Goal: Task Accomplishment & Management: Complete application form

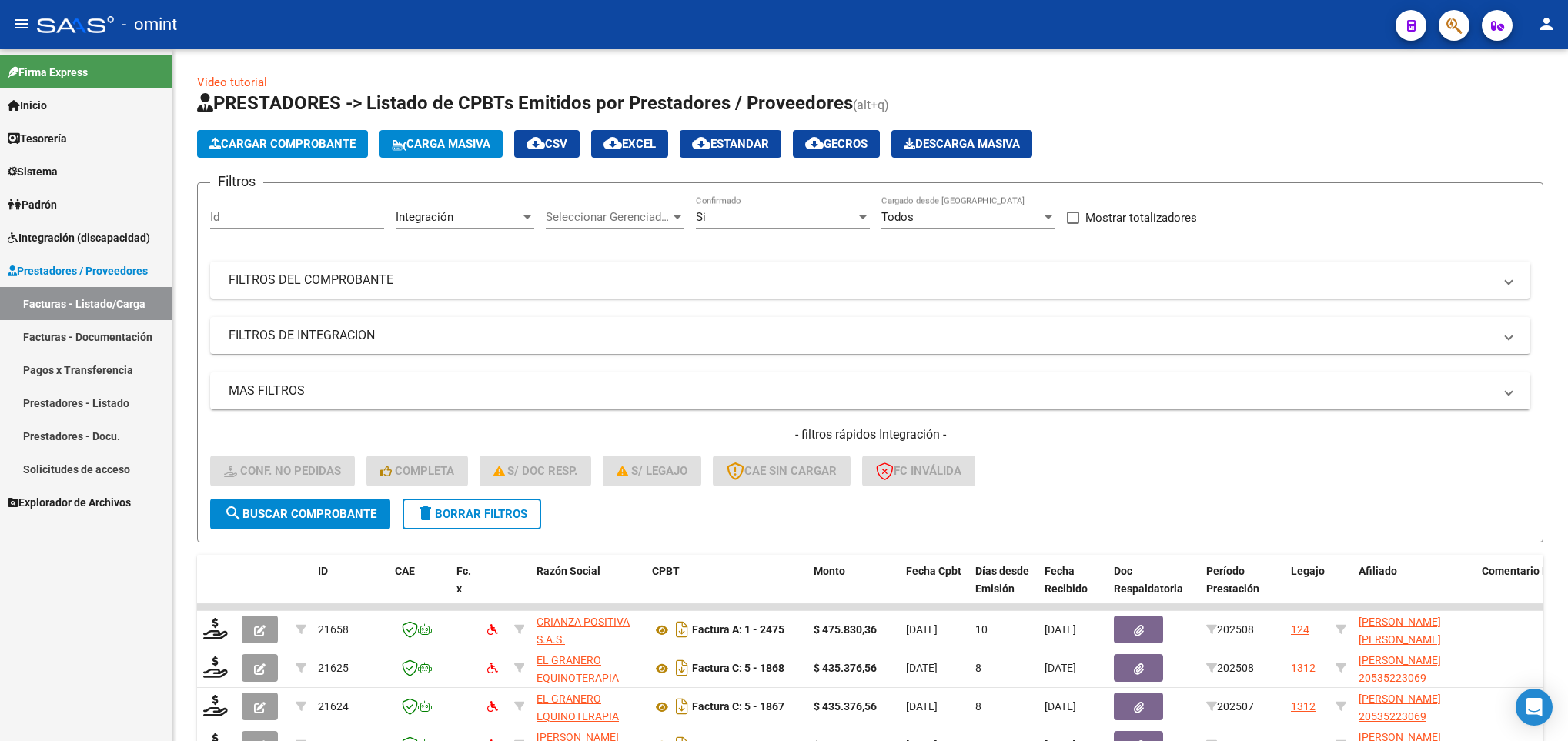
scroll to position [273, 0]
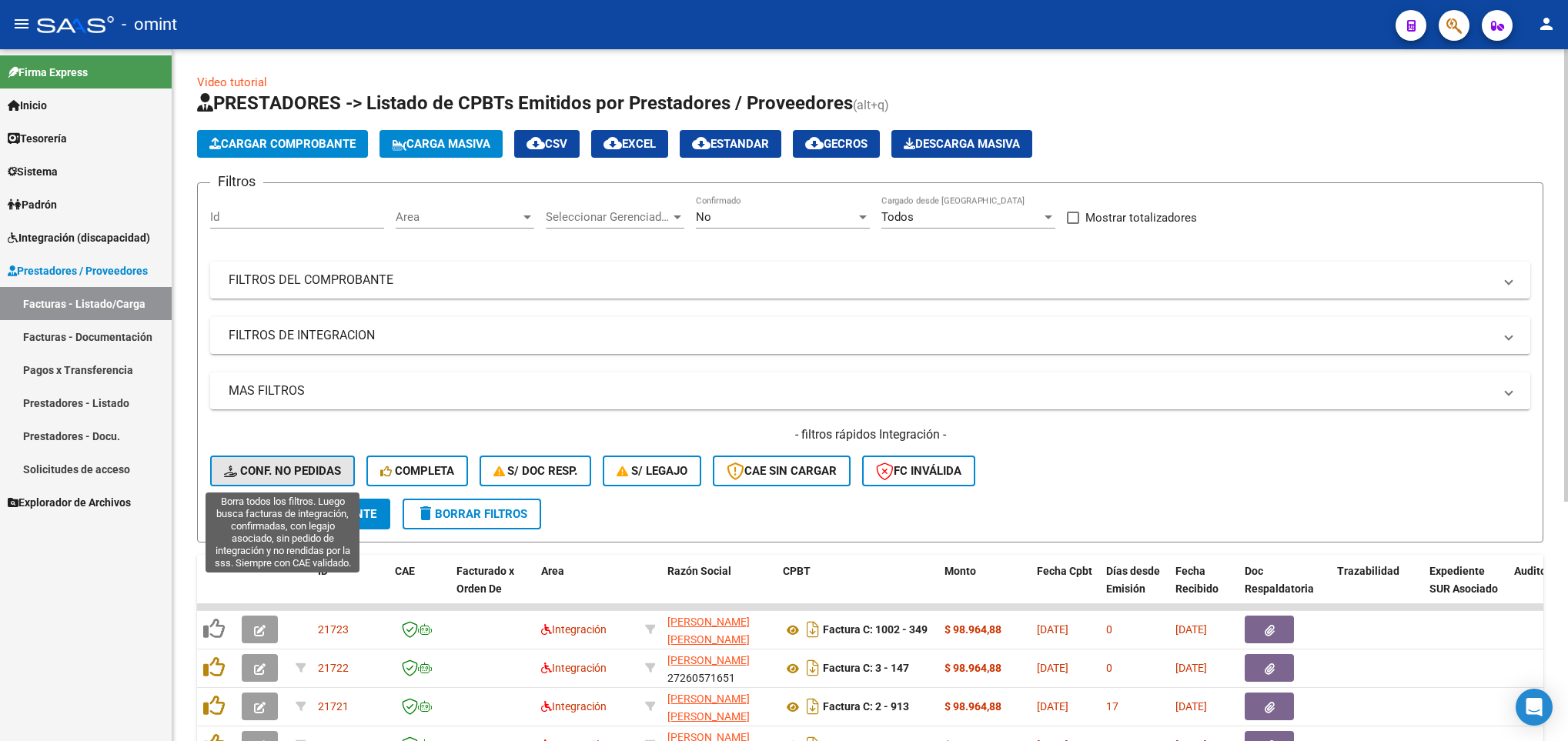
click at [325, 474] on span "Conf. no pedidas" at bounding box center [282, 471] width 117 height 14
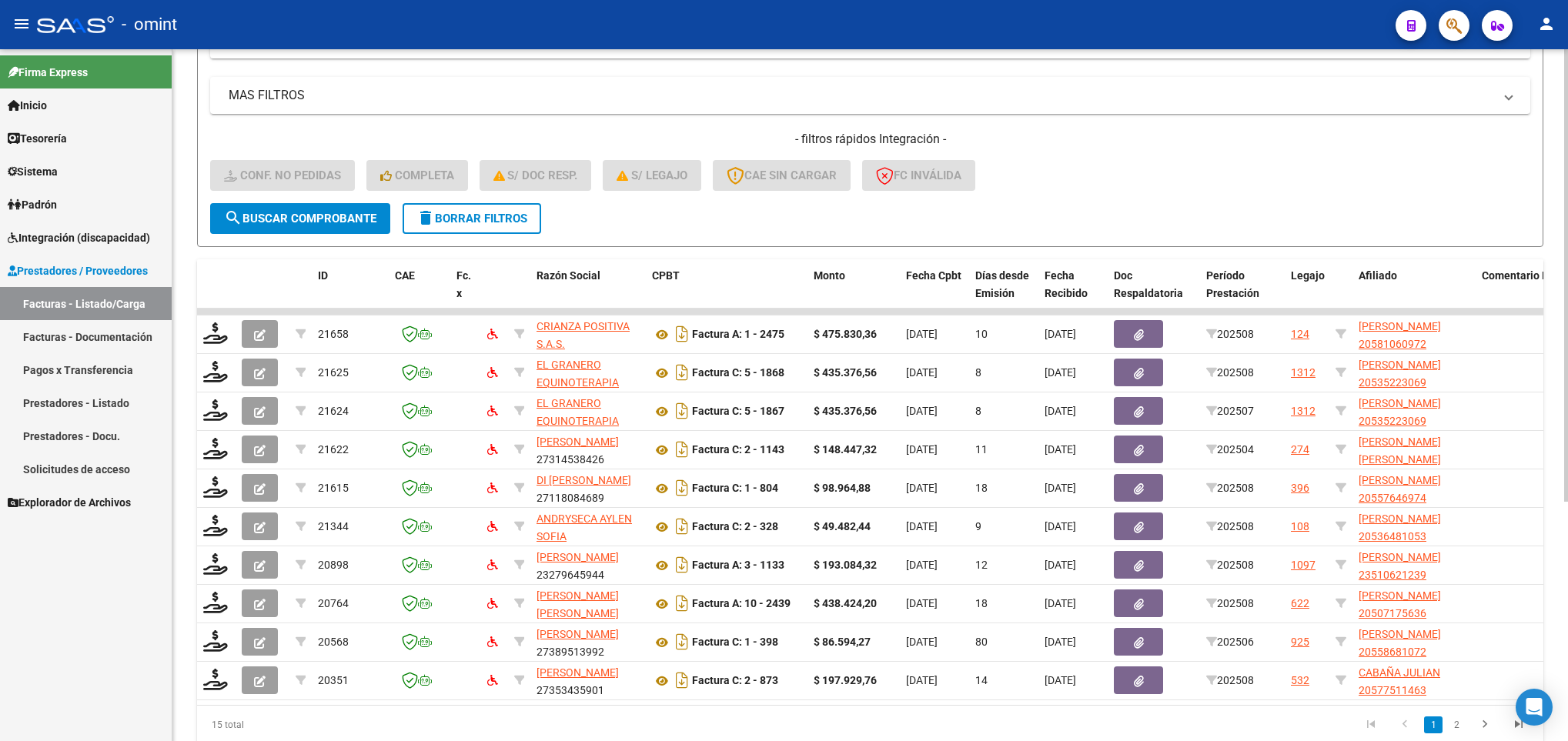
scroll to position [365, 0]
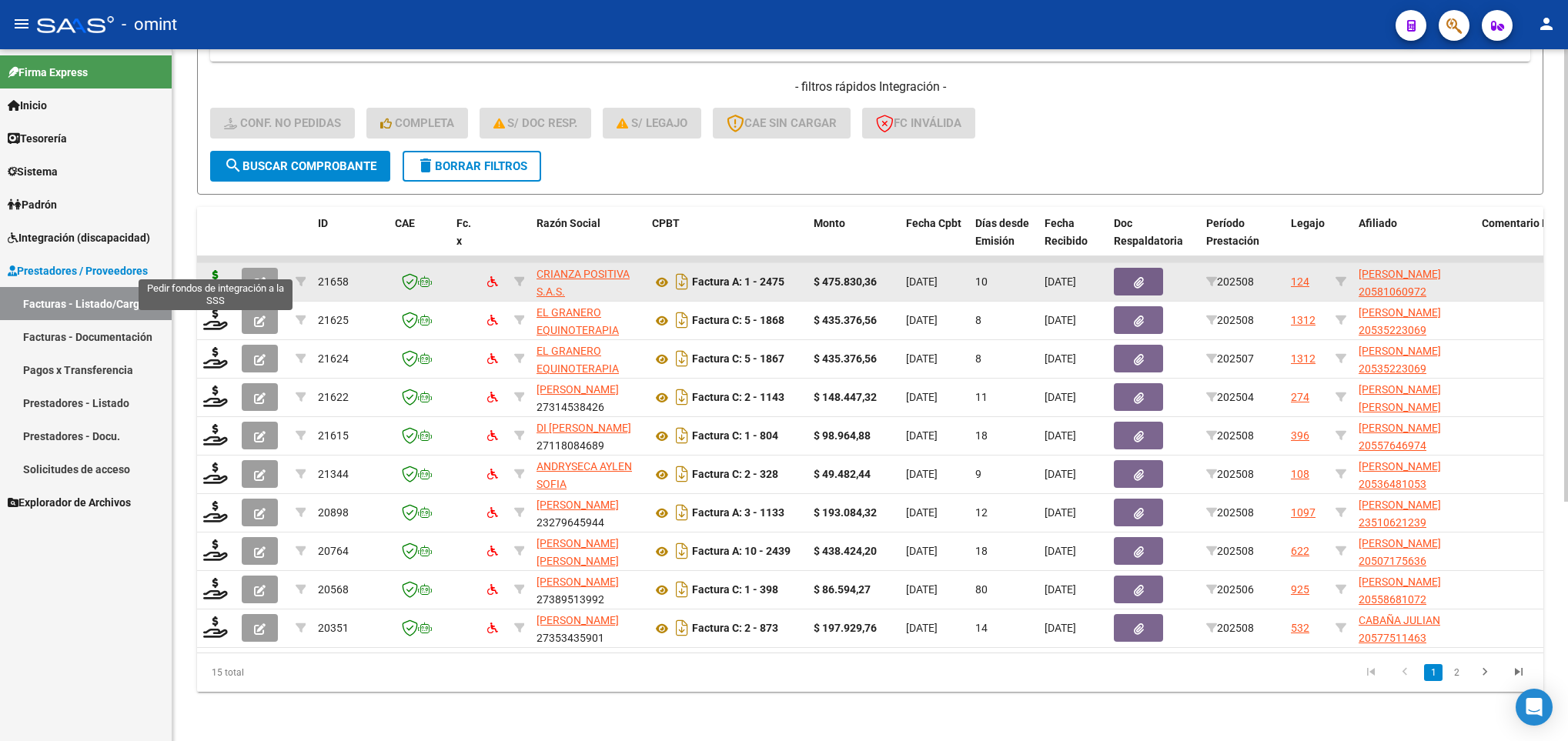
click at [215, 270] on icon at bounding box center [215, 281] width 24 height 21
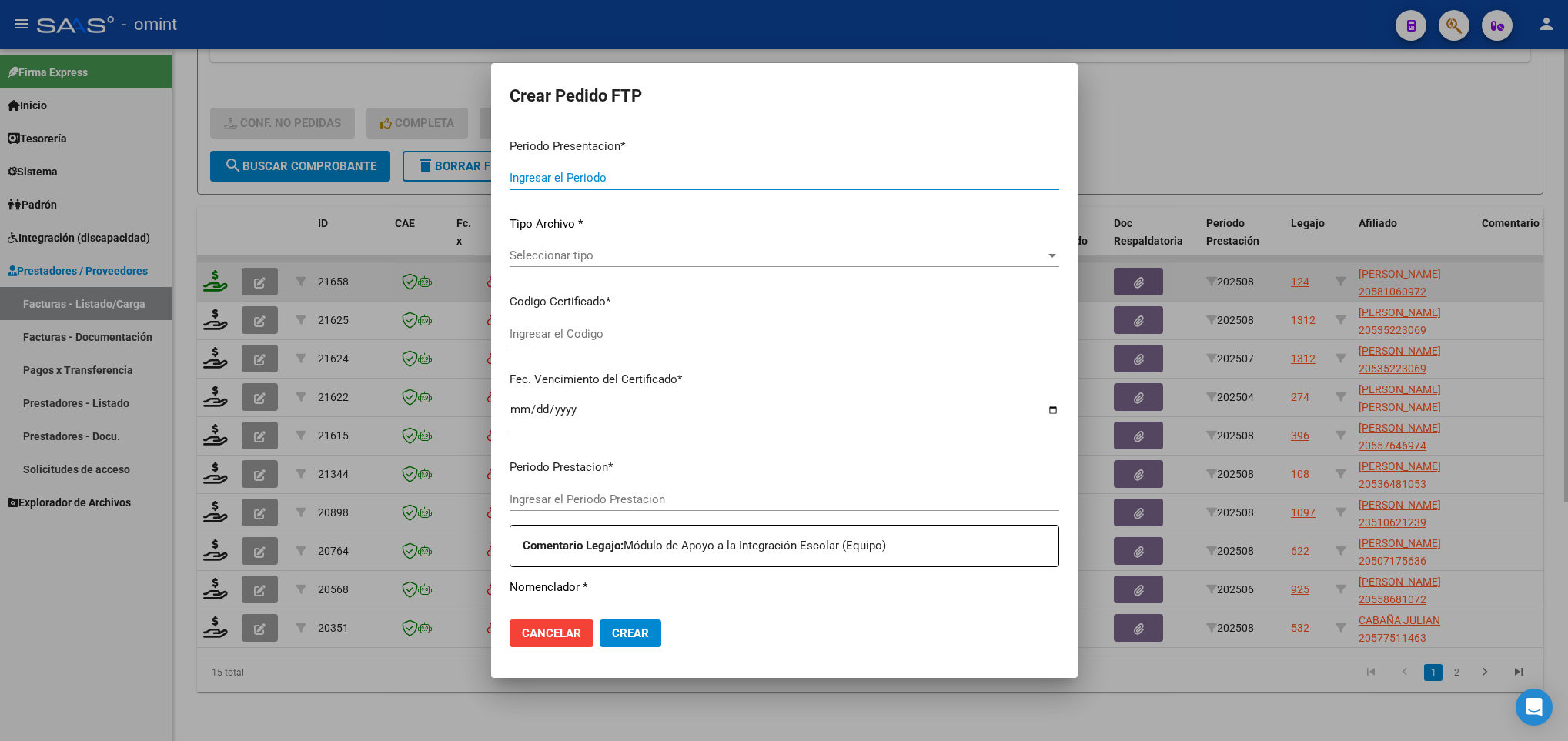
type input "202508"
type input "$ 475.830,36"
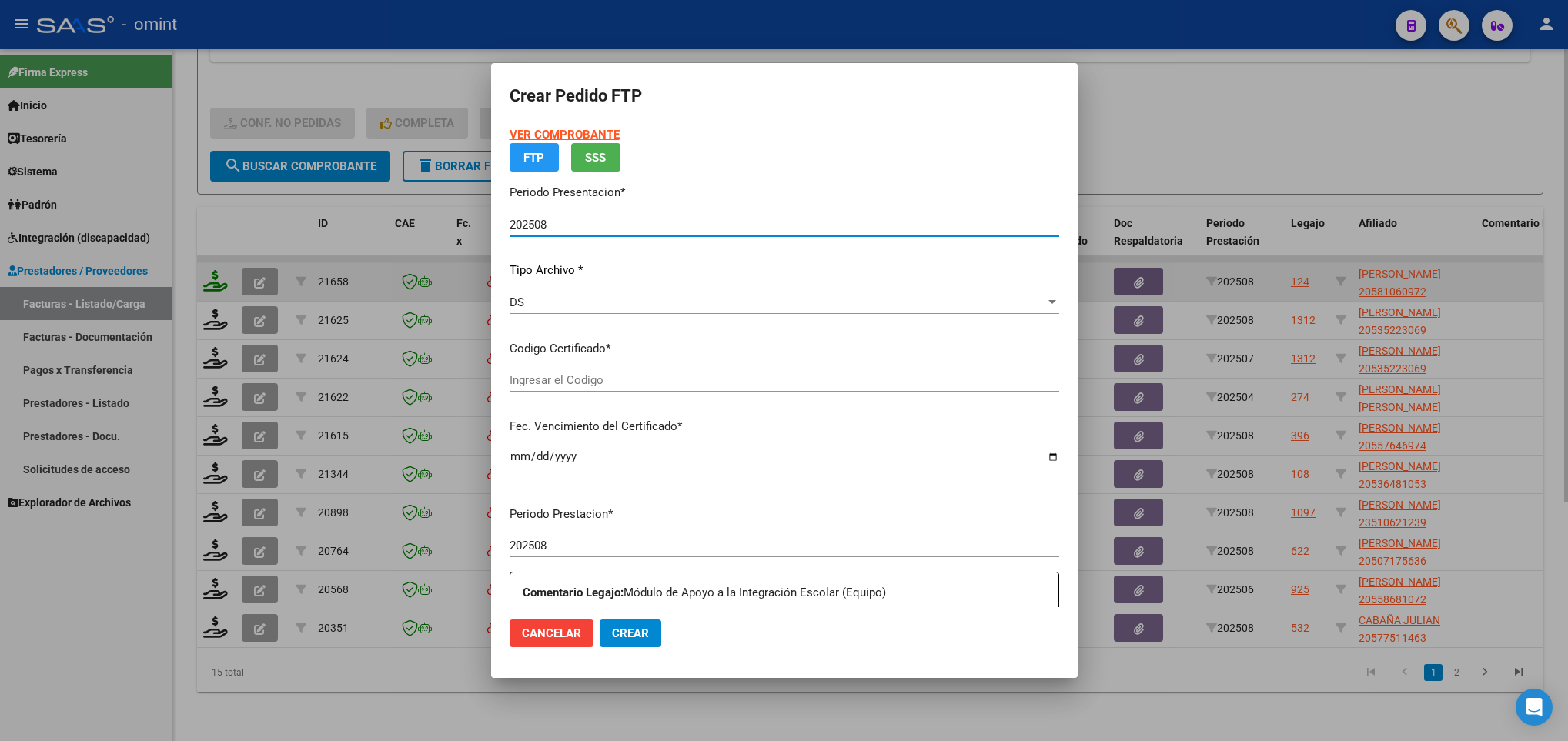
type input "4811570398"
type input "2026-01-21"
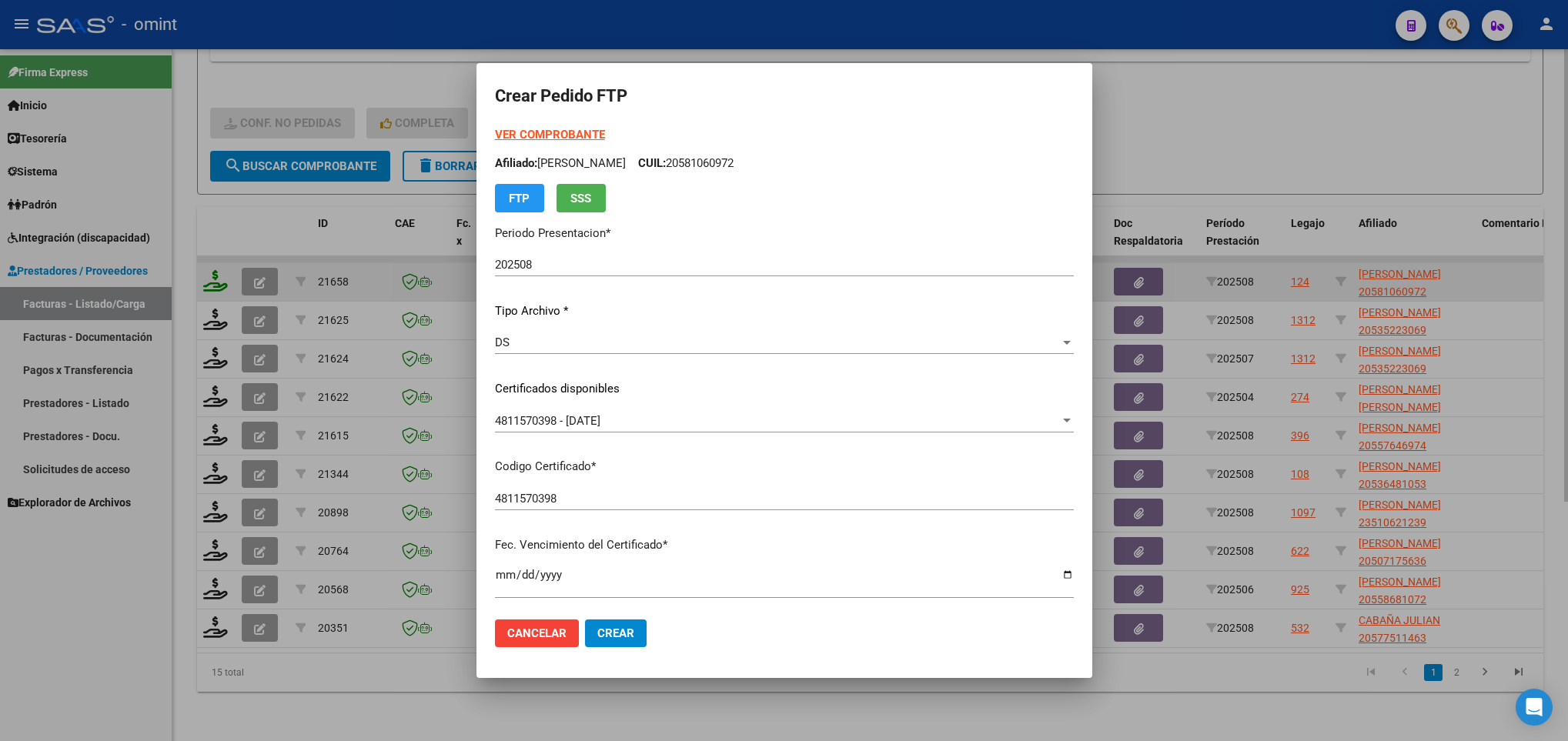
scroll to position [314, 0]
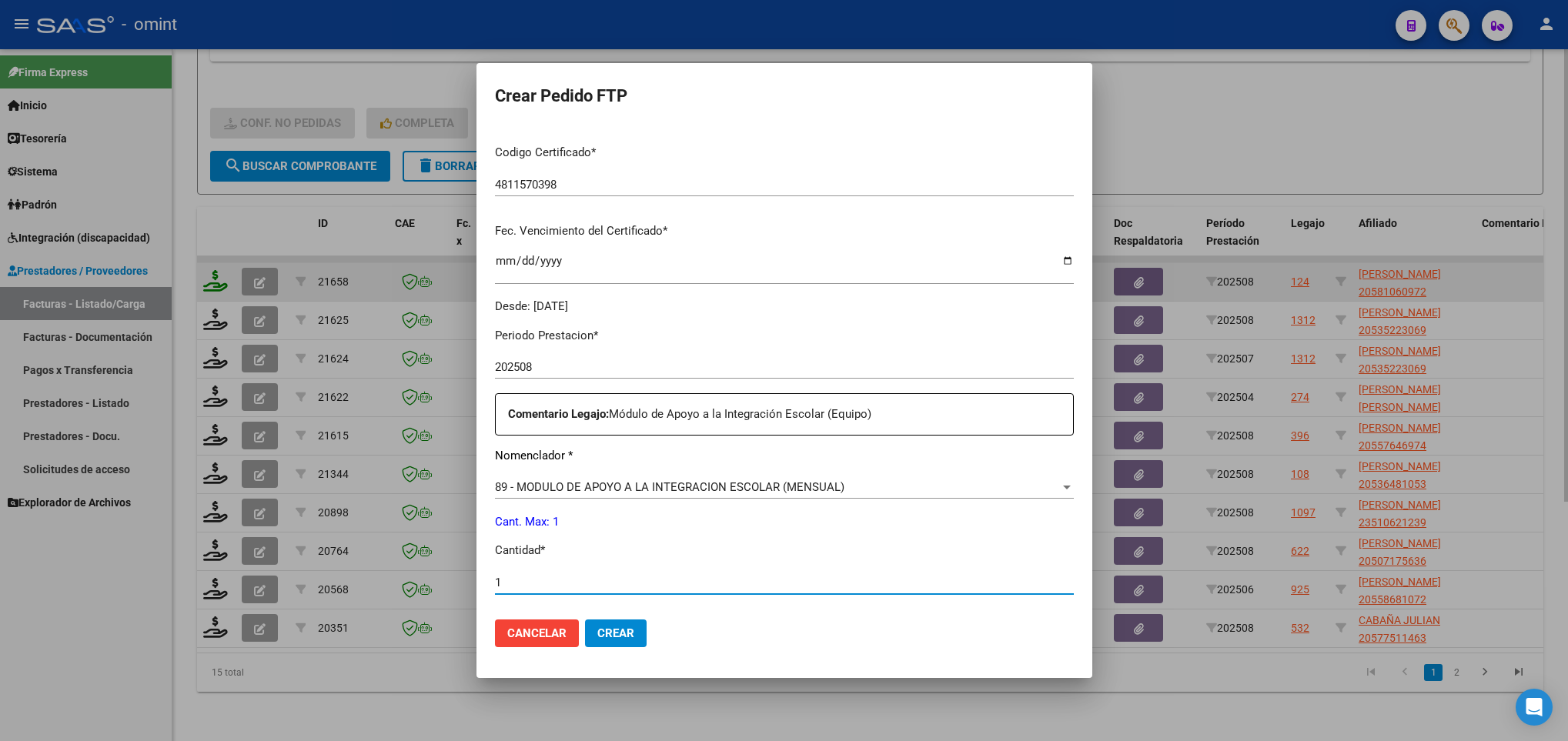
type input "1"
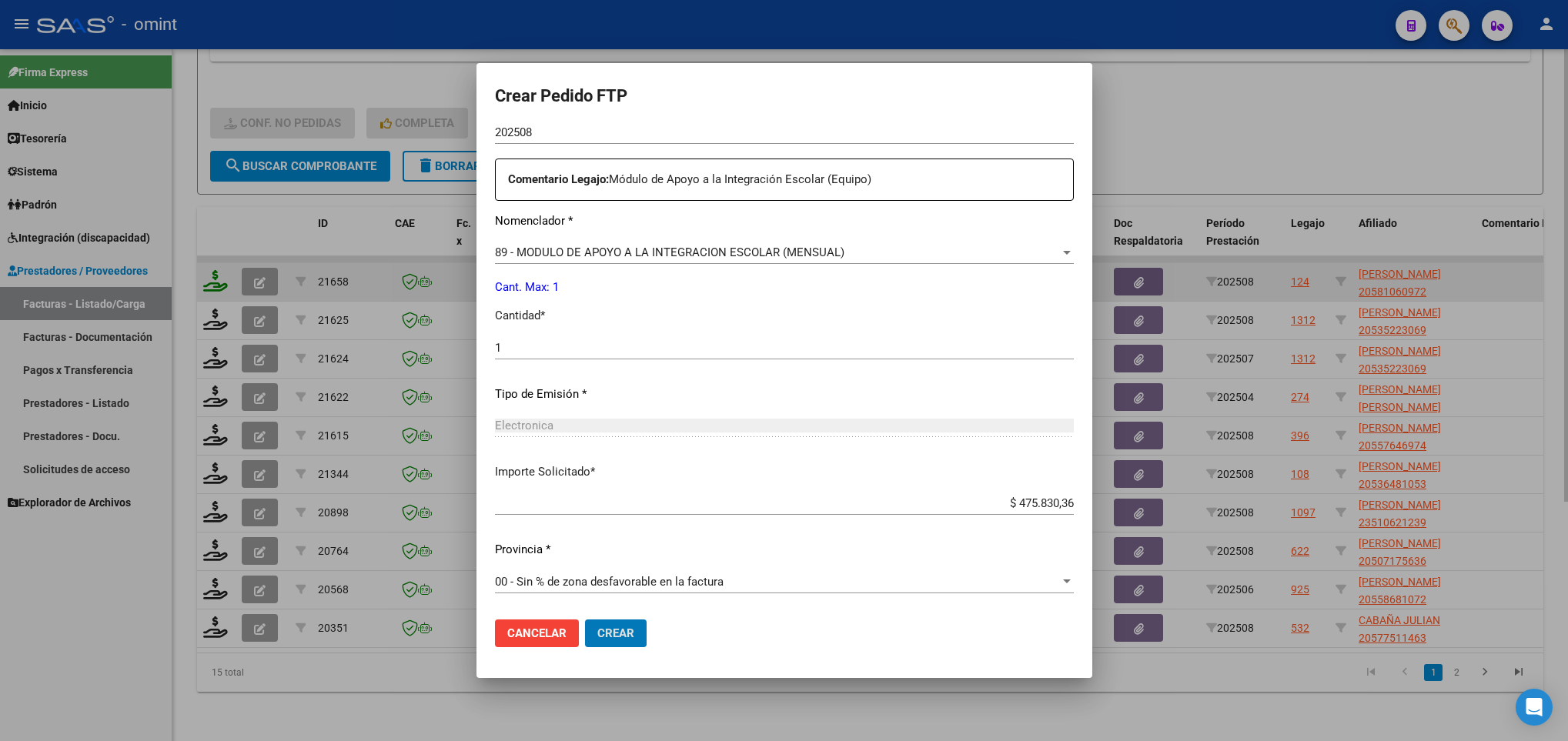
click at [585, 619] on button "Crear" at bounding box center [615, 633] width 61 height 28
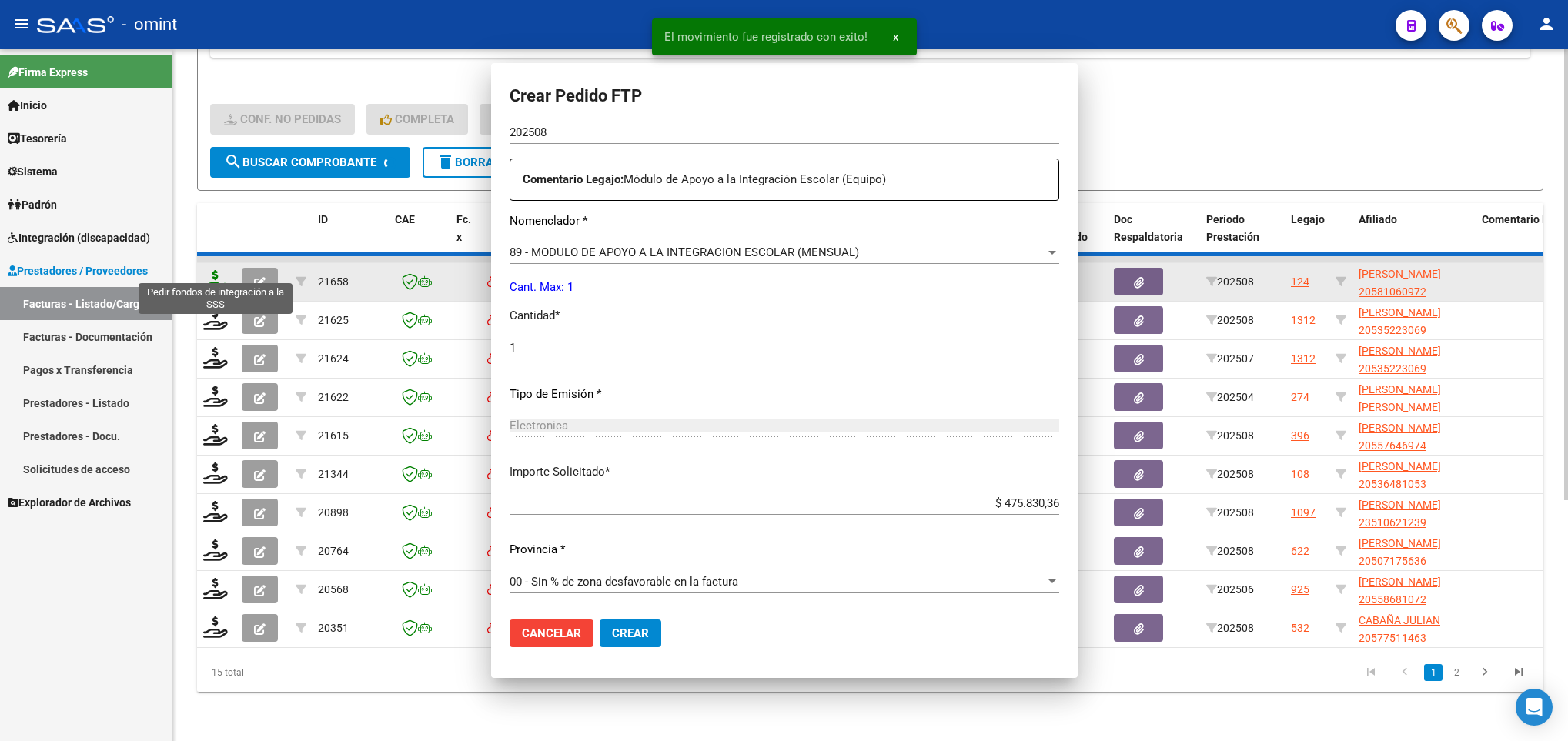
scroll to position [462, 0]
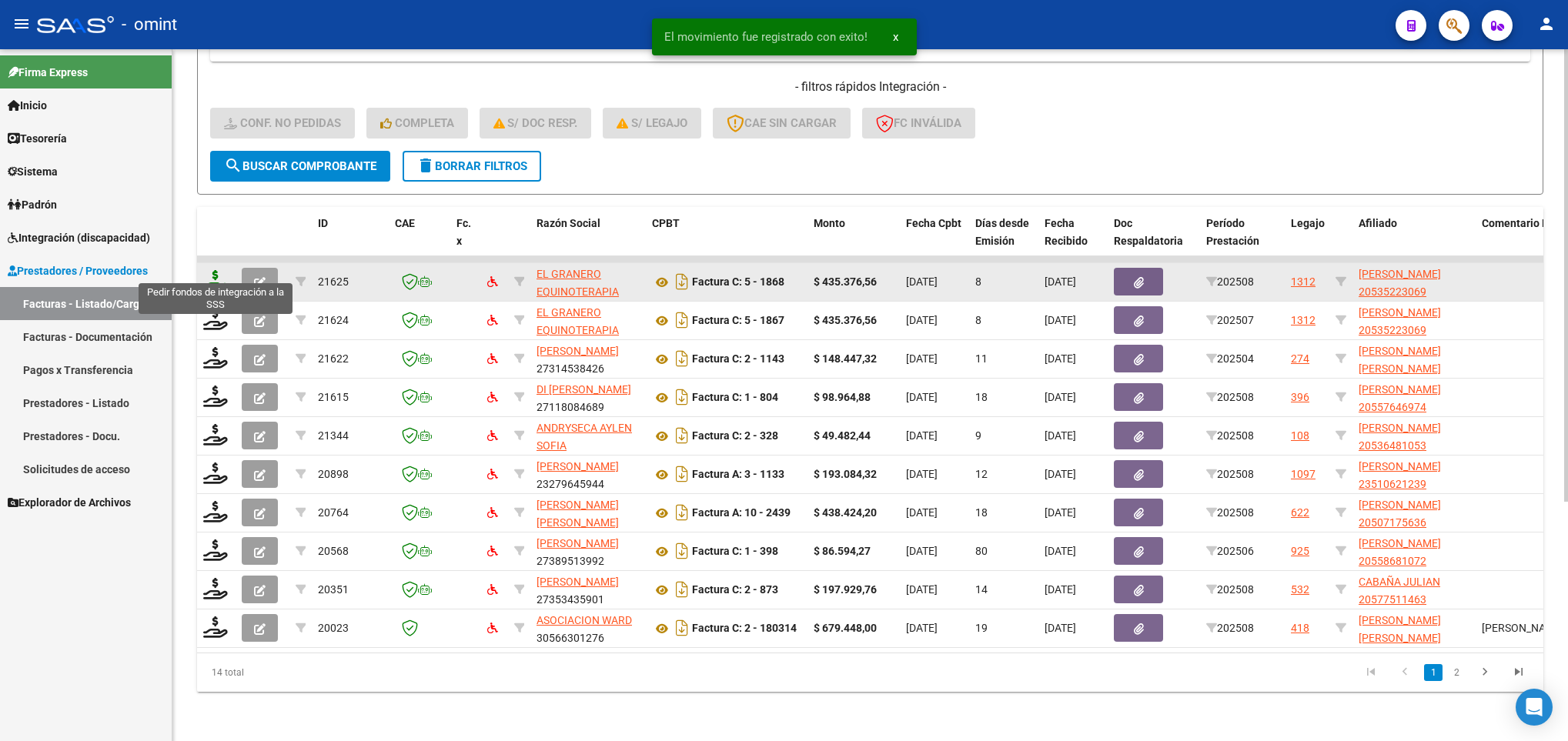
click at [215, 270] on icon at bounding box center [215, 281] width 24 height 21
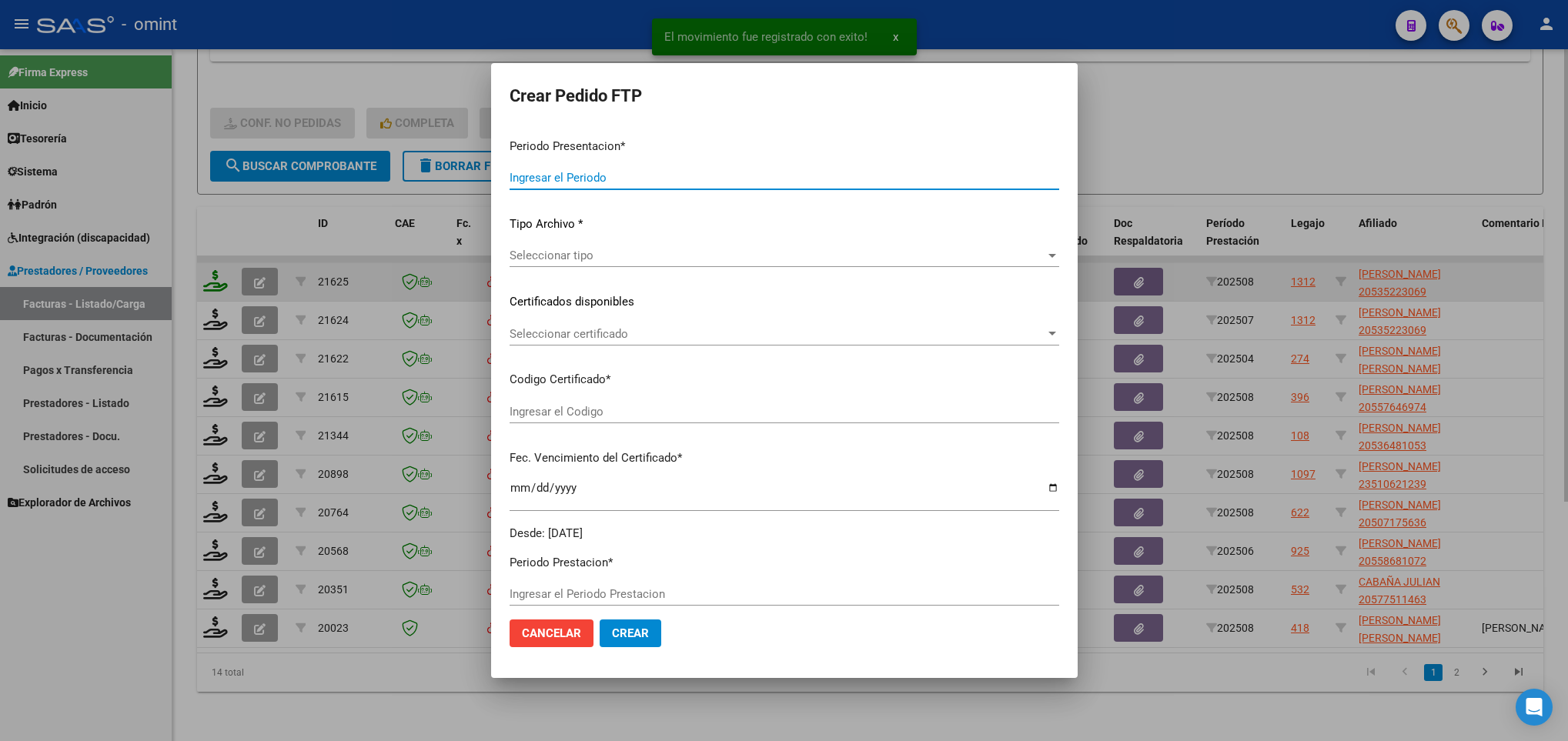
type input "202508"
type input "$ 435.376,56"
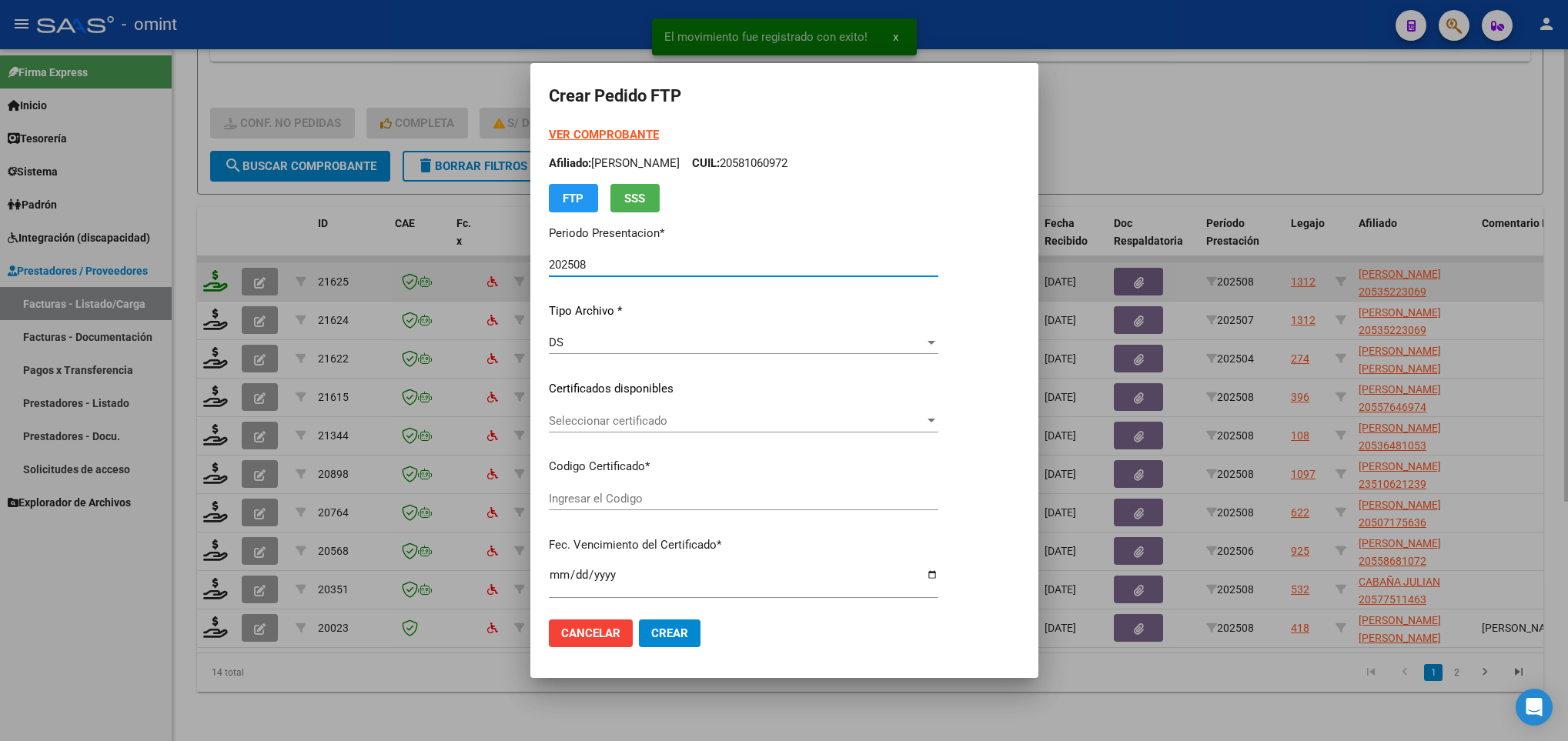
type input "5611090035"
type input "2028-05-11"
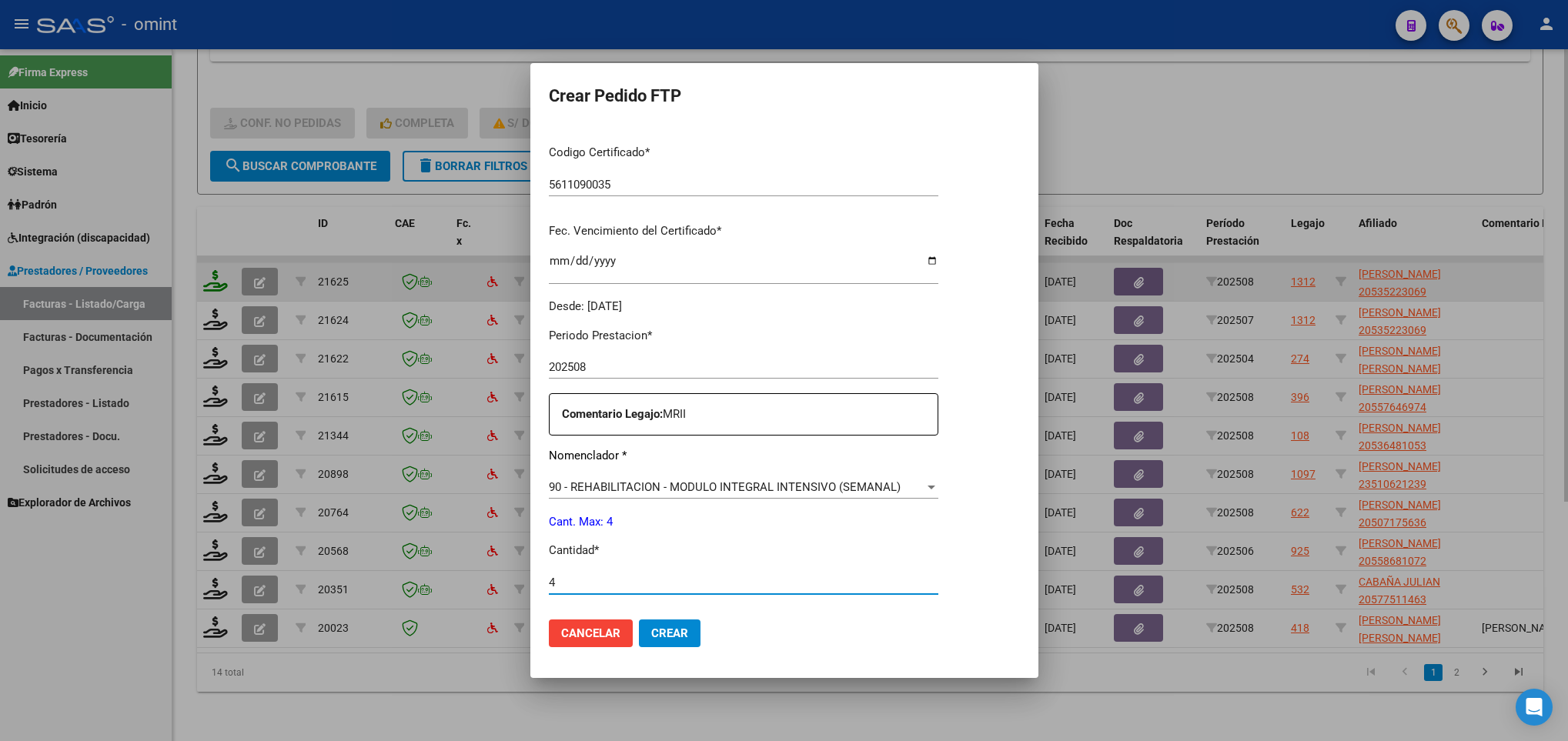
type input "4"
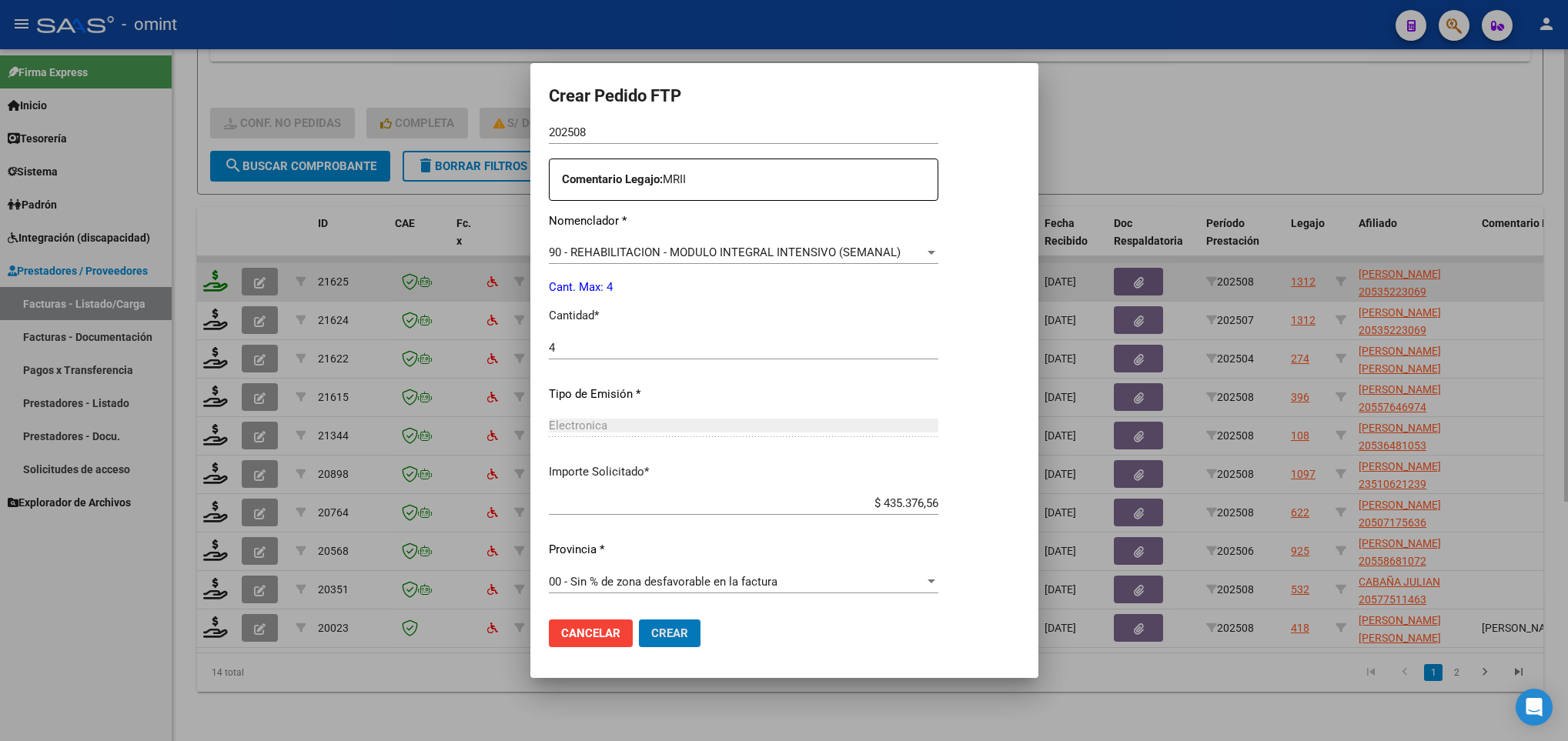
click at [639, 619] on button "Crear" at bounding box center [670, 633] width 61 height 28
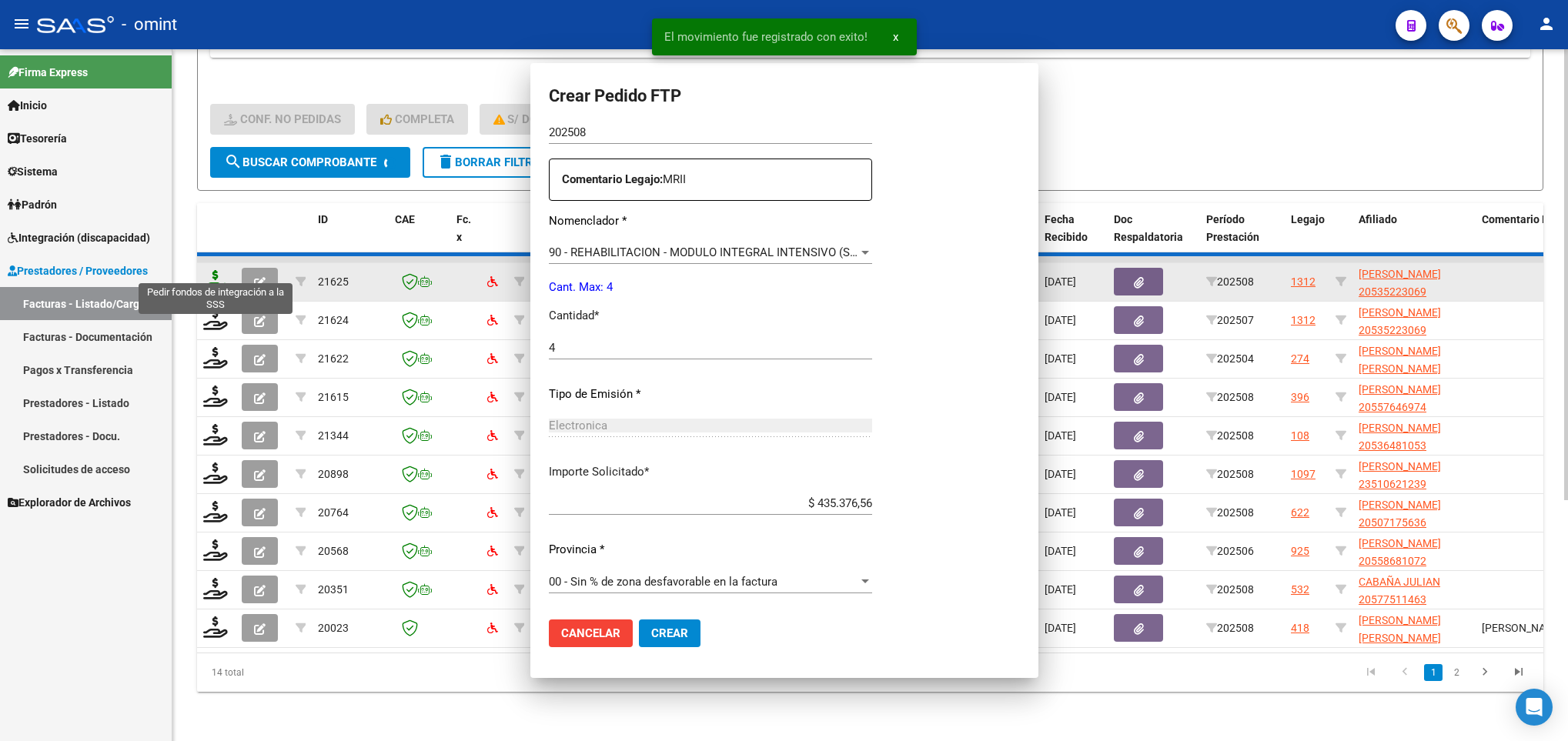
scroll to position [462, 0]
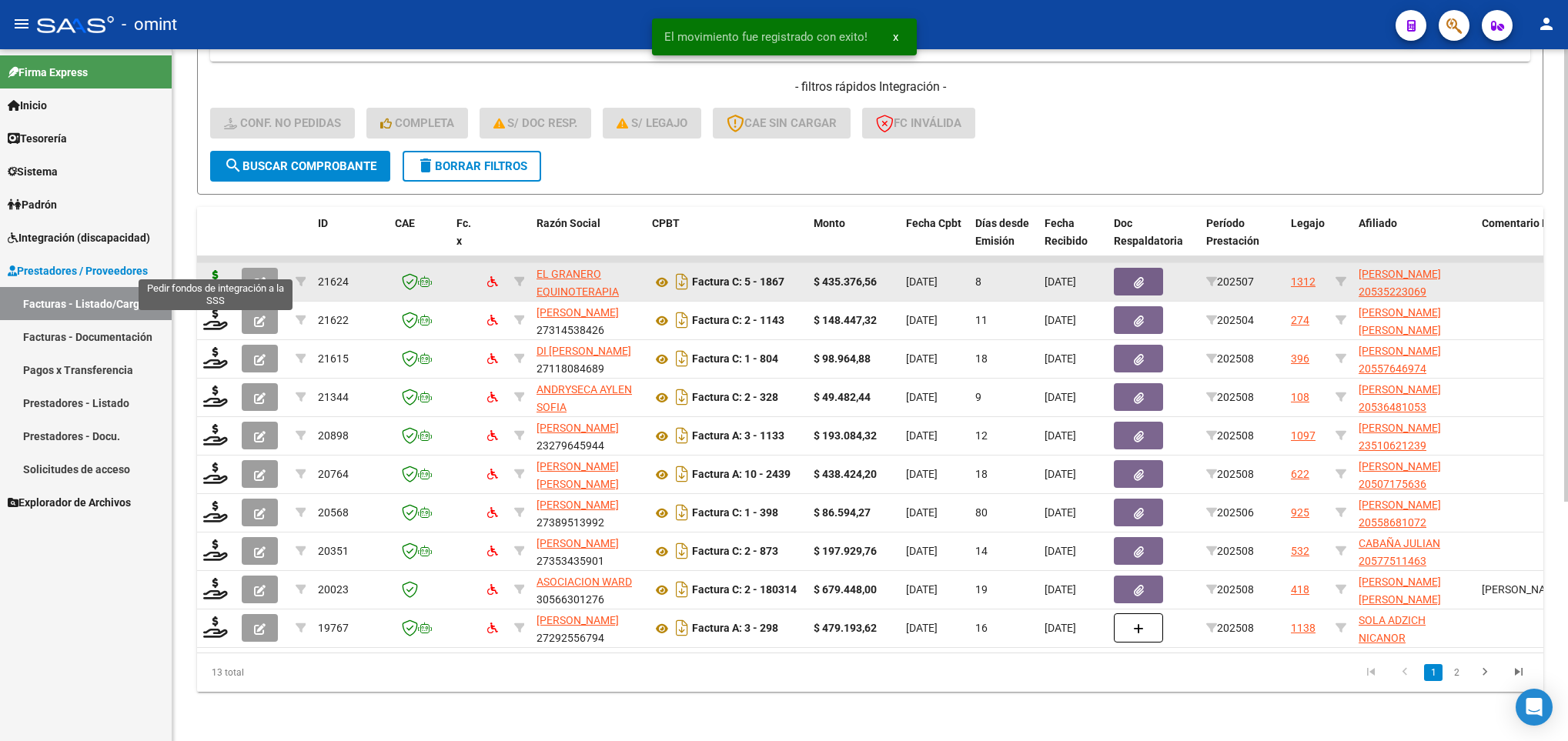
click at [211, 270] on icon at bounding box center [215, 281] width 24 height 21
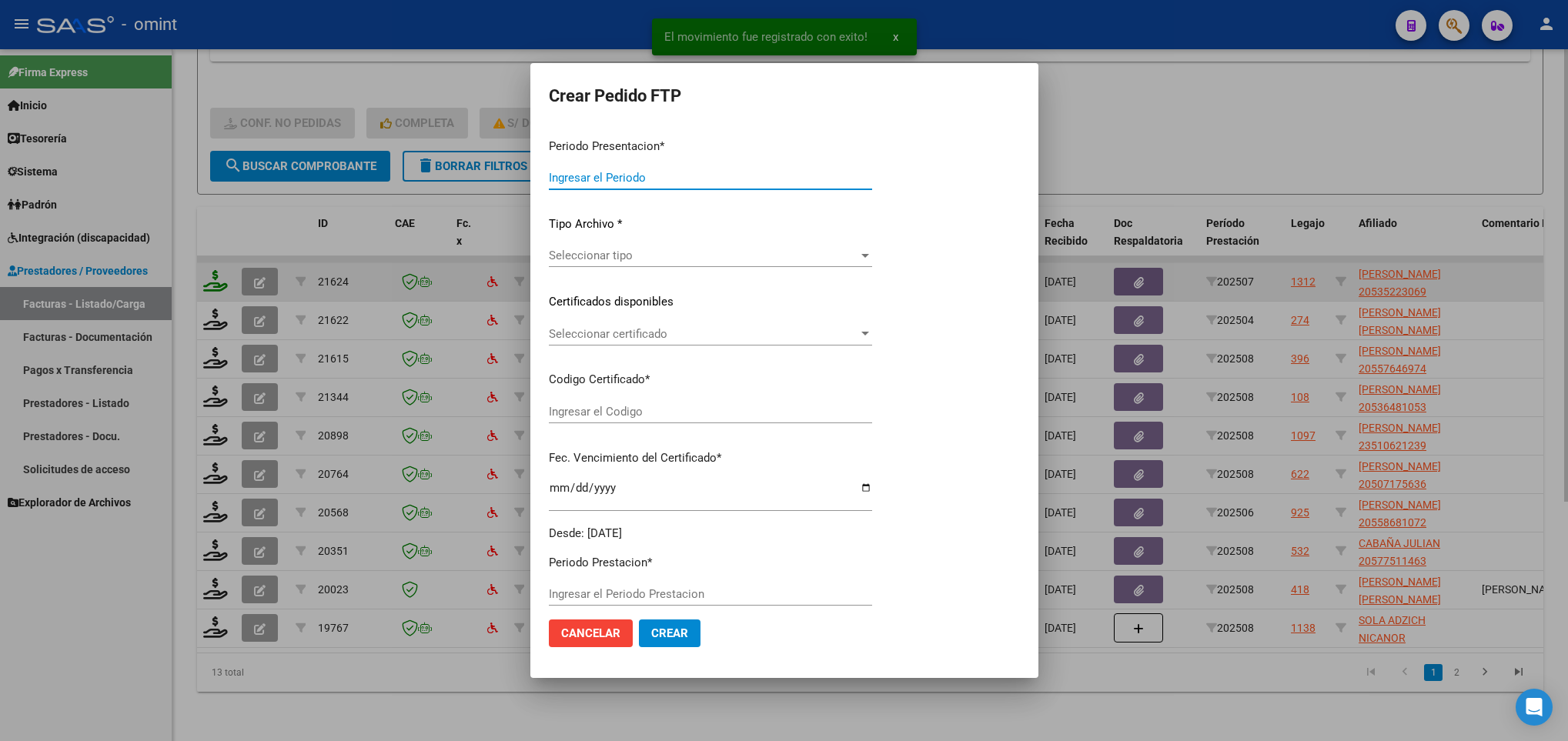
type input "202508"
type input "202507"
type input "$ 435.376,56"
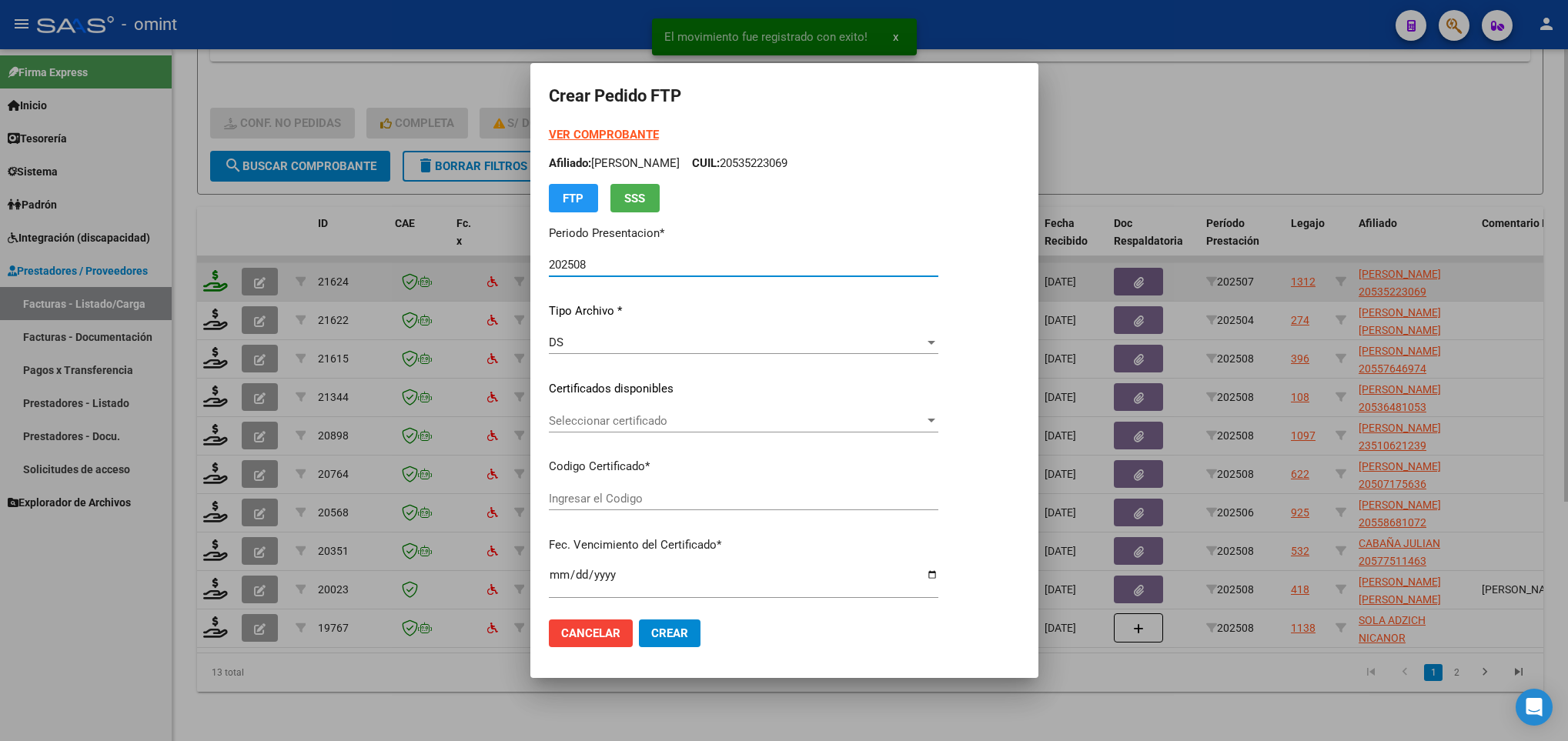
type input "5611090035"
type input "2028-05-11"
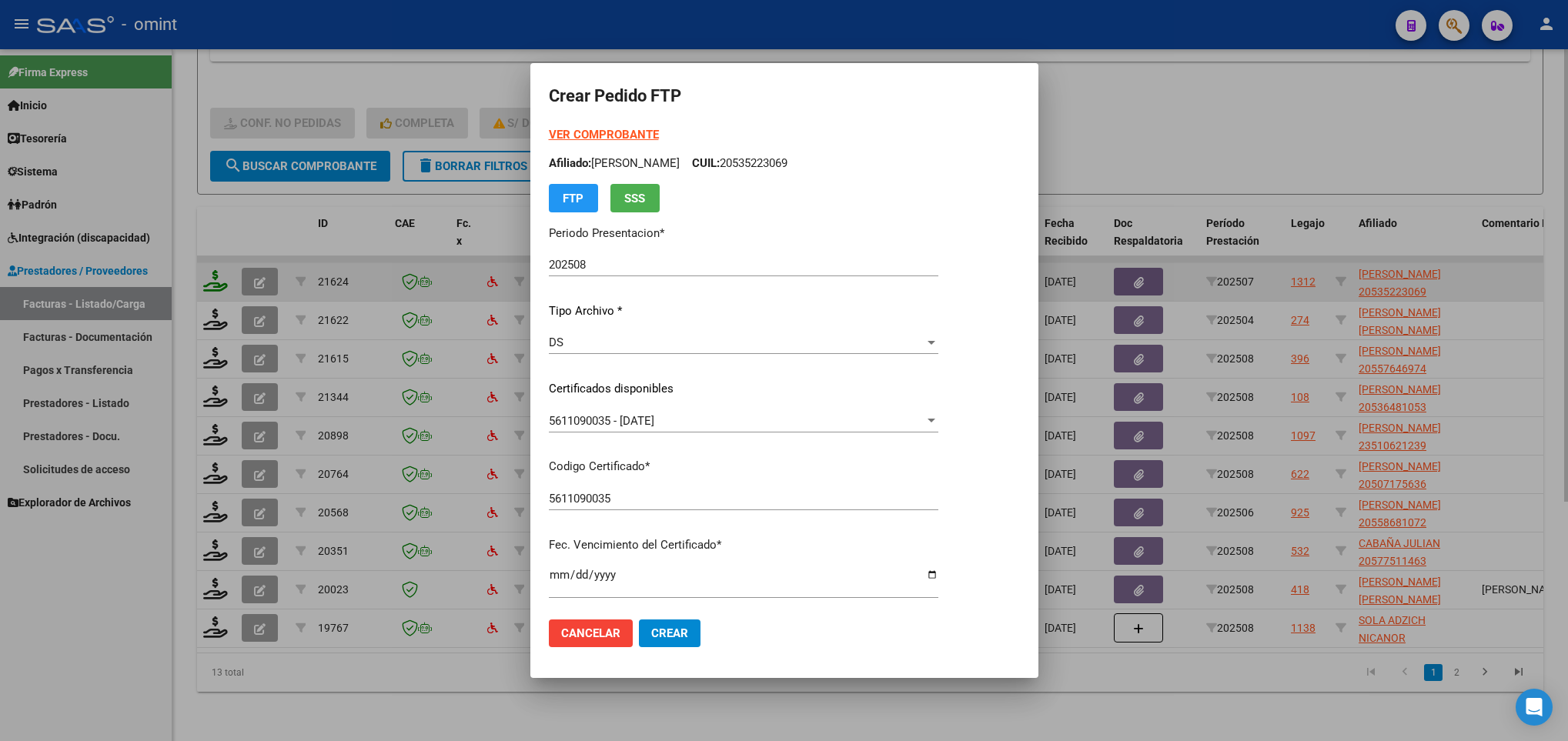
scroll to position [314, 0]
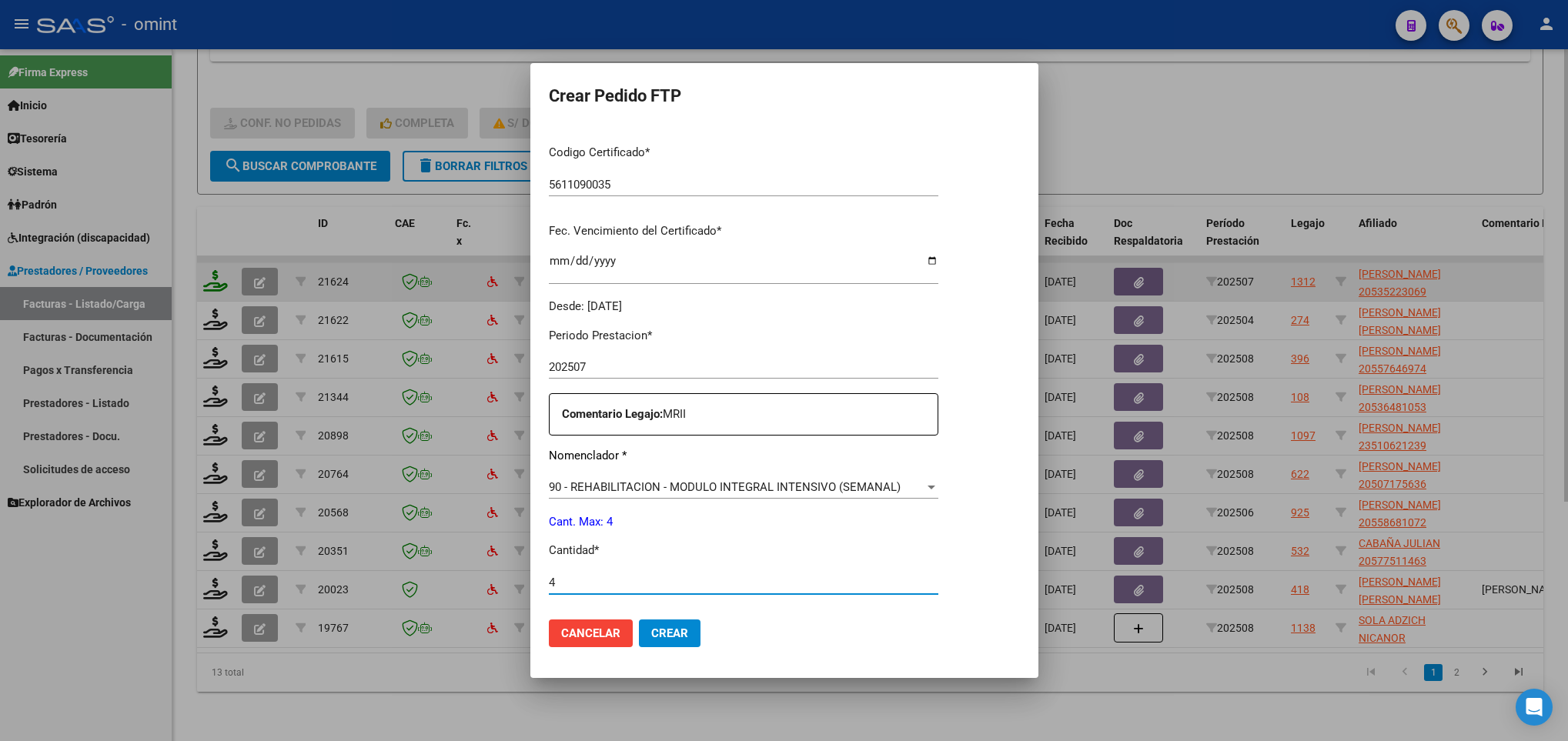
type input "4"
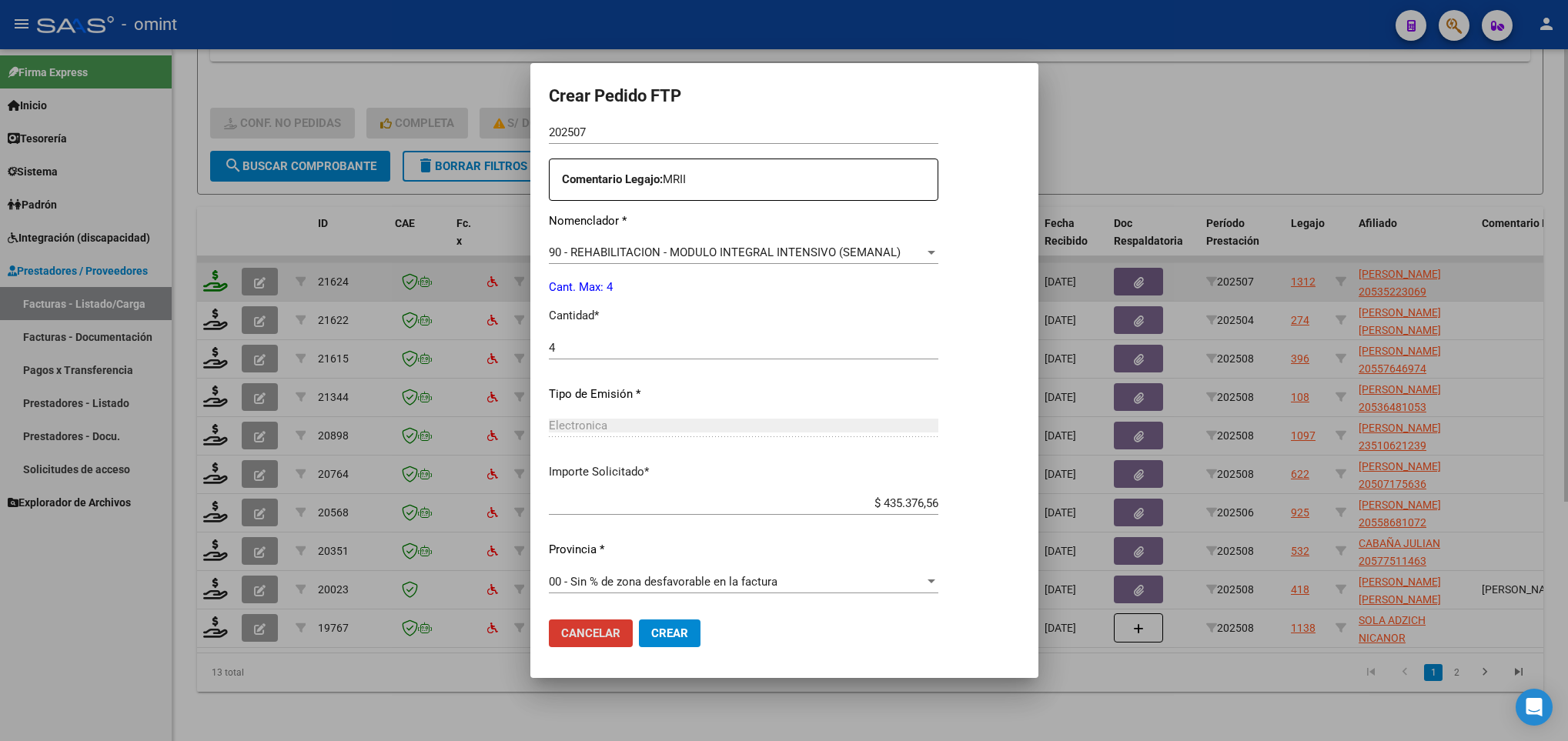
click at [549, 619] on button "Cancelar" at bounding box center [590, 633] width 84 height 28
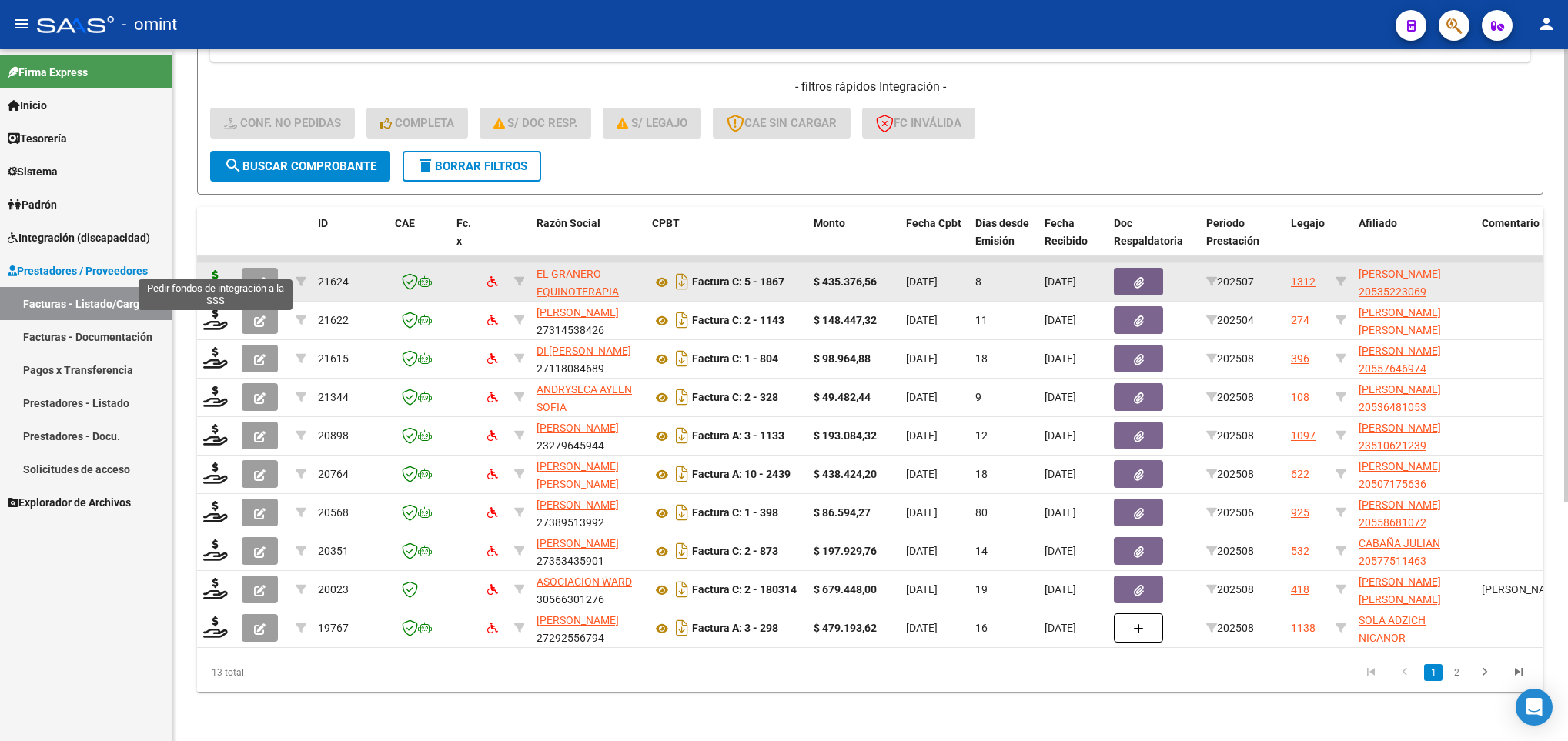
click at [212, 270] on icon at bounding box center [215, 281] width 24 height 21
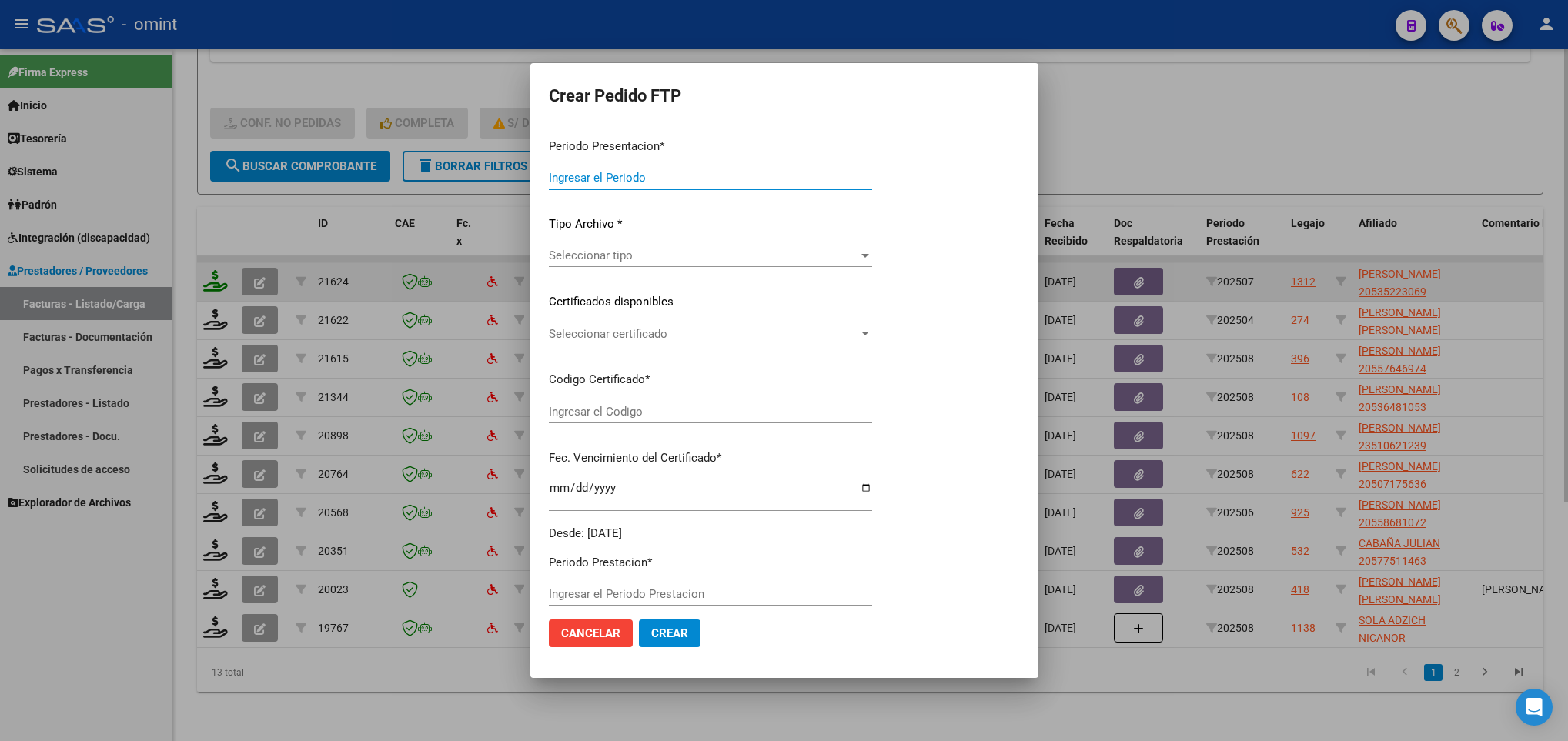
type input "202508"
type input "202507"
type input "$ 435.376,56"
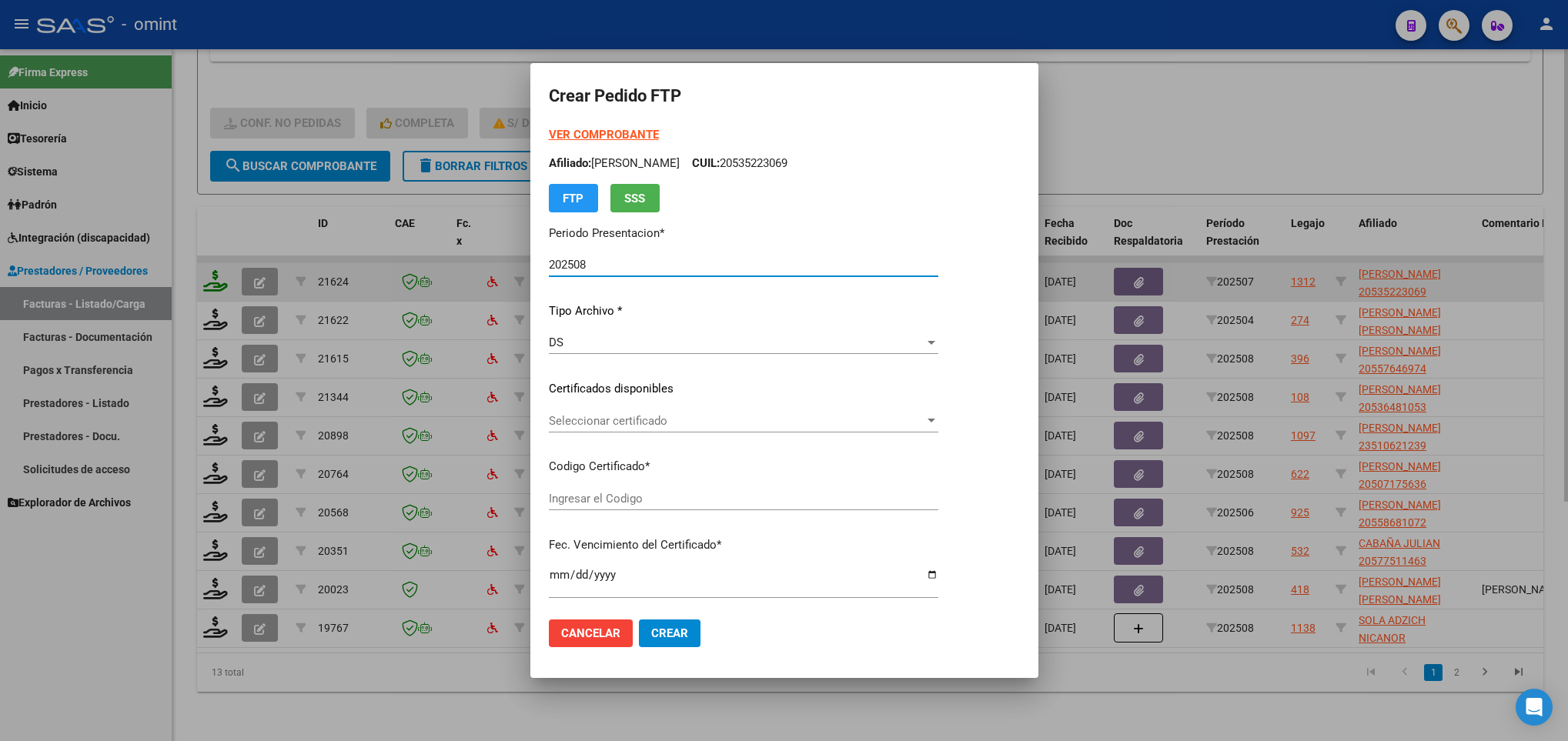
type input "5611090035"
type input "2028-05-11"
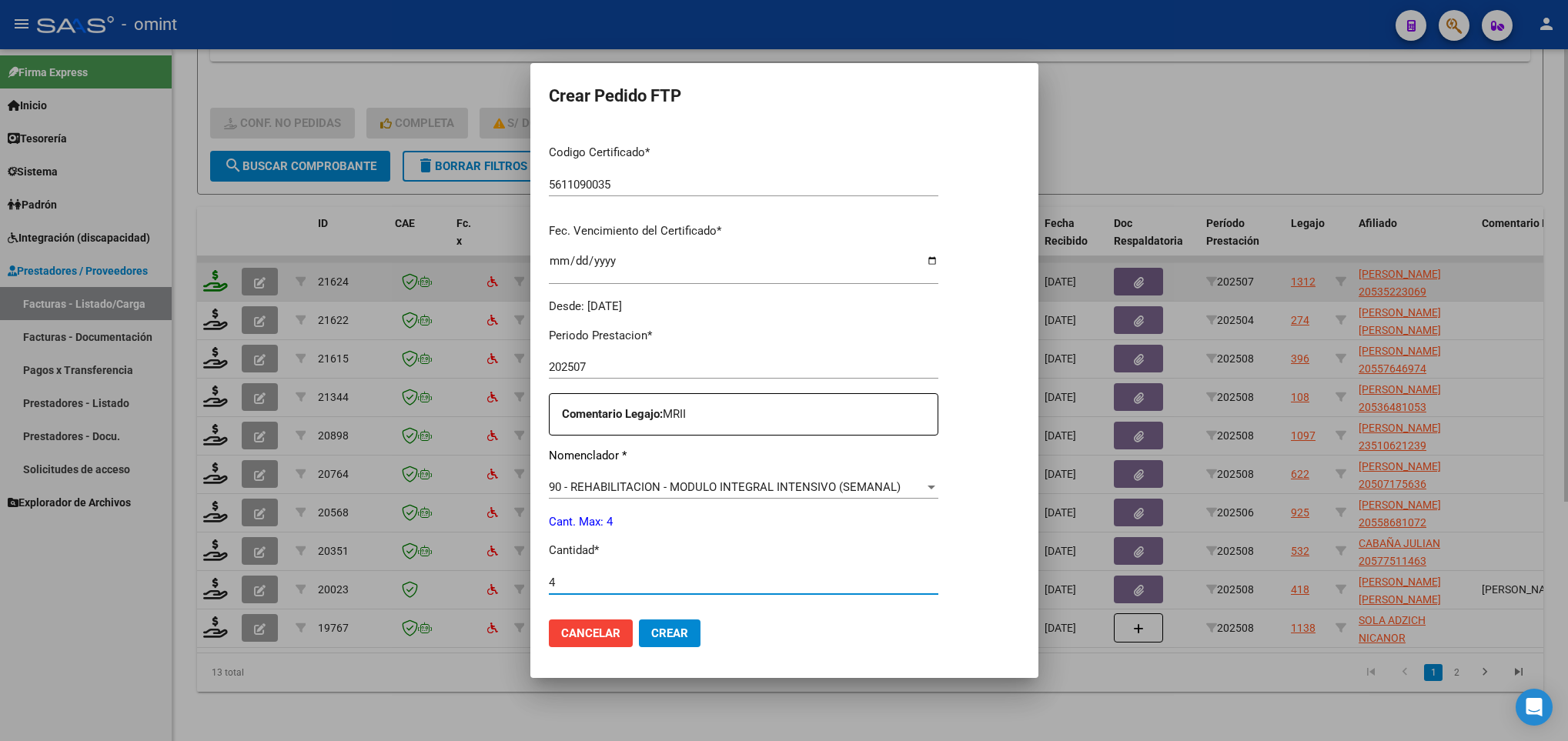
type input "4"
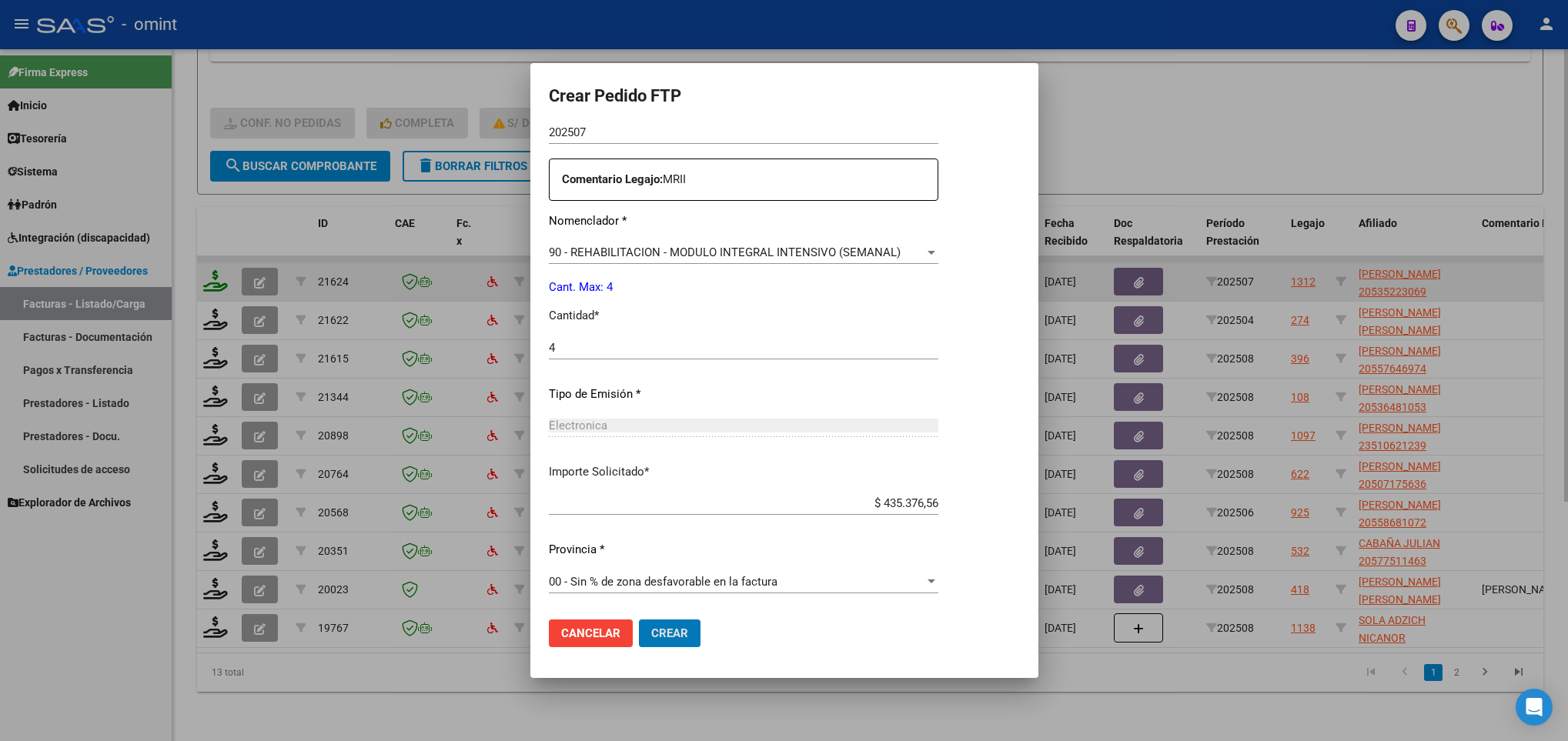
click at [639, 619] on button "Crear" at bounding box center [670, 633] width 61 height 28
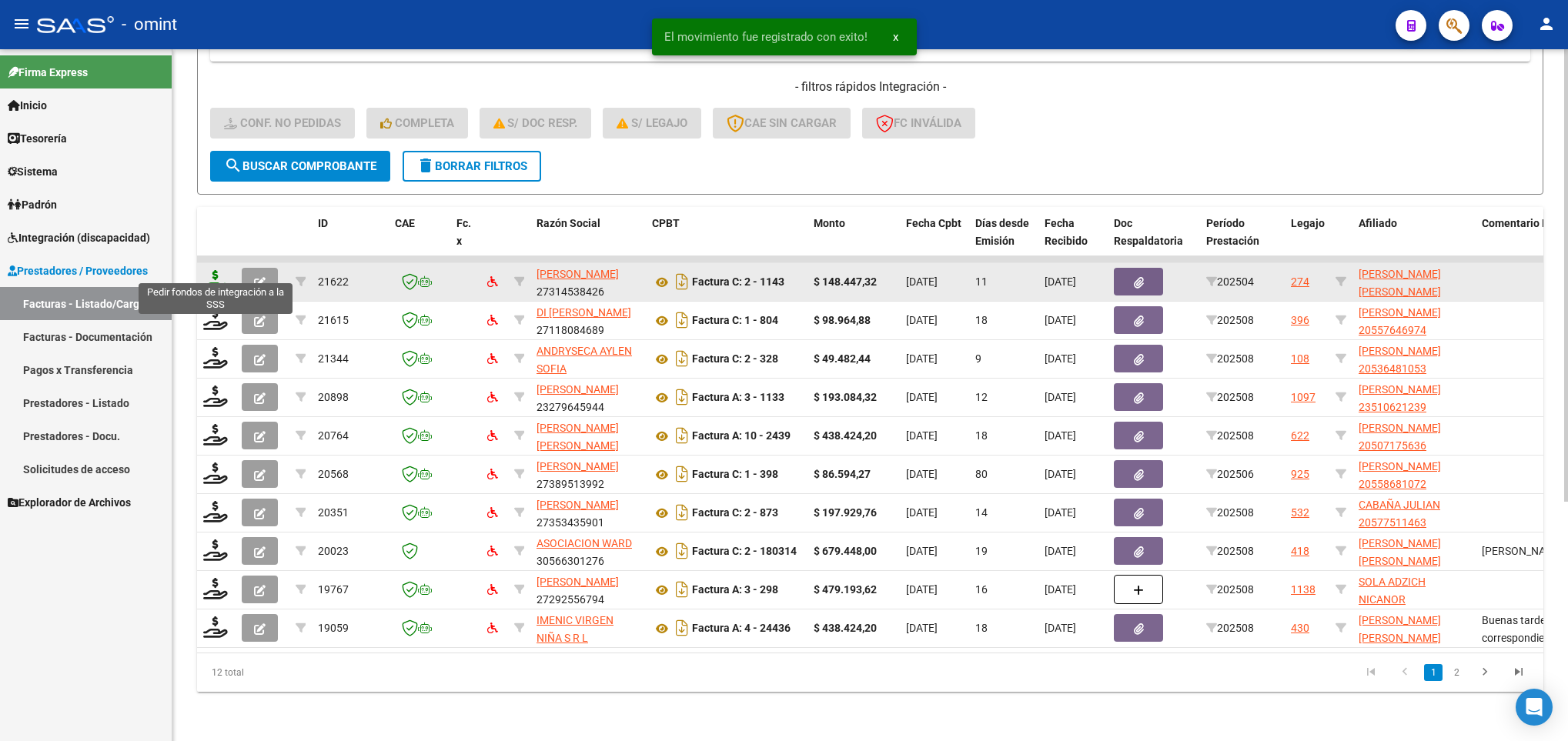
click at [212, 270] on icon at bounding box center [215, 281] width 24 height 21
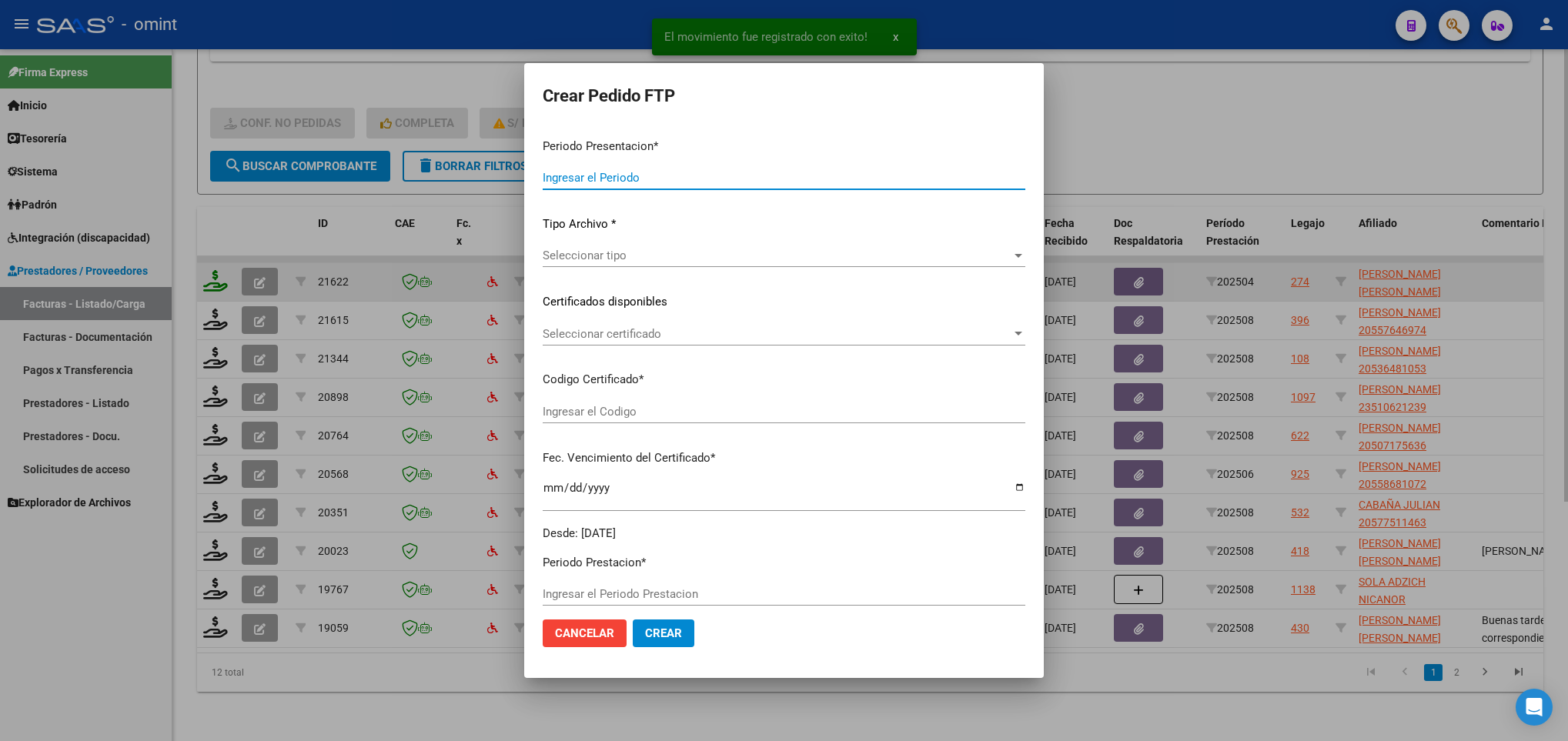
type input "202508"
type input "202504"
type input "$ 148.447,32"
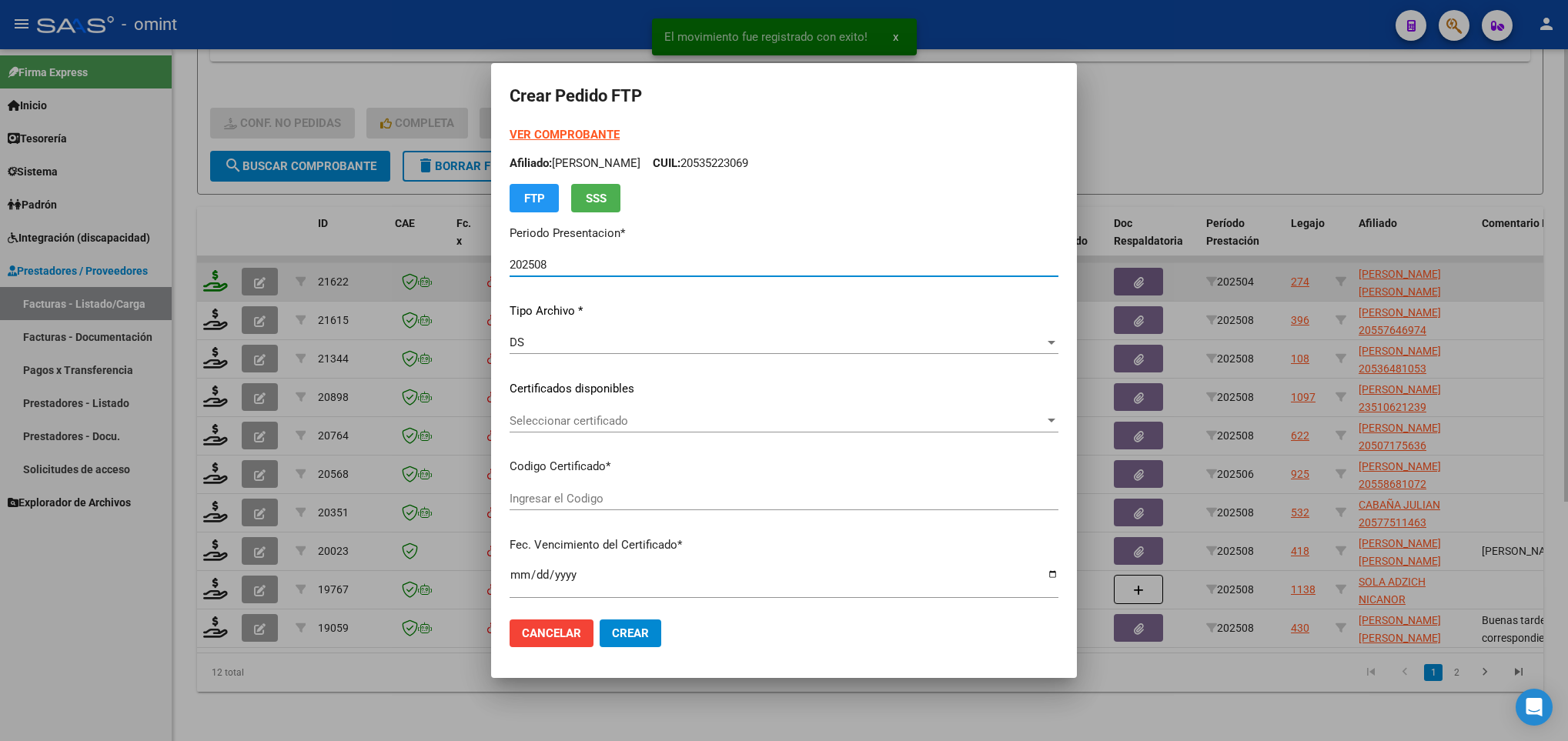
type input "5851363229"
type input "2031-12-09"
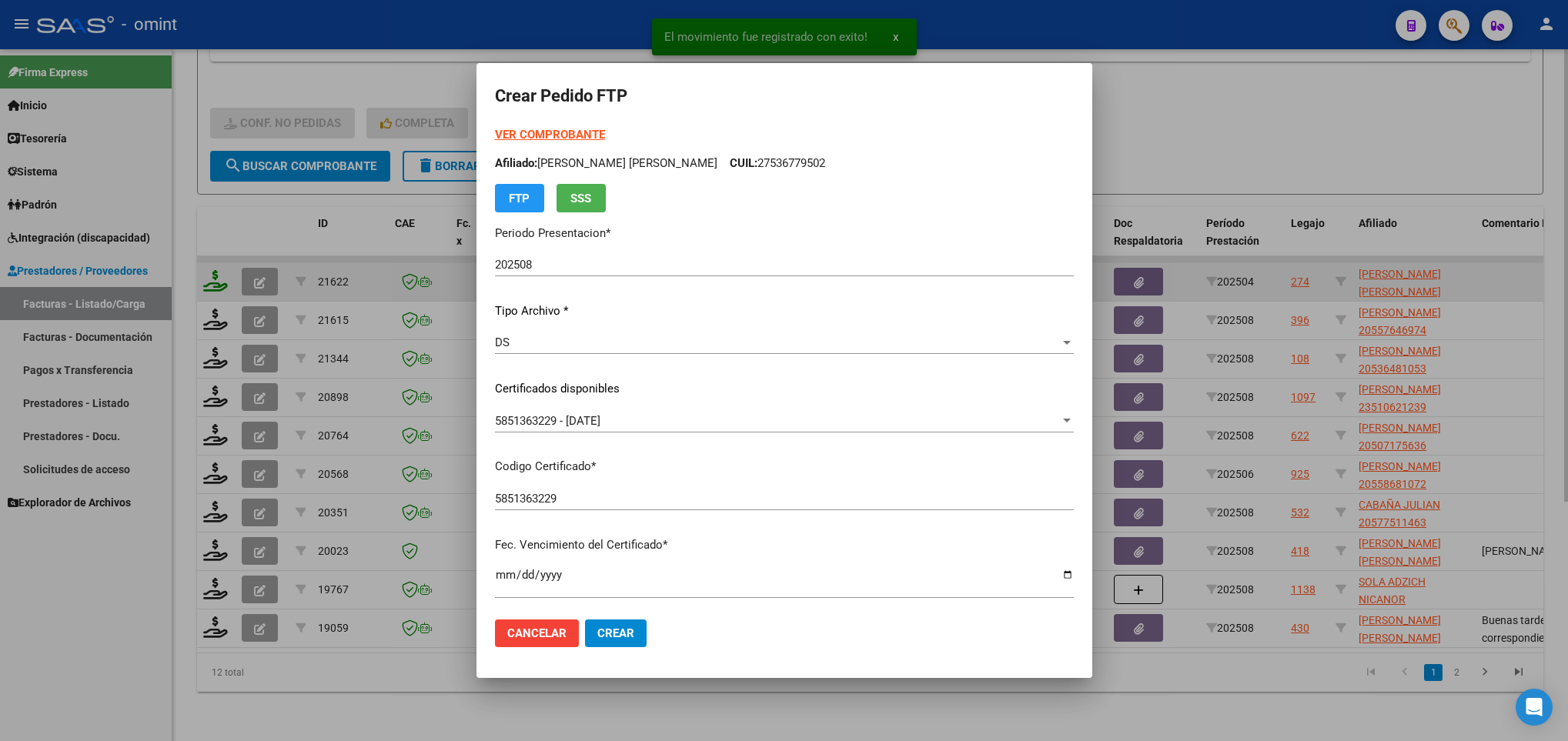
scroll to position [314, 0]
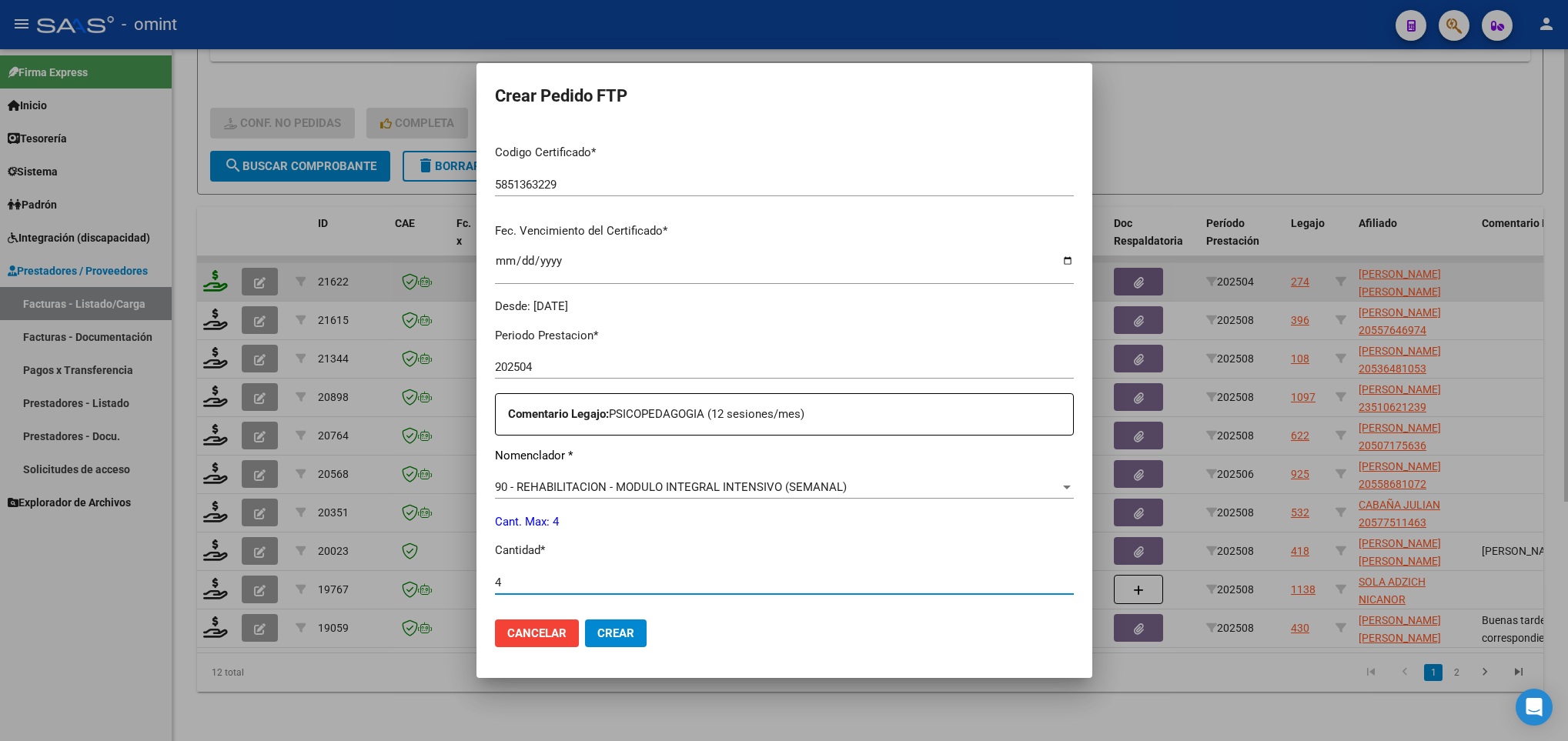
type input "4"
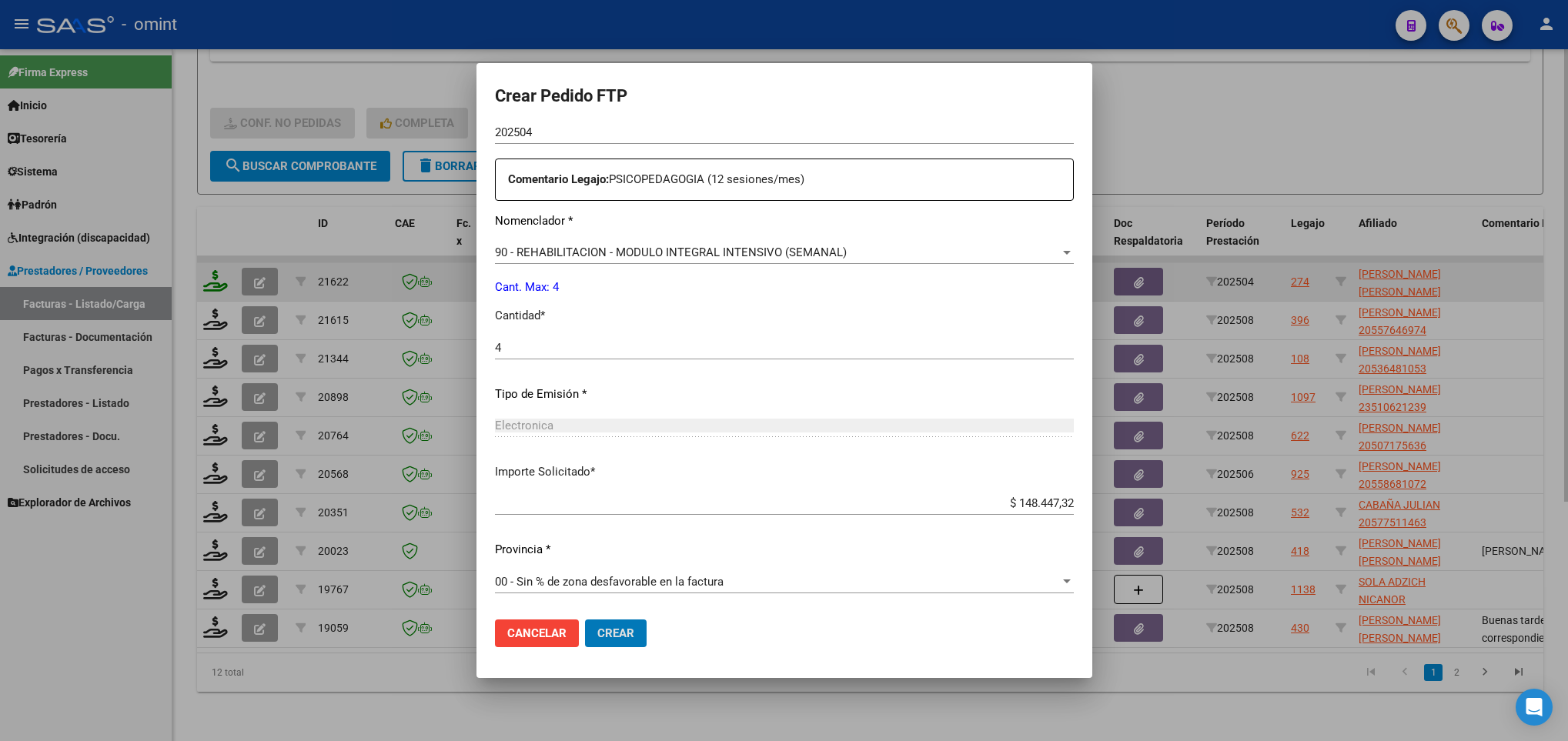
click at [585, 619] on button "Crear" at bounding box center [615, 633] width 61 height 28
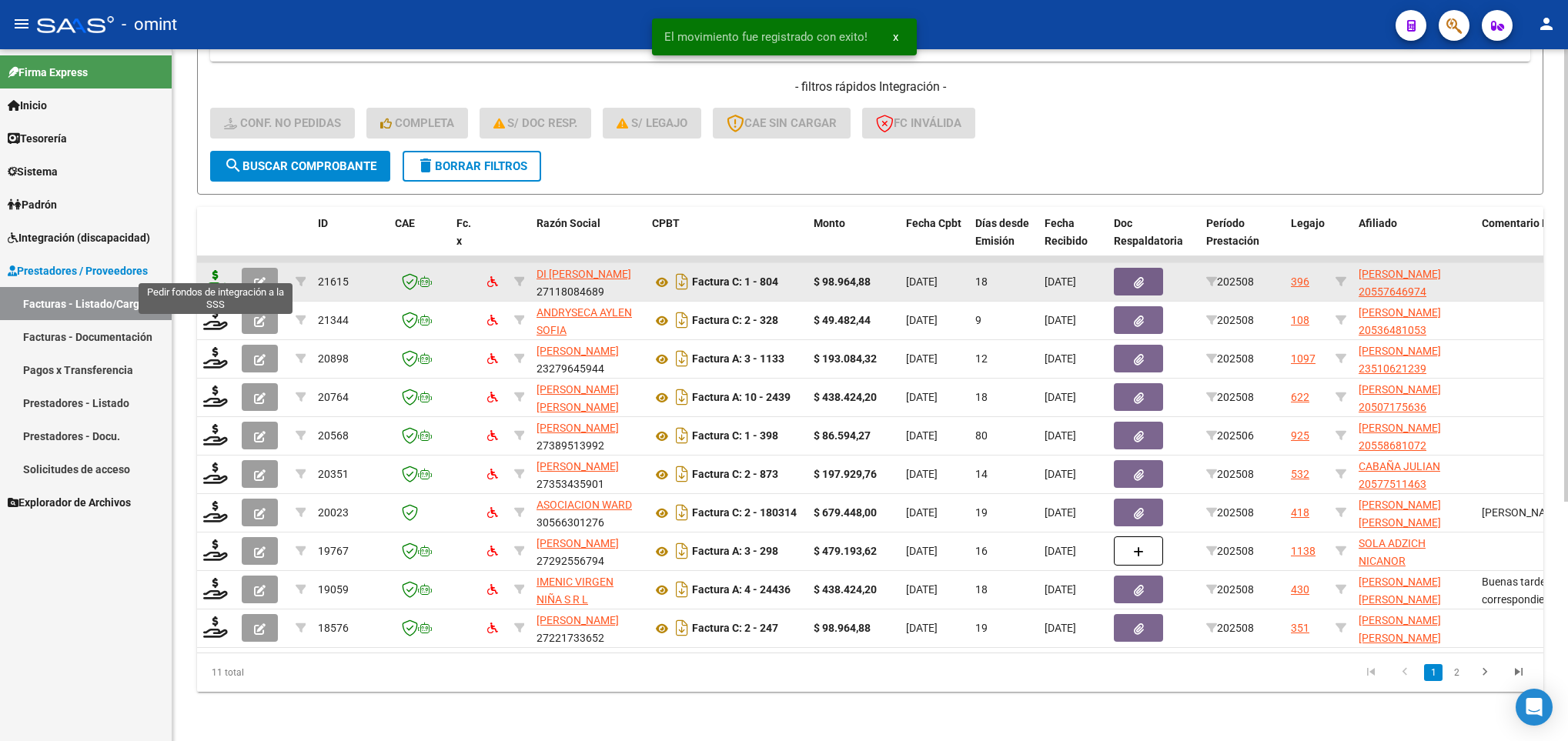
click at [212, 270] on icon at bounding box center [215, 281] width 24 height 21
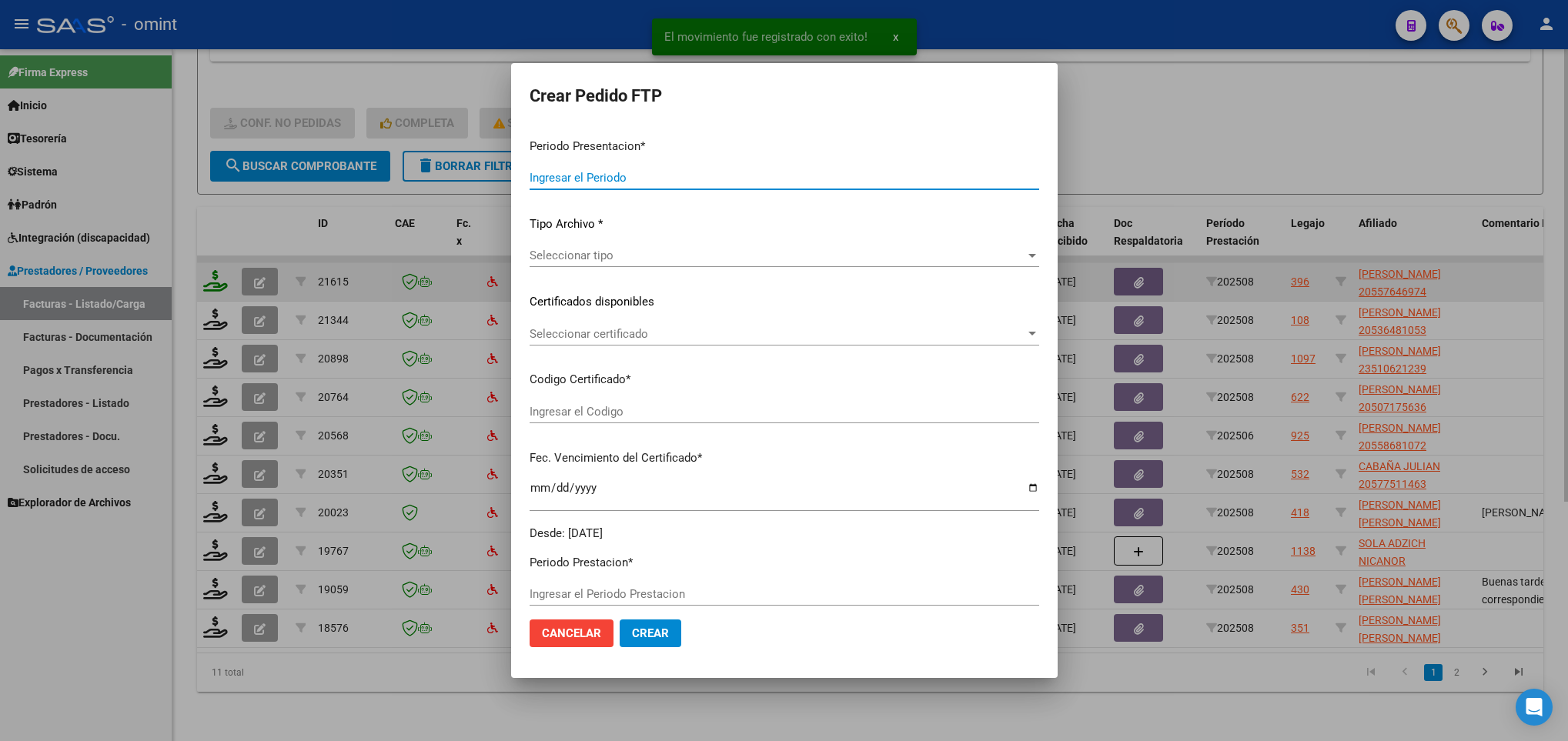
type input "202508"
type input "$ 98.964,88"
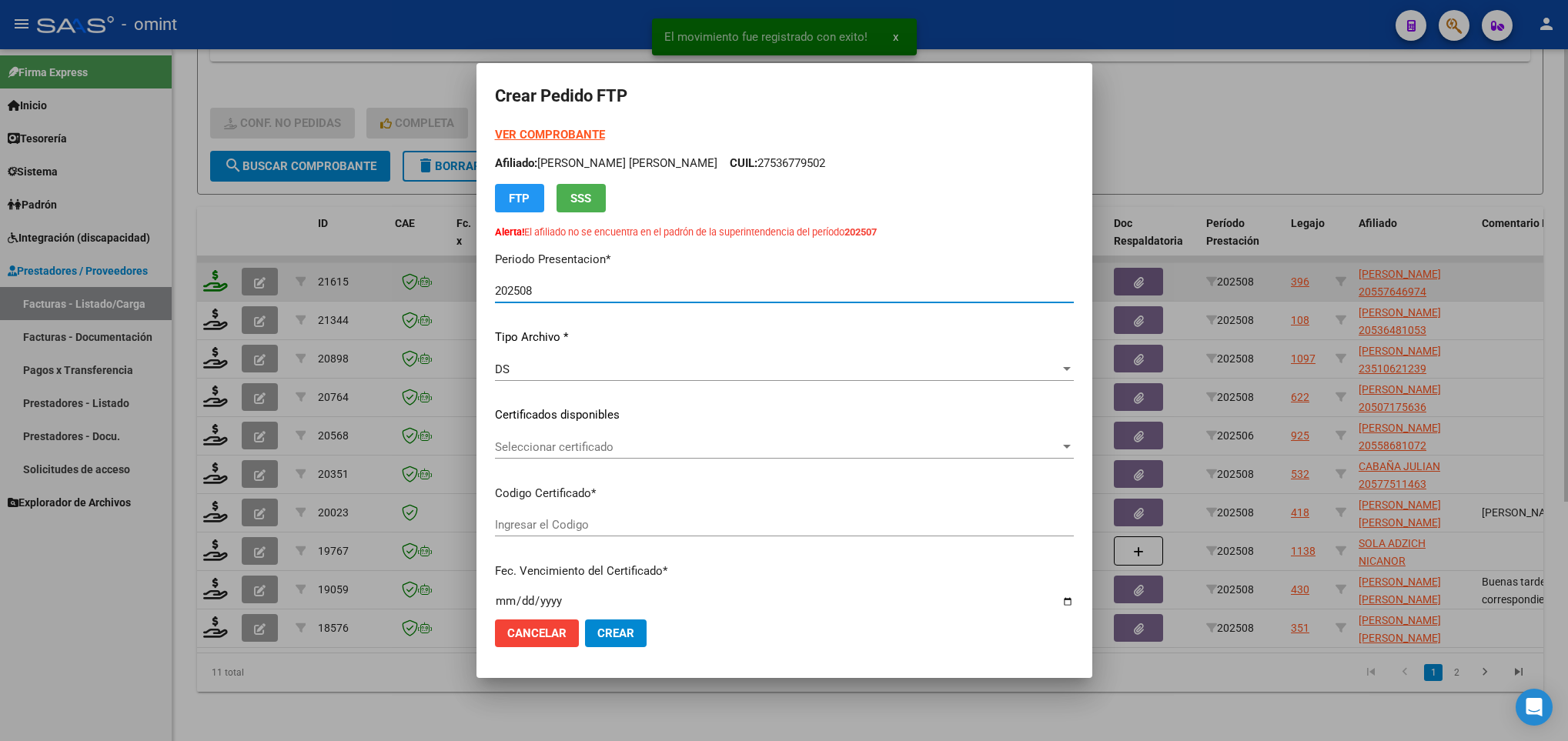
type input "6325982083"
type input "2027-09-09"
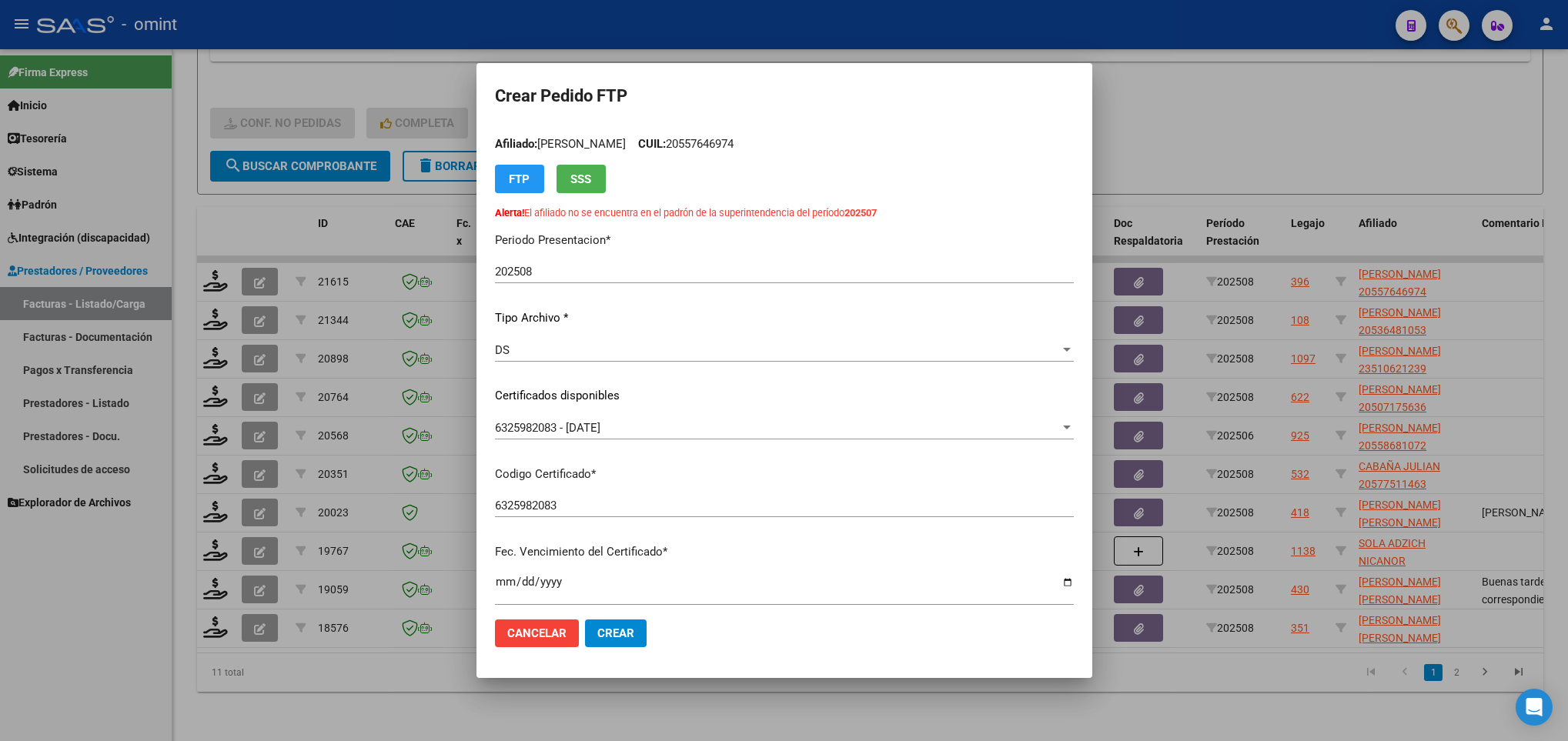
scroll to position [0, 0]
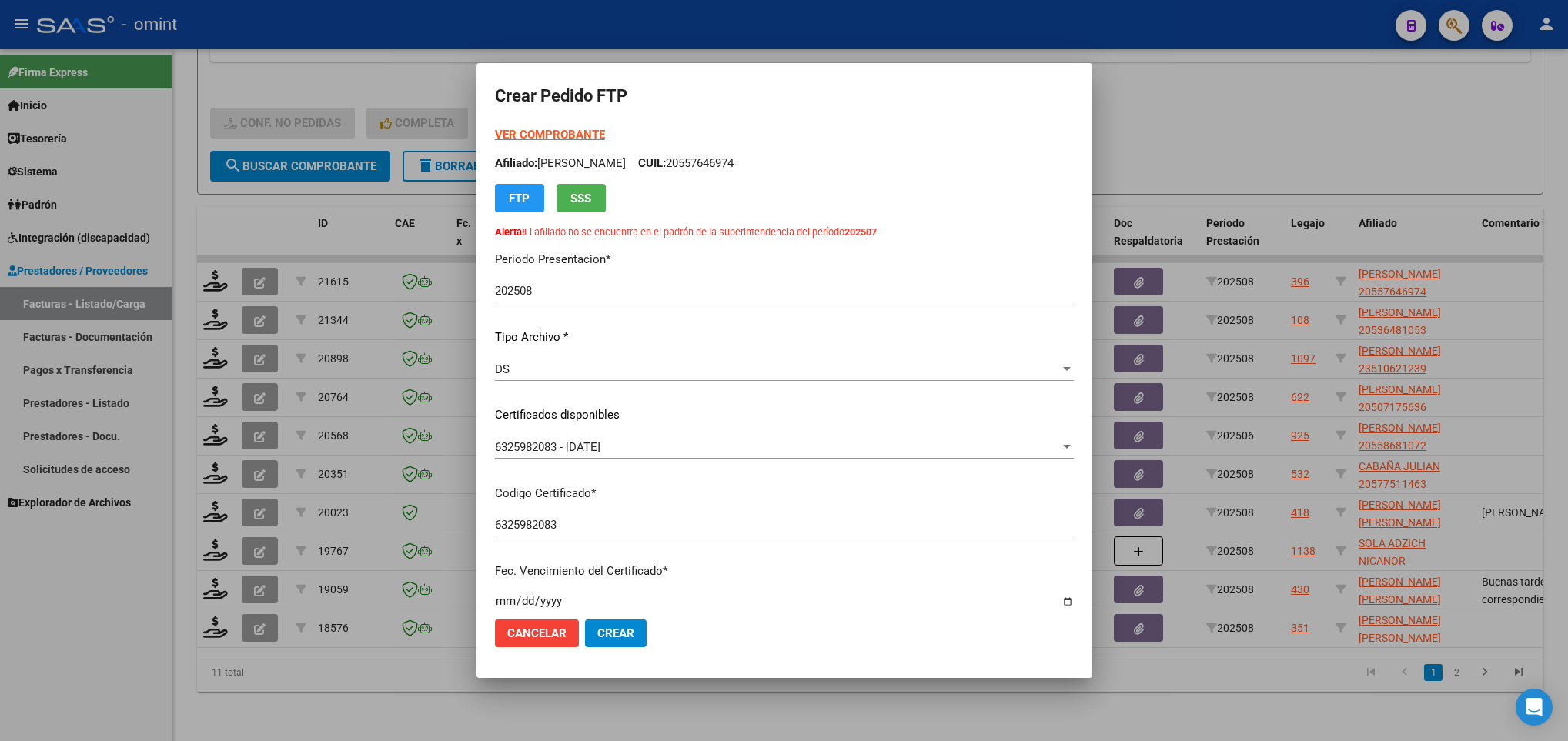
click at [612, 279] on div "202508 Ingresar el Periodo" at bounding box center [784, 290] width 578 height 23
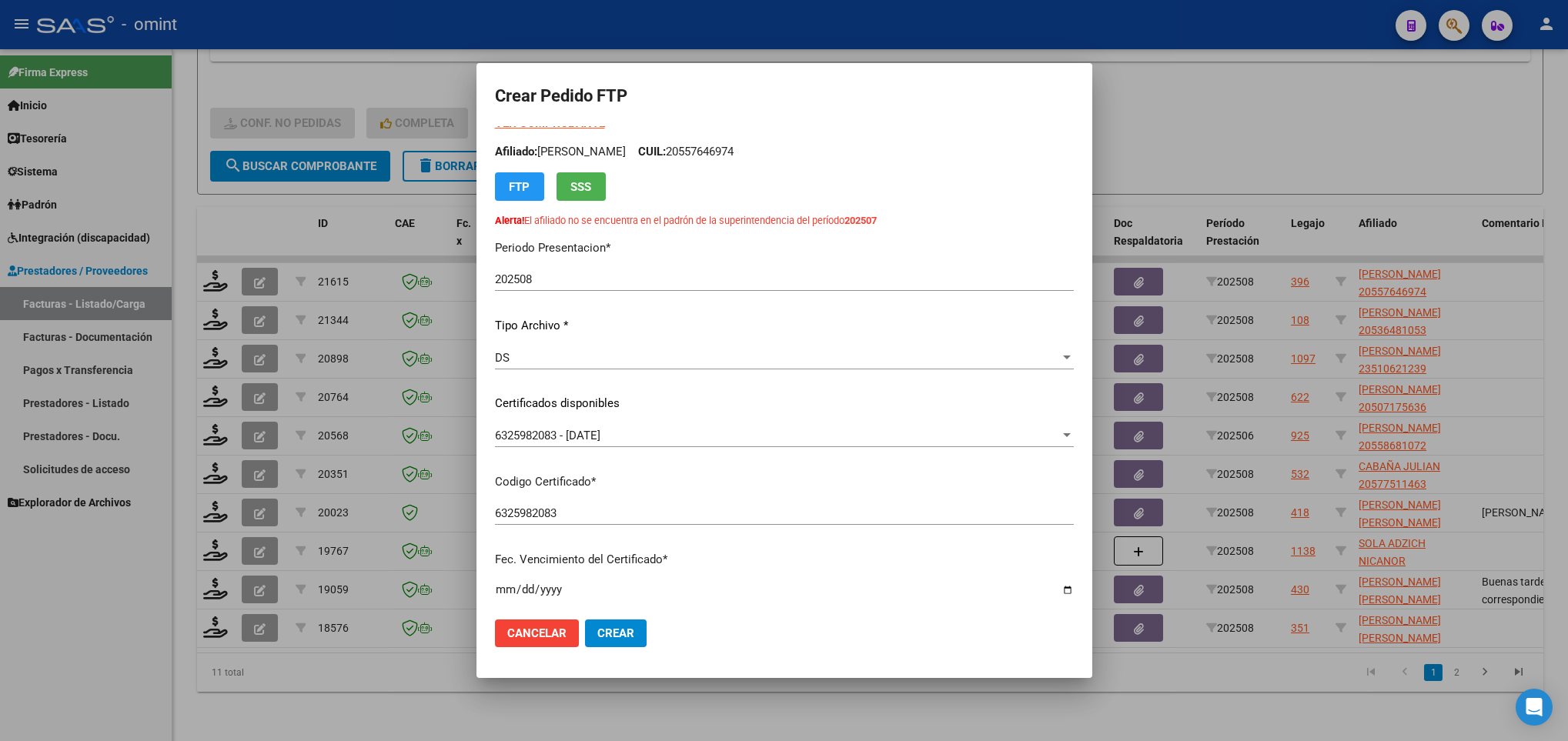
scroll to position [340, 0]
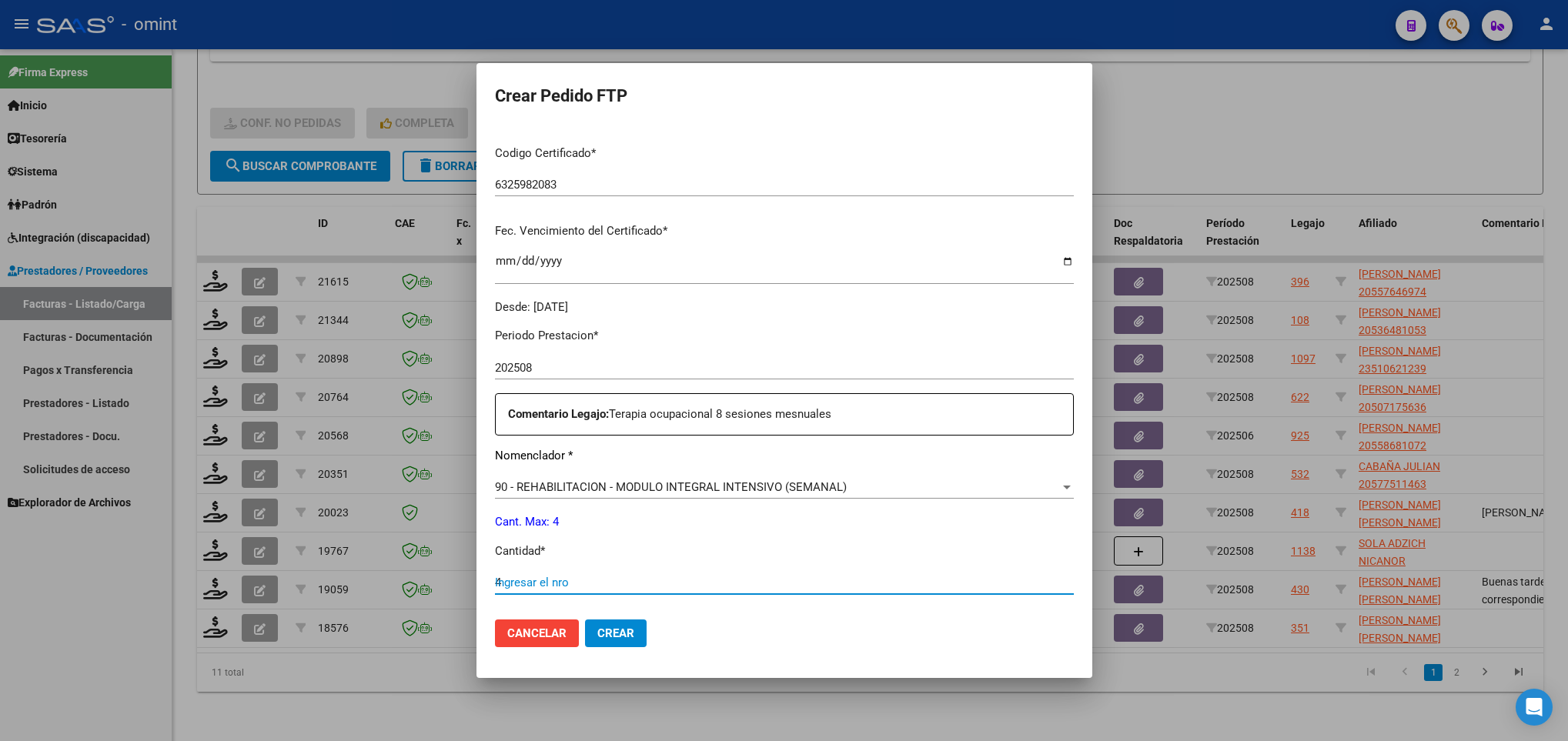
type input "4"
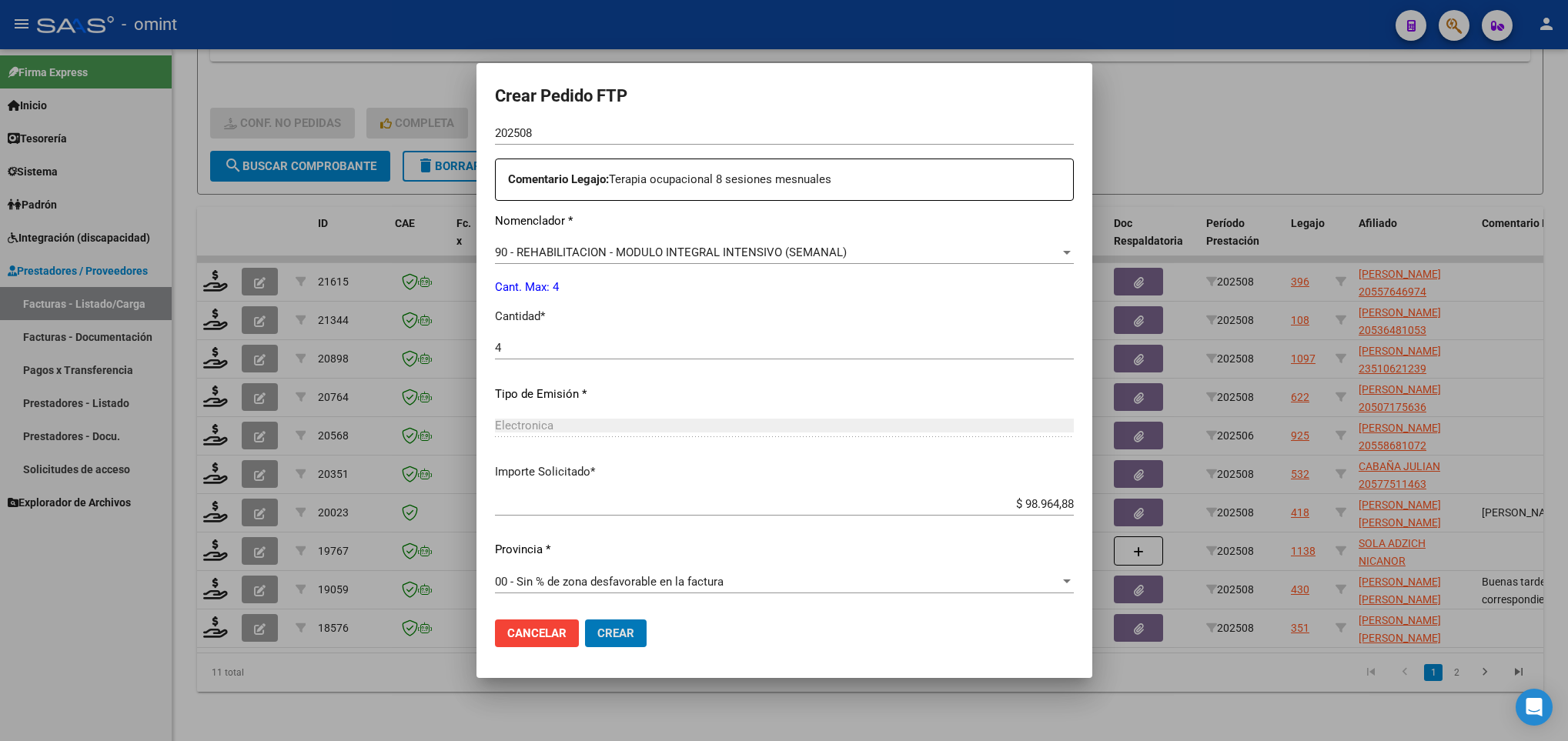
click at [585, 619] on button "Crear" at bounding box center [615, 633] width 61 height 28
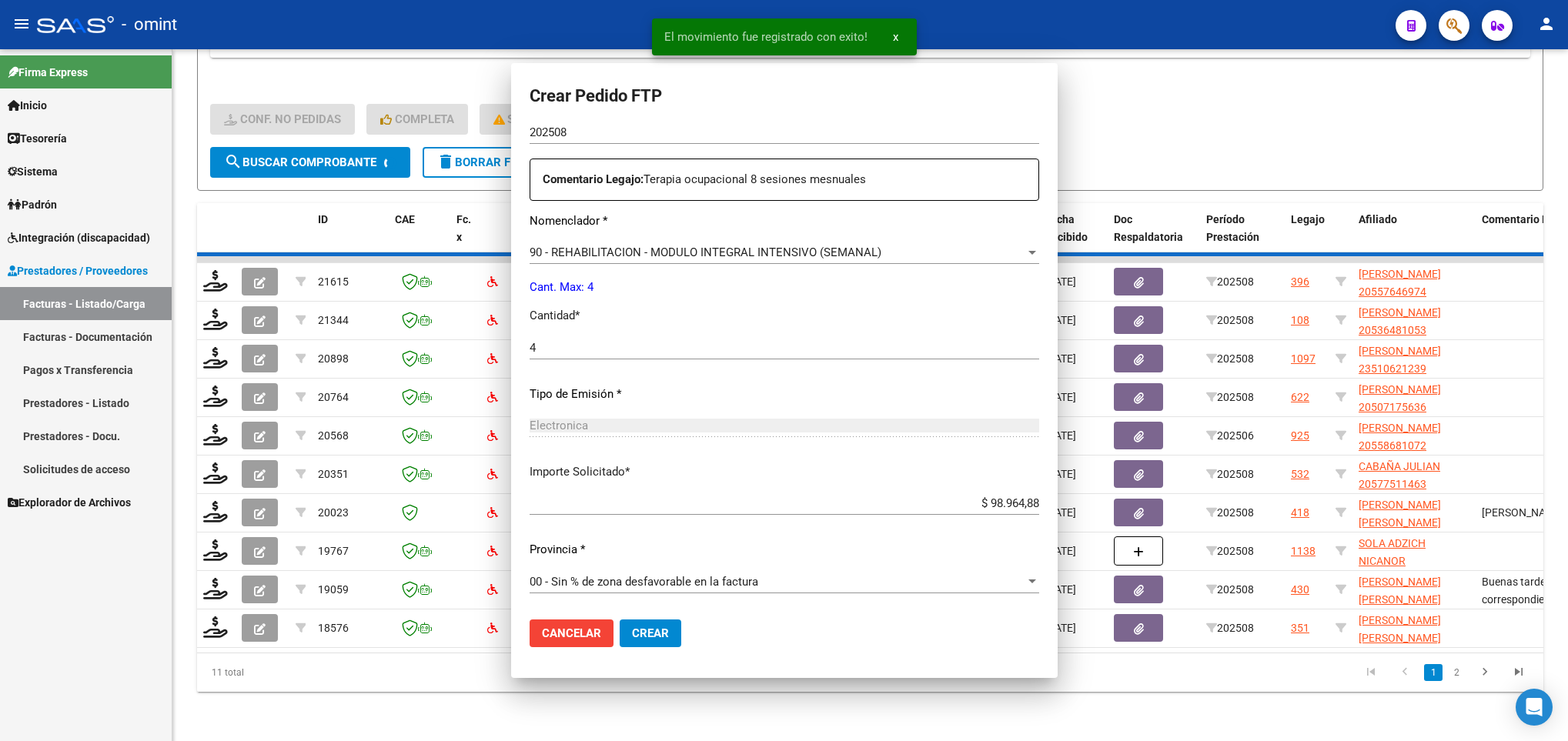
scroll to position [462, 0]
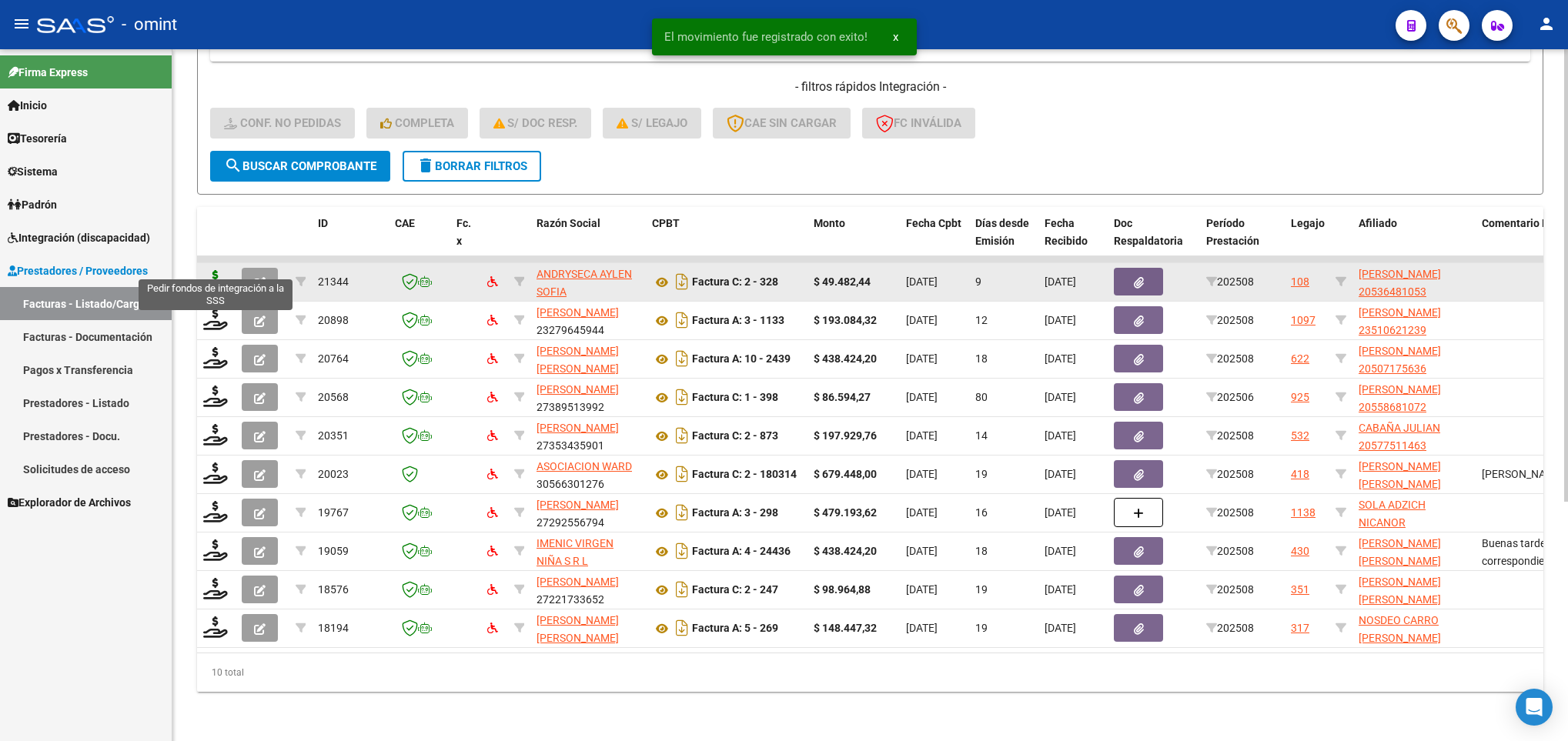
click at [213, 270] on icon at bounding box center [215, 281] width 24 height 21
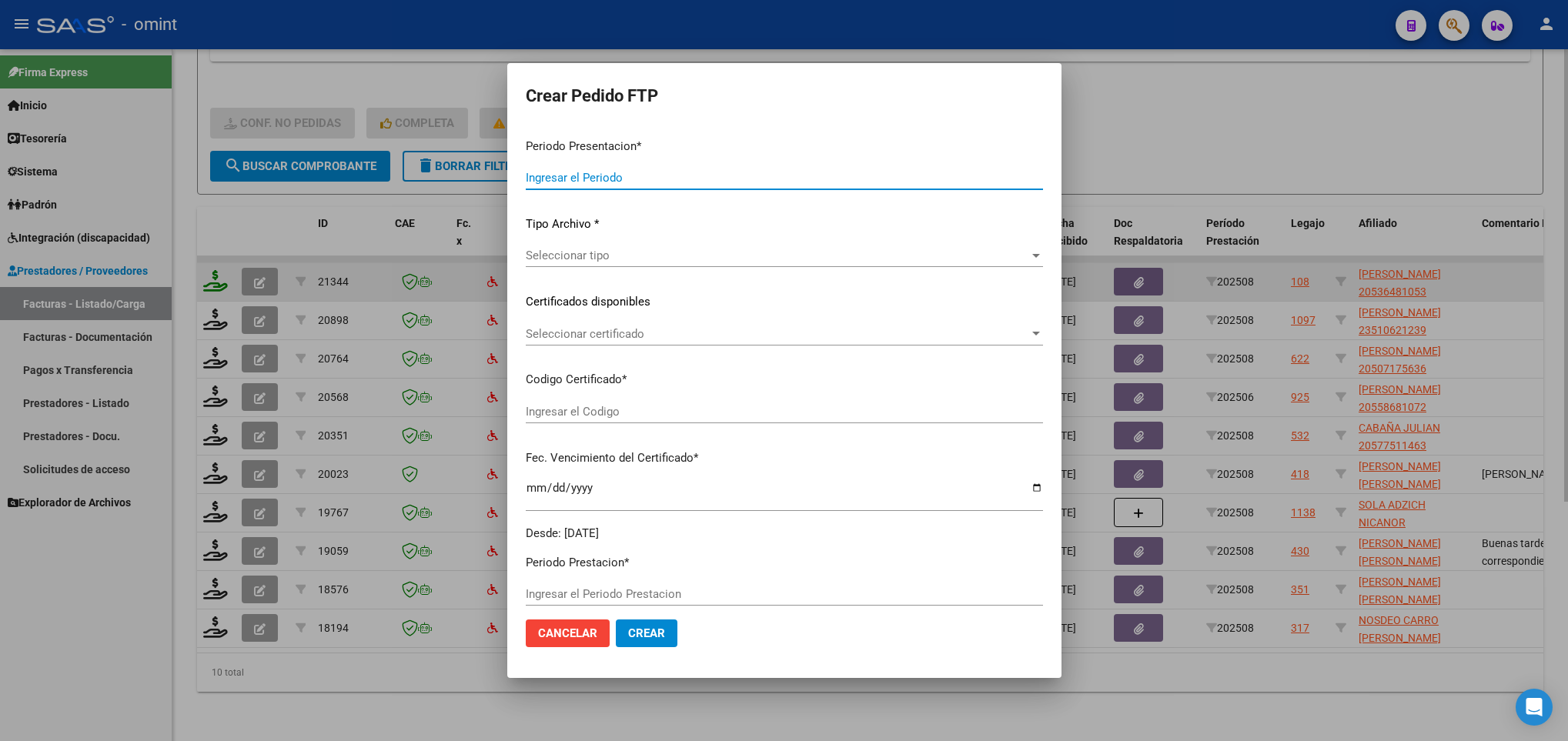
type input "202508"
type input "$ 49.482,44"
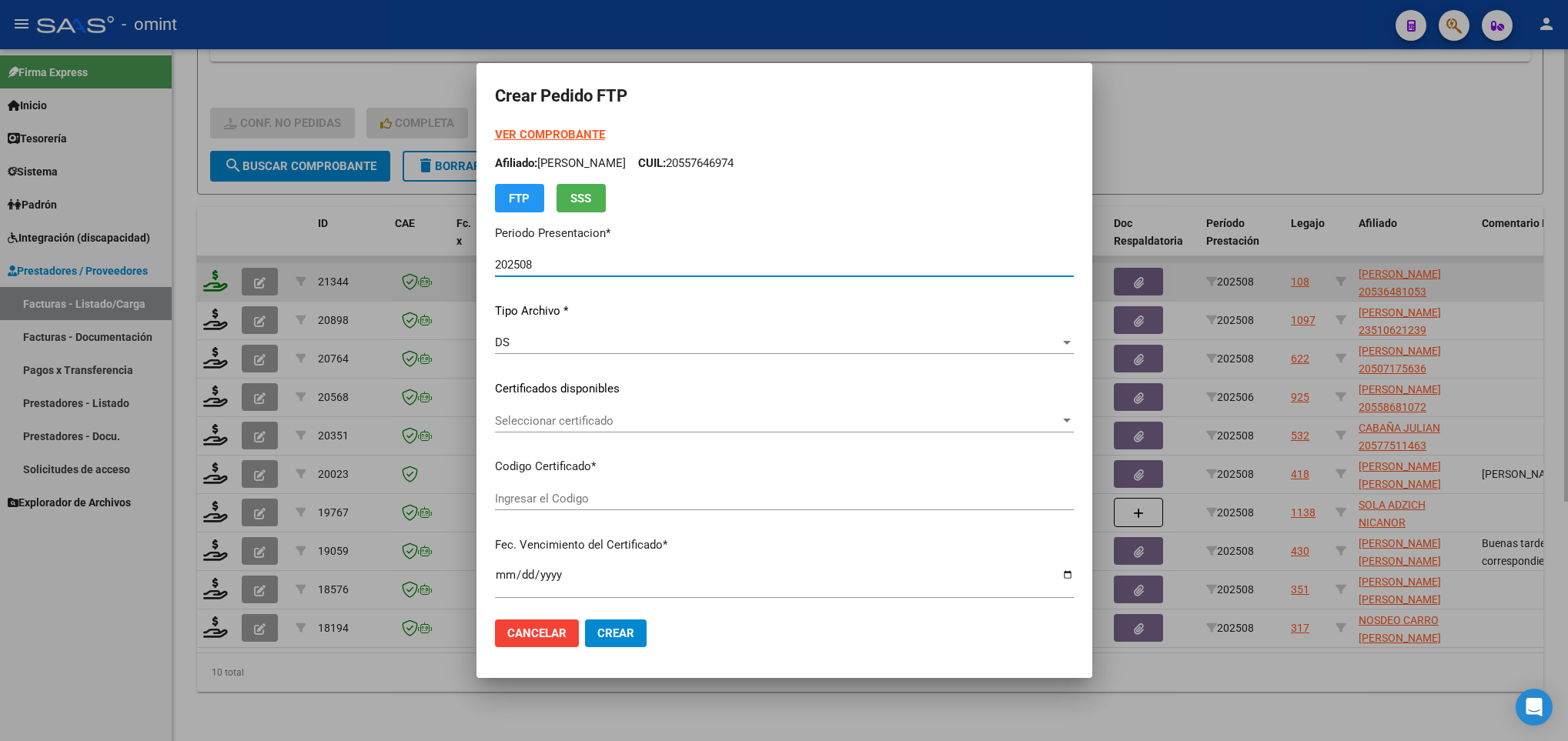
type input "9060130765"
type input "2030-03-30"
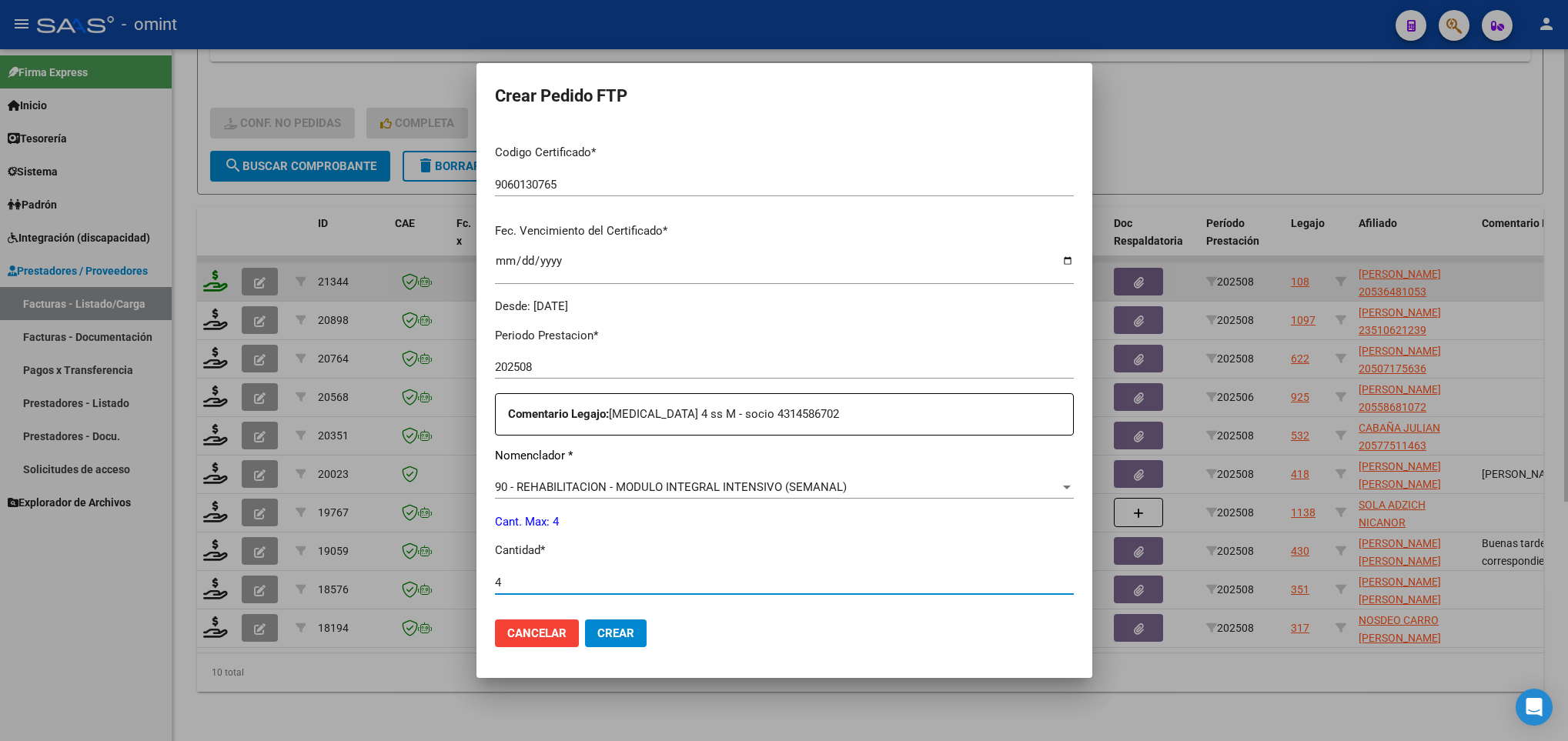
type input "4"
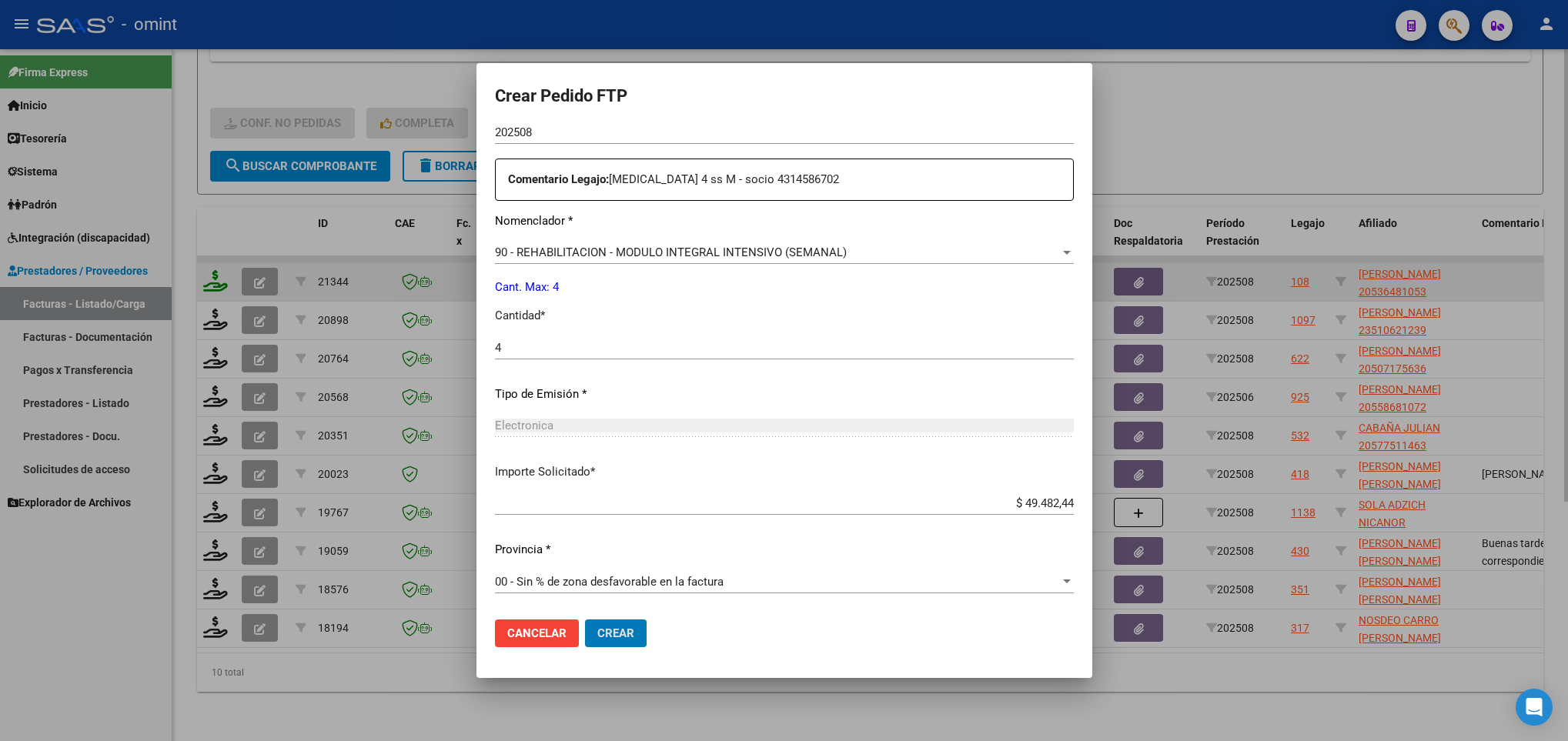
click at [585, 619] on button "Crear" at bounding box center [615, 633] width 61 height 28
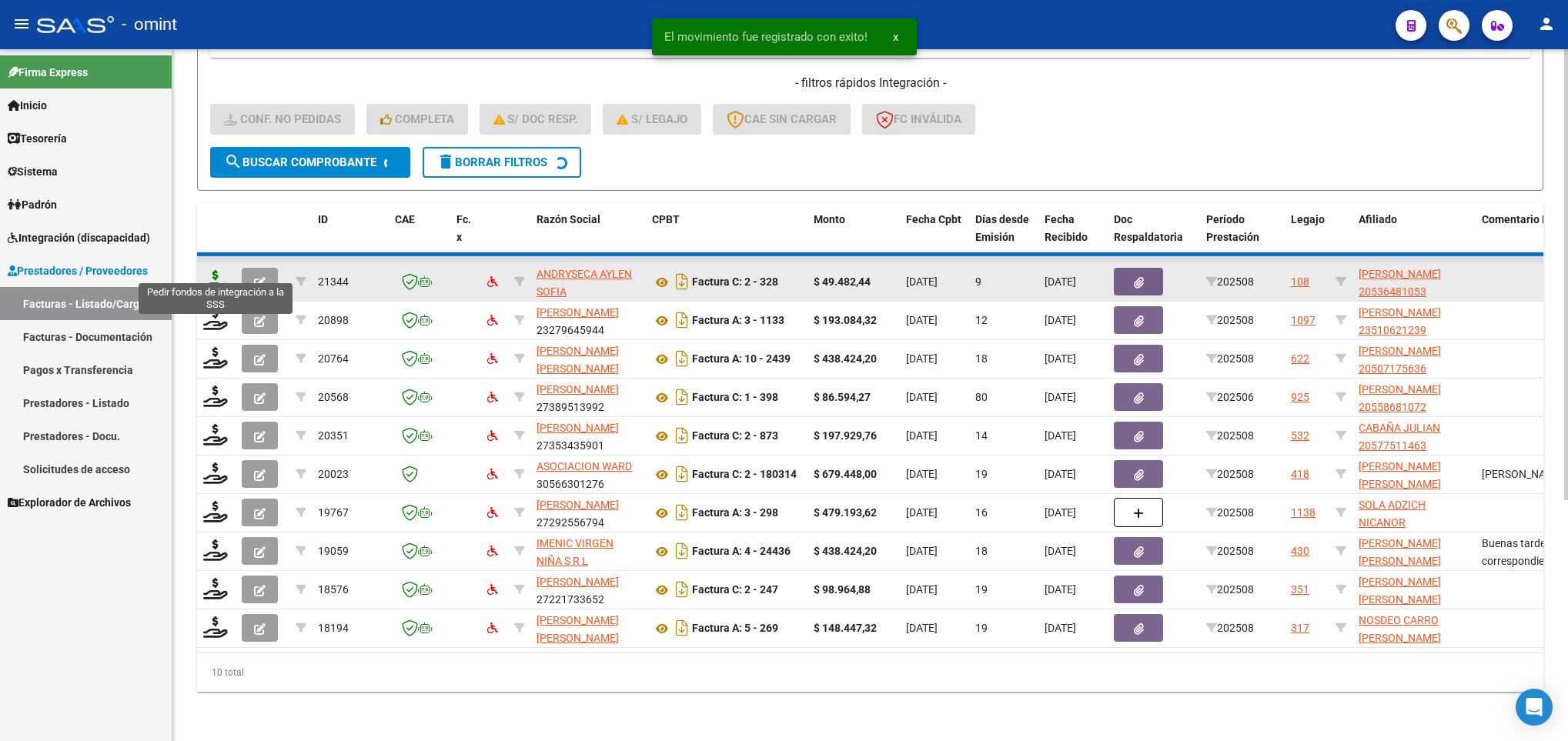
scroll to position [328, 0]
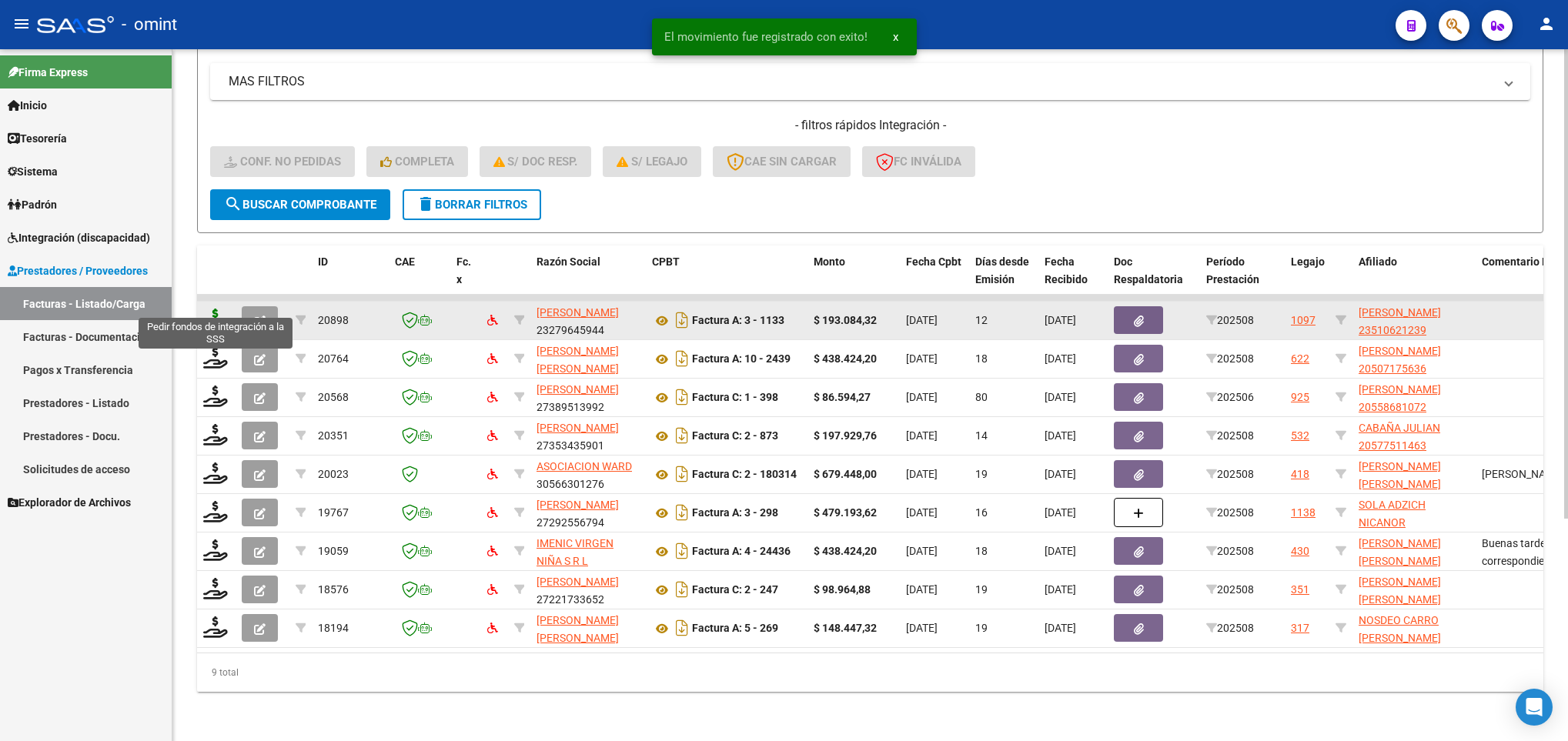
click at [218, 309] on icon at bounding box center [215, 319] width 24 height 21
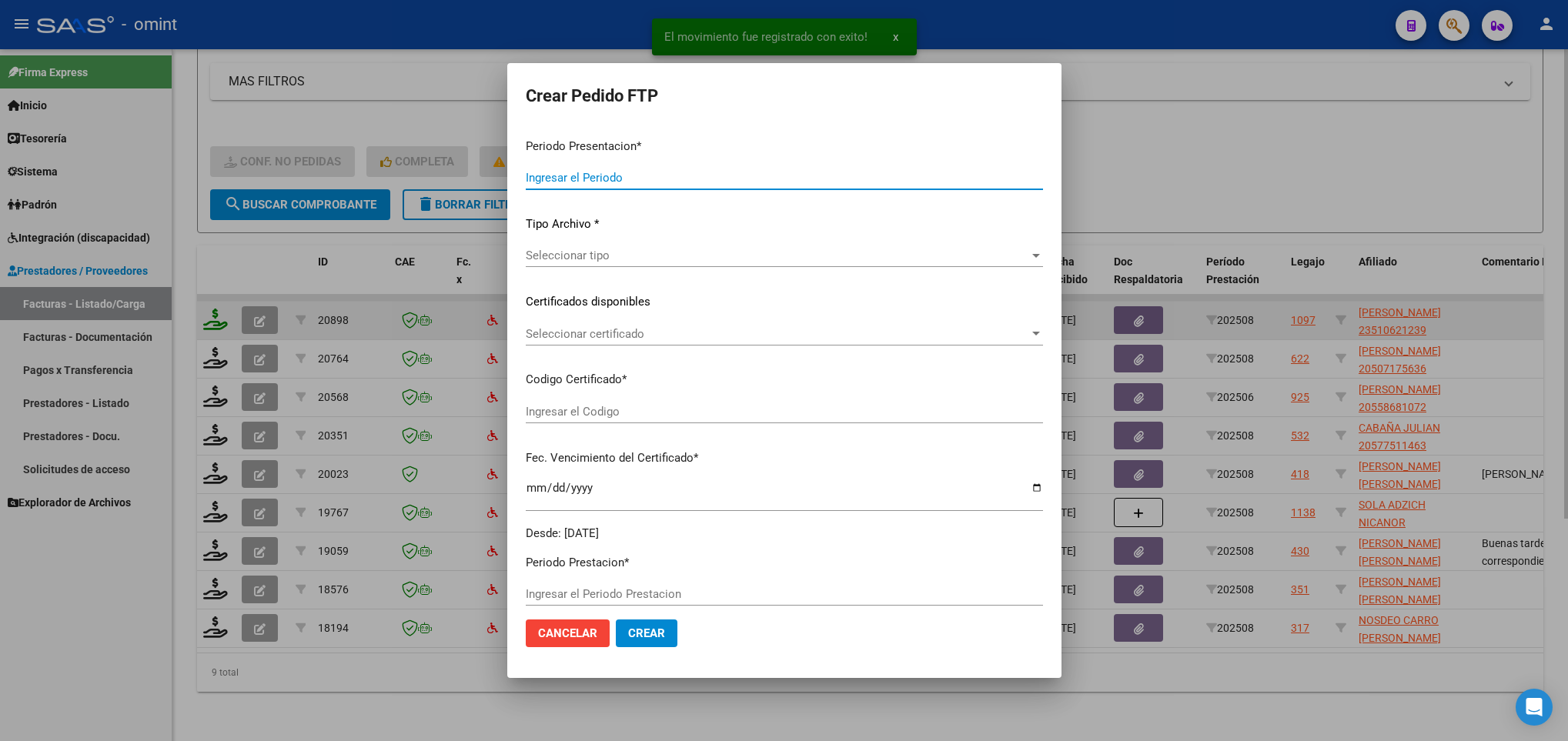
type input "202508"
type input "$ 193.084,32"
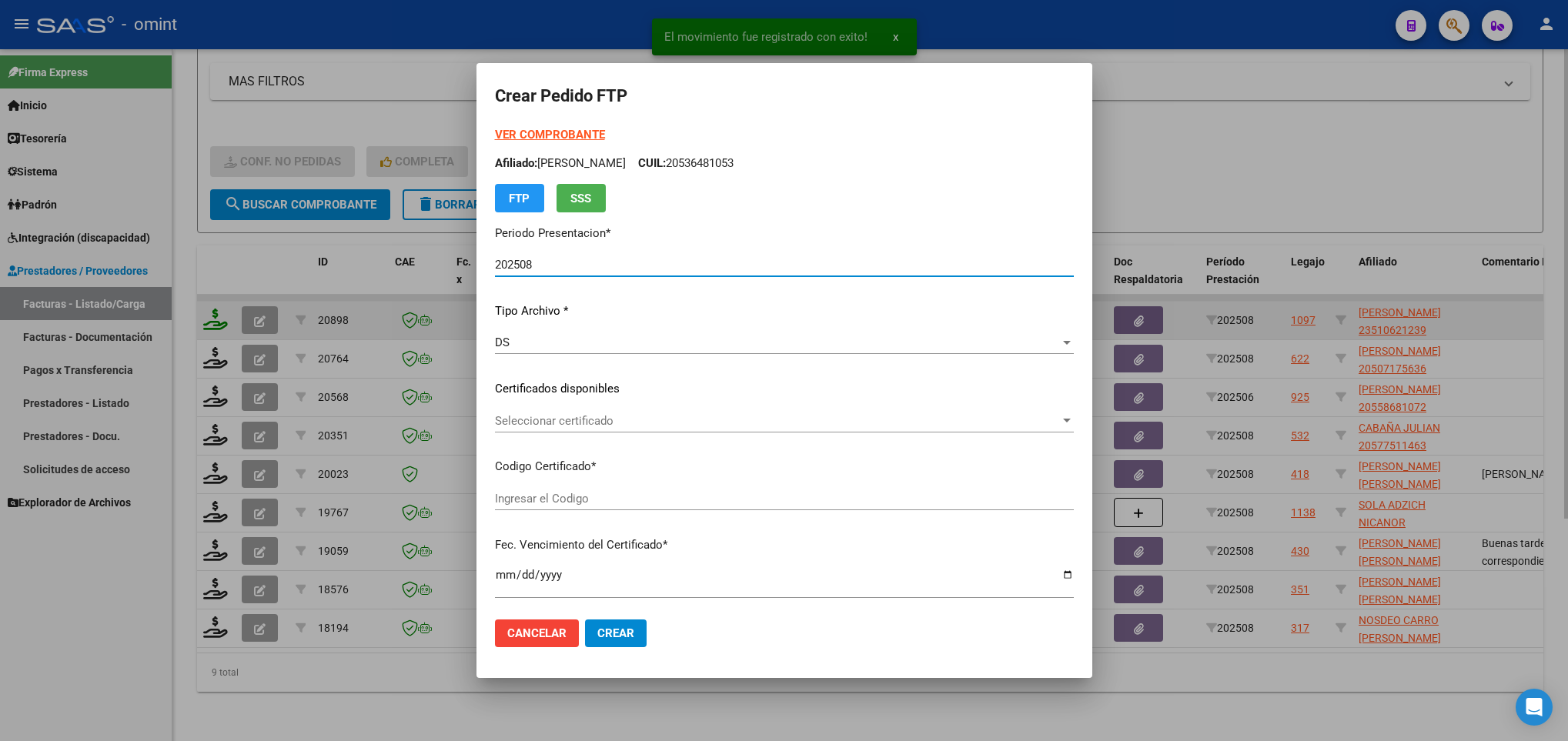
type input "917339529"
type input "2025-12-14"
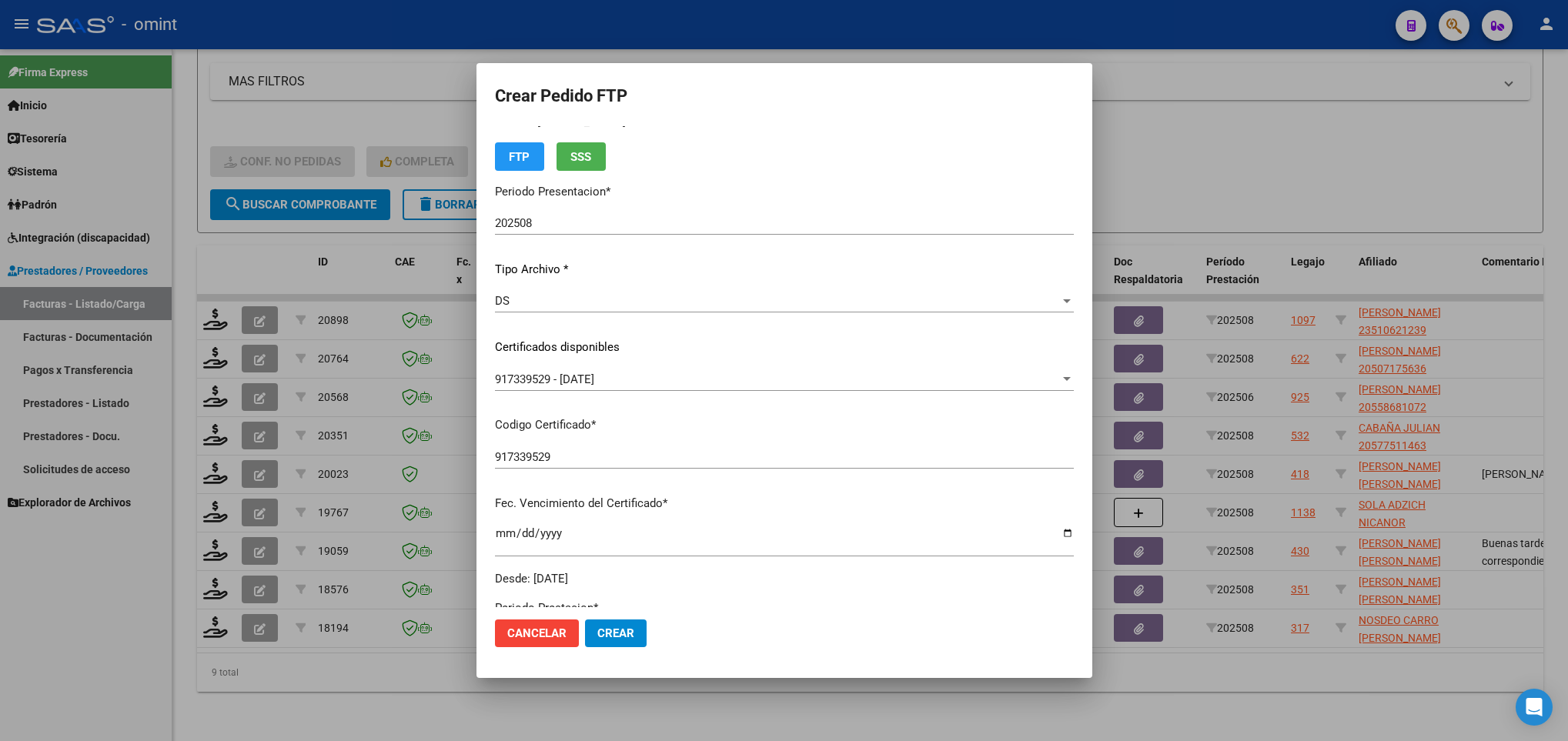
scroll to position [0, 0]
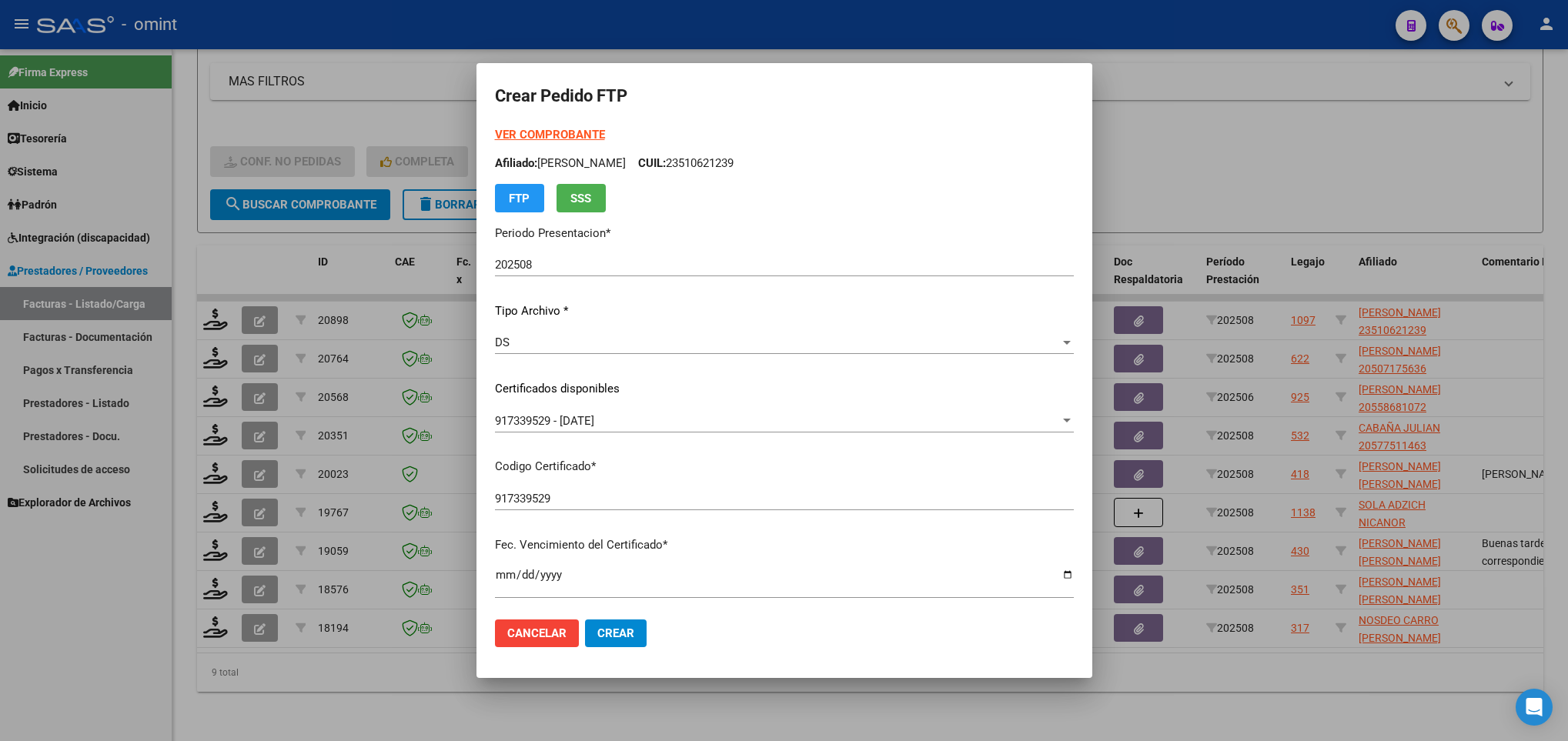
click at [550, 131] on strong "VER COMPROBANTE" at bounding box center [550, 135] width 110 height 14
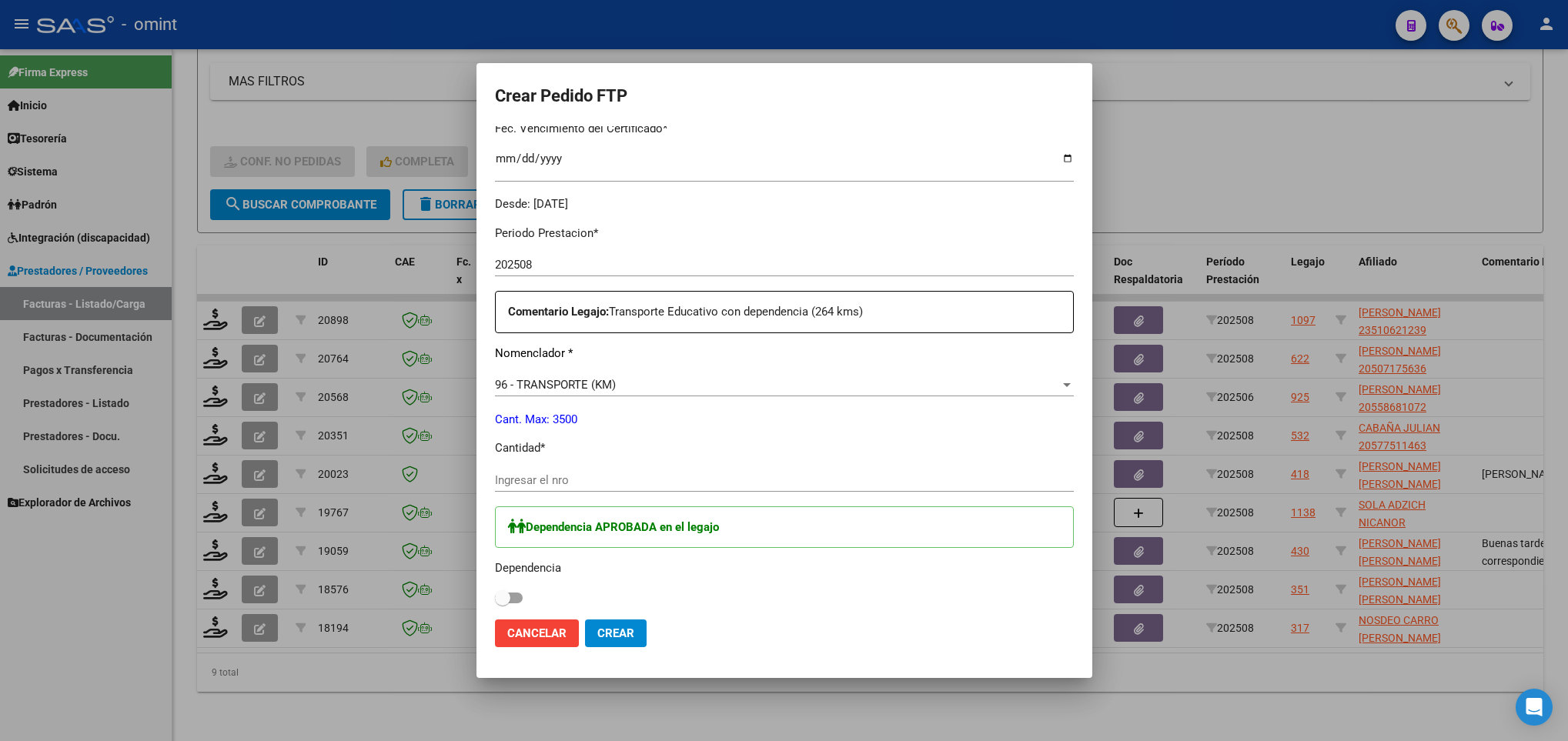
scroll to position [420, 0]
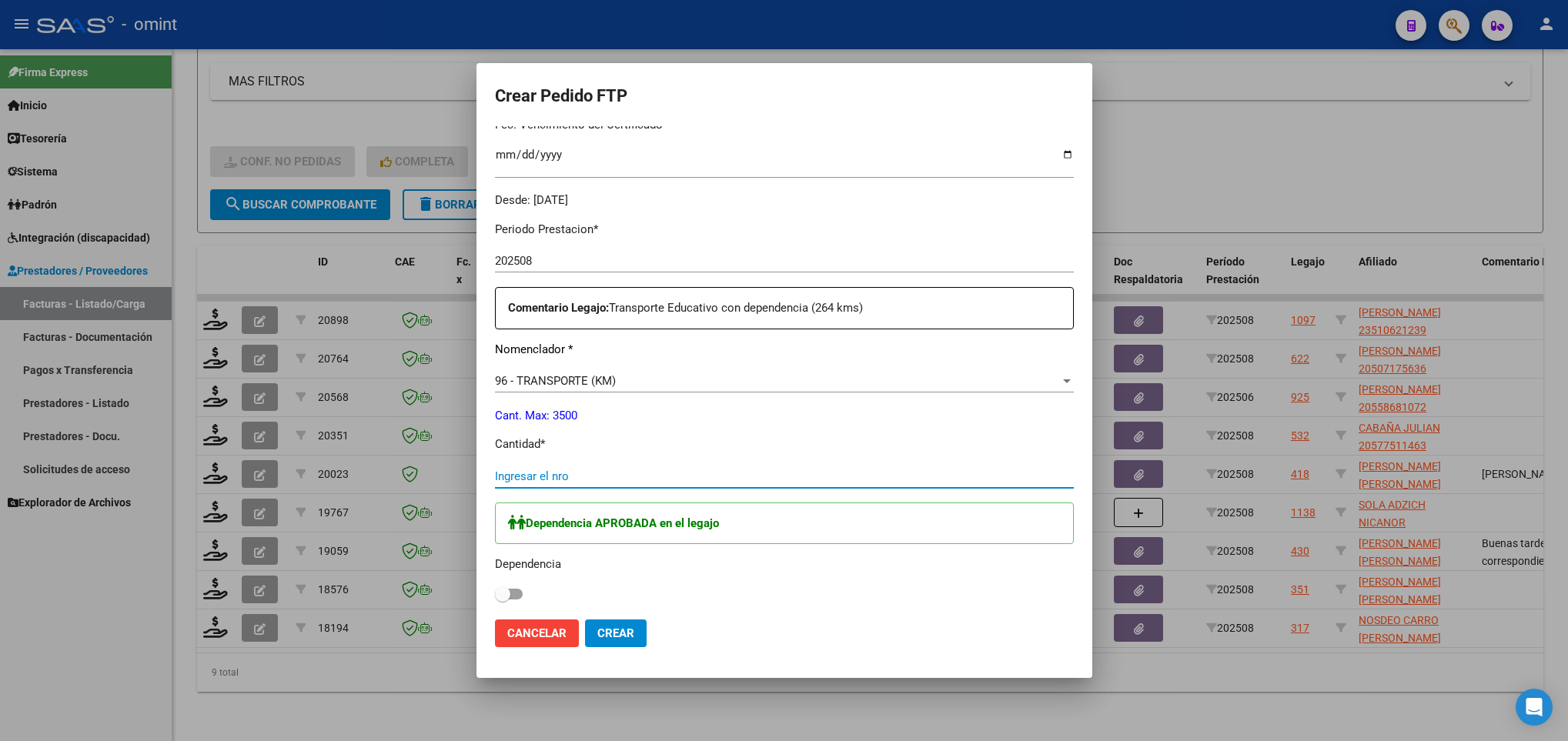
click at [684, 481] on input "Ingresar el nro" at bounding box center [784, 476] width 578 height 14
type input "264"
click at [522, 587] on label at bounding box center [509, 594] width 28 height 19
click at [502, 600] on input "checkbox" at bounding box center [501, 600] width 1 height 1
checkbox input "true"
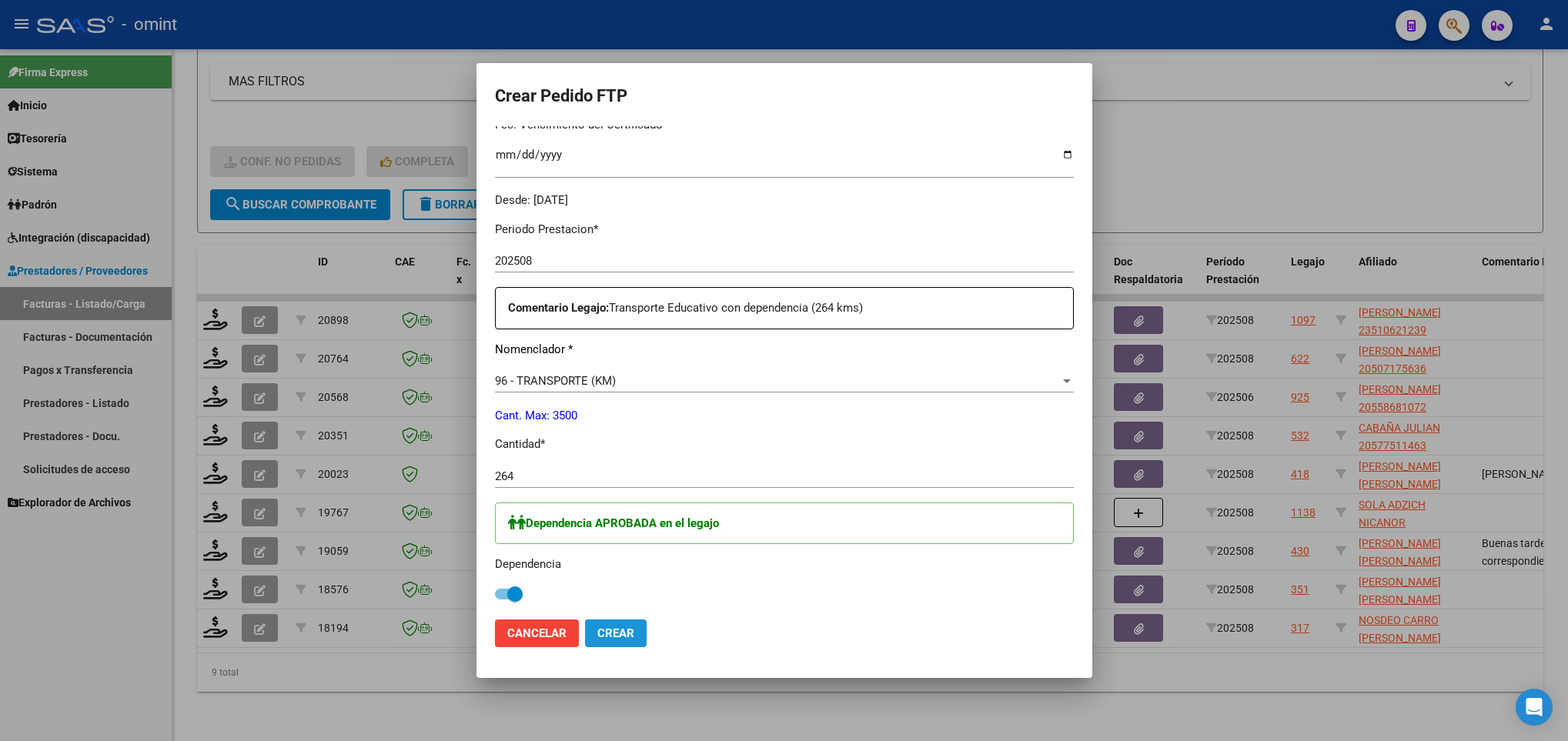
click at [623, 635] on span "Crear" at bounding box center [615, 633] width 37 height 14
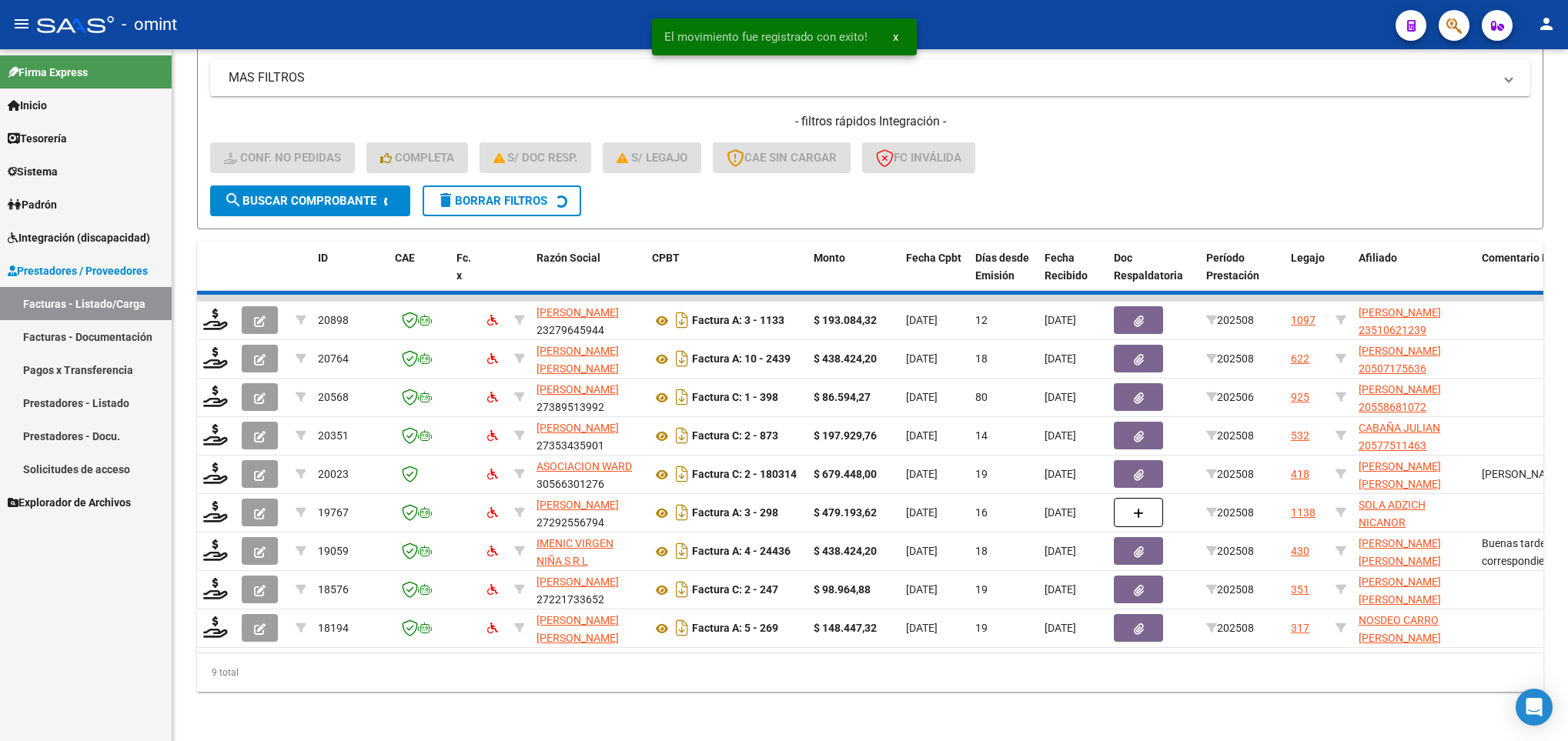
scroll to position [289, 0]
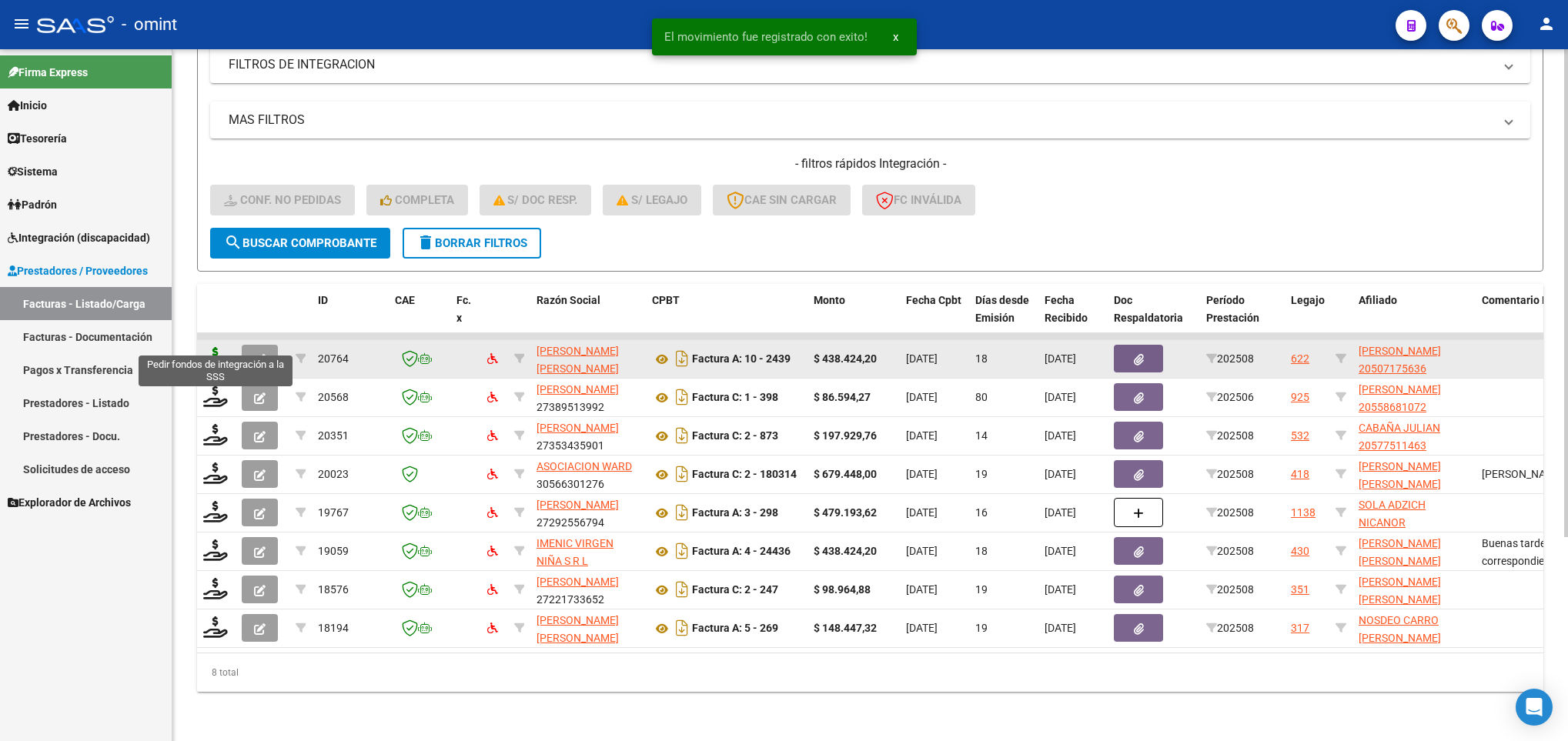
click at [208, 347] on icon at bounding box center [215, 358] width 24 height 21
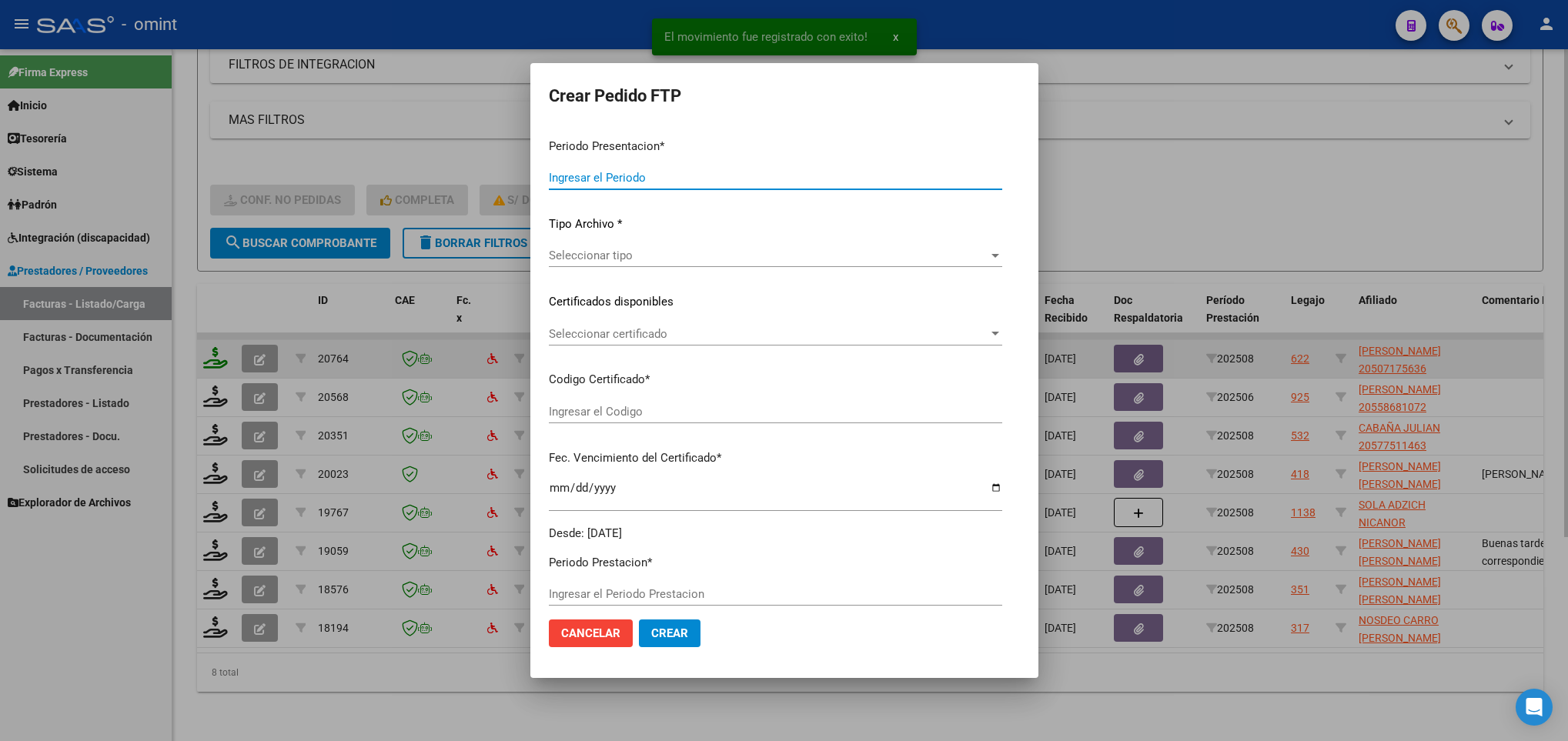
type input "202508"
type input "$ 438.424,20"
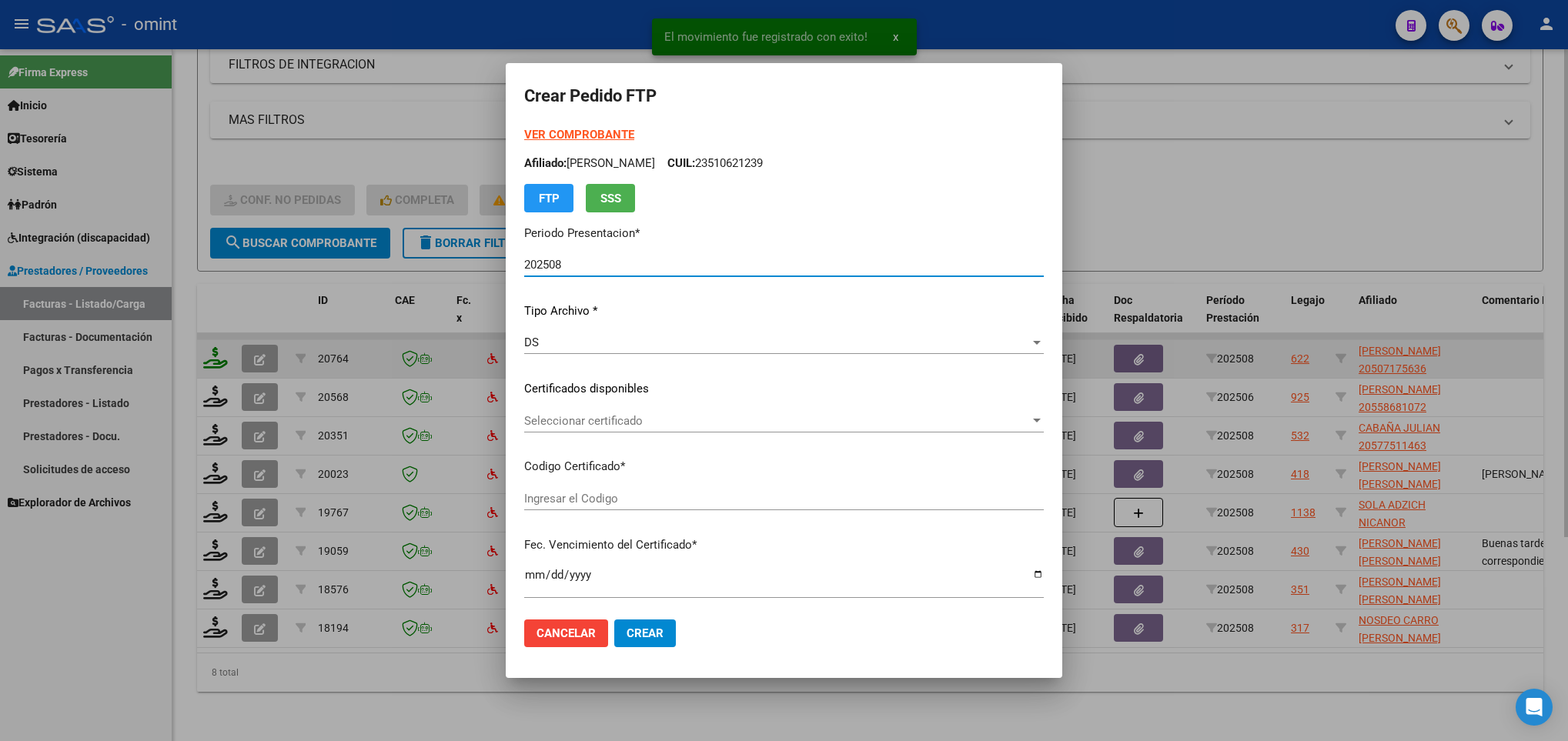
type input "9706033602"
type input "2027-12-02"
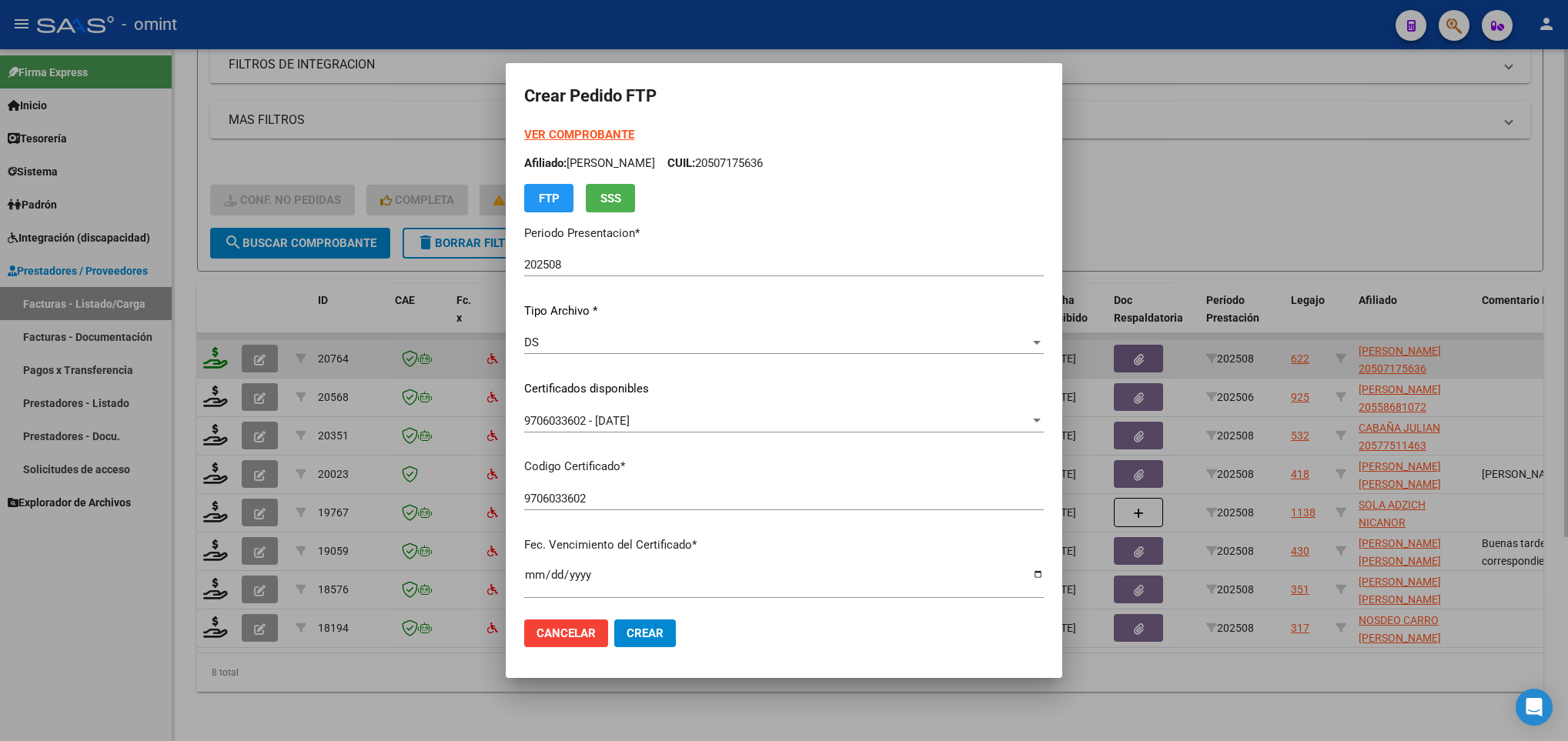
scroll to position [314, 0]
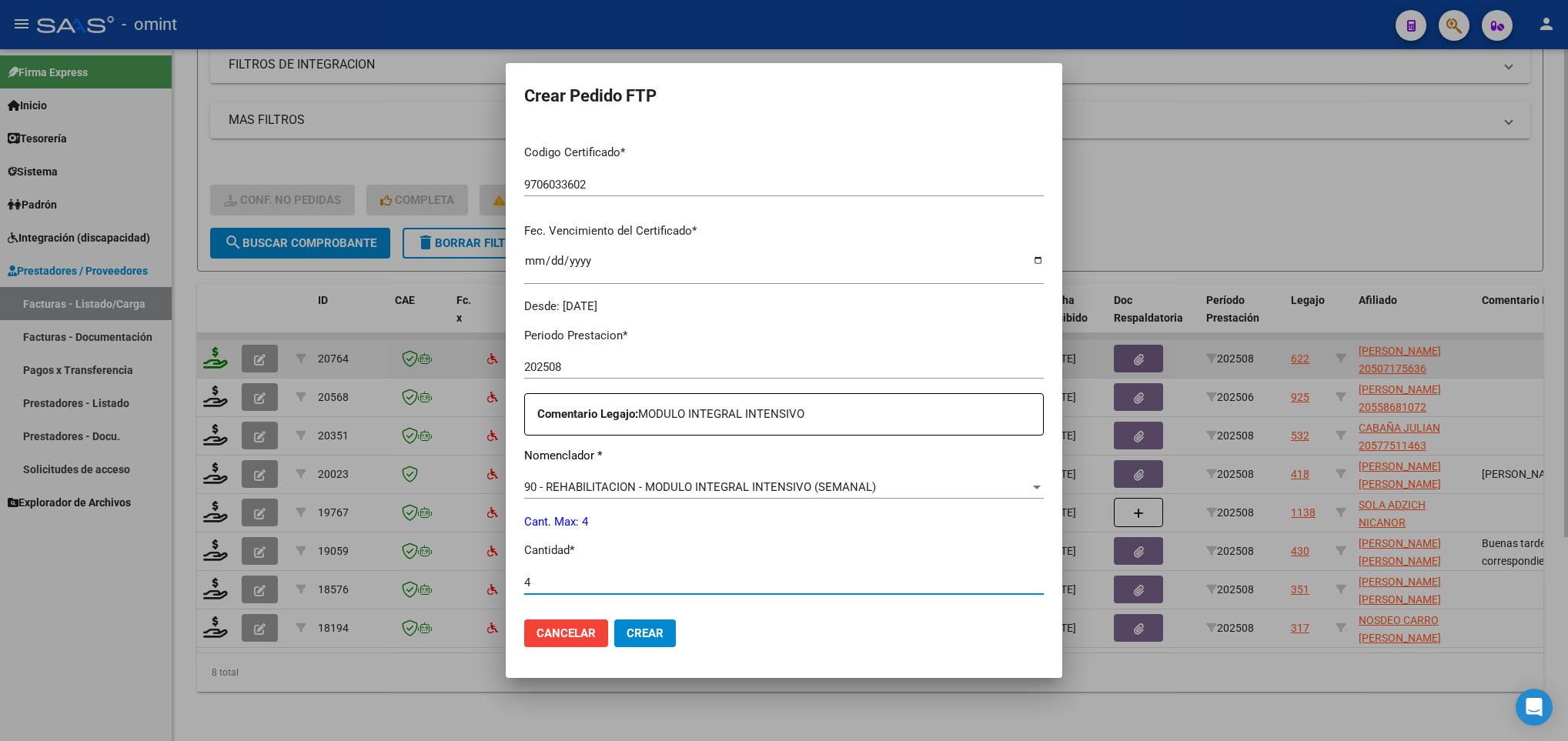
type input "4"
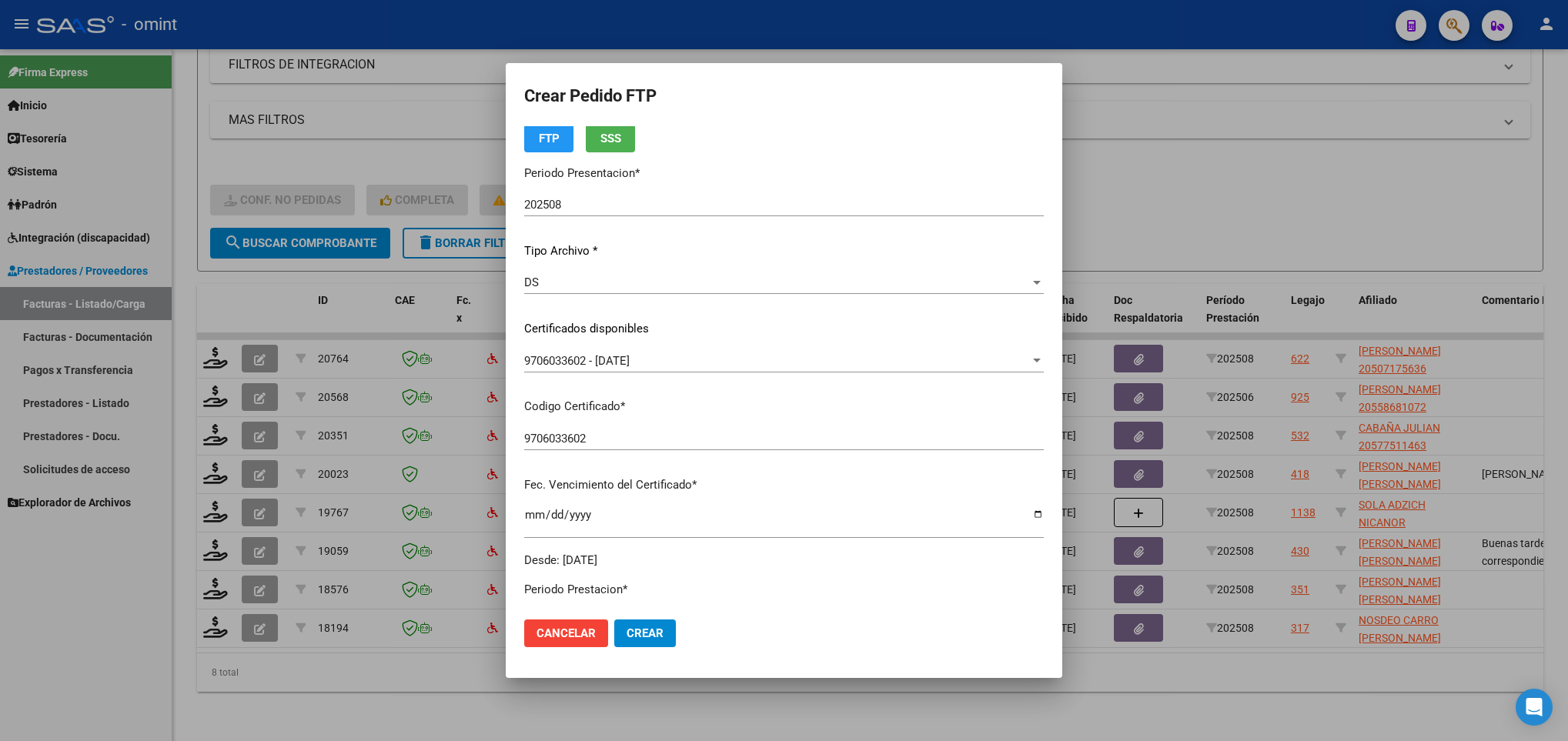
scroll to position [0, 0]
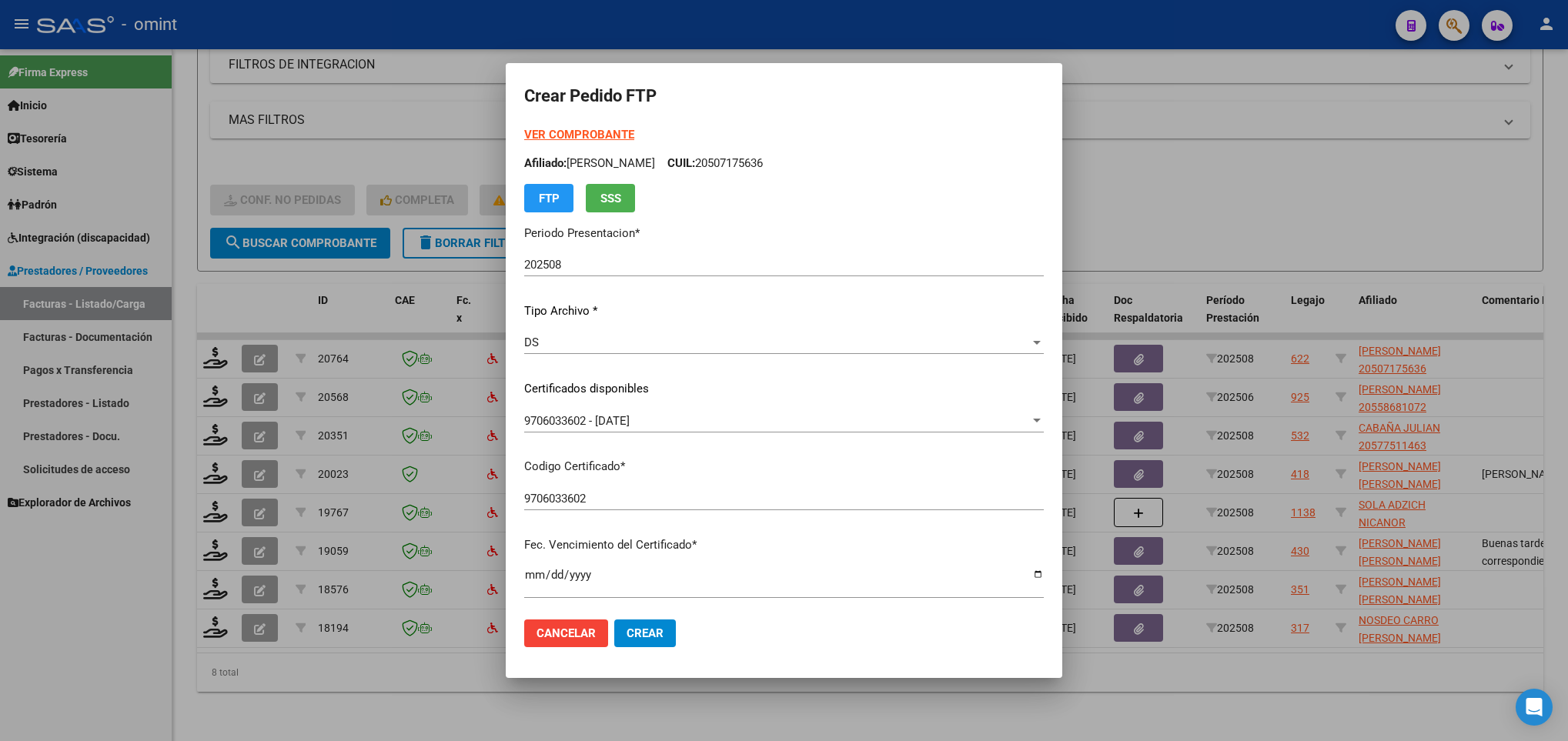
click at [579, 134] on strong "VER COMPROBANTE" at bounding box center [579, 135] width 110 height 14
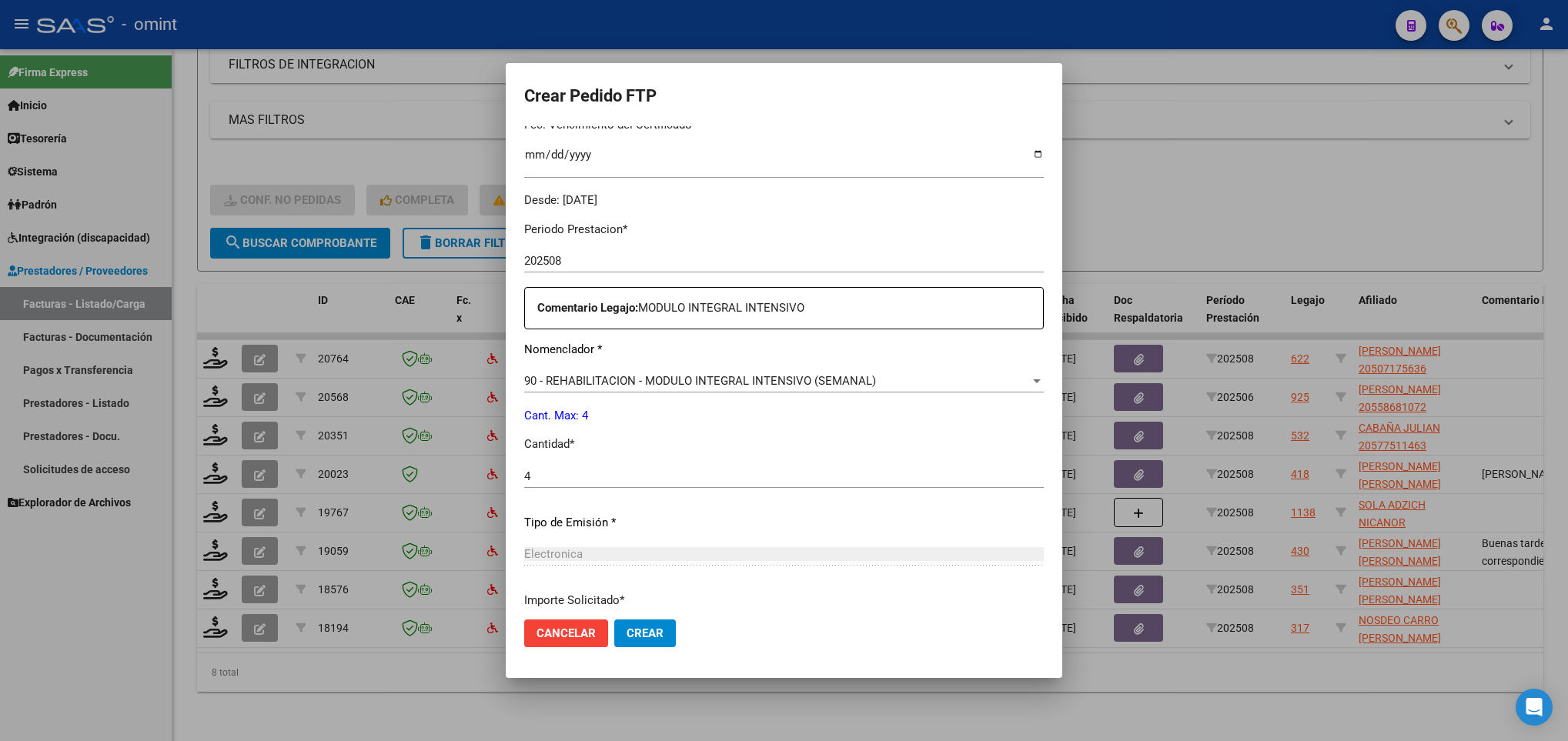
scroll to position [549, 0]
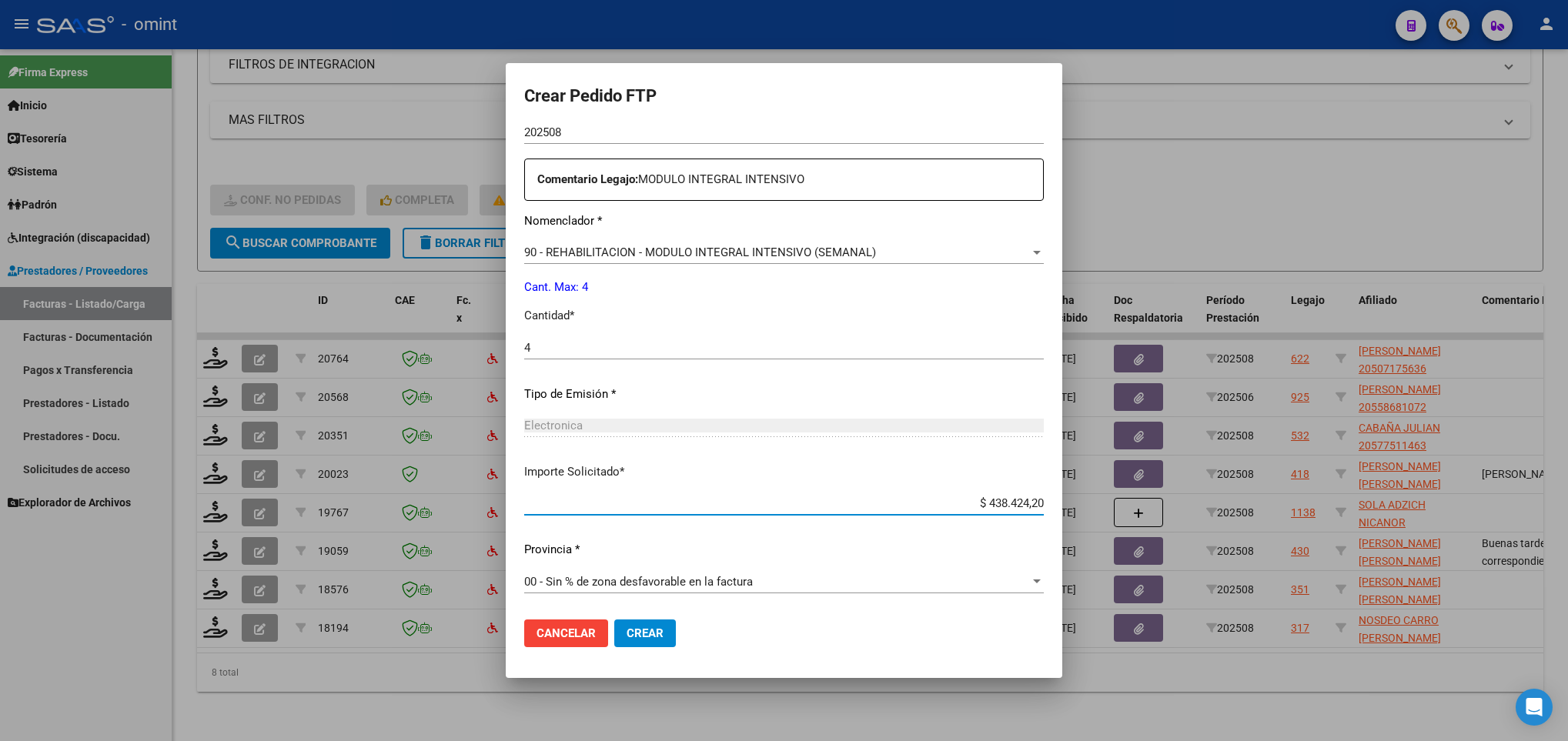
click at [1014, 504] on input "$ 438.424,20" at bounding box center [784, 504] width 520 height 14
paste input "5376,56"
type input "$ 435.376,56"
click at [626, 640] on button "Crear" at bounding box center [644, 633] width 61 height 28
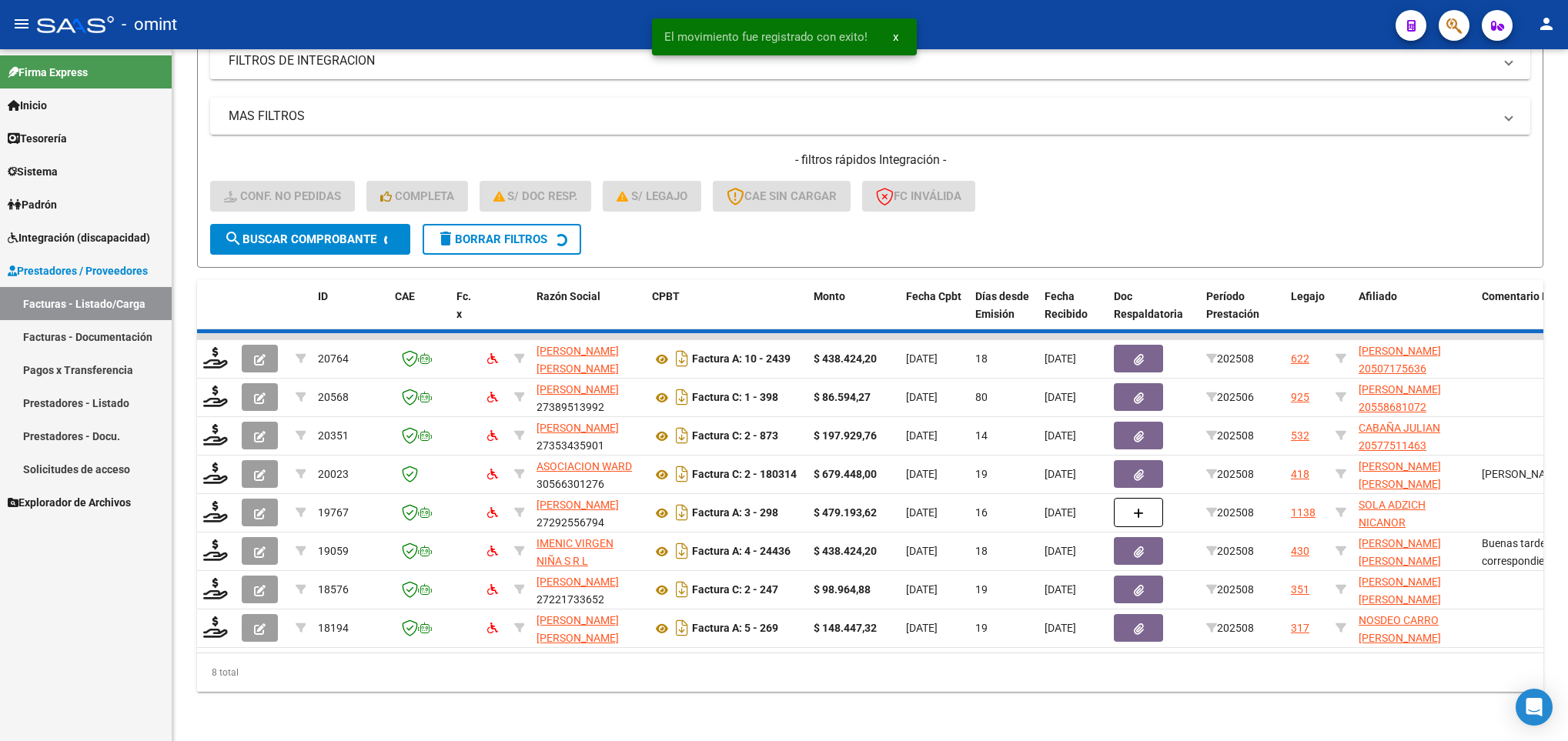
scroll to position [250, 0]
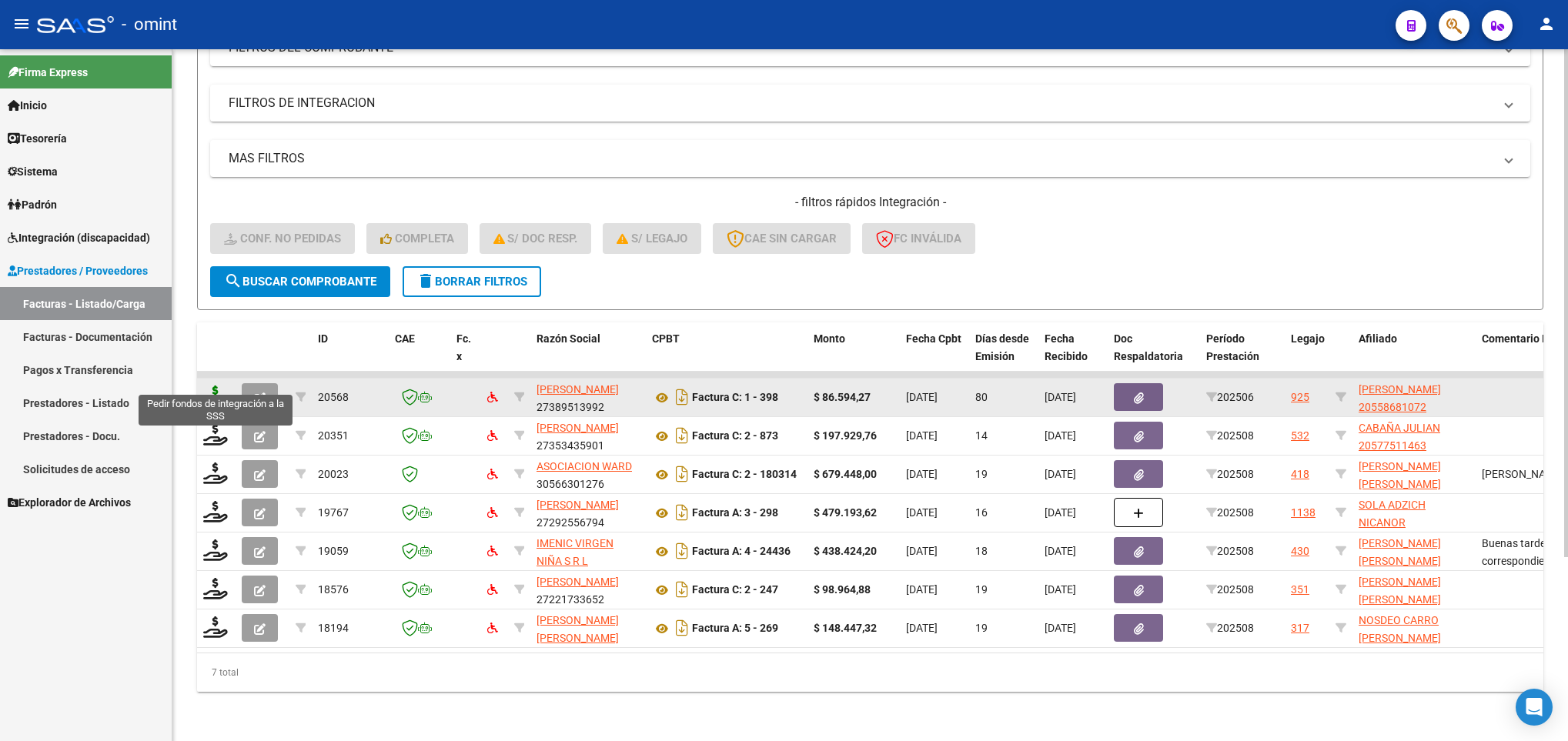
click at [219, 386] on icon at bounding box center [215, 396] width 24 height 21
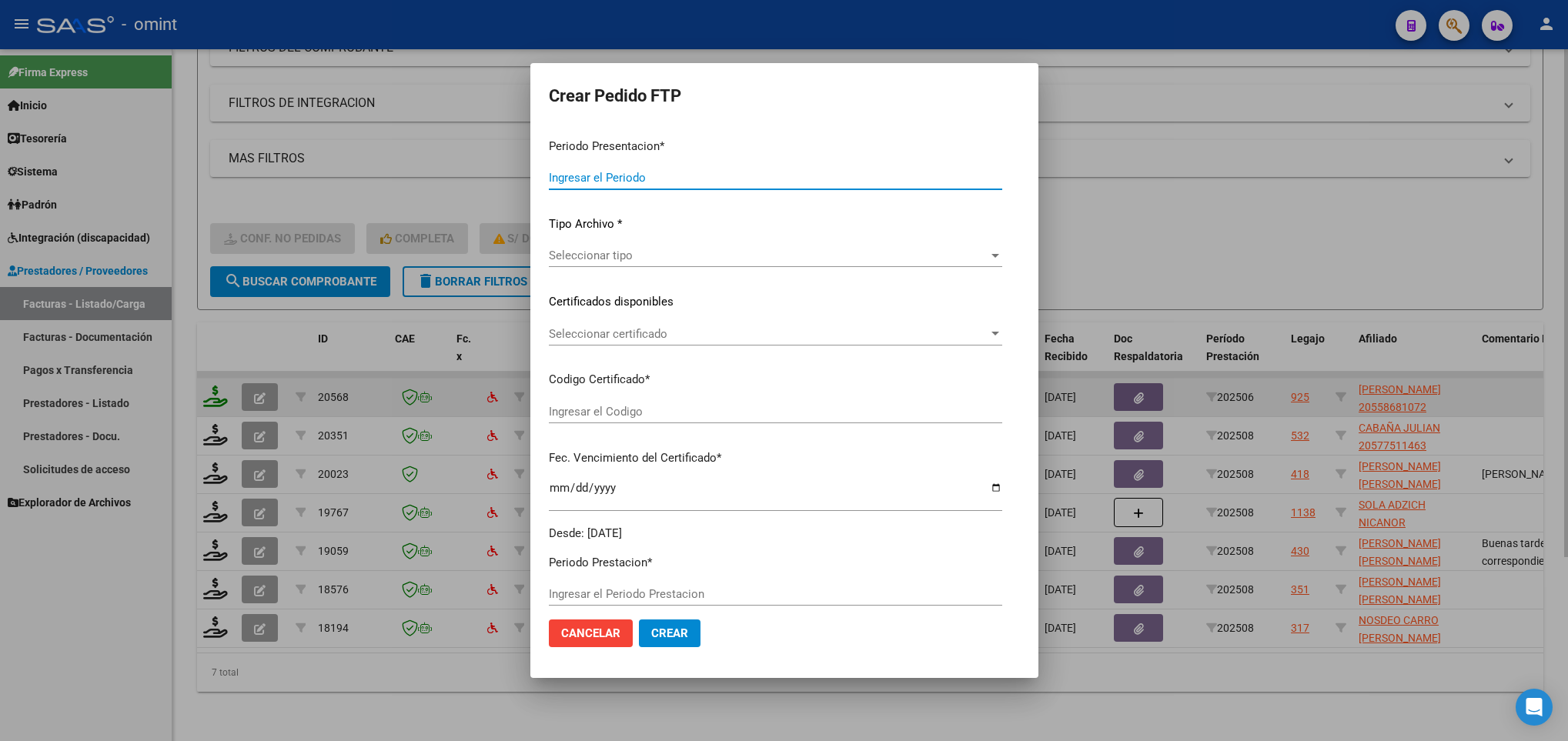
type input "202508"
type input "202506"
type input "$ 86.594,27"
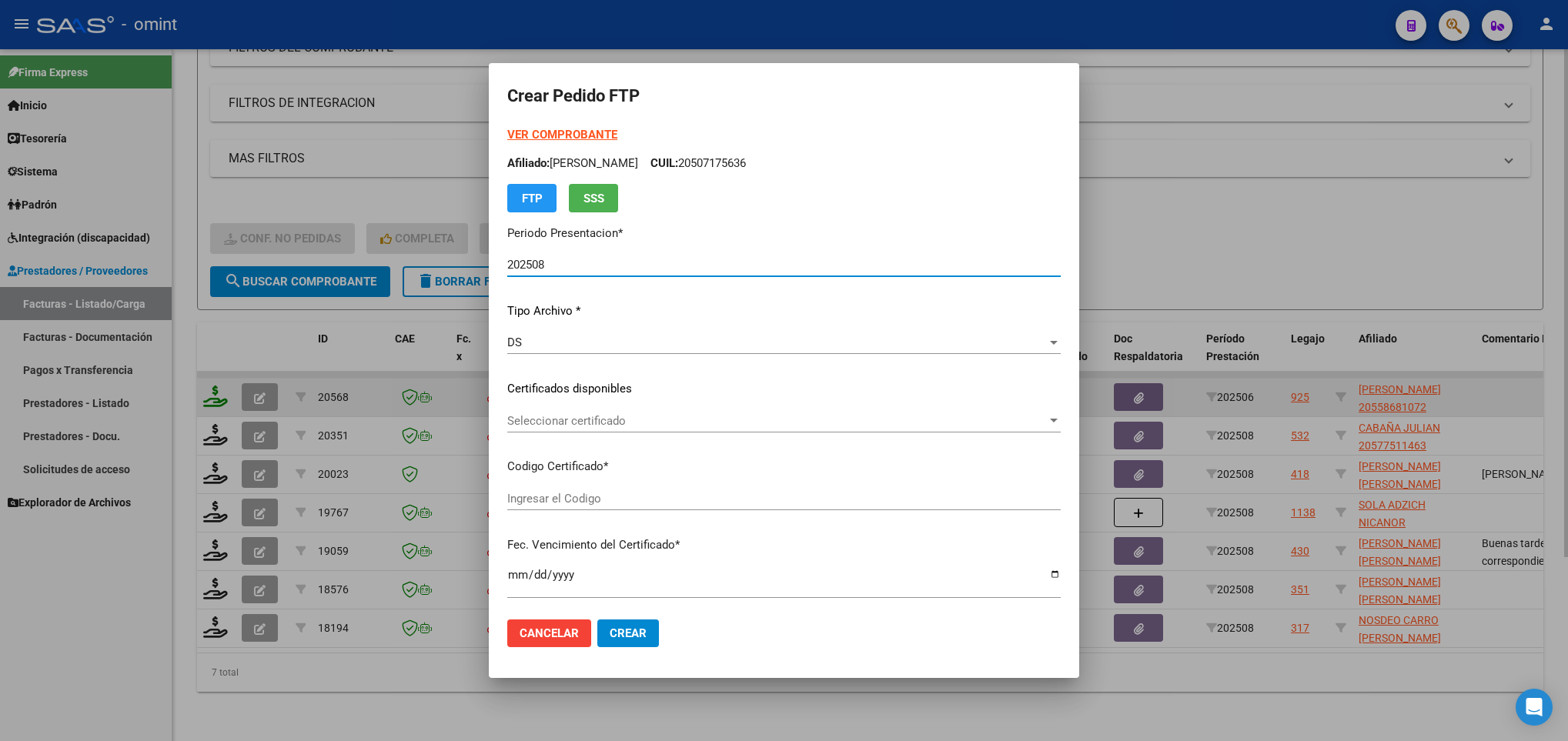
type input "619686153"
type input "2026-06-20"
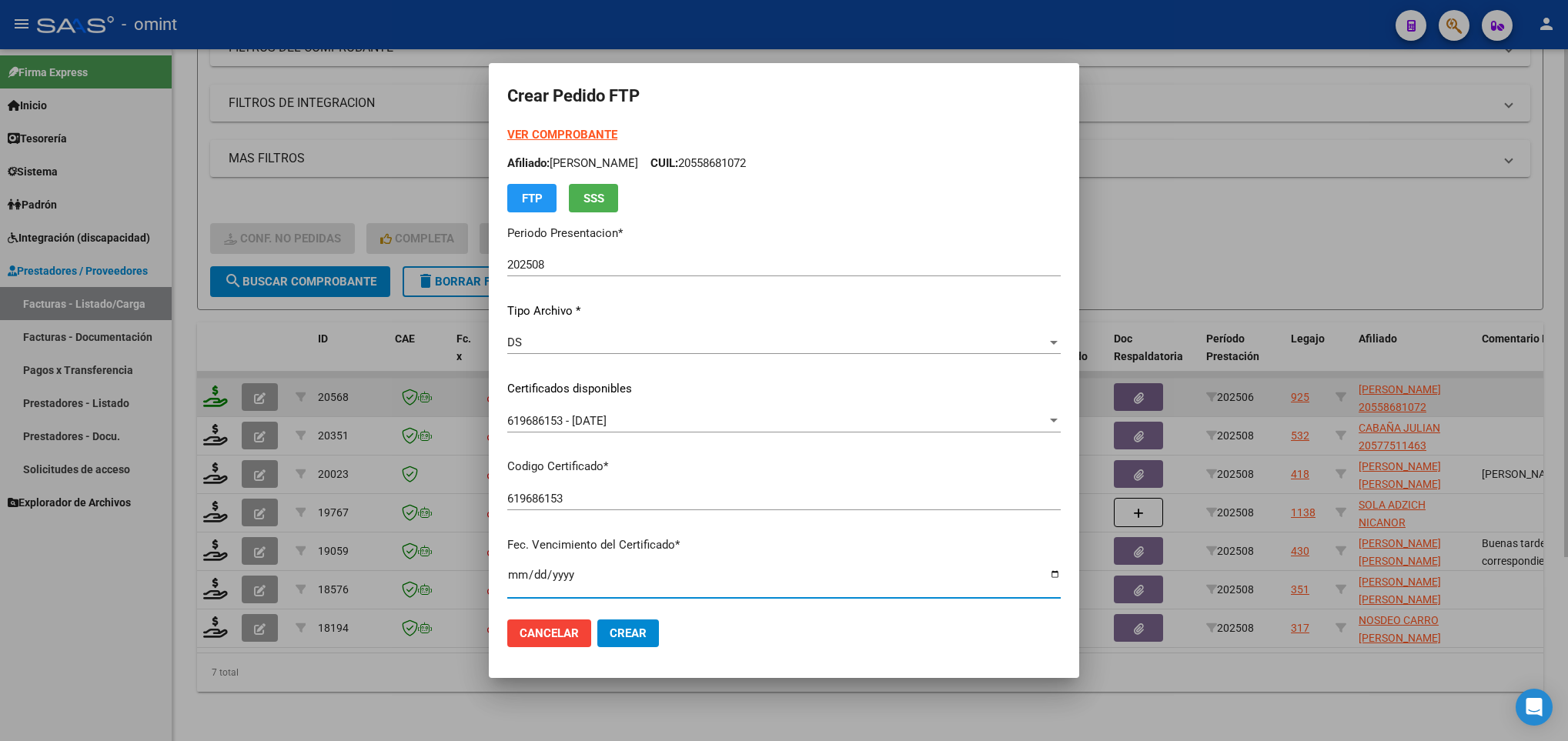
scroll to position [314, 0]
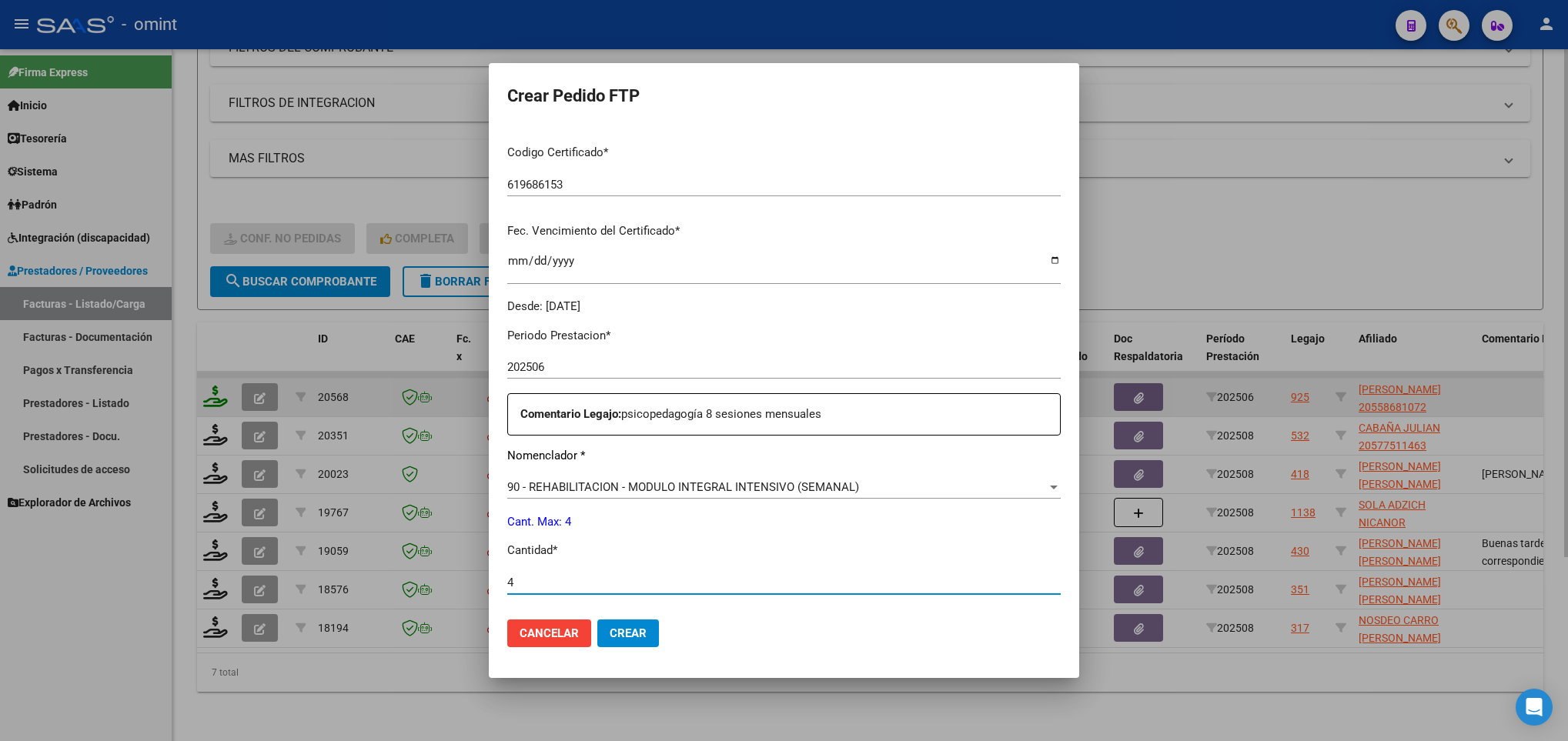
type input "4"
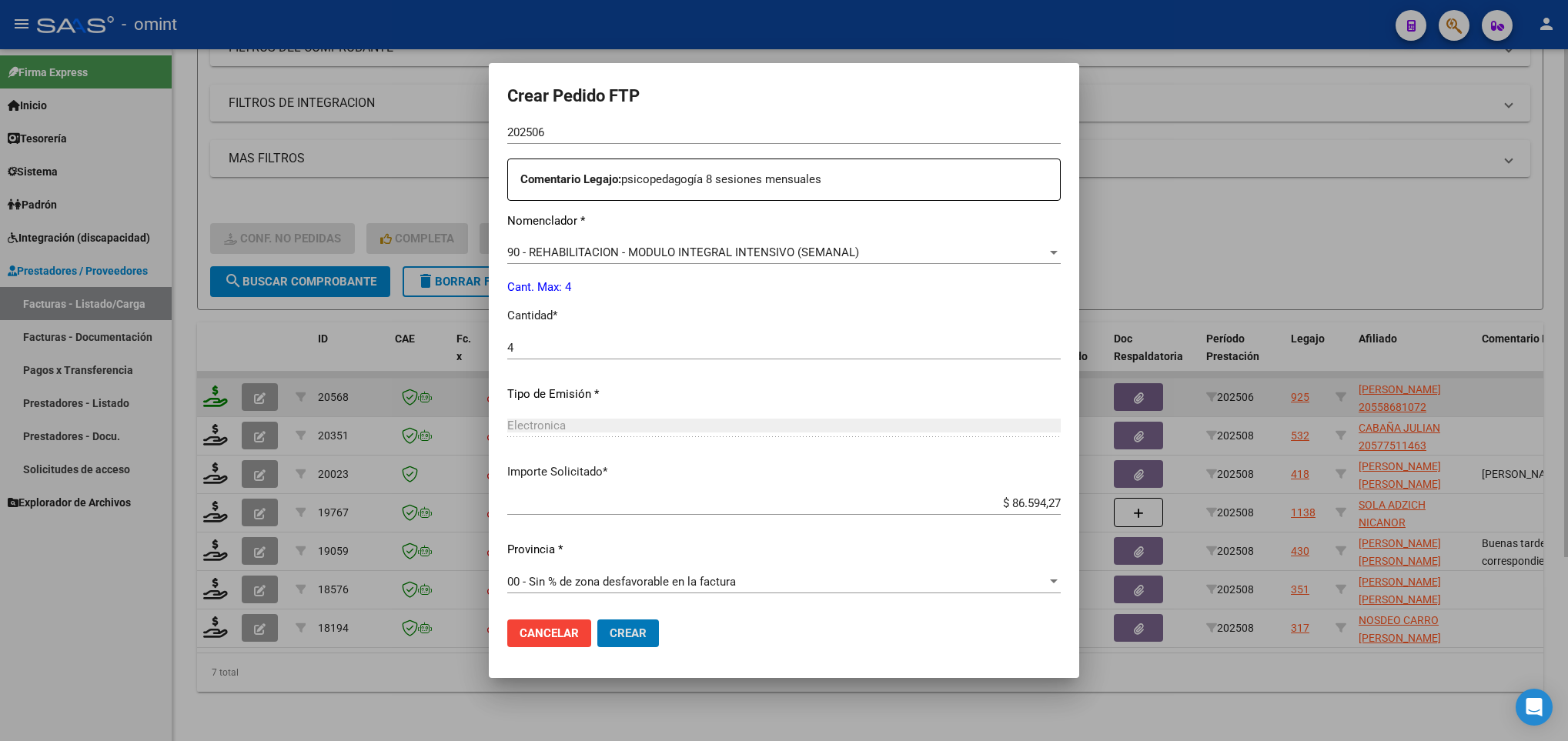
click at [597, 619] on button "Crear" at bounding box center [628, 633] width 61 height 28
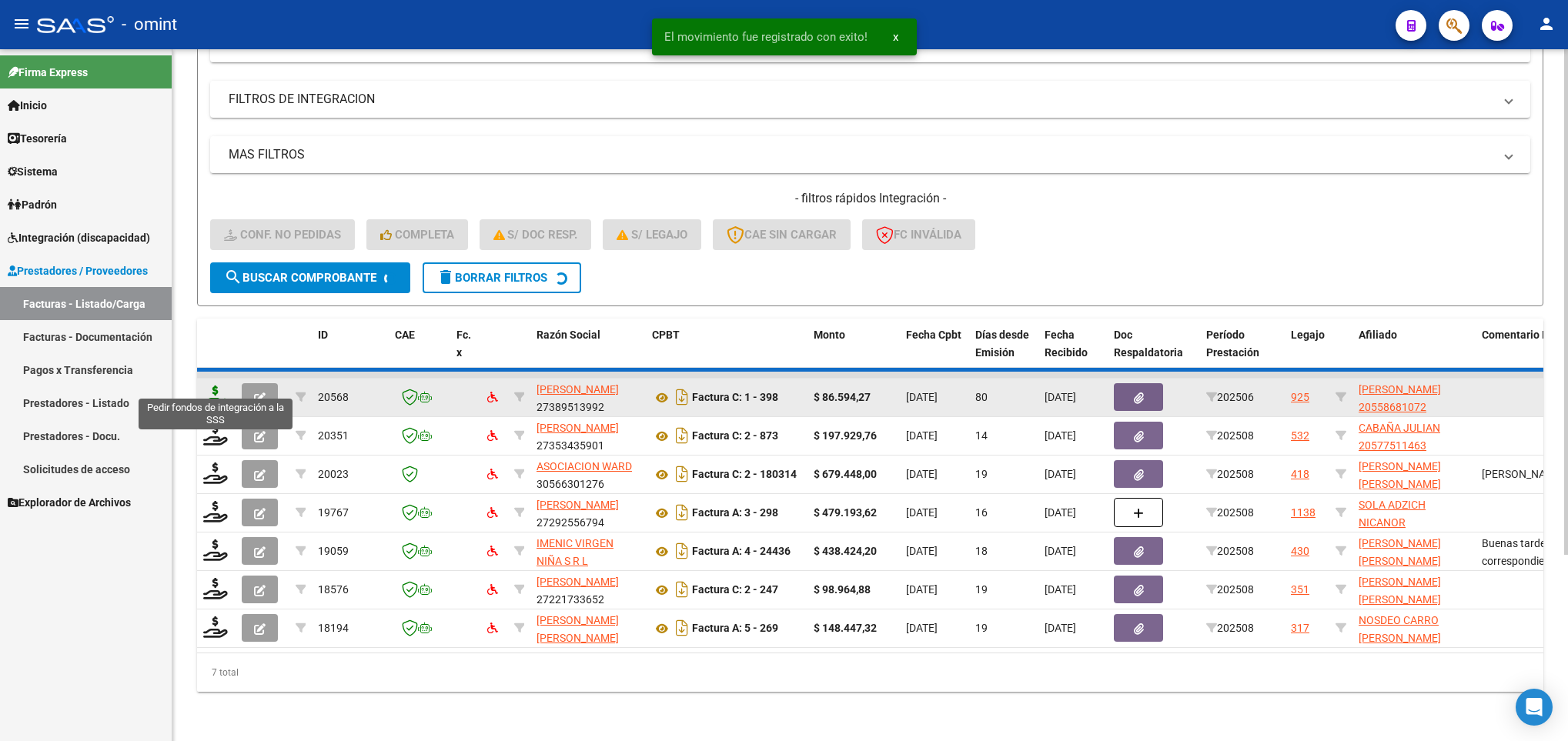
scroll to position [212, 0]
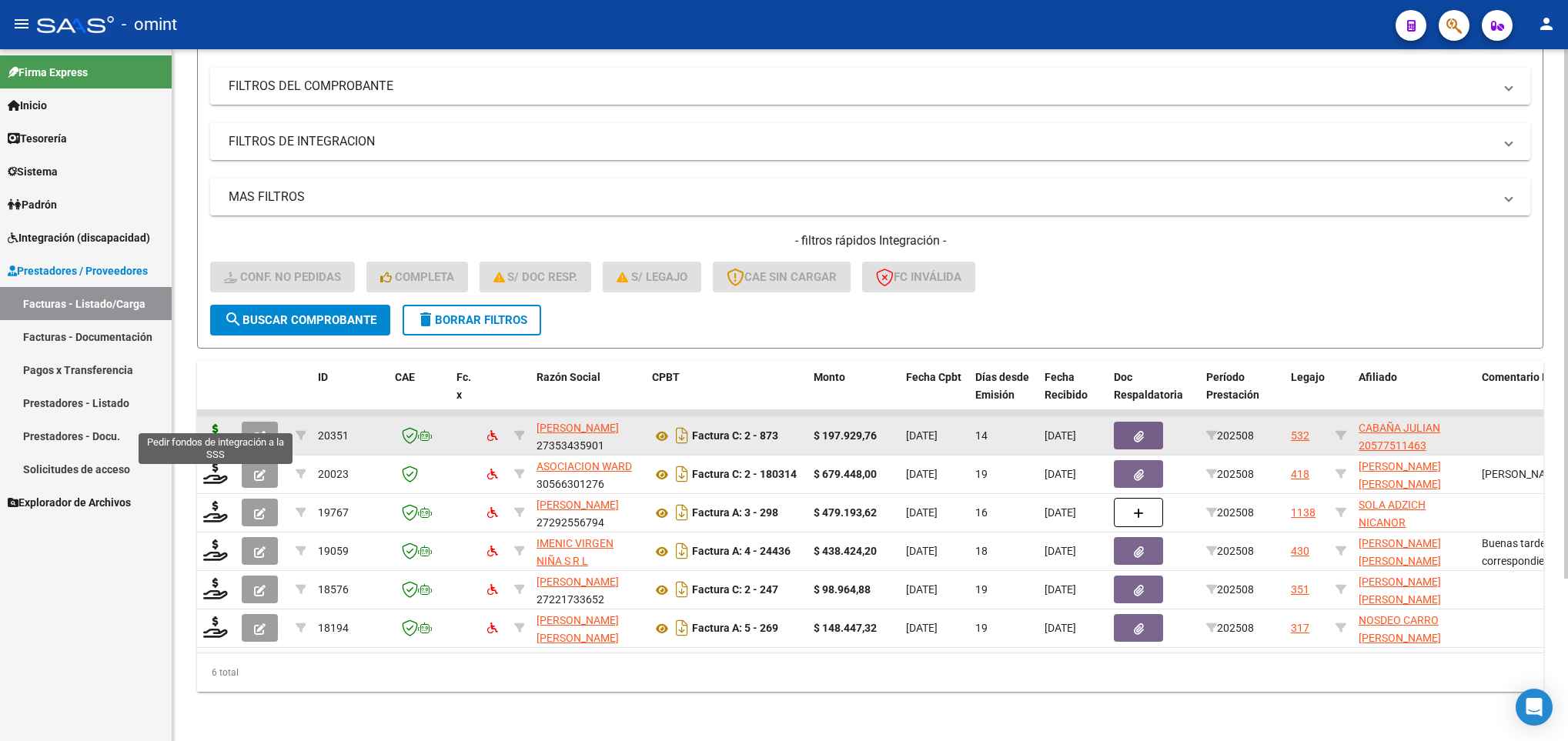
click at [210, 424] on icon at bounding box center [215, 435] width 24 height 21
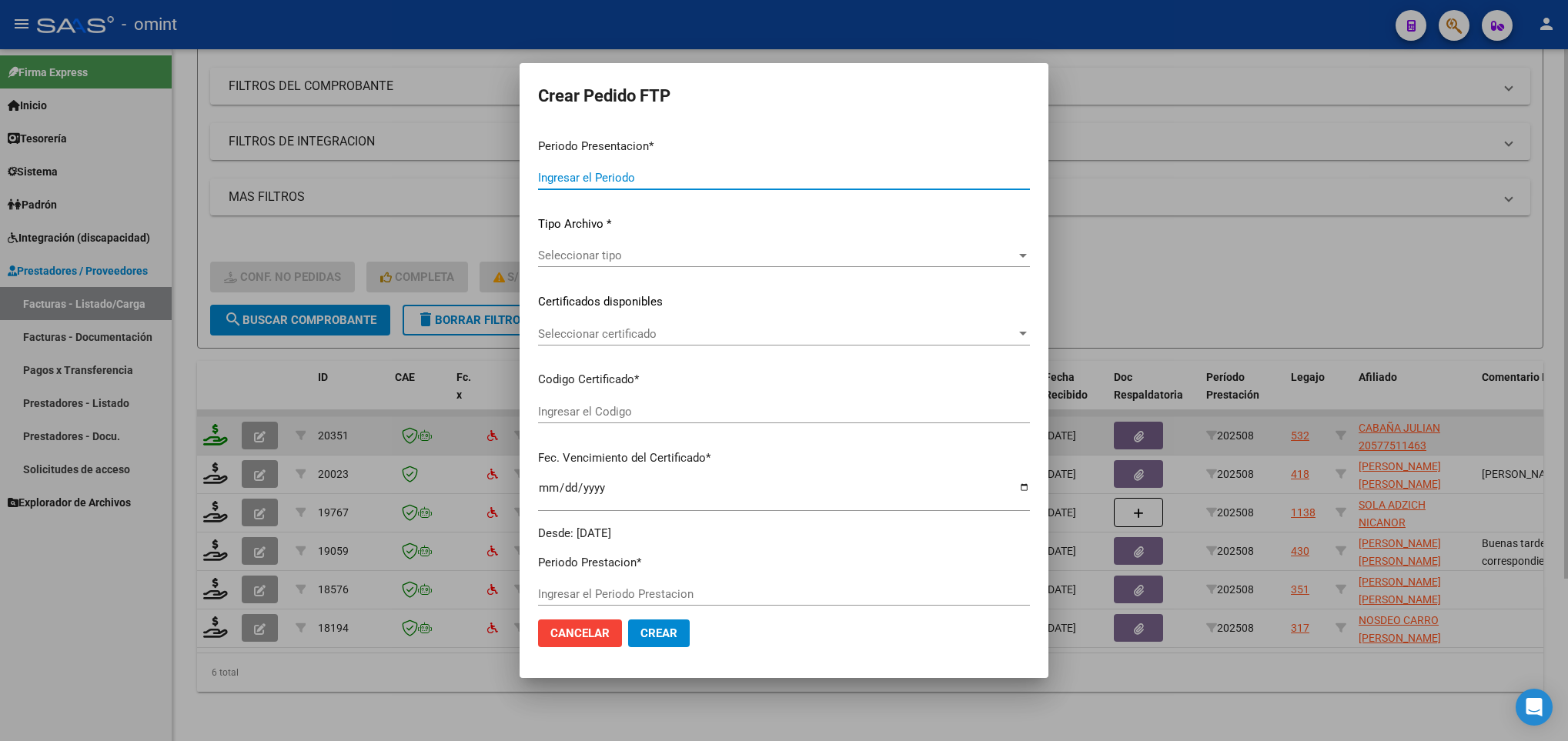
type input "202508"
type input "$ 197.929,76"
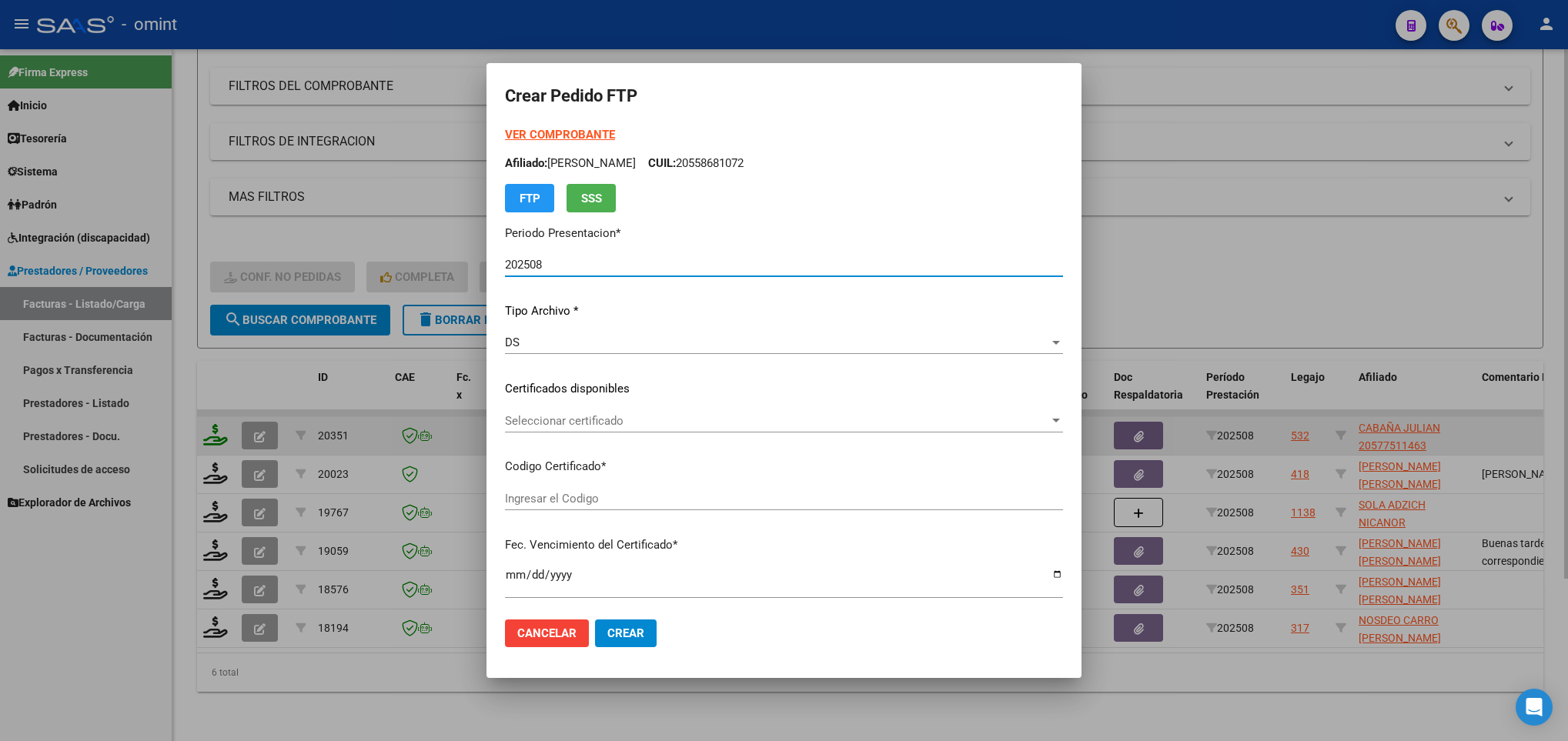
type input "1144184175"
type input "2024-09-30"
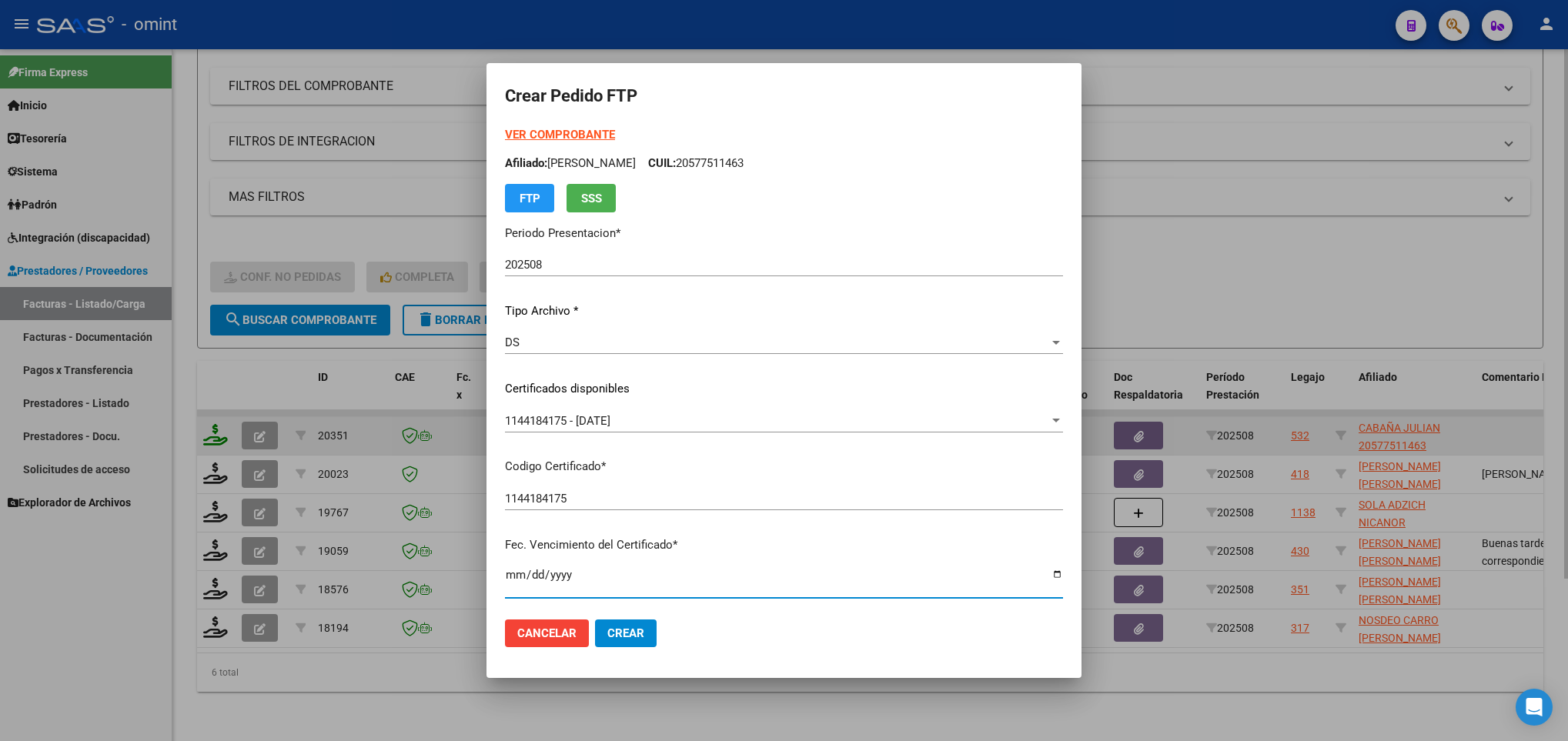
scroll to position [314, 0]
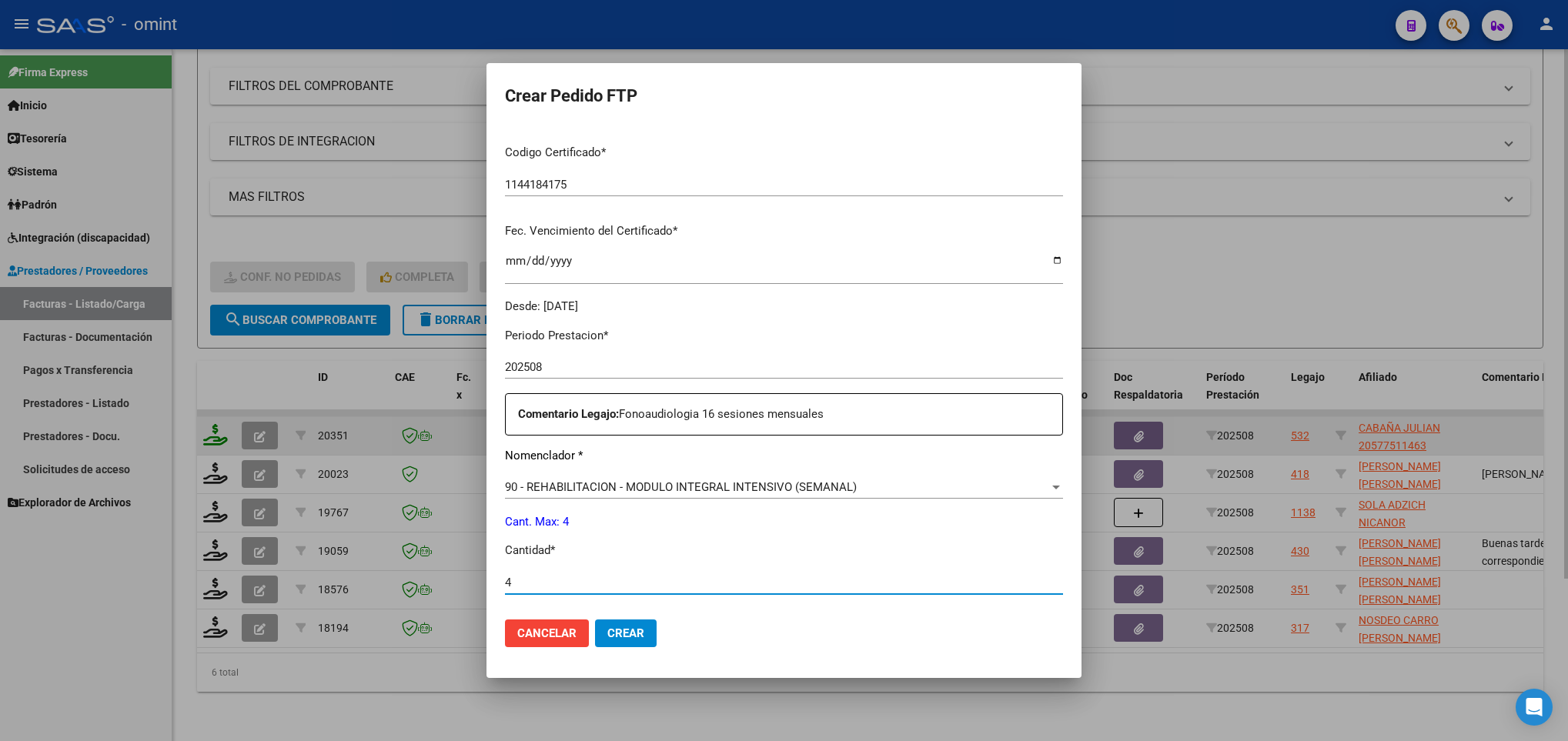
type input "4"
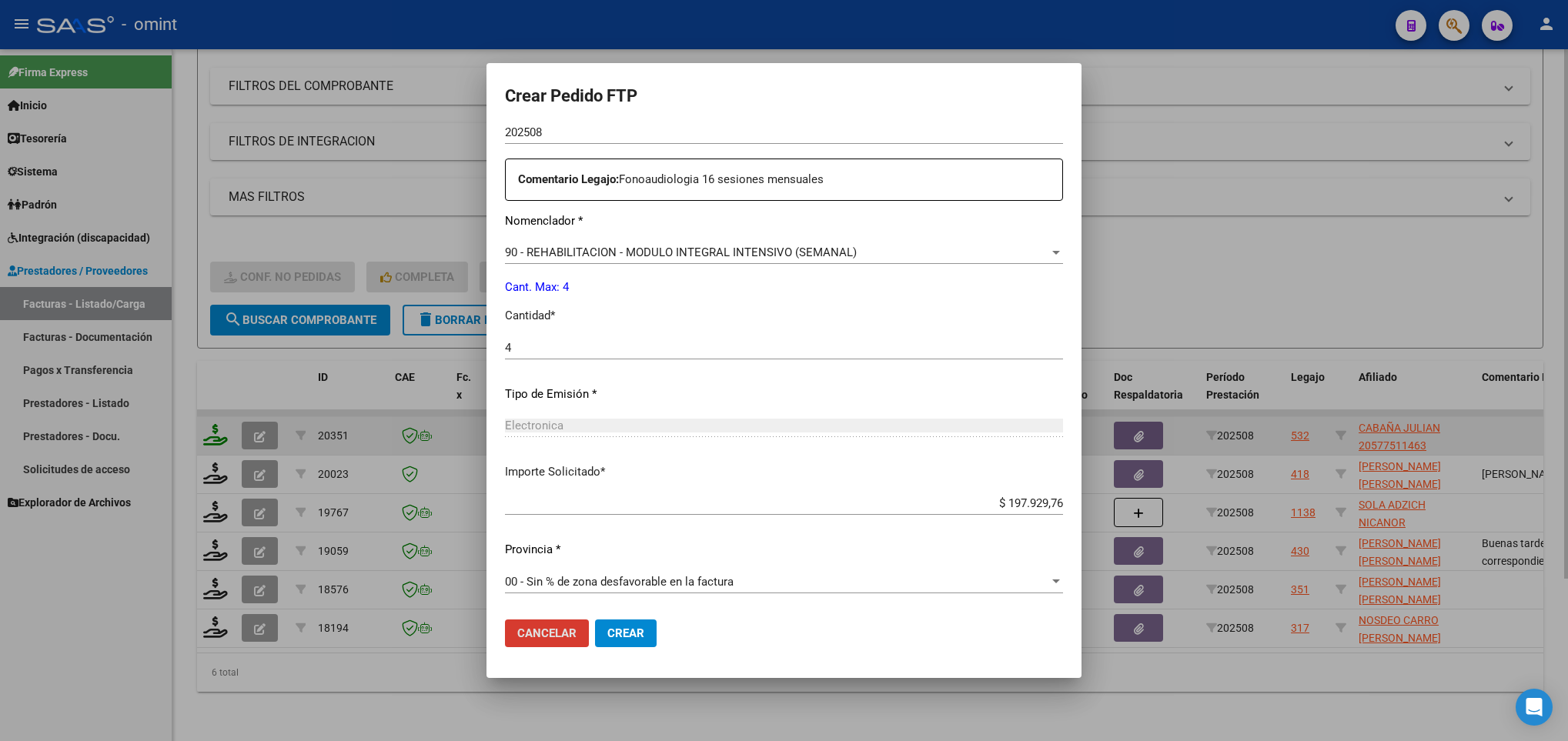
click at [505, 619] on button "Cancelar" at bounding box center [546, 633] width 84 height 28
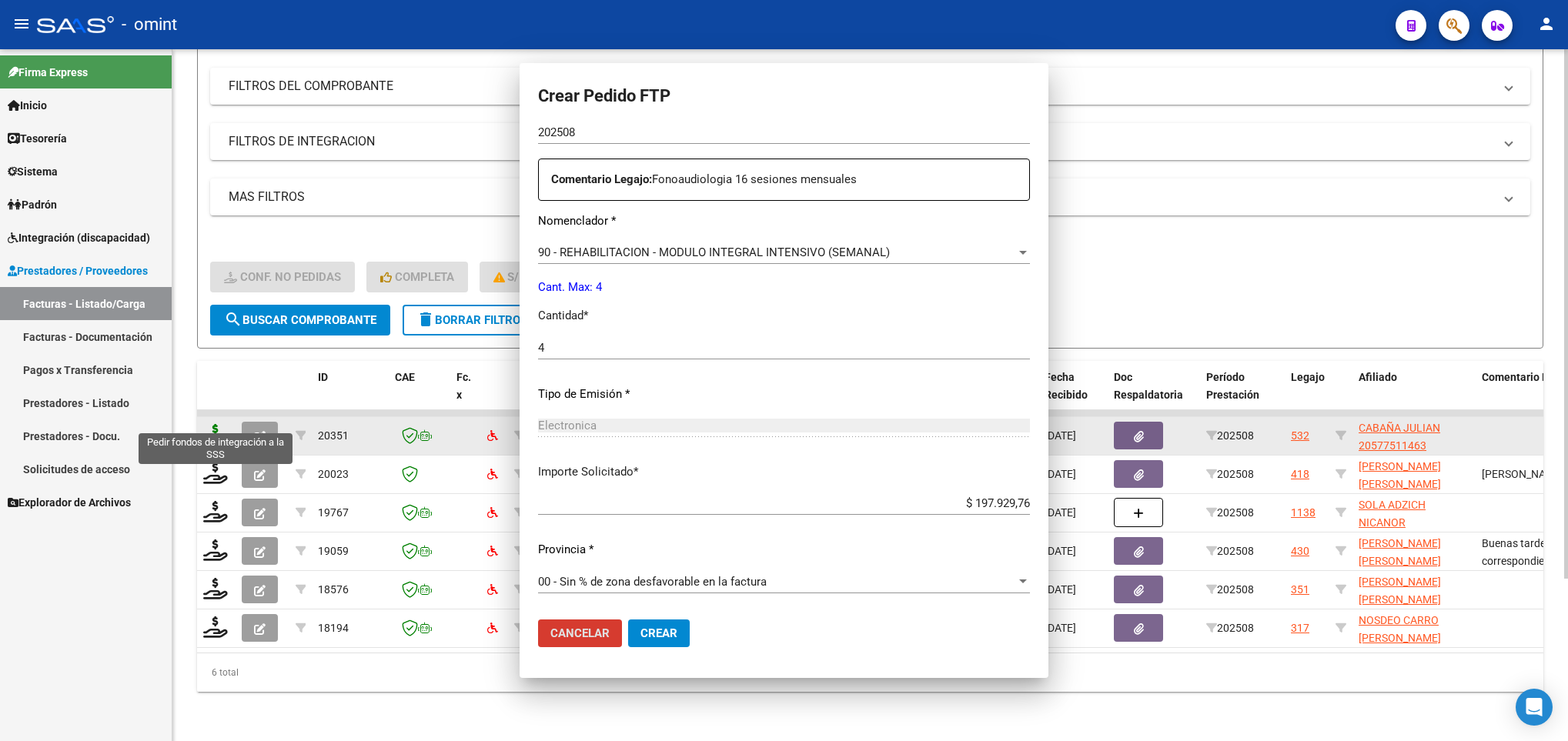
scroll to position [0, 0]
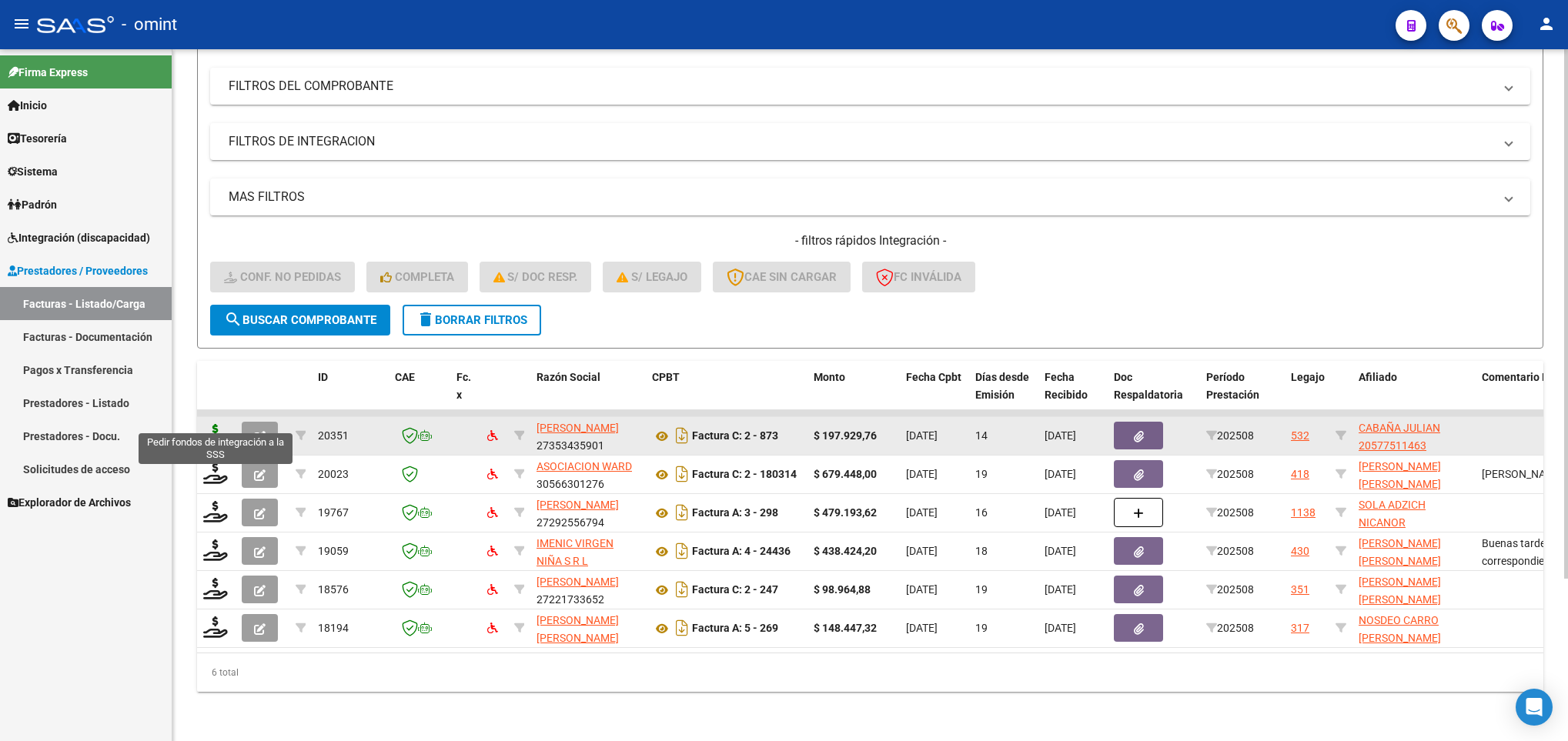
click at [218, 424] on icon at bounding box center [215, 435] width 24 height 21
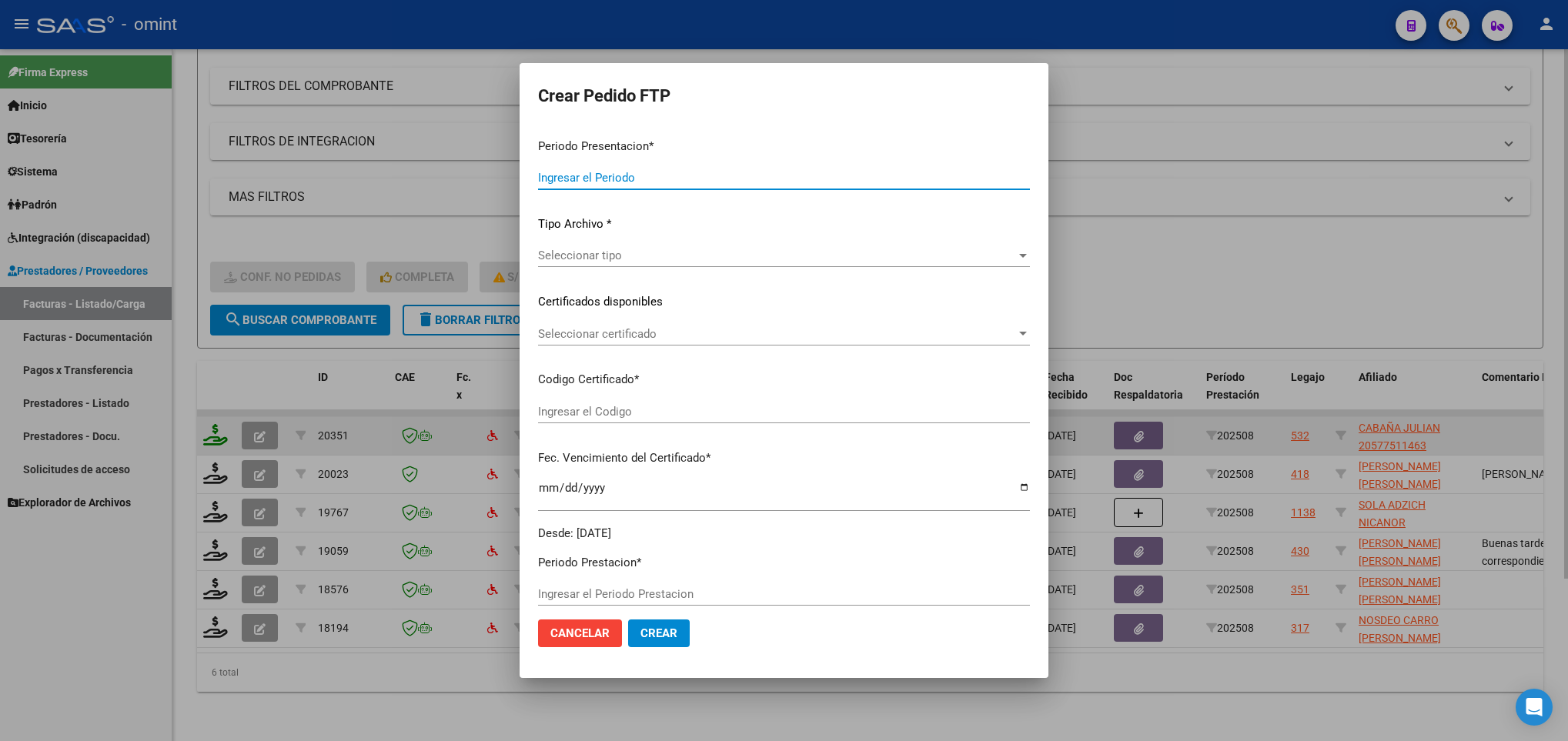
type input "202508"
type input "$ 197.929,76"
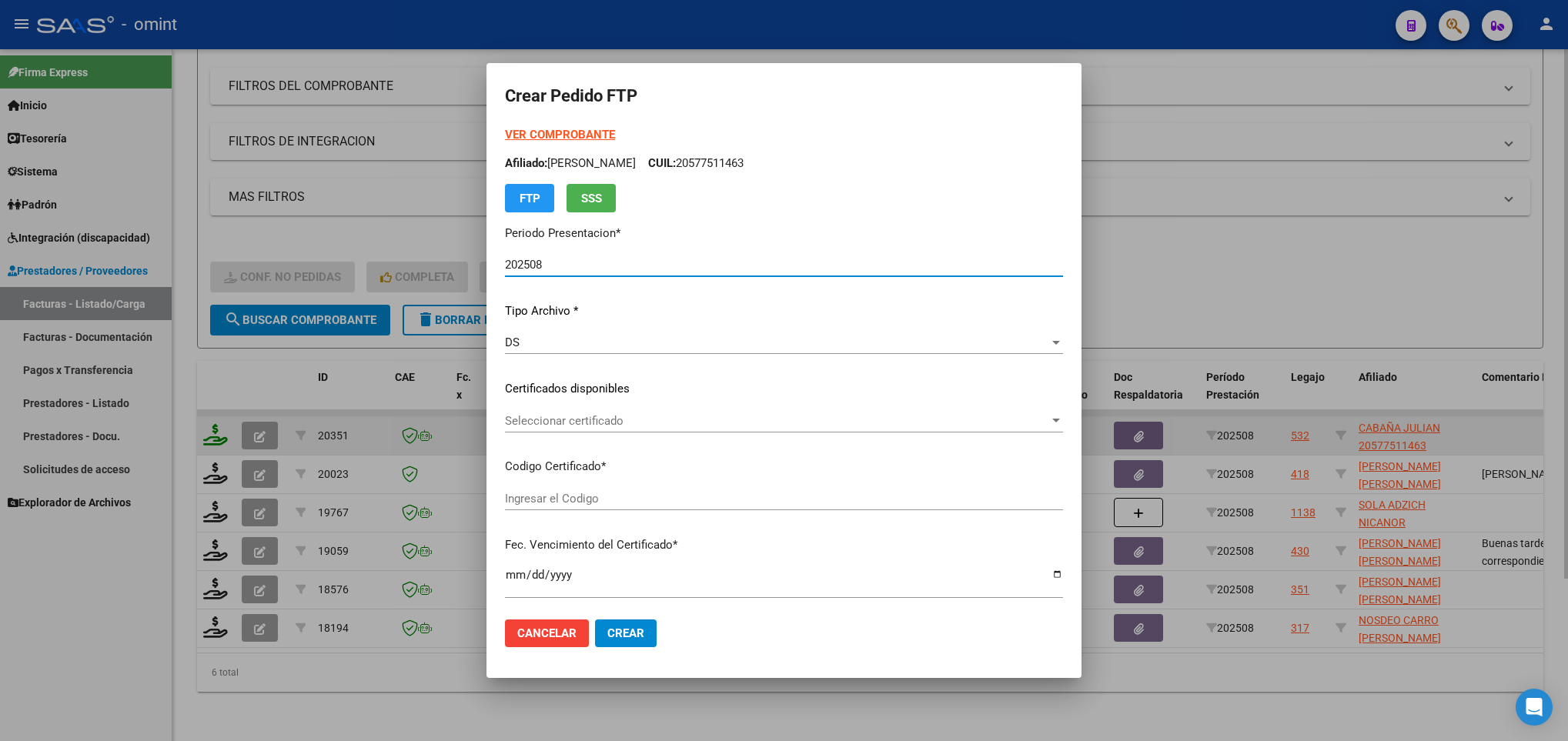
type input "1144184175"
type input "2024-09-30"
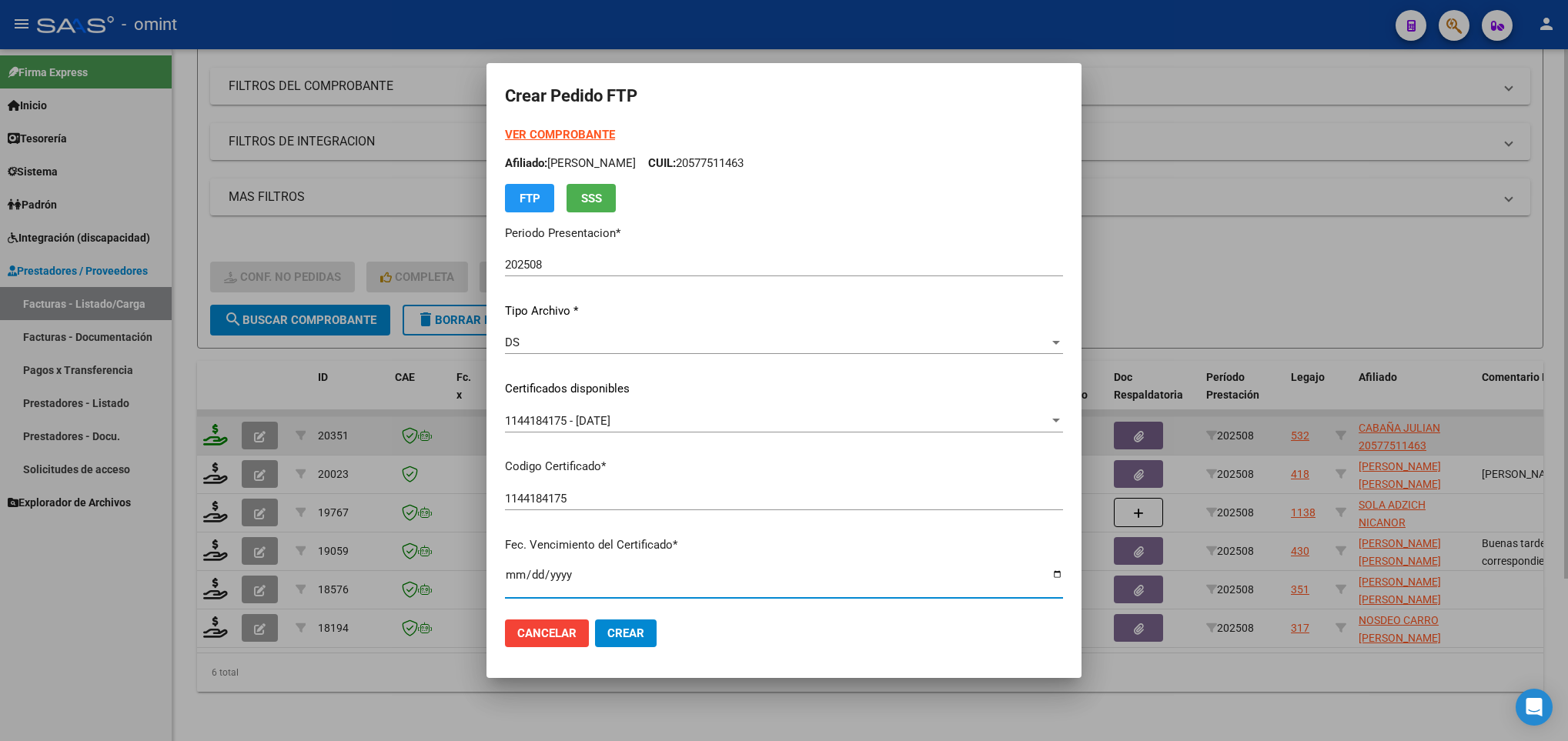
scroll to position [314, 0]
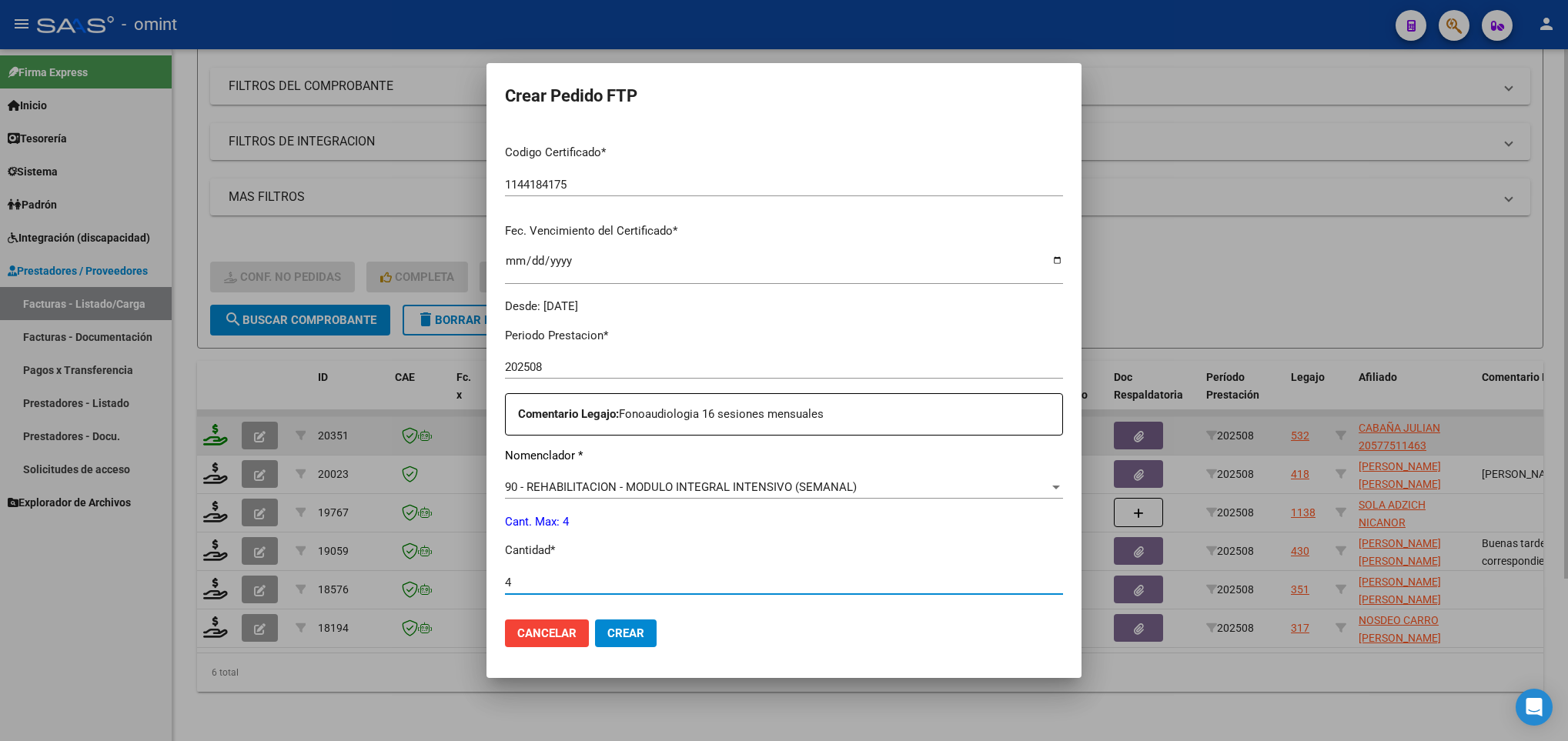
type input "4"
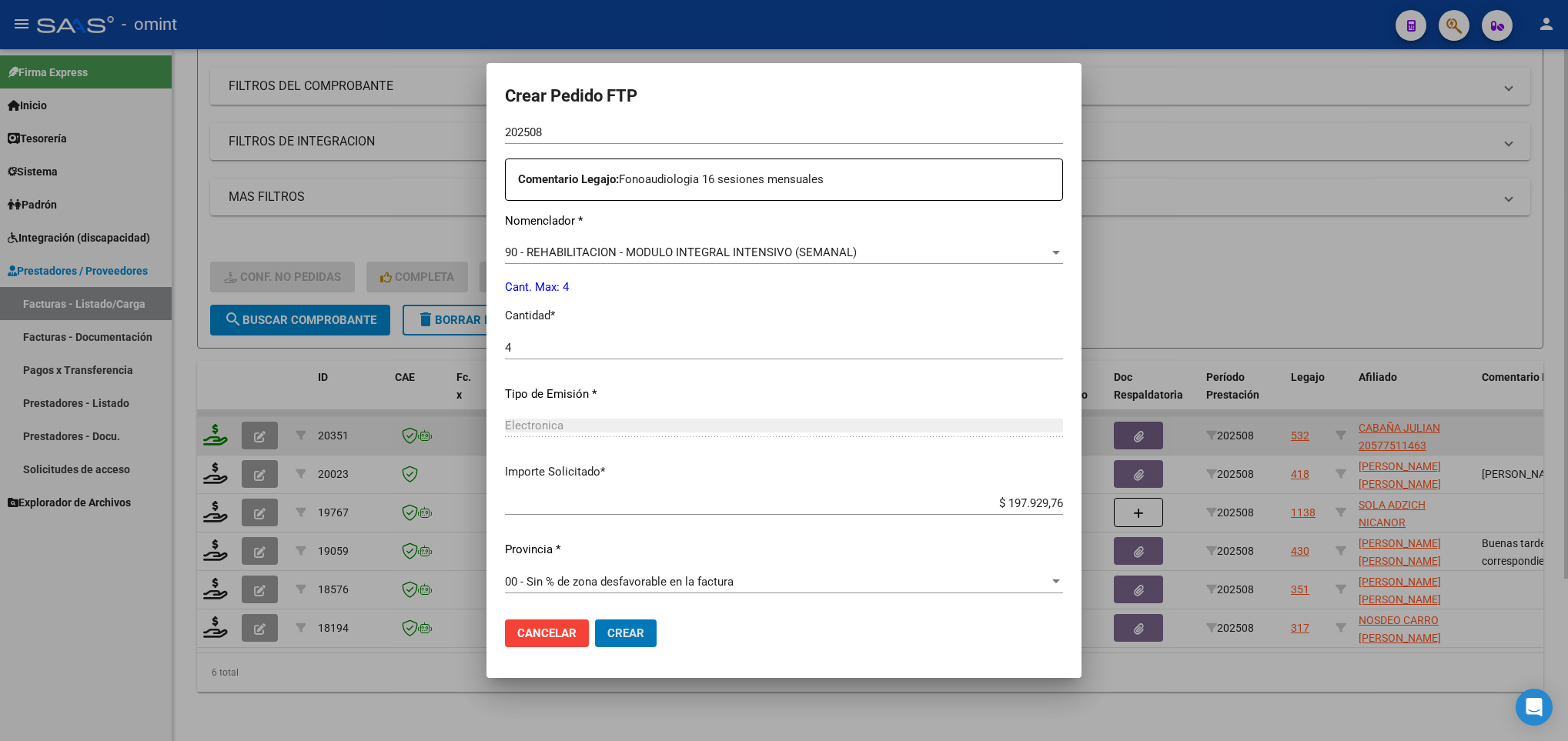
click at [595, 619] on button "Crear" at bounding box center [626, 633] width 61 height 28
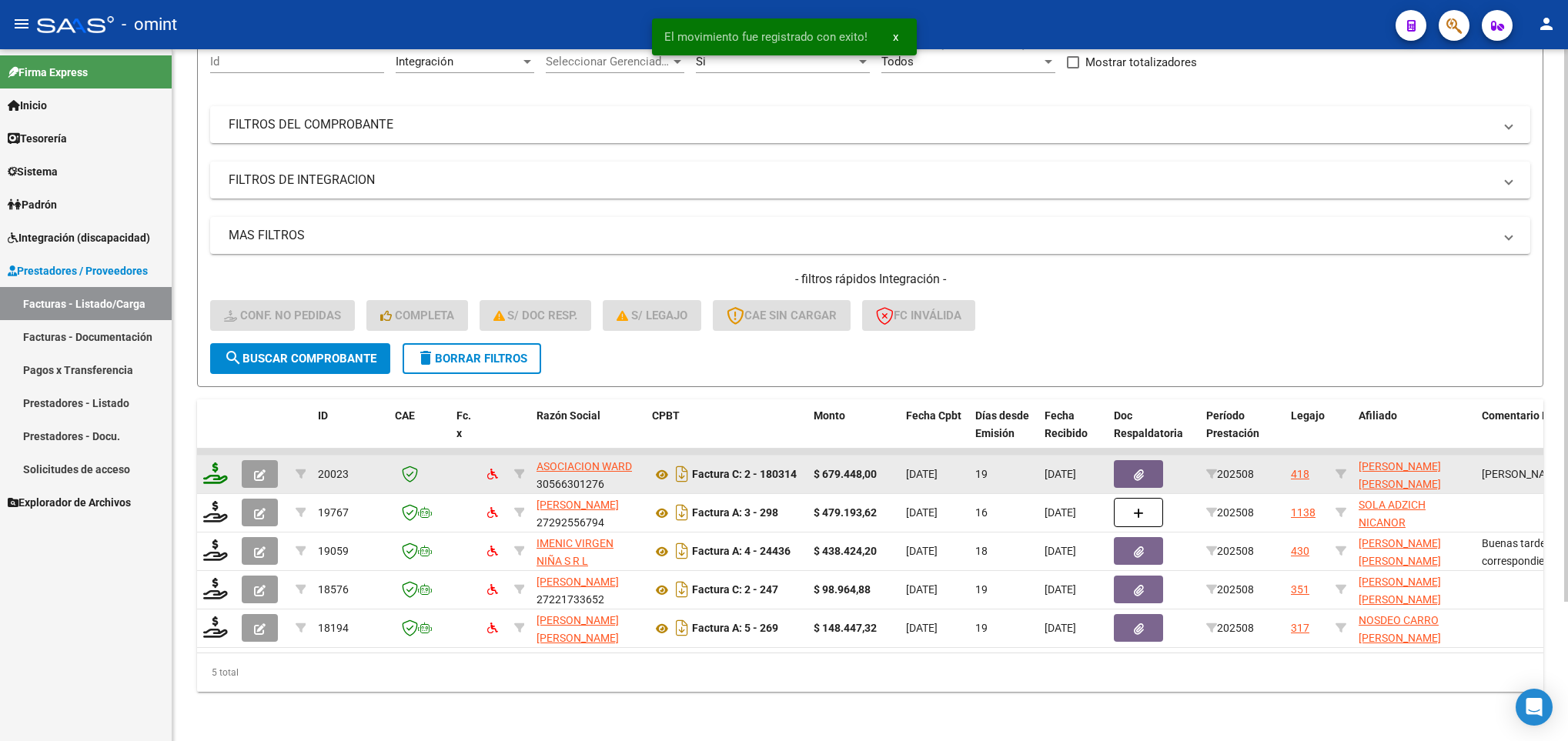
scroll to position [174, 0]
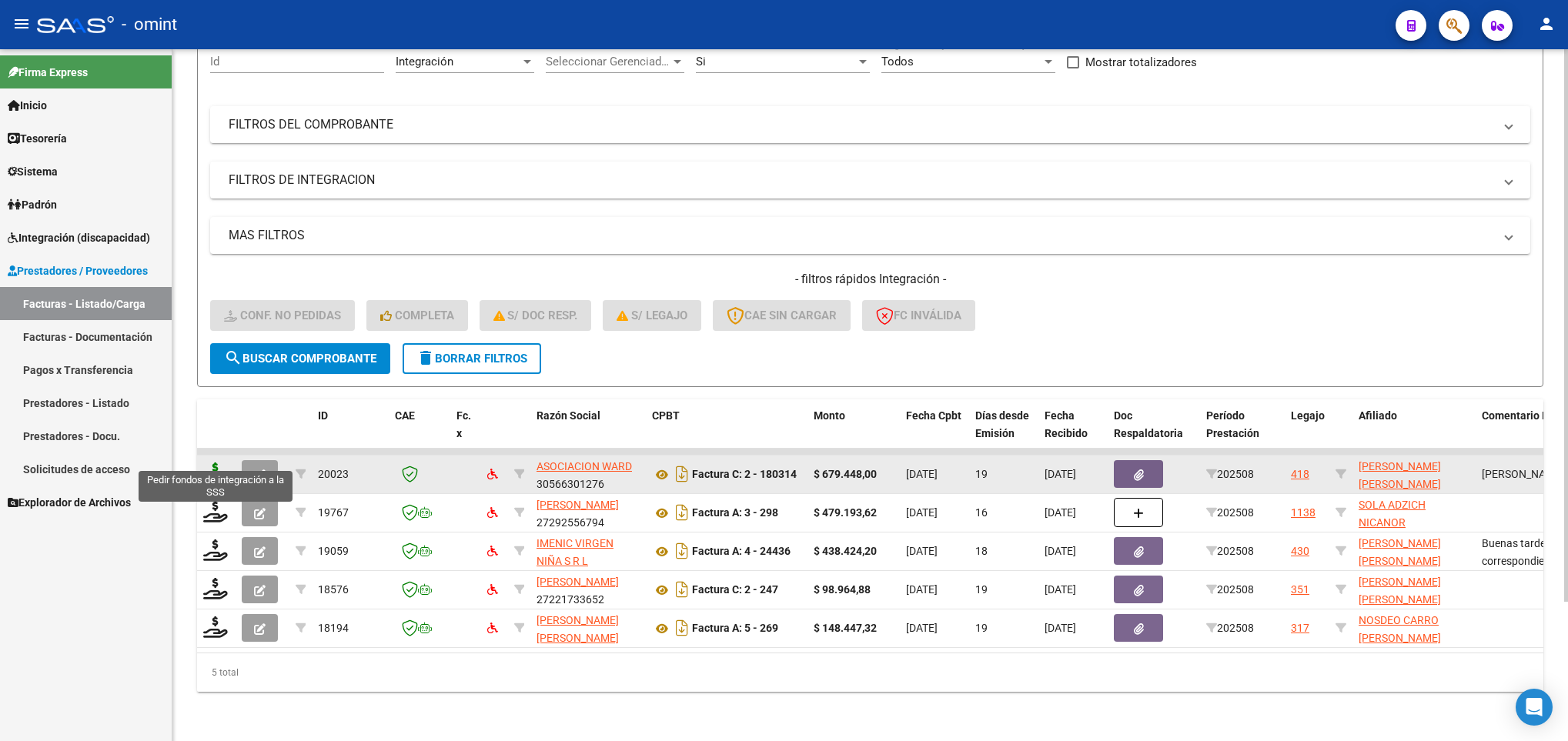
click at [211, 462] on icon at bounding box center [215, 472] width 24 height 21
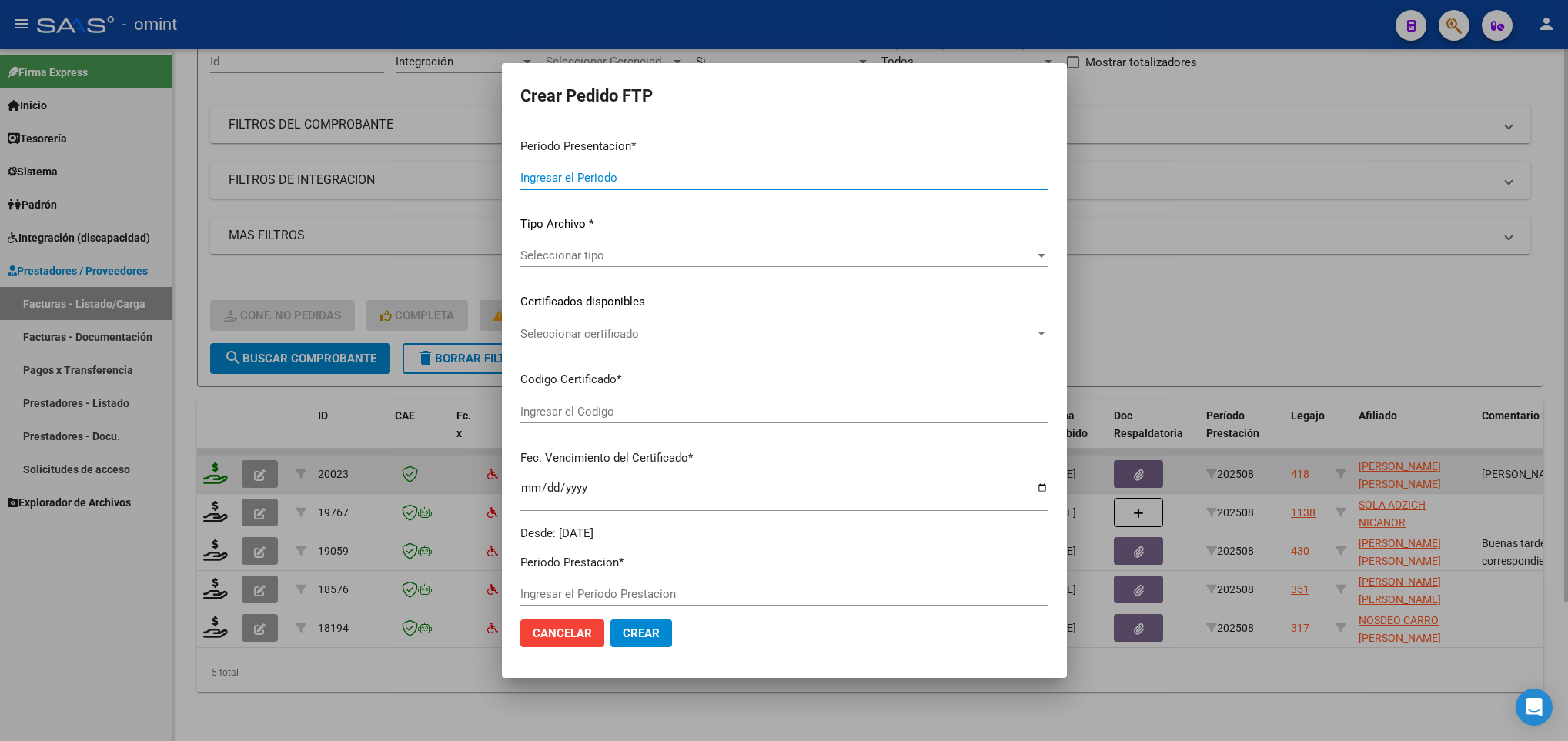
type input "202508"
type input "$ 679.448,00"
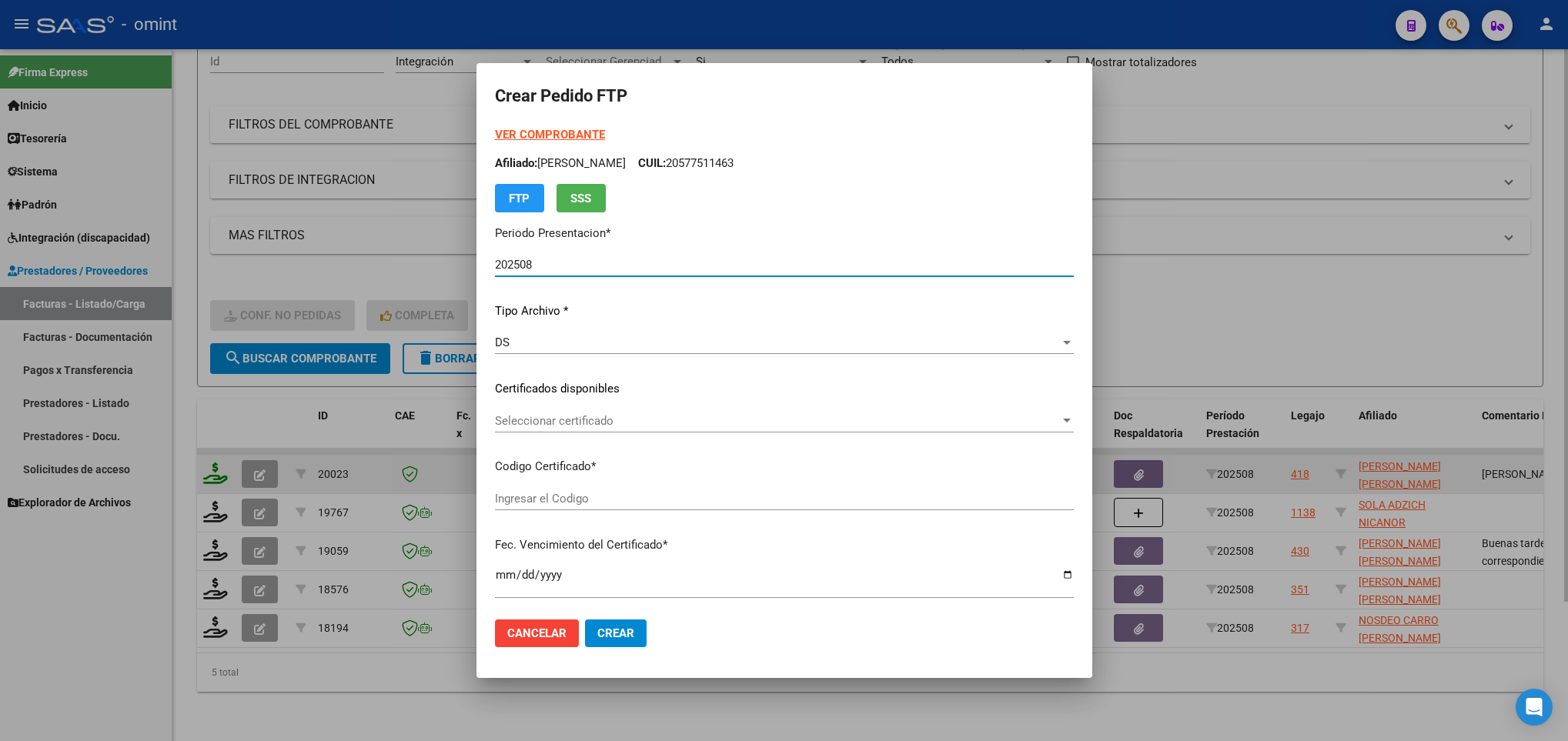
type input "8615294424"
type input "2099-01-01"
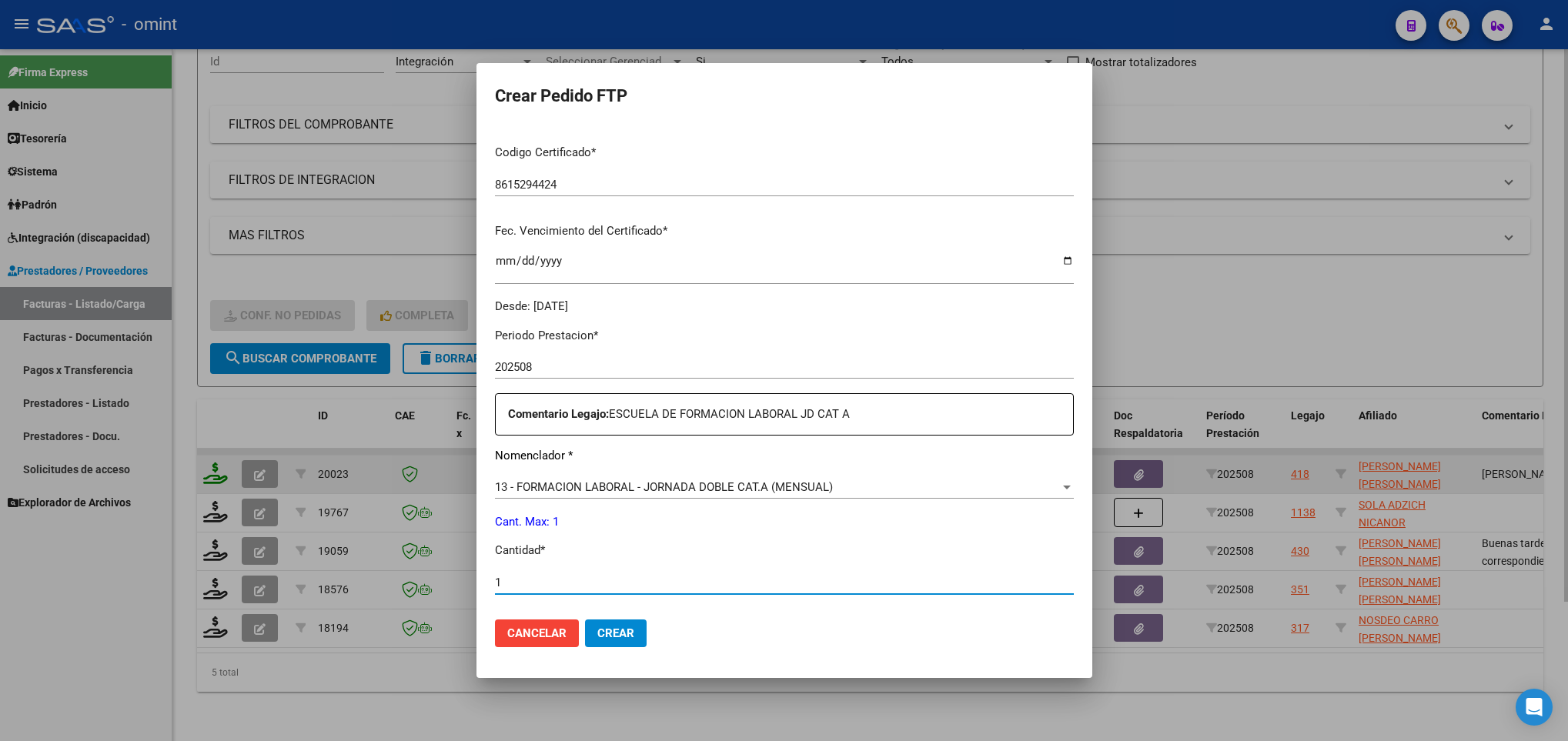
type input "1"
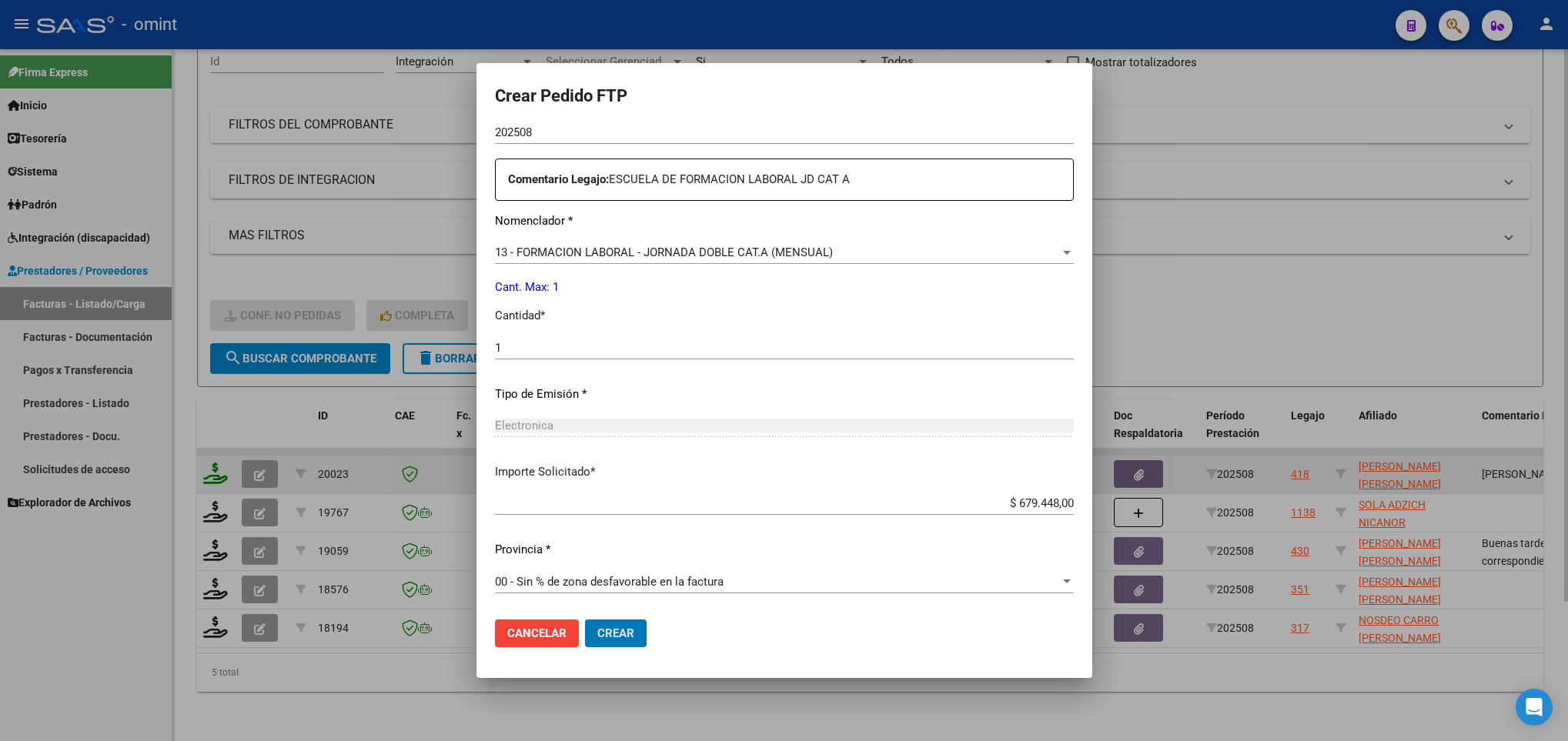
click at [585, 619] on button "Crear" at bounding box center [615, 633] width 61 height 28
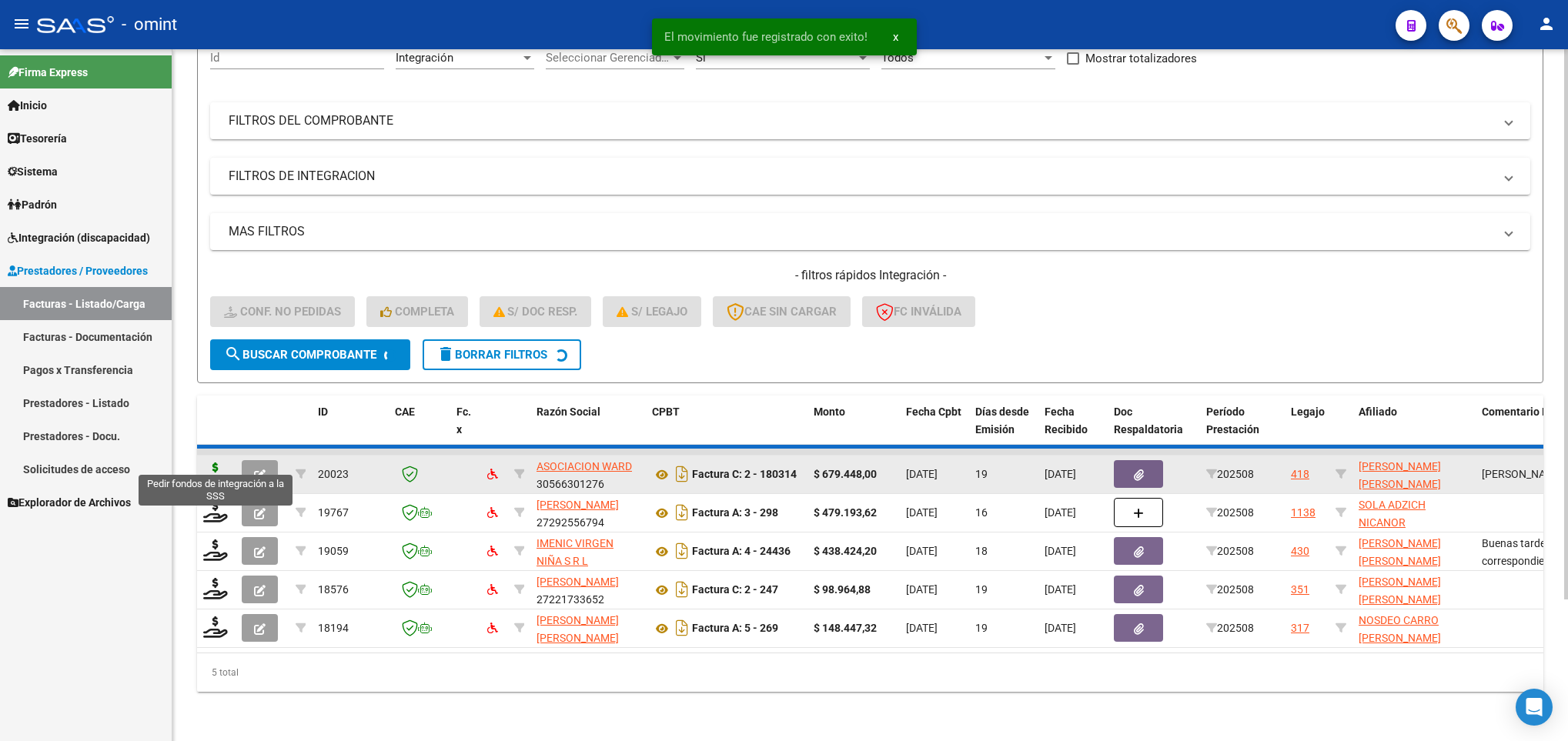
scroll to position [134, 0]
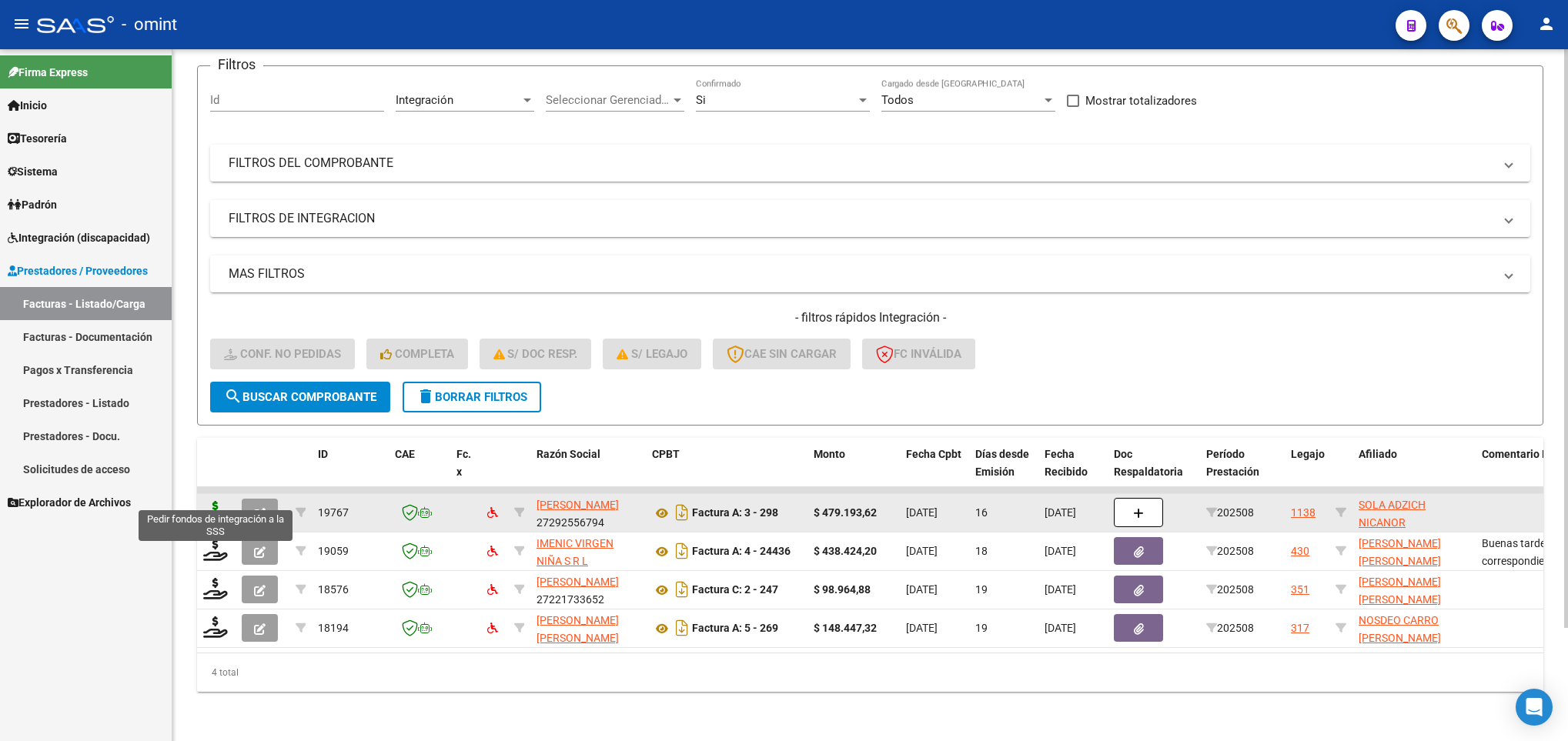
click at [210, 501] on icon at bounding box center [215, 511] width 24 height 21
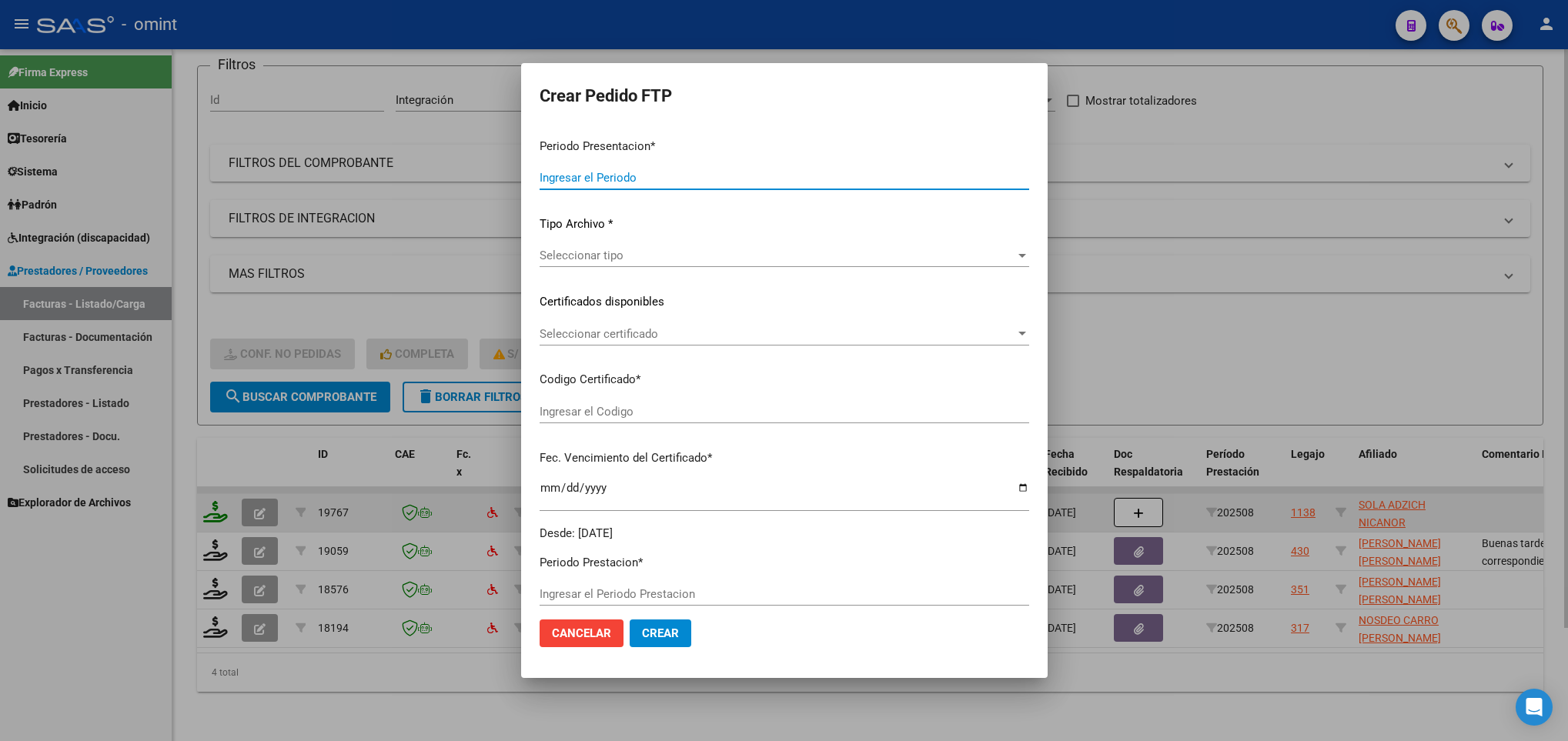
type input "202508"
type input "$ 479.193,62"
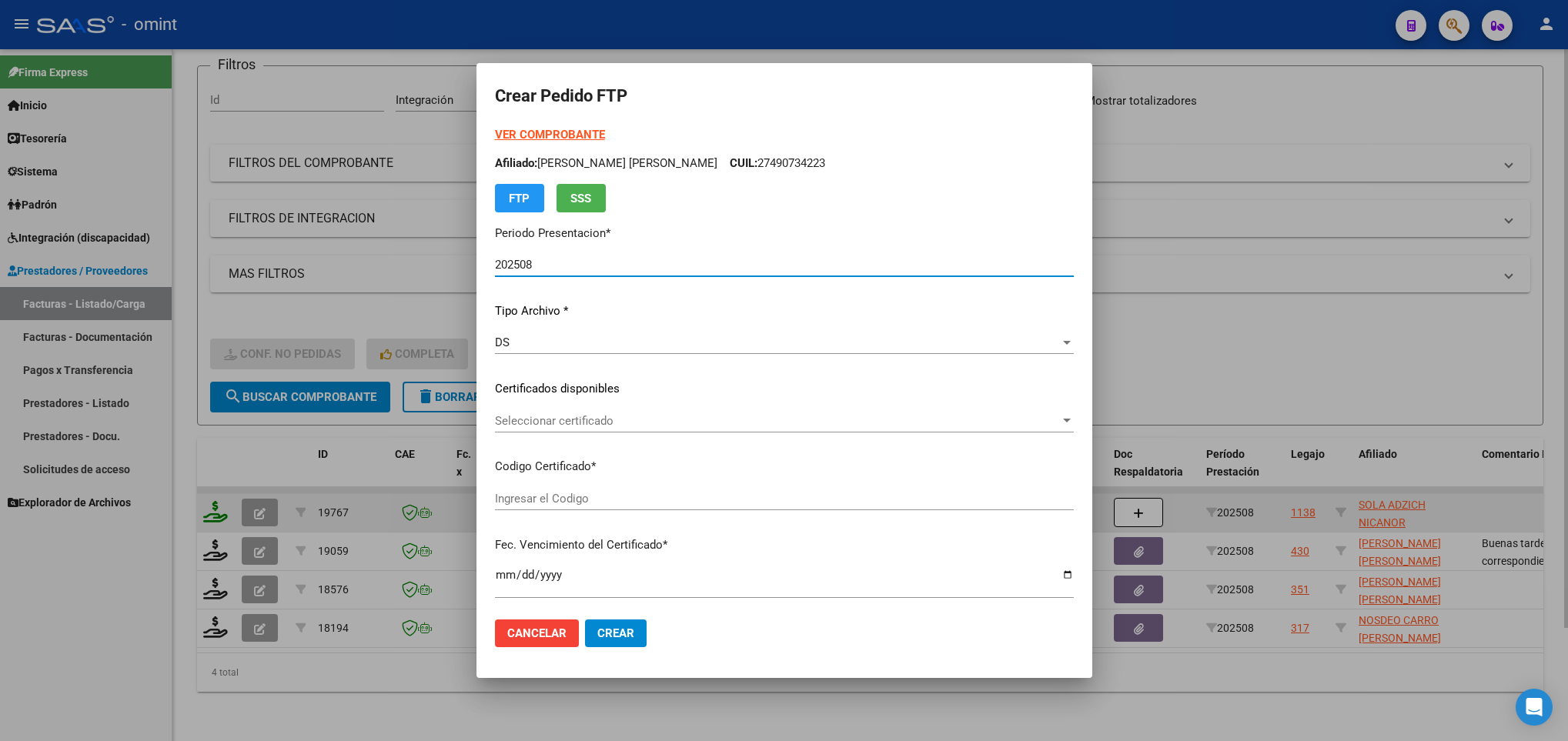
type input "8177174355"
type input "2026-04-18"
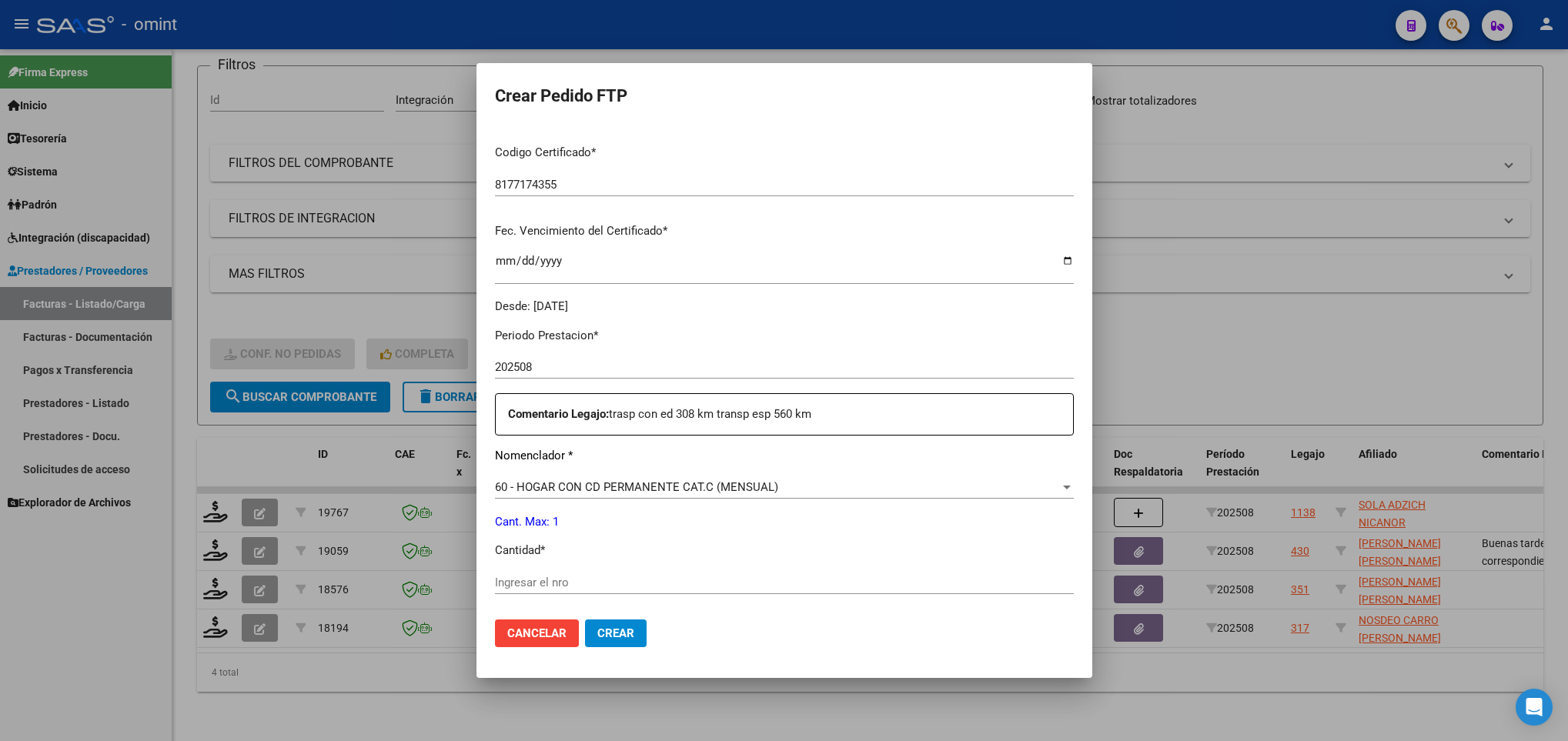
scroll to position [0, 0]
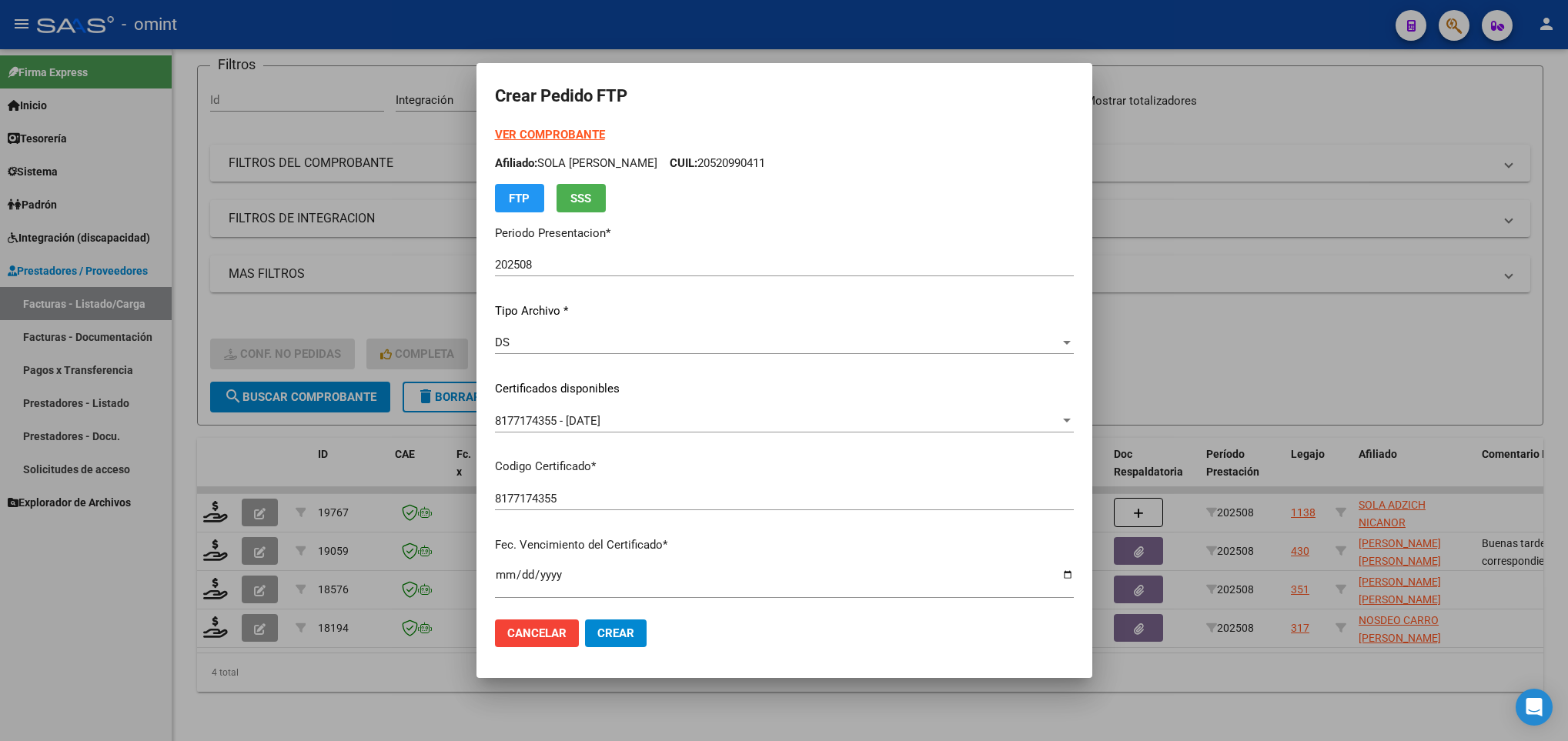
drag, startPoint x: 562, startPoint y: 125, endPoint x: 557, endPoint y: 134, distance: 10.3
click at [557, 134] on form "Crear Pedido FTP VER COMPROBANTE ARCA Padrón Afiliado: SOLA ADZICH NICANOR CUIL…" at bounding box center [784, 371] width 578 height 578
click at [557, 134] on strong "VER COMPROBANTE" at bounding box center [550, 135] width 110 height 14
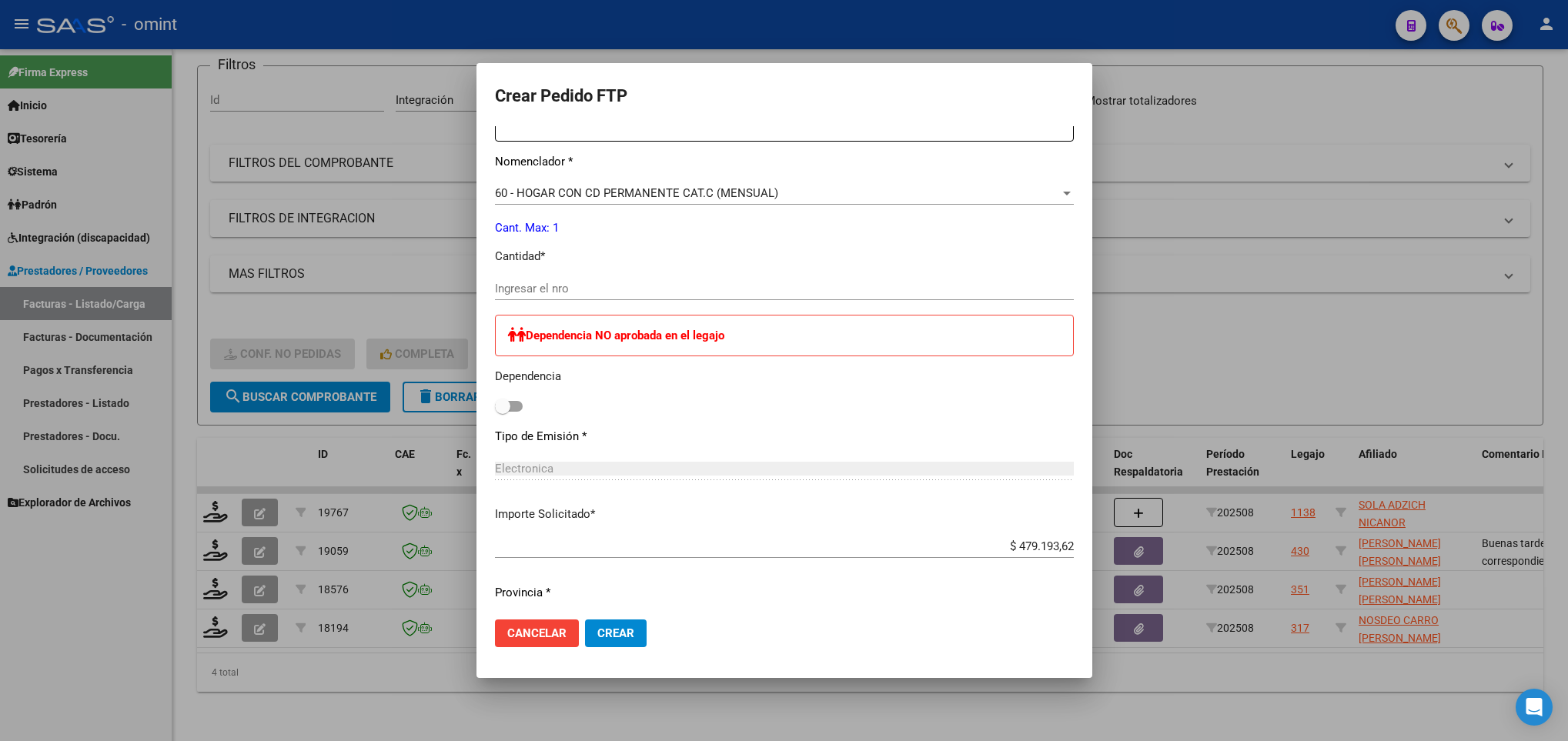
scroll to position [651, 0]
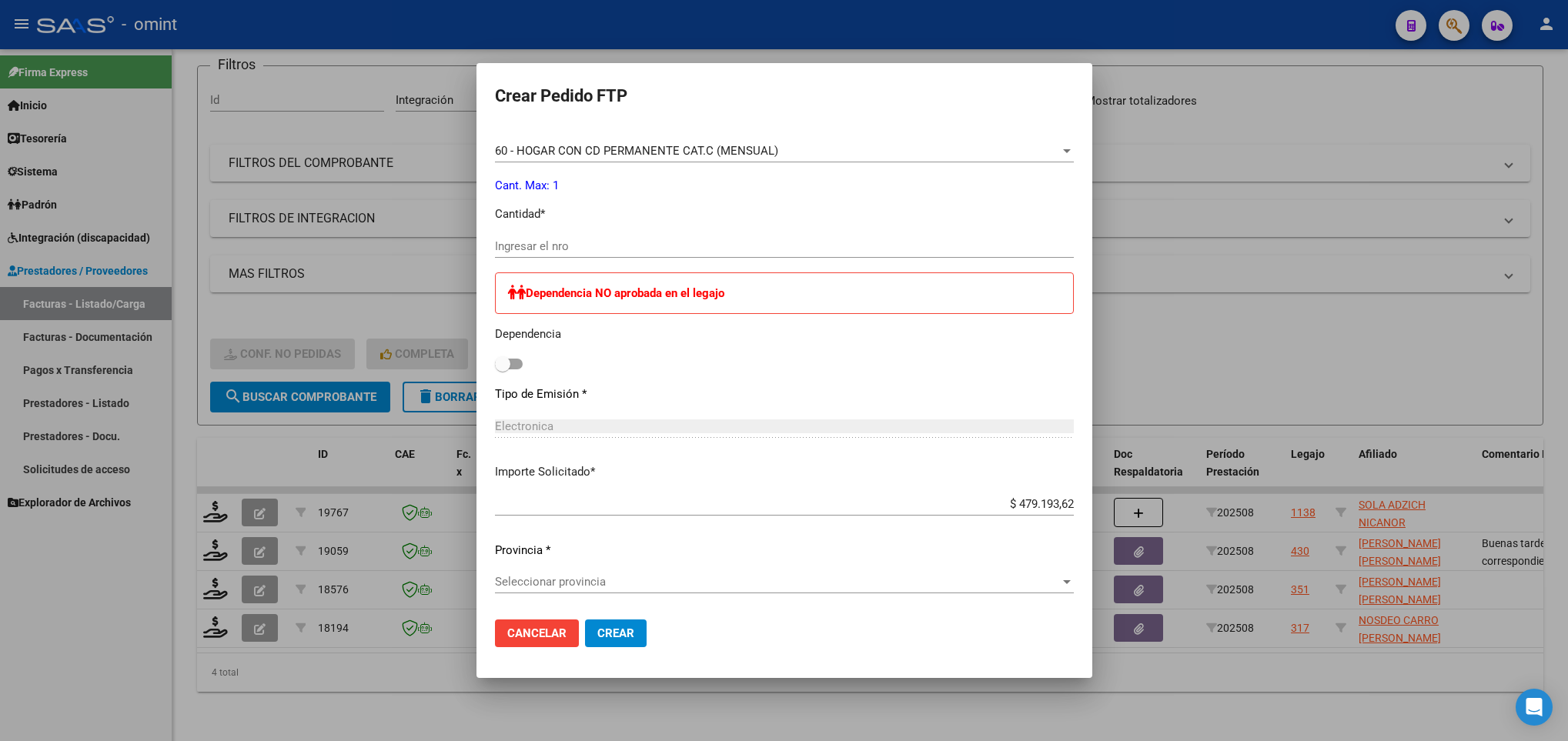
click at [740, 155] on span "60 - HOGAR CON CD PERMANENTE CAT.C (MENSUAL)" at bounding box center [637, 151] width 283 height 14
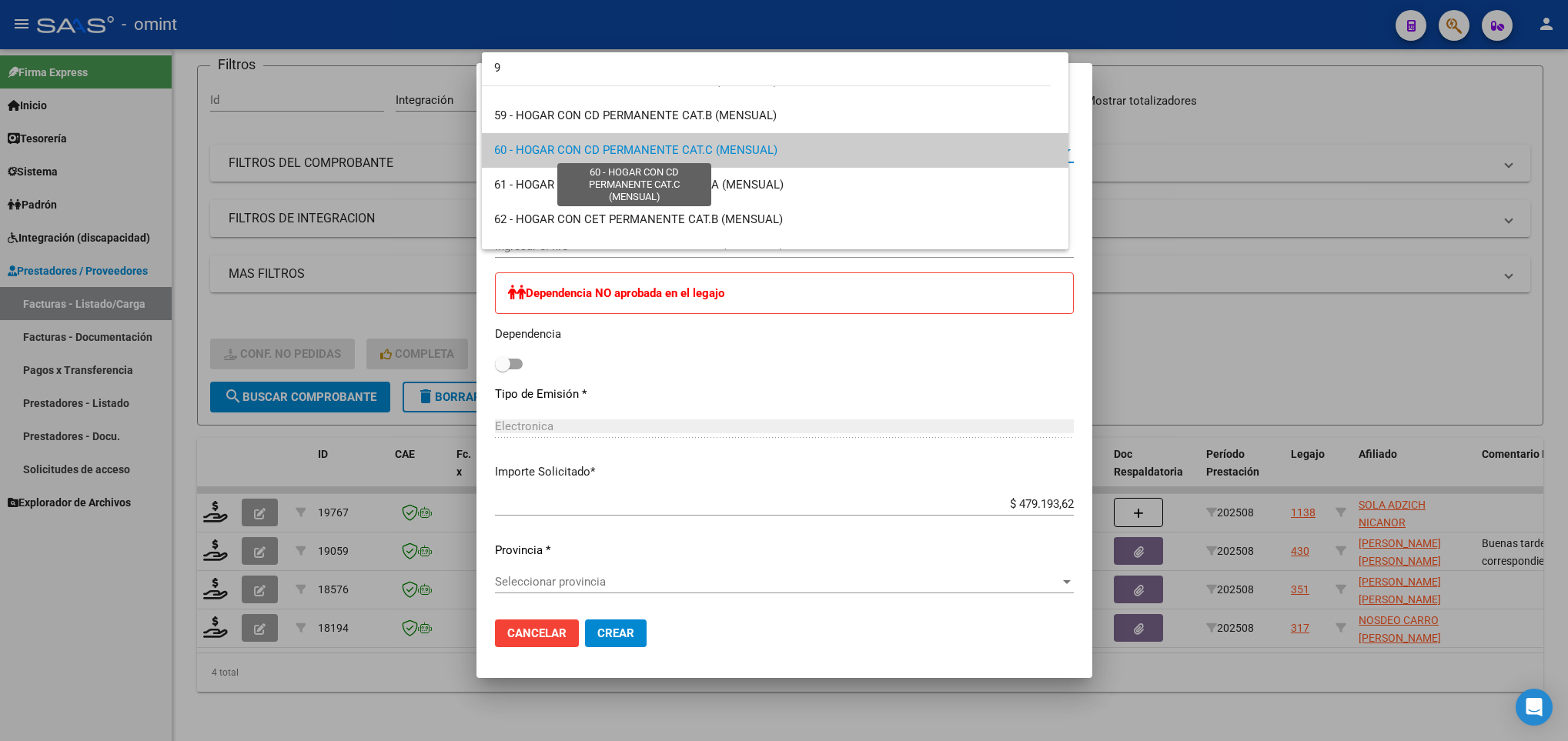
scroll to position [0, 0]
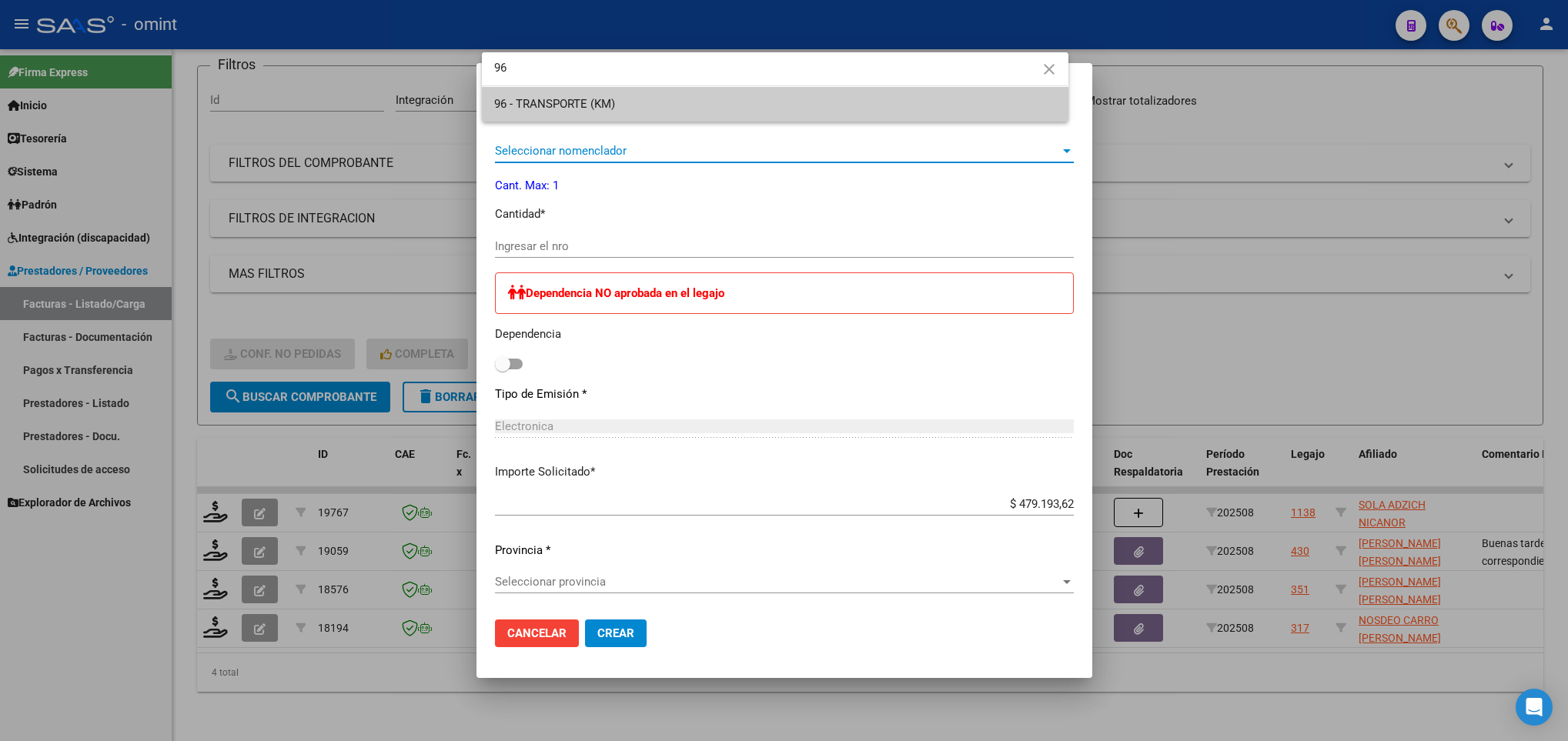
type input "96"
click at [655, 106] on span "96 - TRANSPORTE (KM)" at bounding box center [775, 105] width 561 height 35
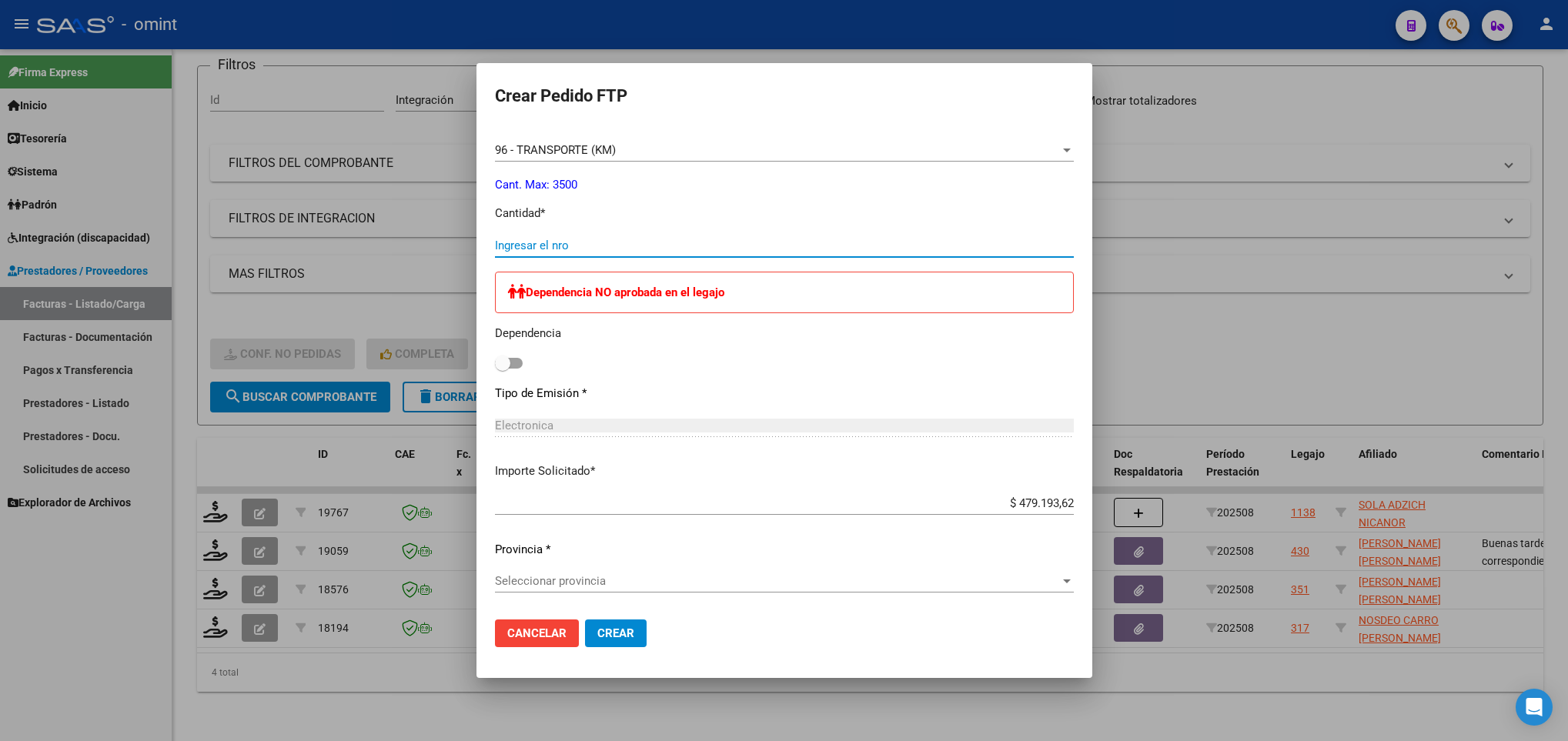
click at [534, 240] on input "Ingresar el nro" at bounding box center [784, 246] width 578 height 14
type input "655"
click at [303, 690] on div at bounding box center [784, 370] width 1568 height 741
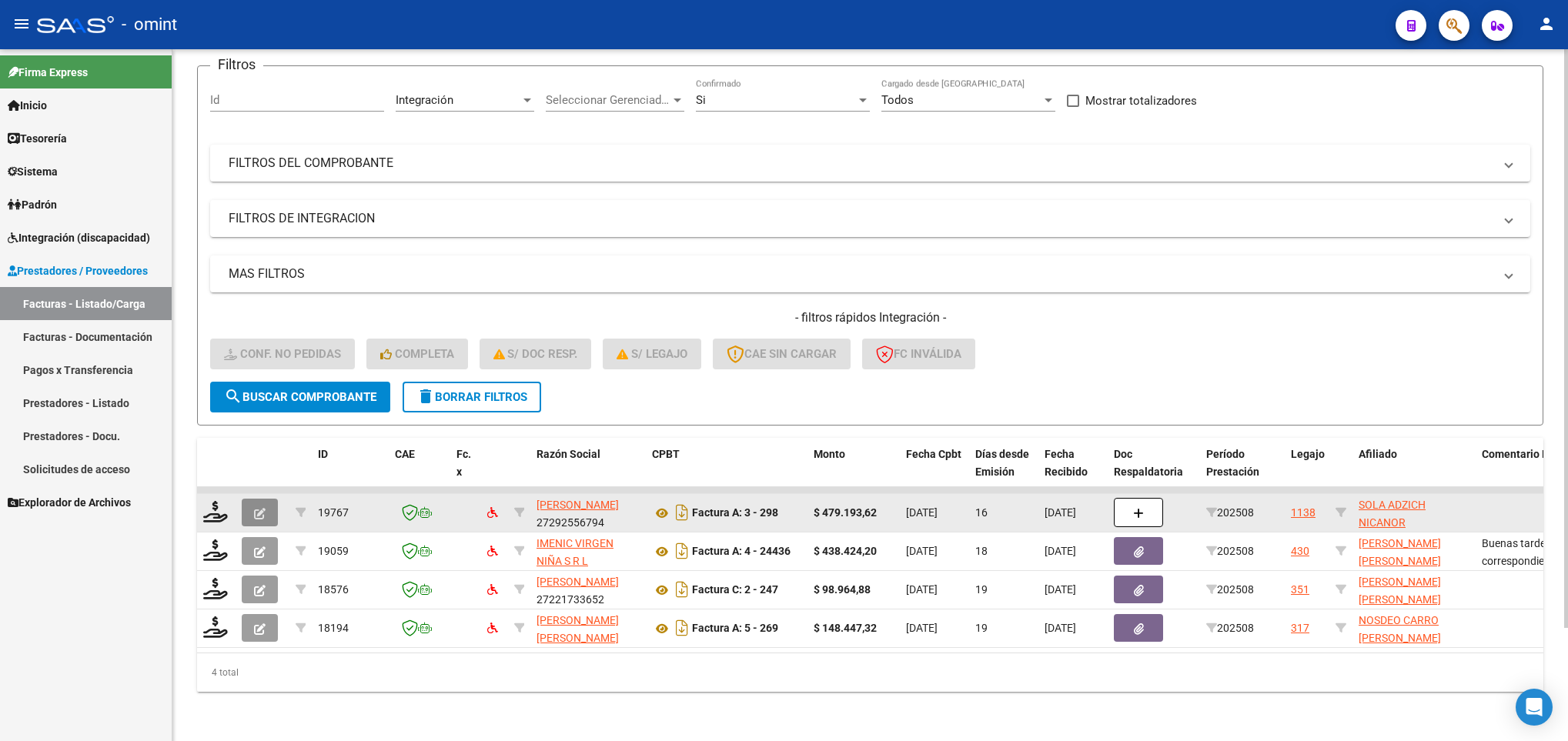
click at [249, 499] on button "button" at bounding box center [259, 512] width 36 height 28
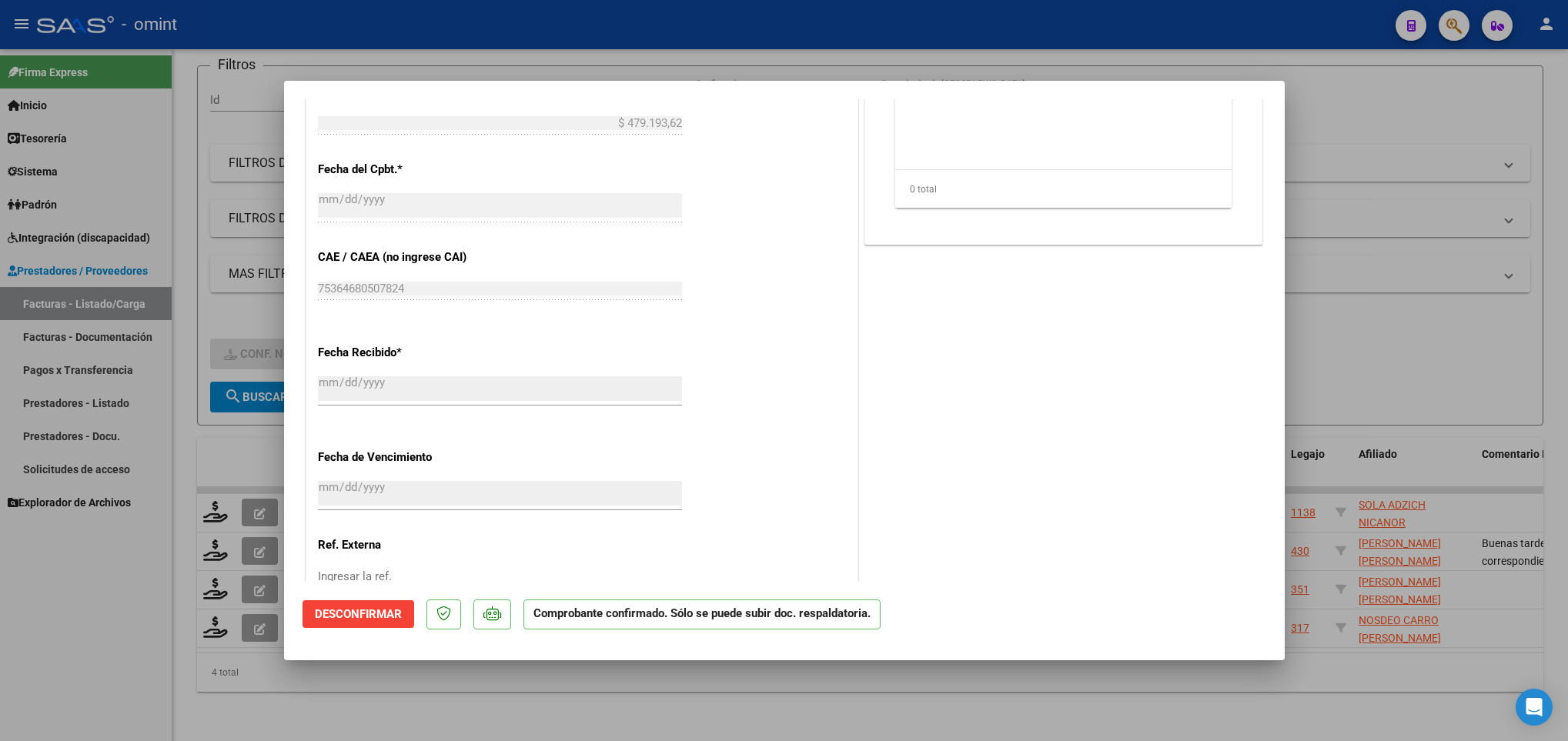
scroll to position [840, 0]
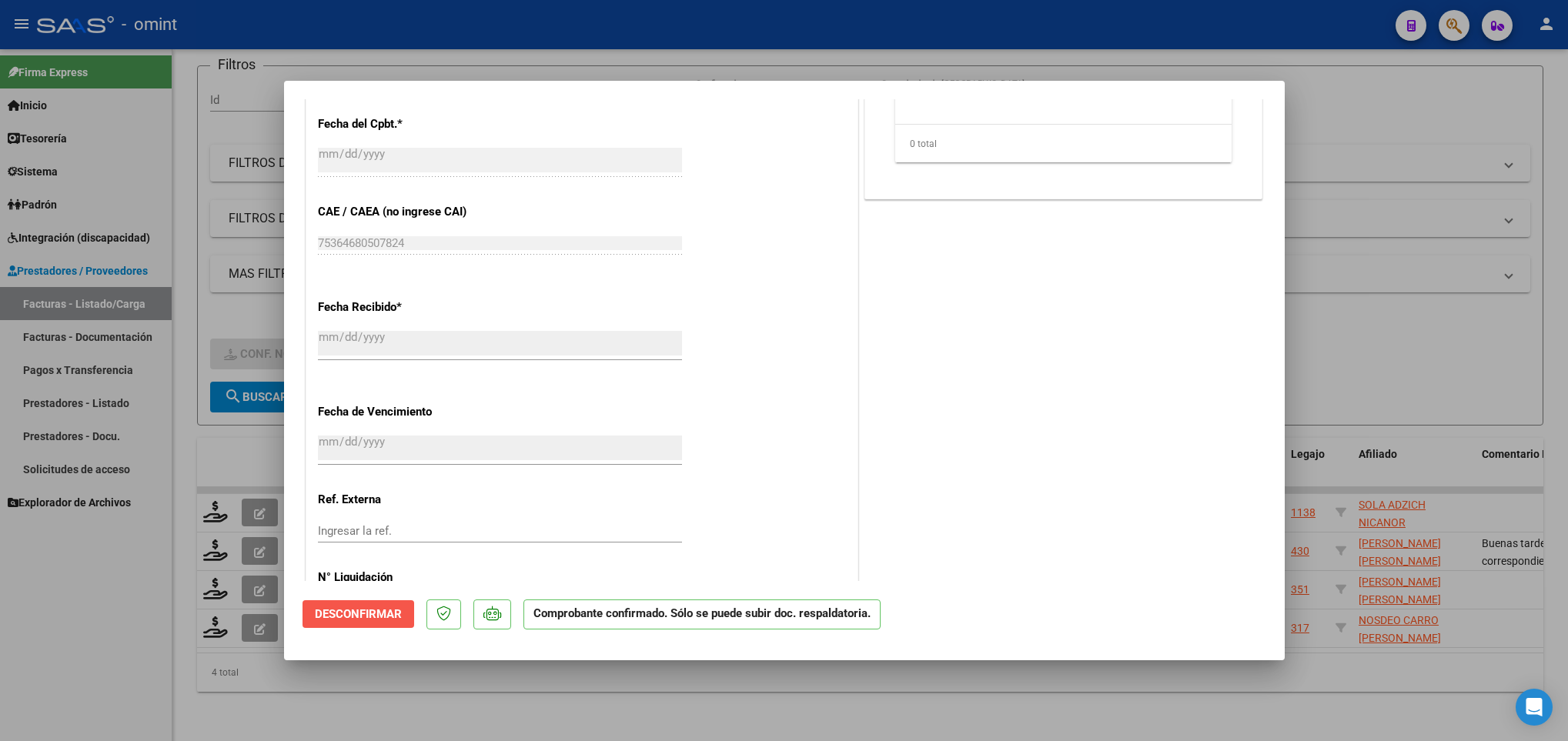
click at [390, 614] on span "Desconfirmar" at bounding box center [358, 614] width 87 height 14
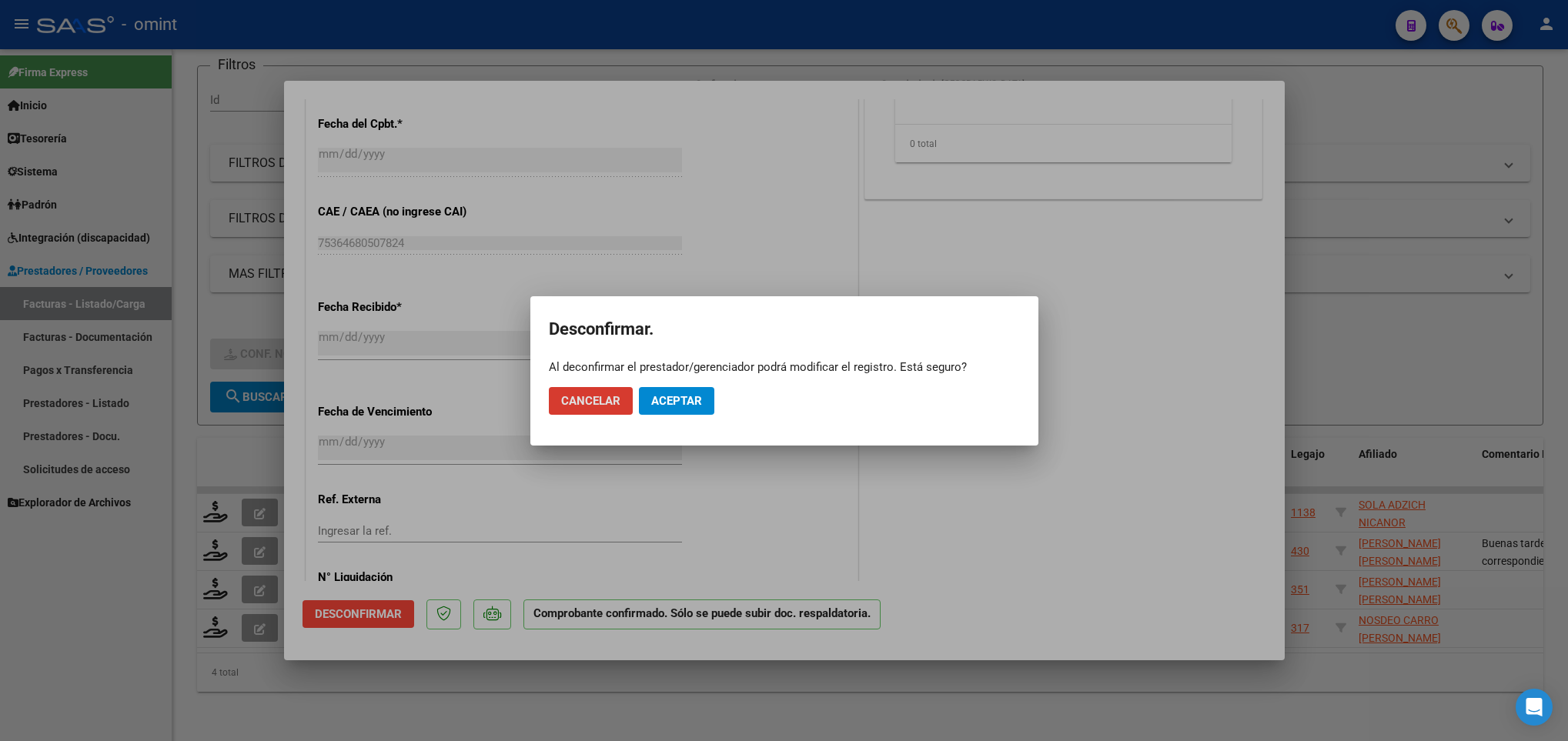
click at [668, 402] on span "Aceptar" at bounding box center [676, 401] width 51 height 14
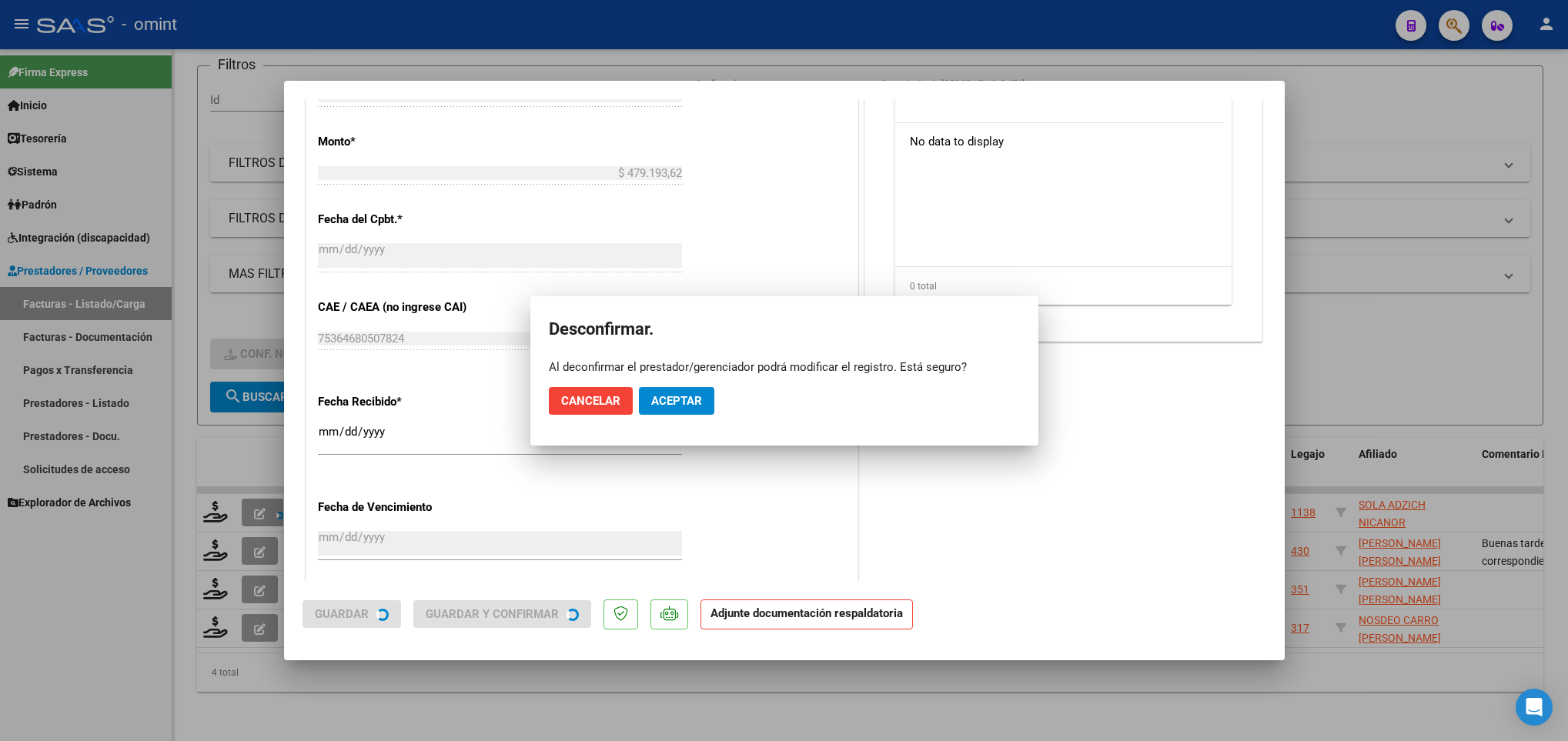
scroll to position [936, 0]
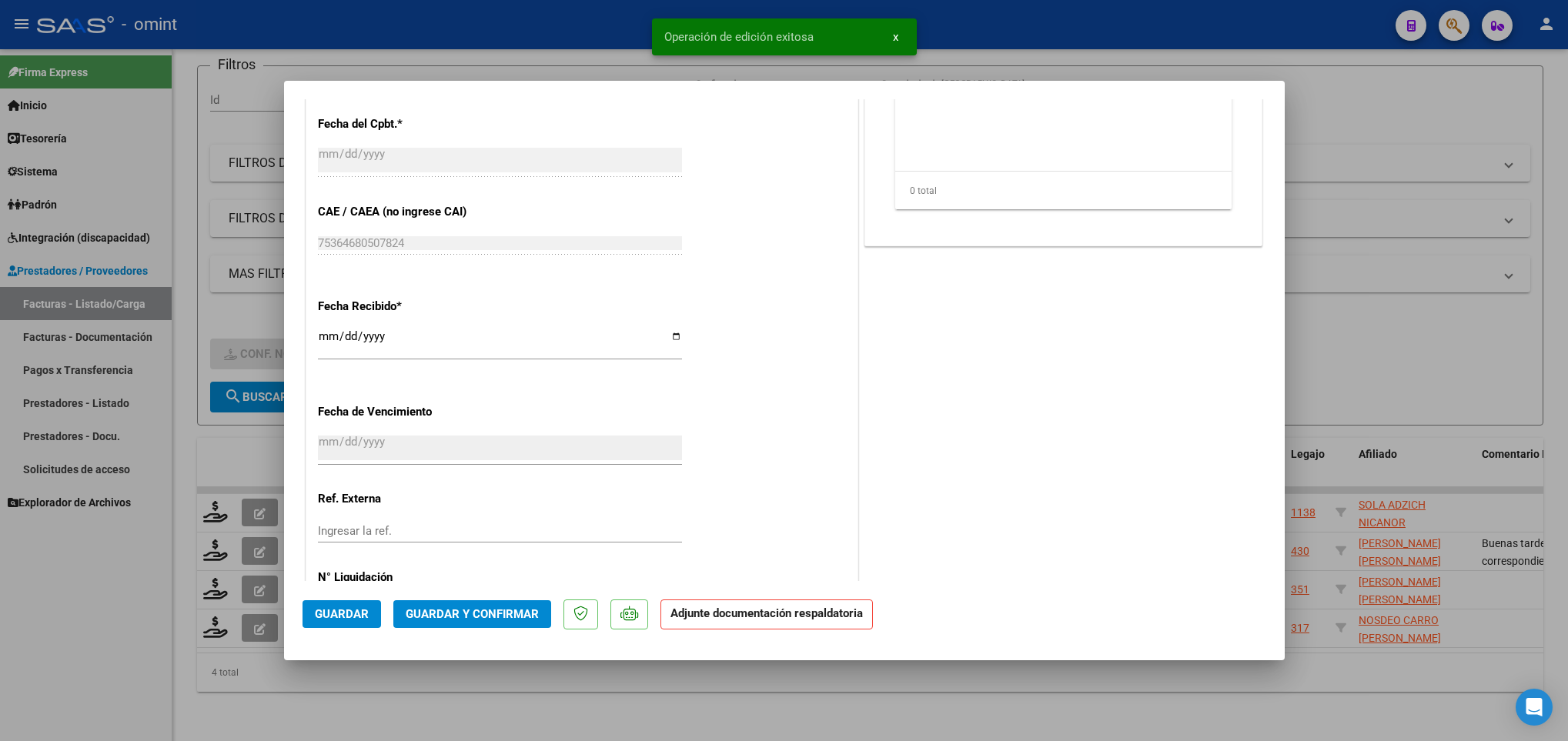
click at [395, 706] on div at bounding box center [784, 370] width 1568 height 741
type input "$ 0,00"
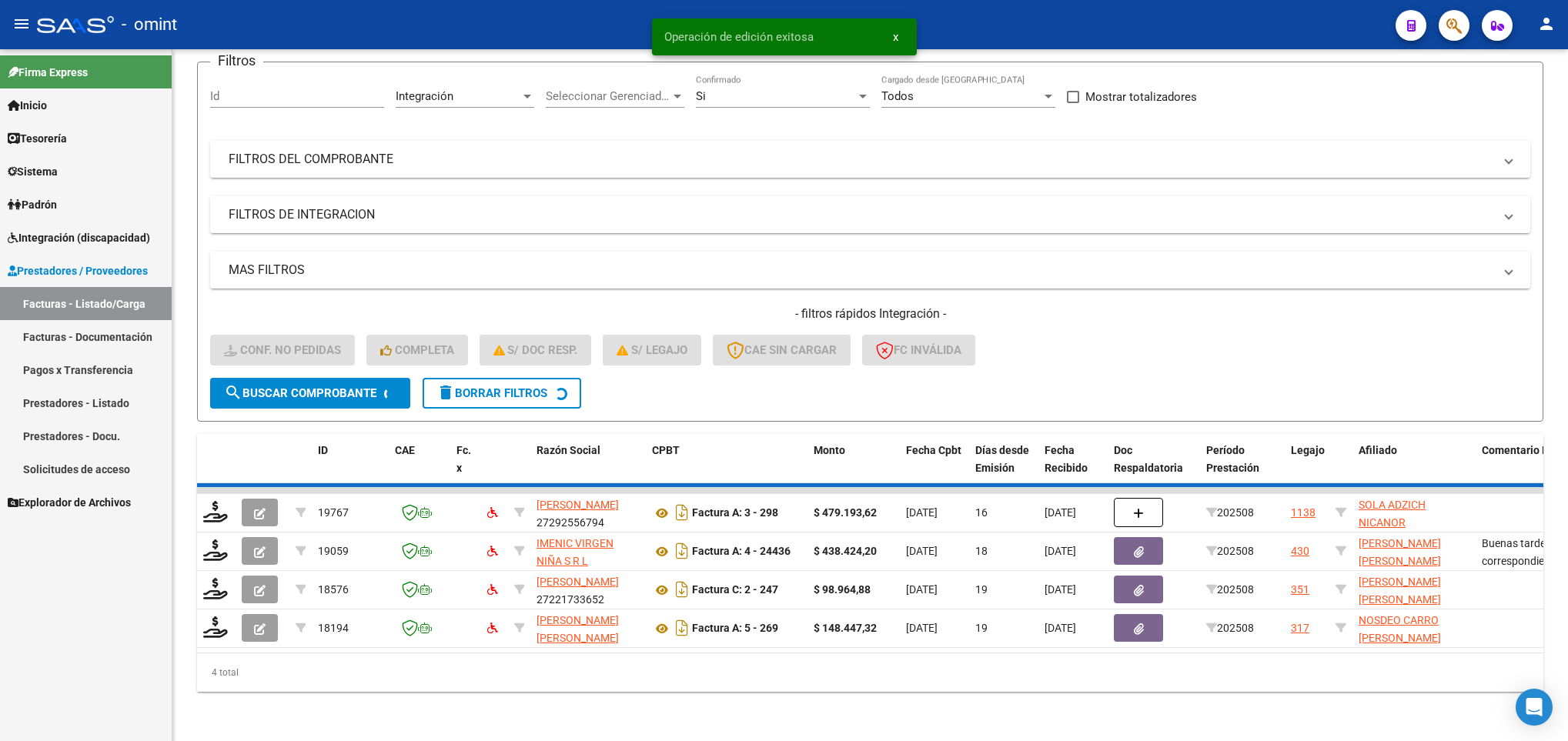
scroll to position [97, 0]
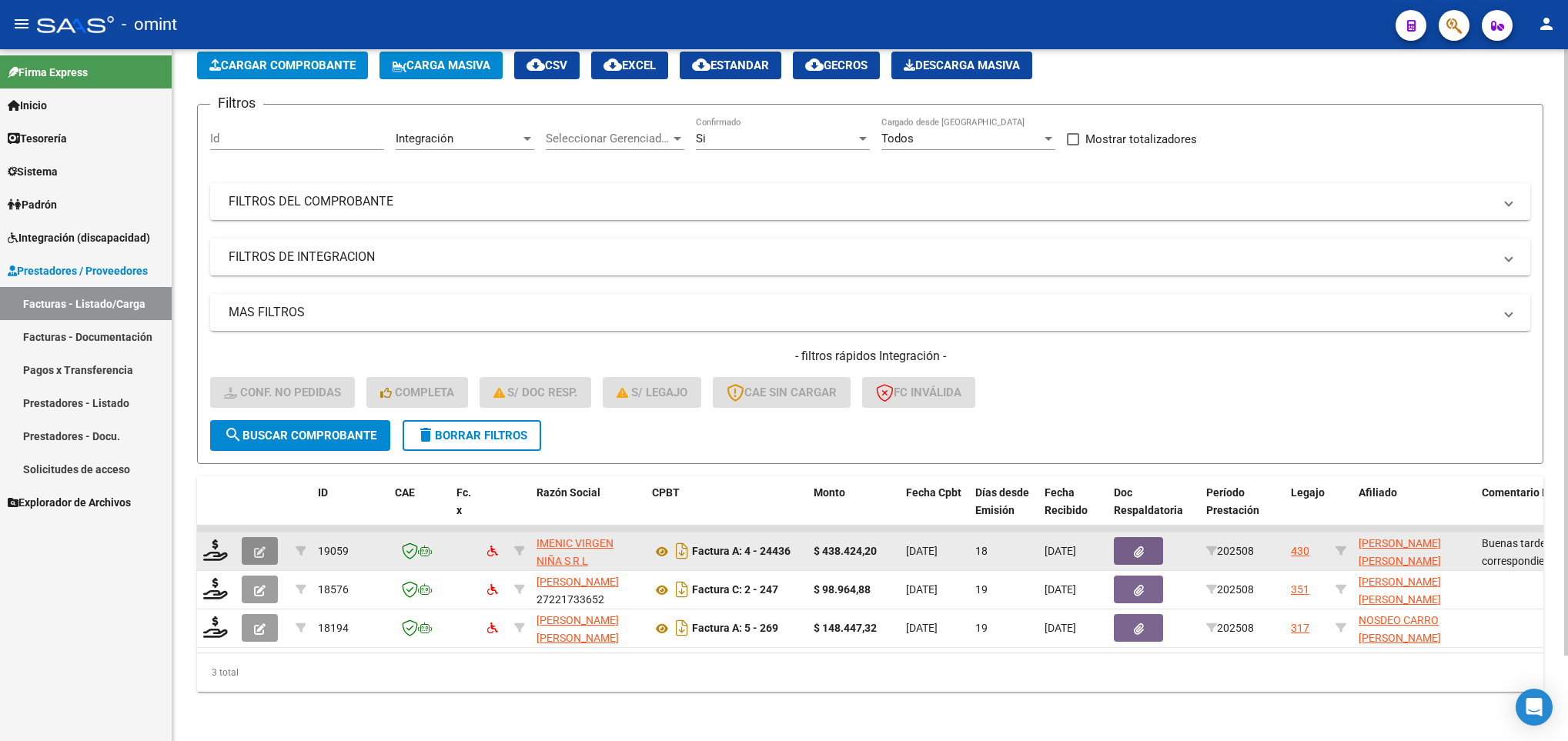
click at [266, 537] on button "button" at bounding box center [259, 550] width 36 height 28
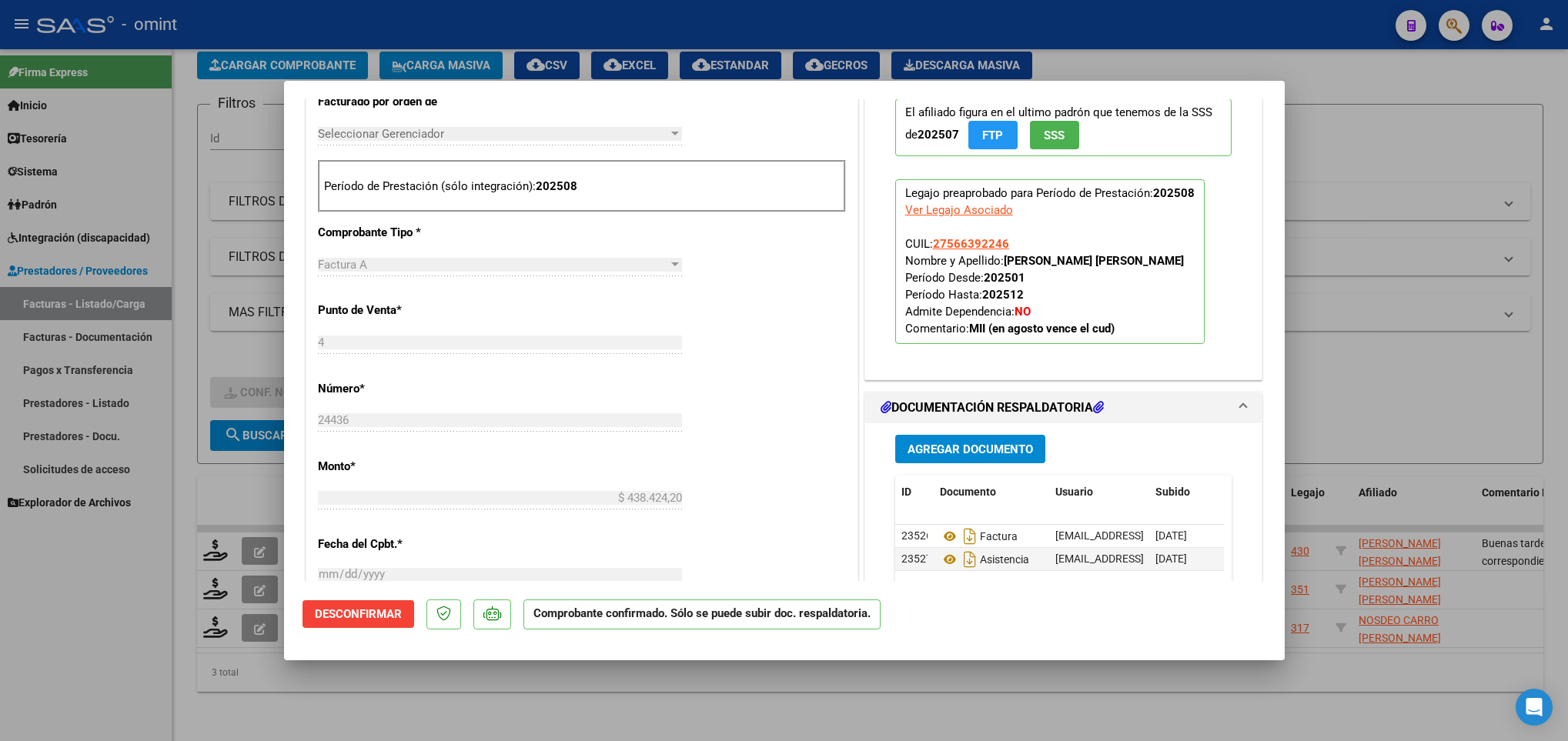
scroll to position [840, 0]
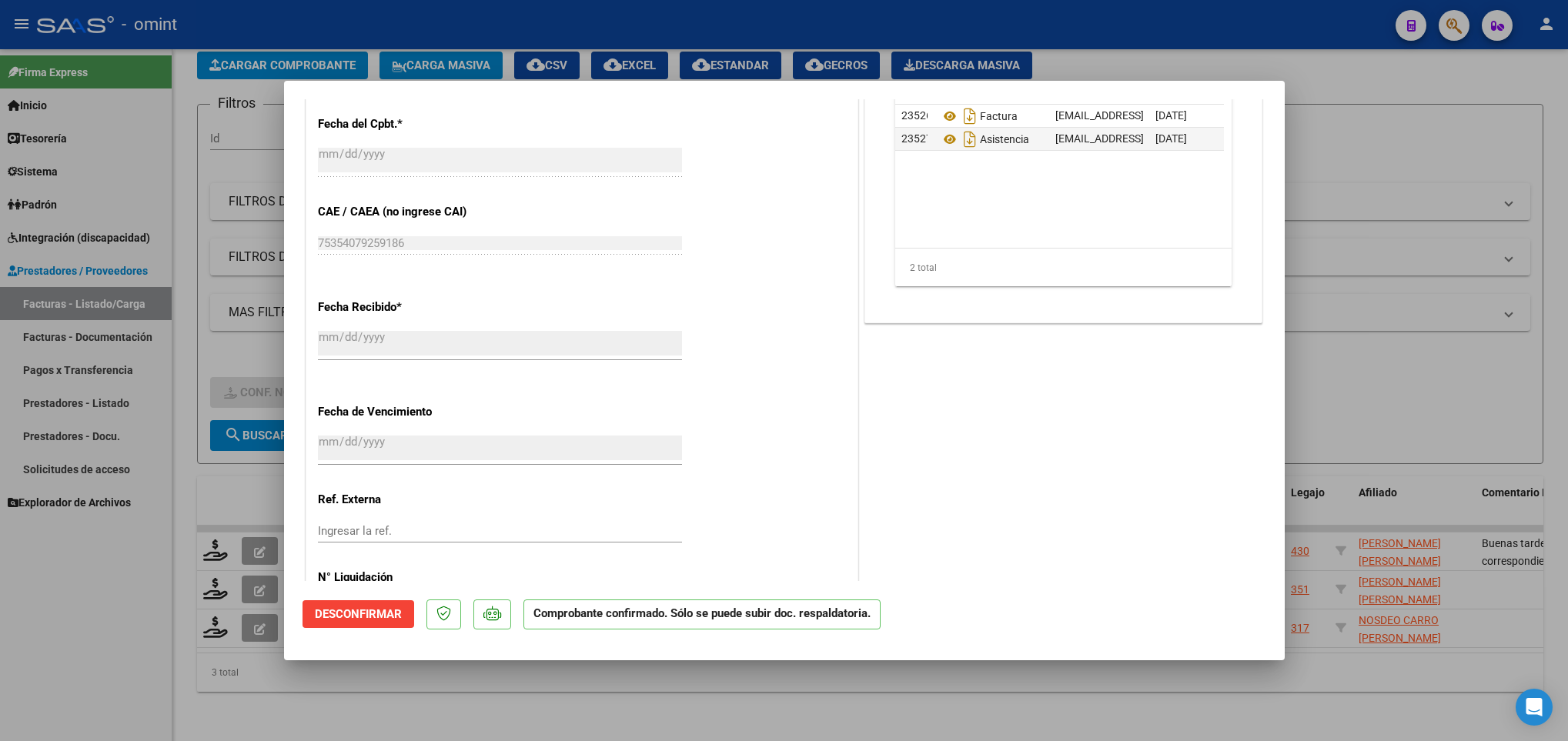
click at [584, 712] on div at bounding box center [784, 370] width 1568 height 741
type input "$ 0,00"
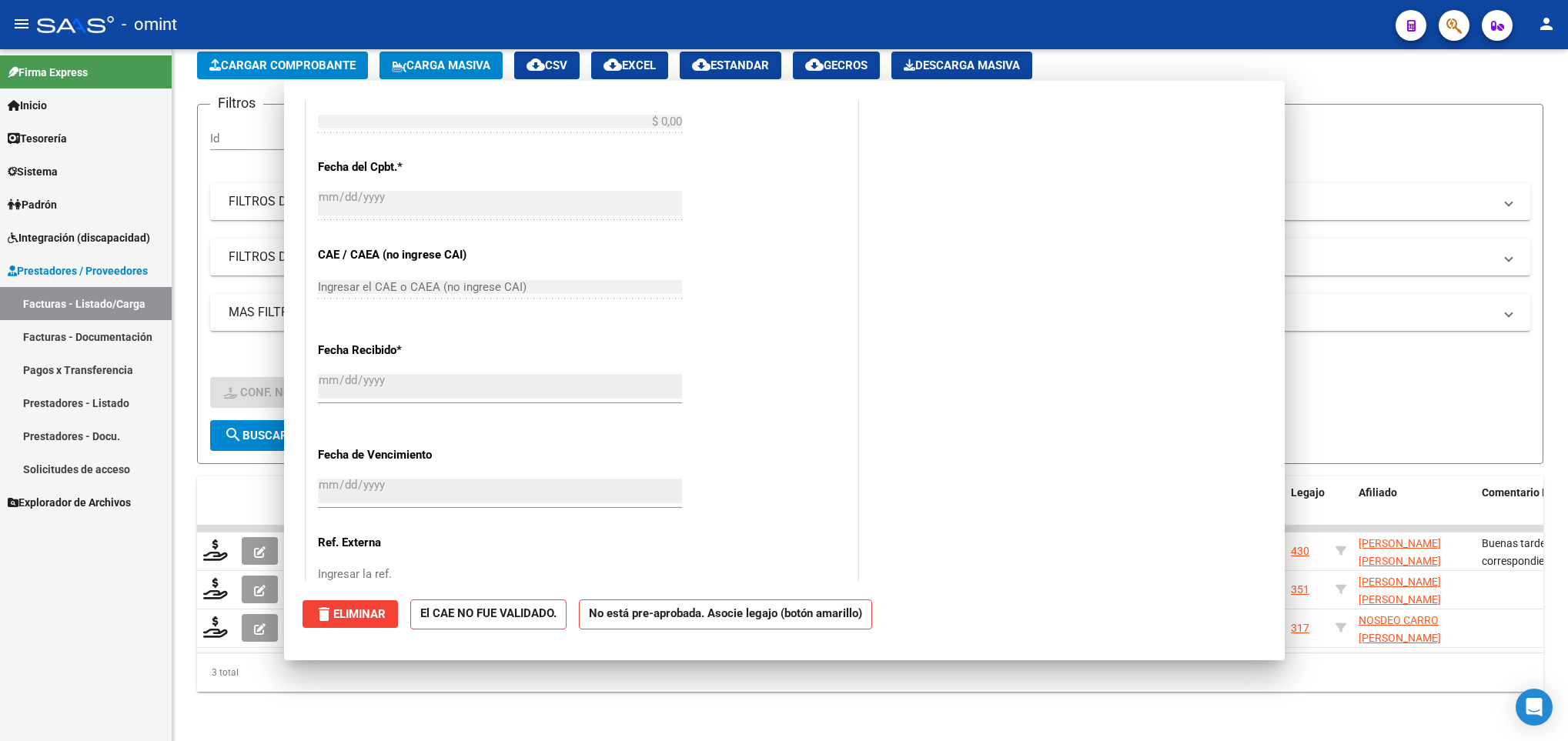
scroll to position [884, 0]
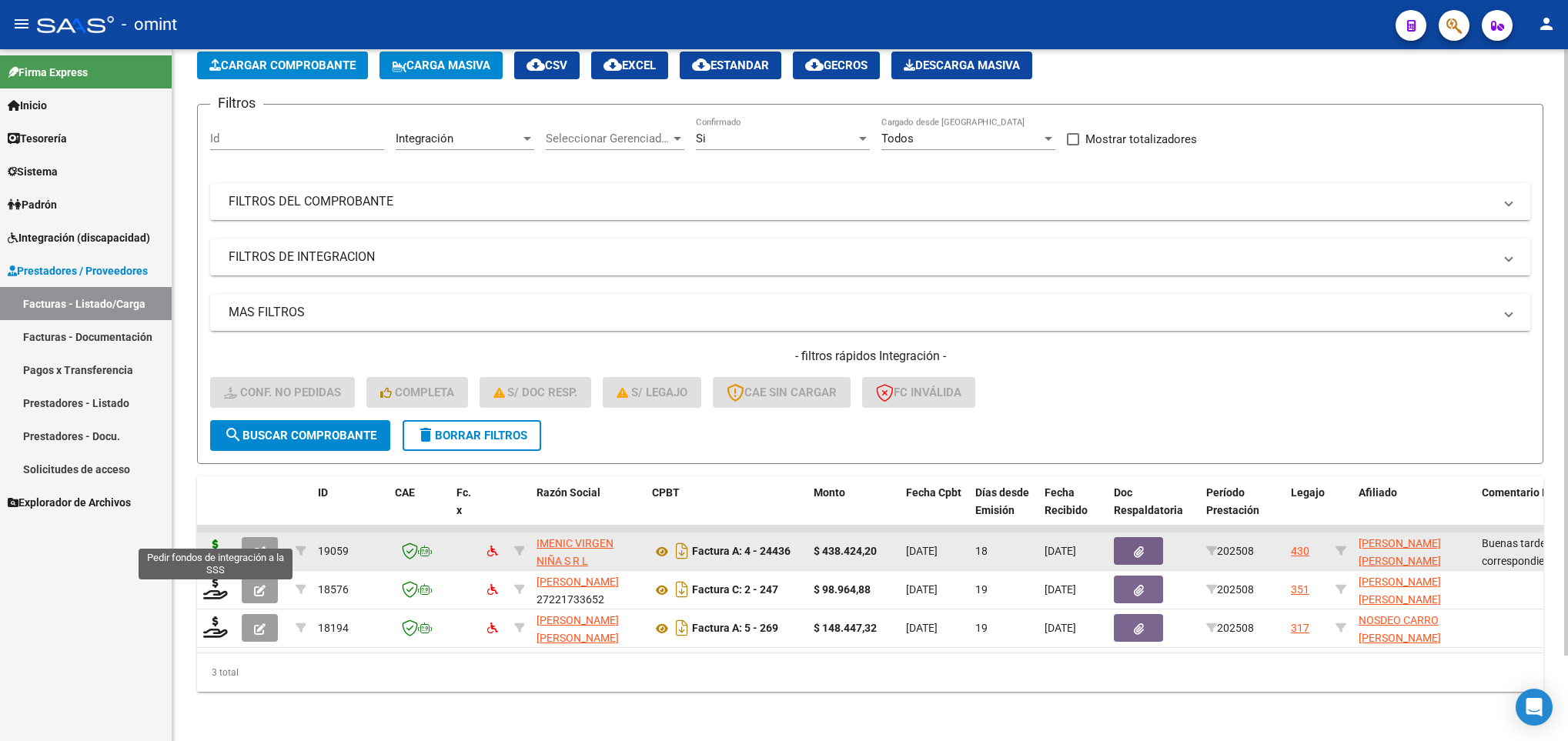
click at [215, 539] on icon at bounding box center [215, 549] width 24 height 21
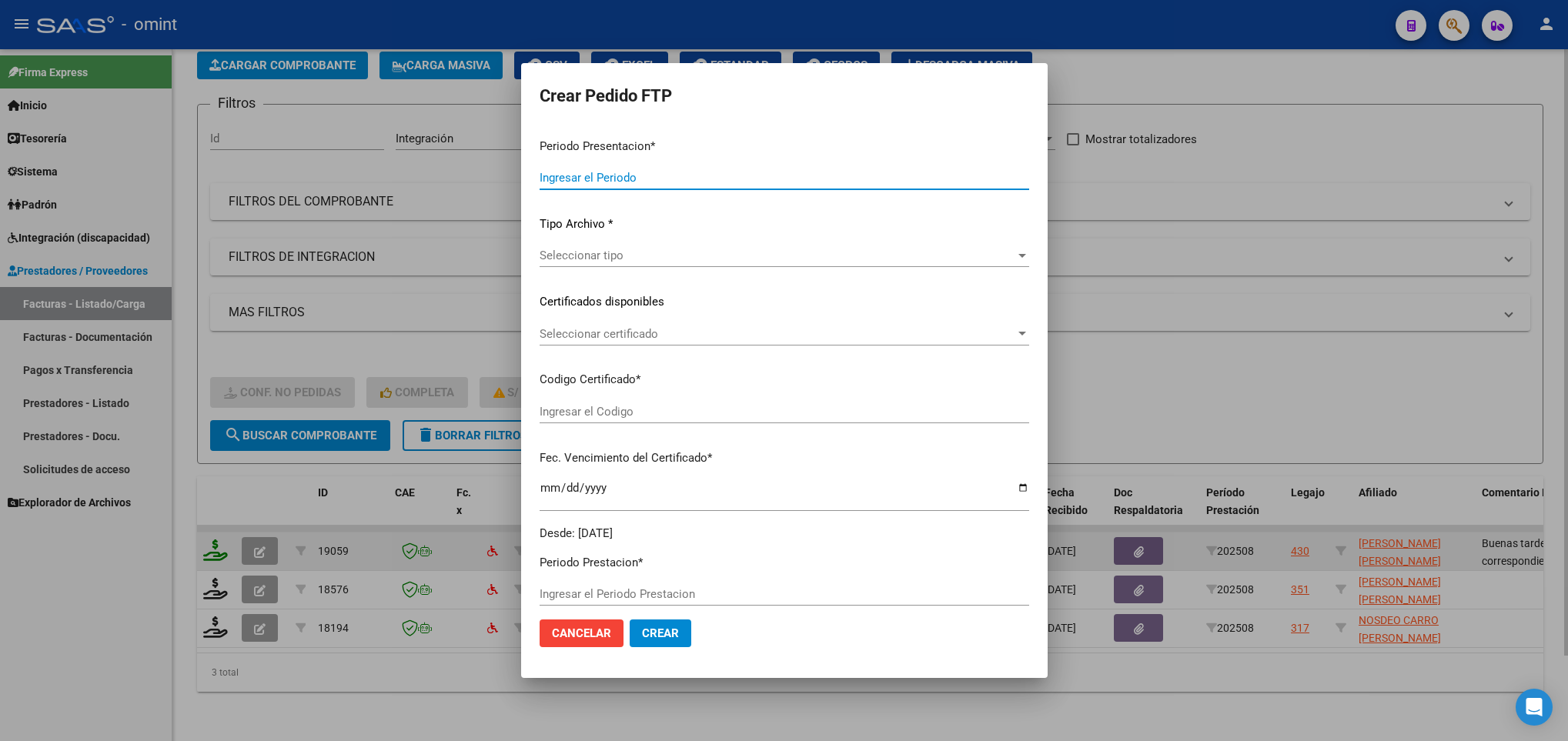
type input "202508"
type input "$ 438.424,20"
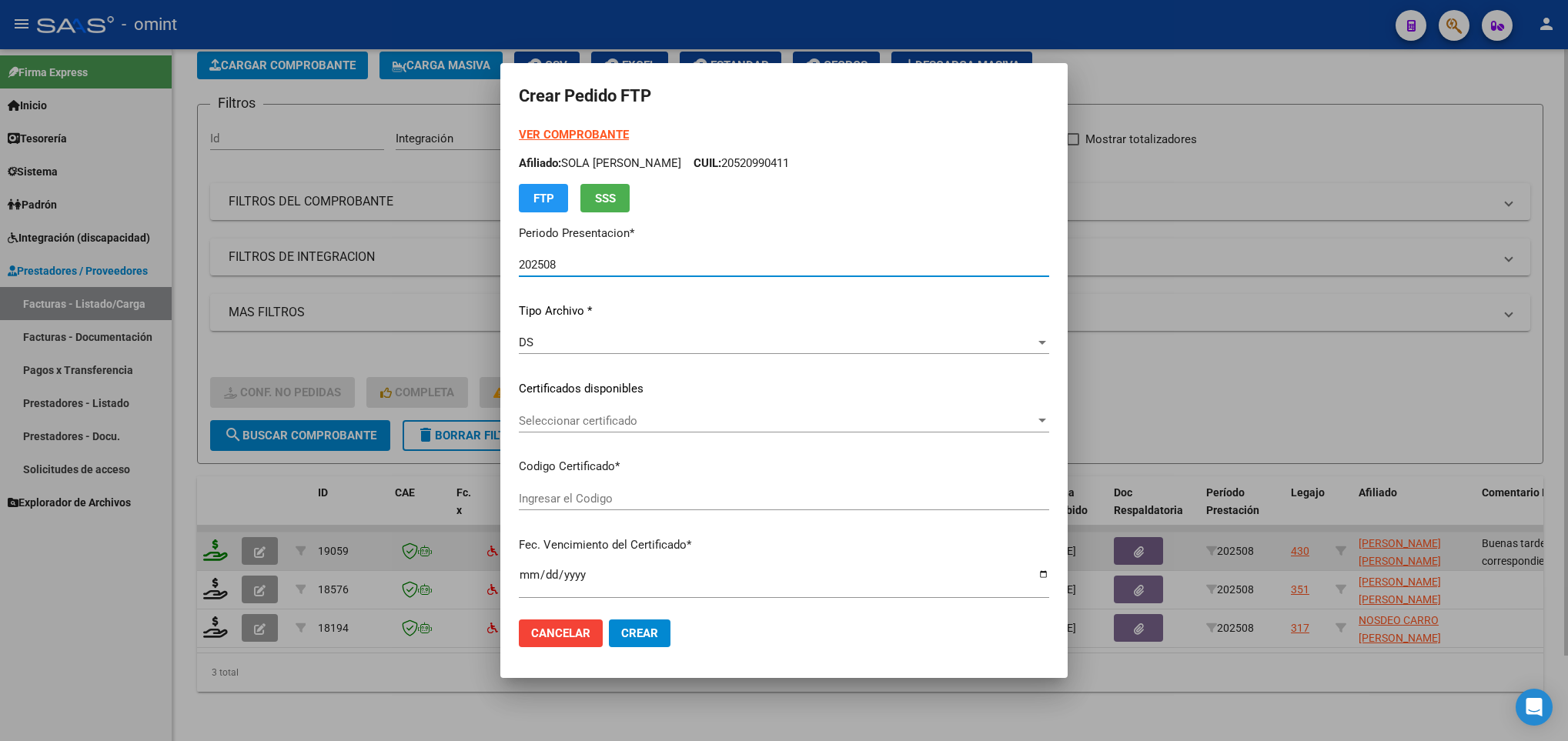
type input "2676192959"
type input "2024-08-27"
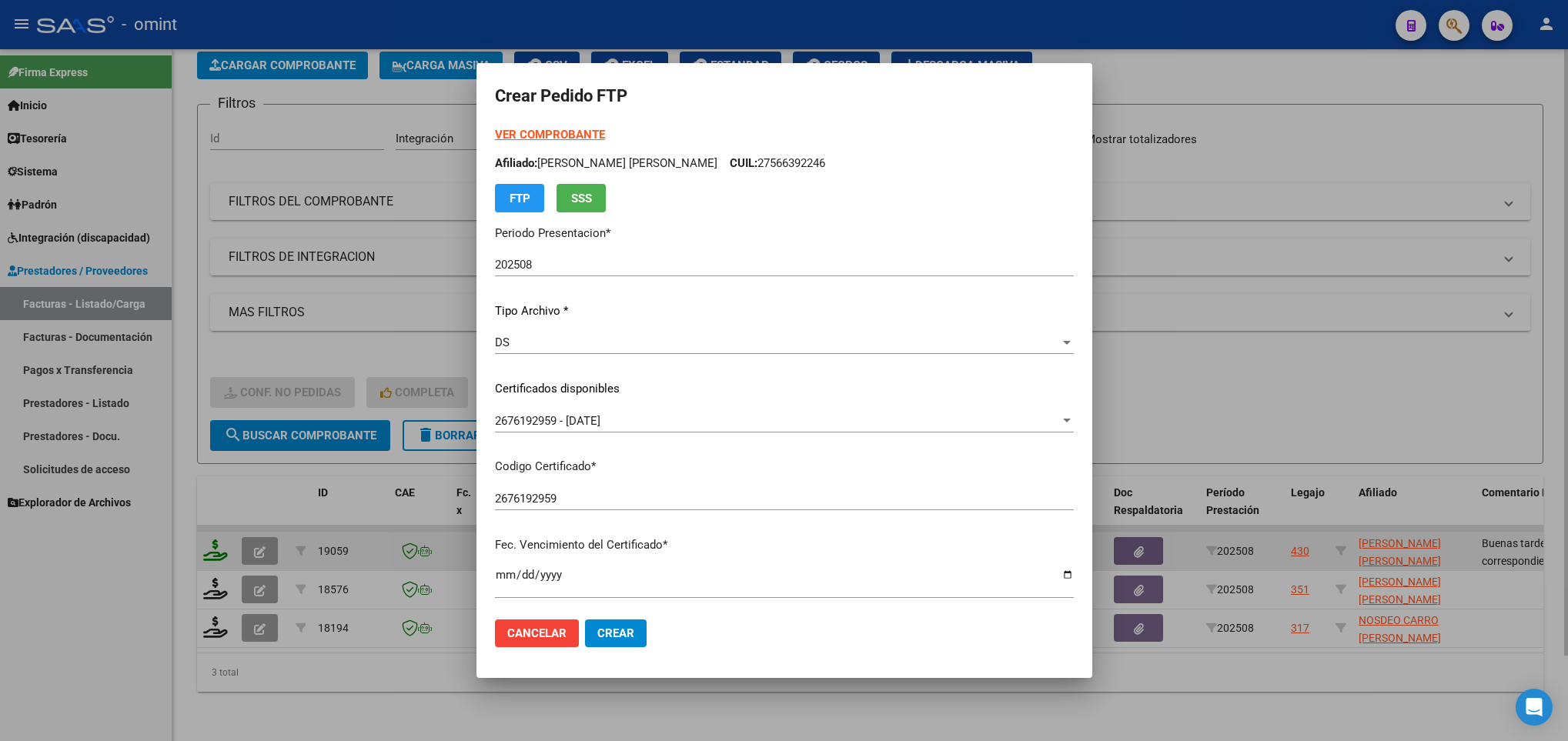
scroll to position [314, 0]
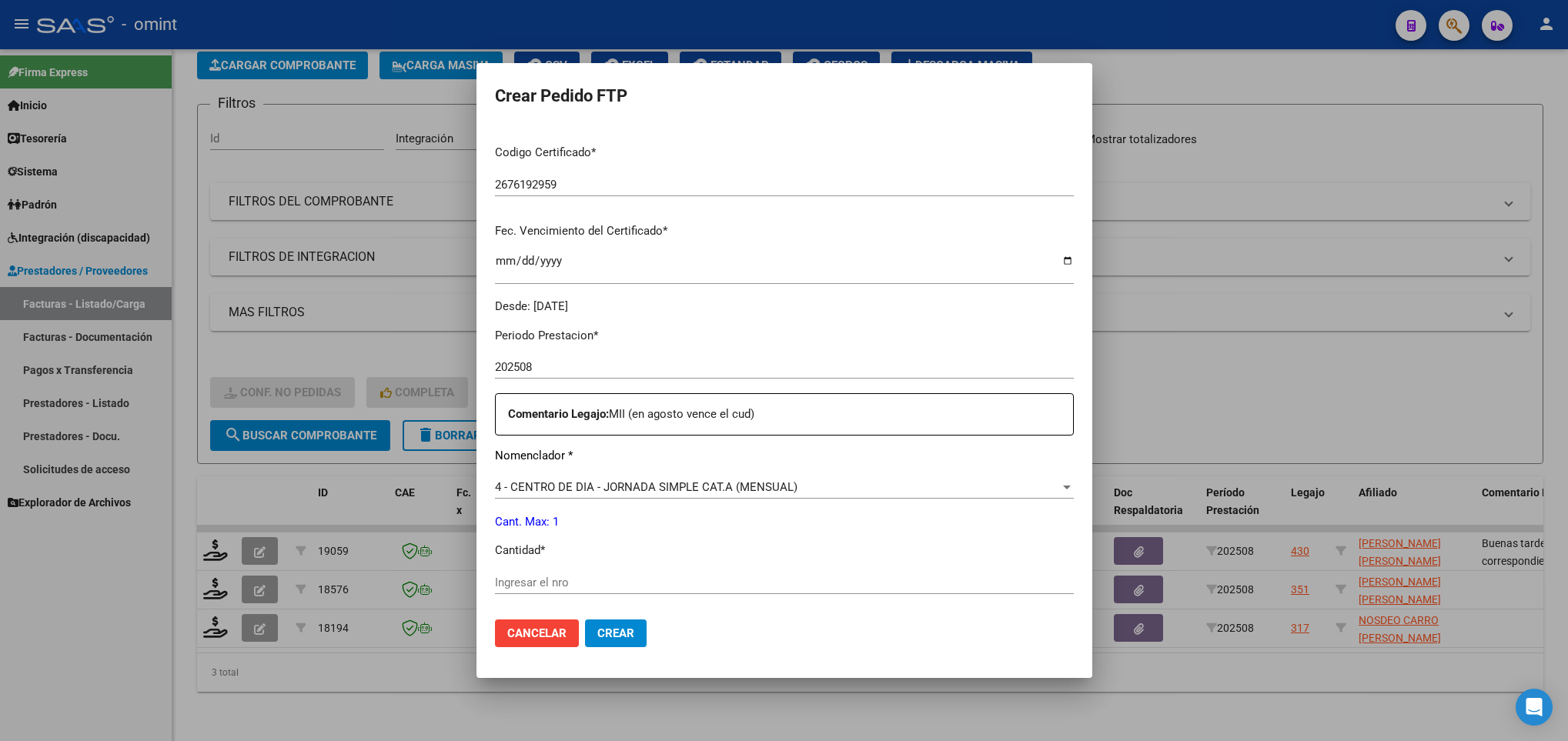
click at [269, 672] on div at bounding box center [784, 370] width 1568 height 741
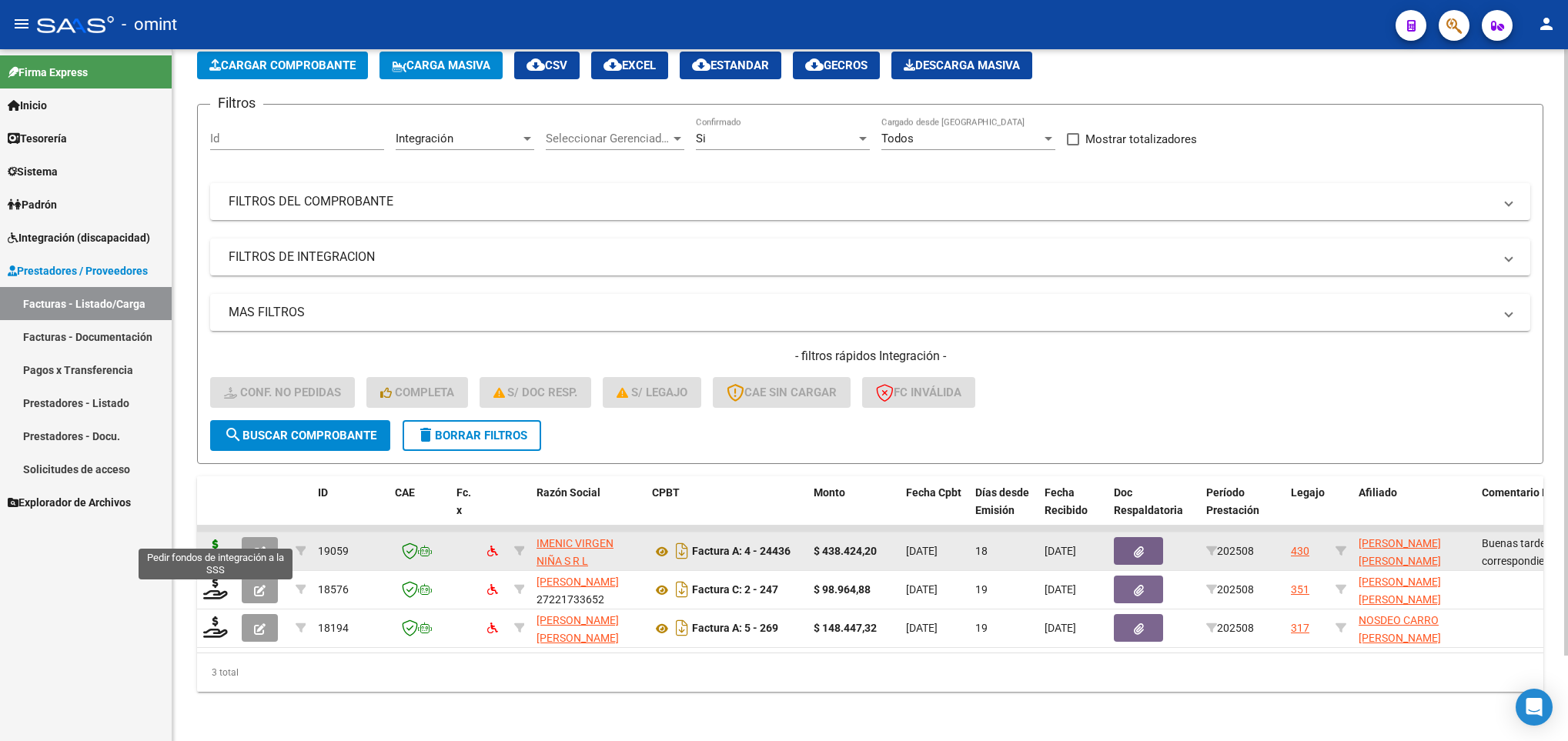
click at [220, 540] on icon at bounding box center [215, 549] width 24 height 21
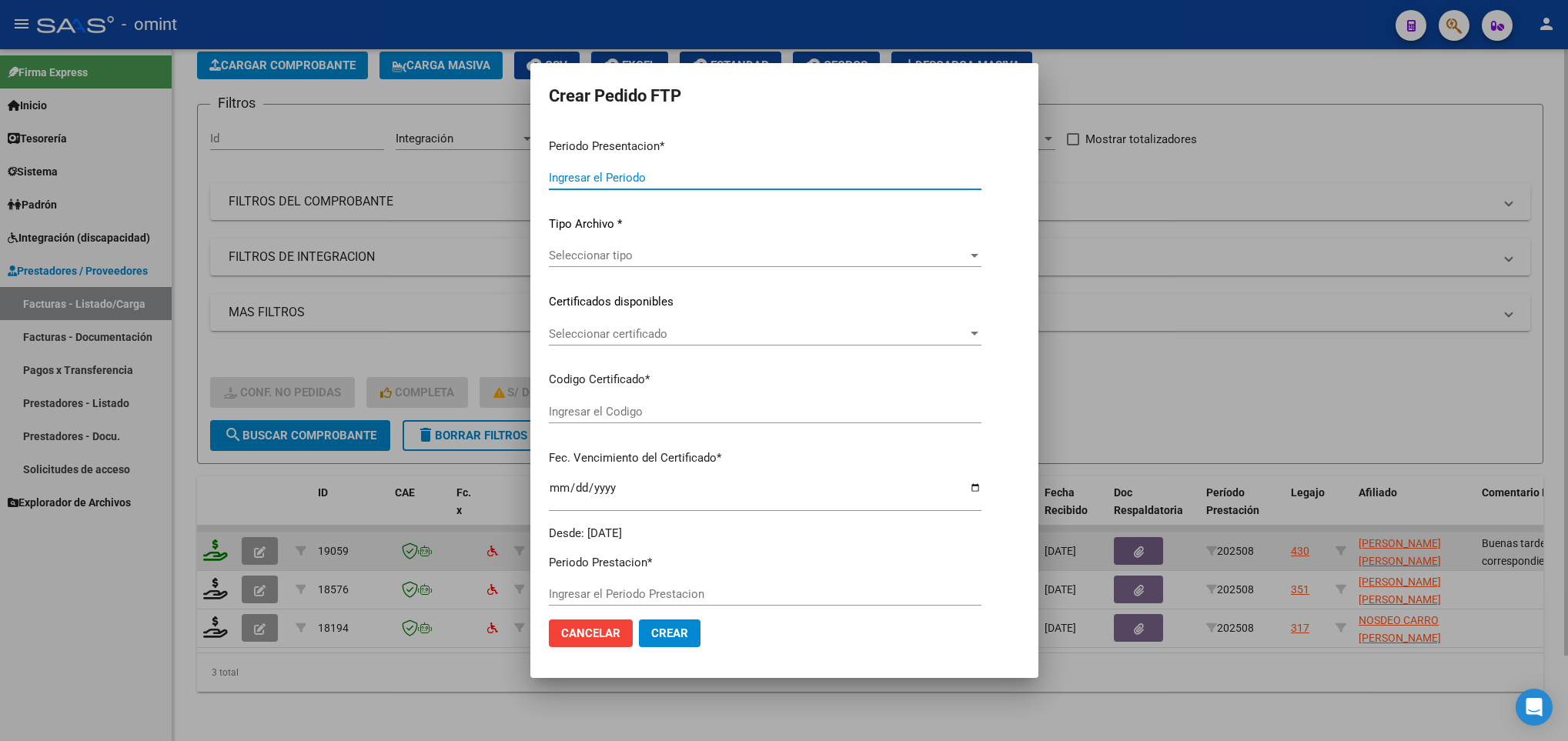
type input "202508"
type input "$ 438.424,20"
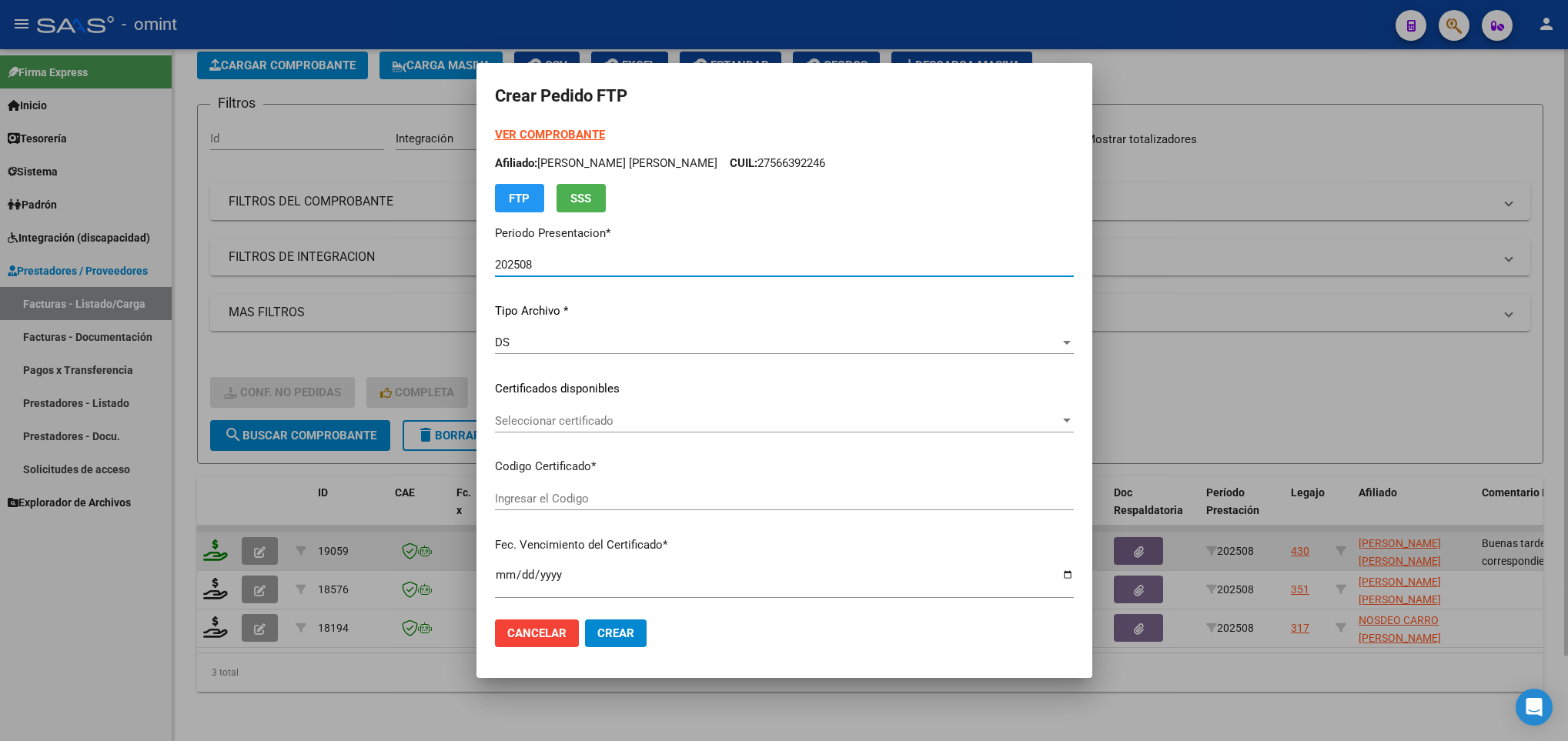
type input "2676192959"
type input "2024-08-27"
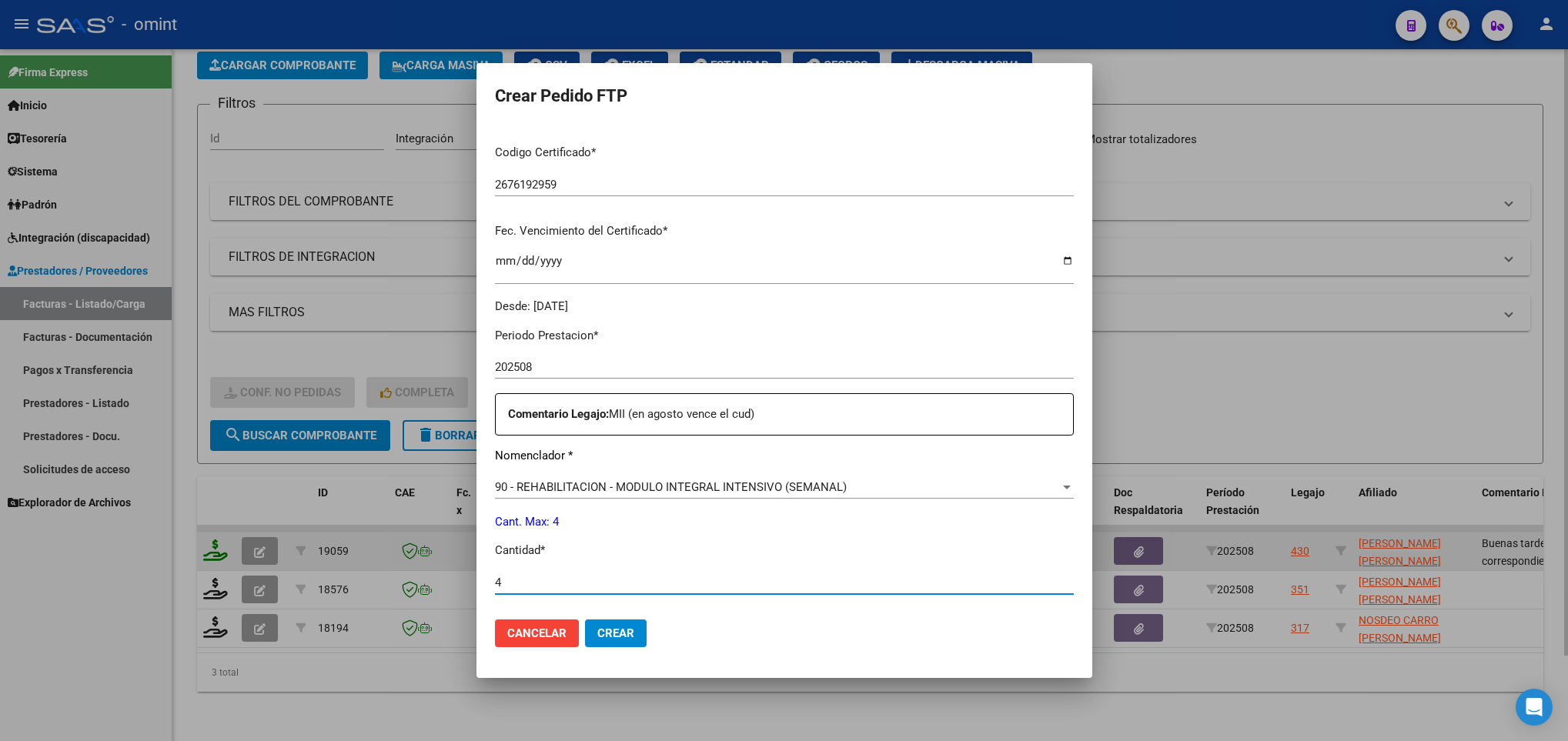
type input "4"
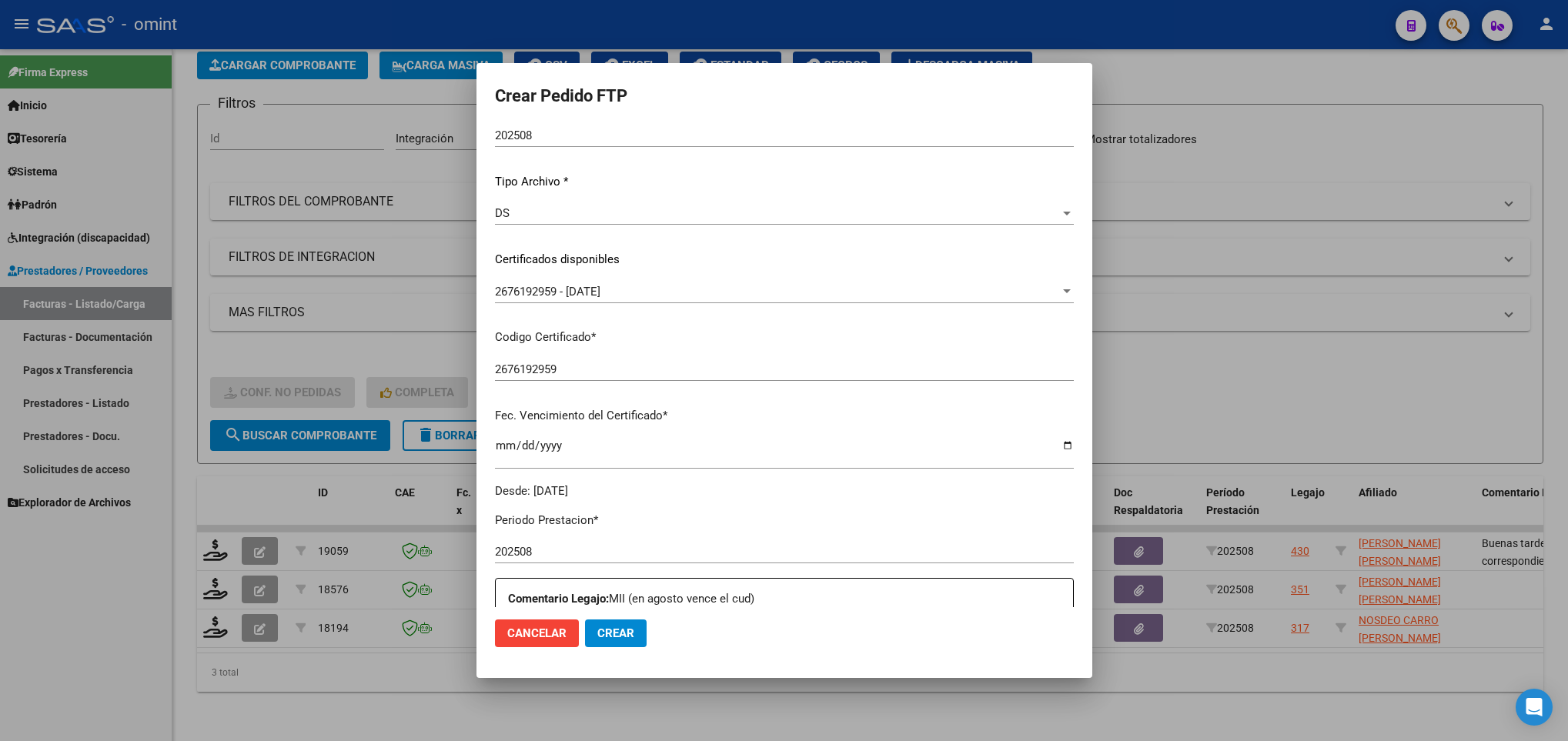
scroll to position [0, 0]
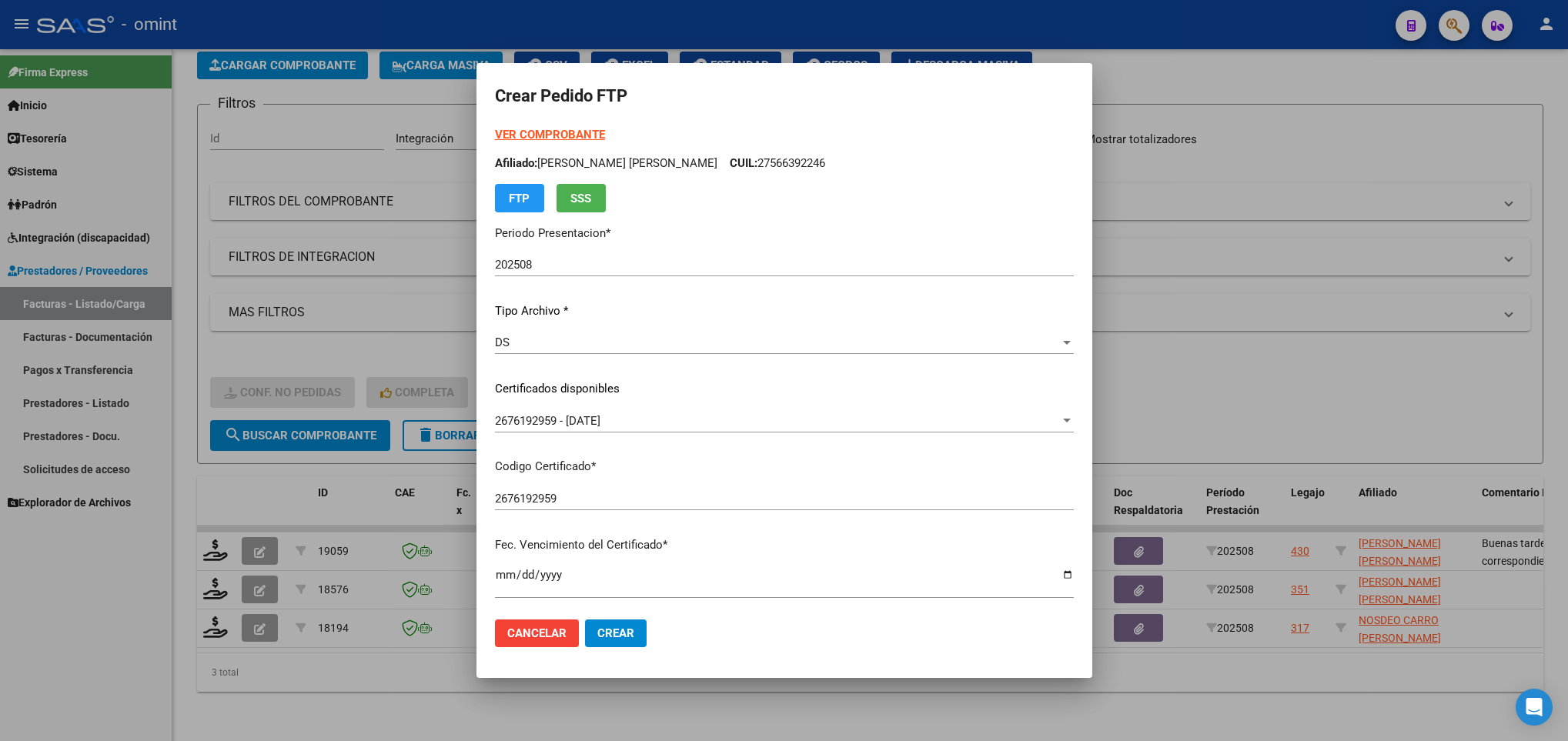
click at [584, 137] on strong "VER COMPROBANTE" at bounding box center [550, 135] width 110 height 14
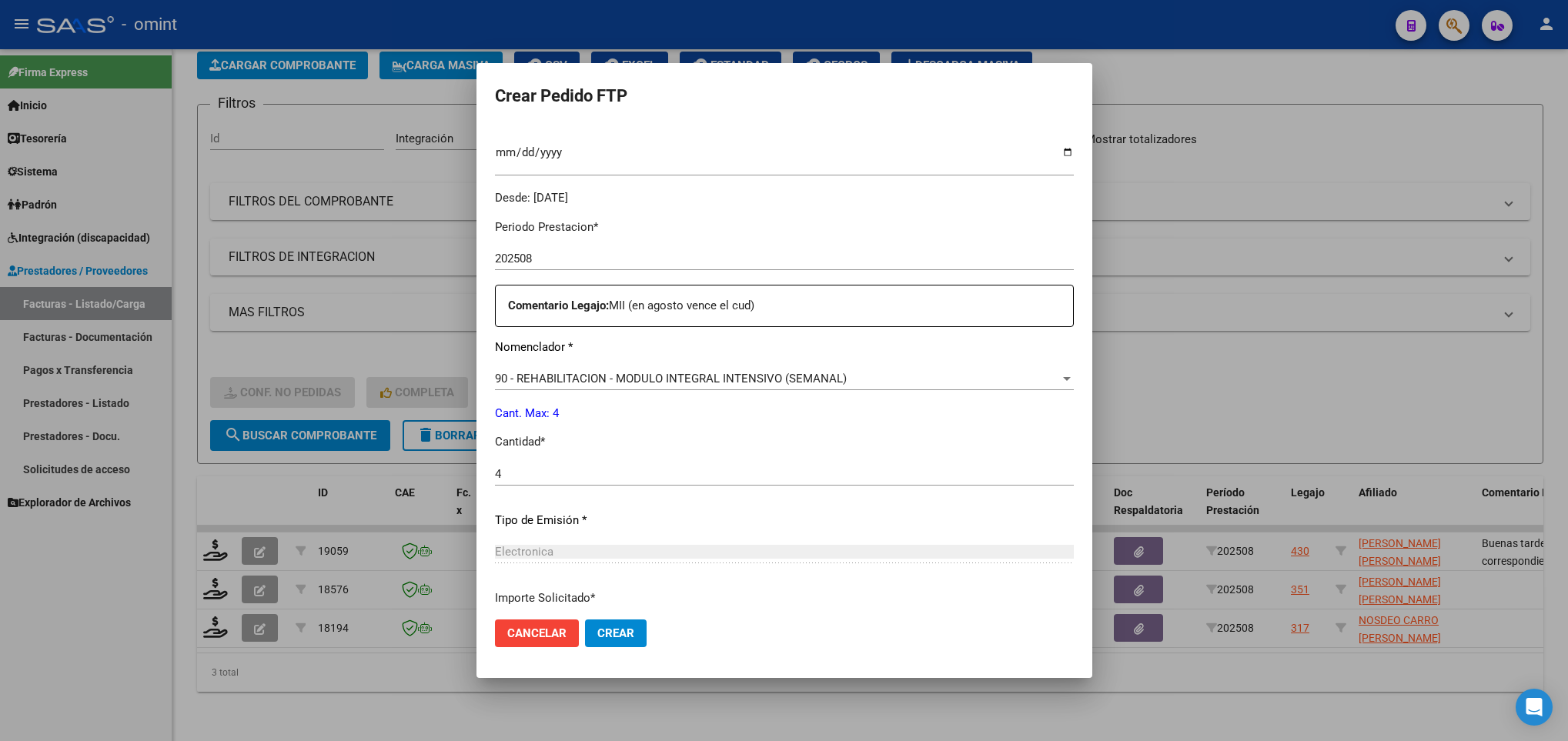
scroll to position [545, 0]
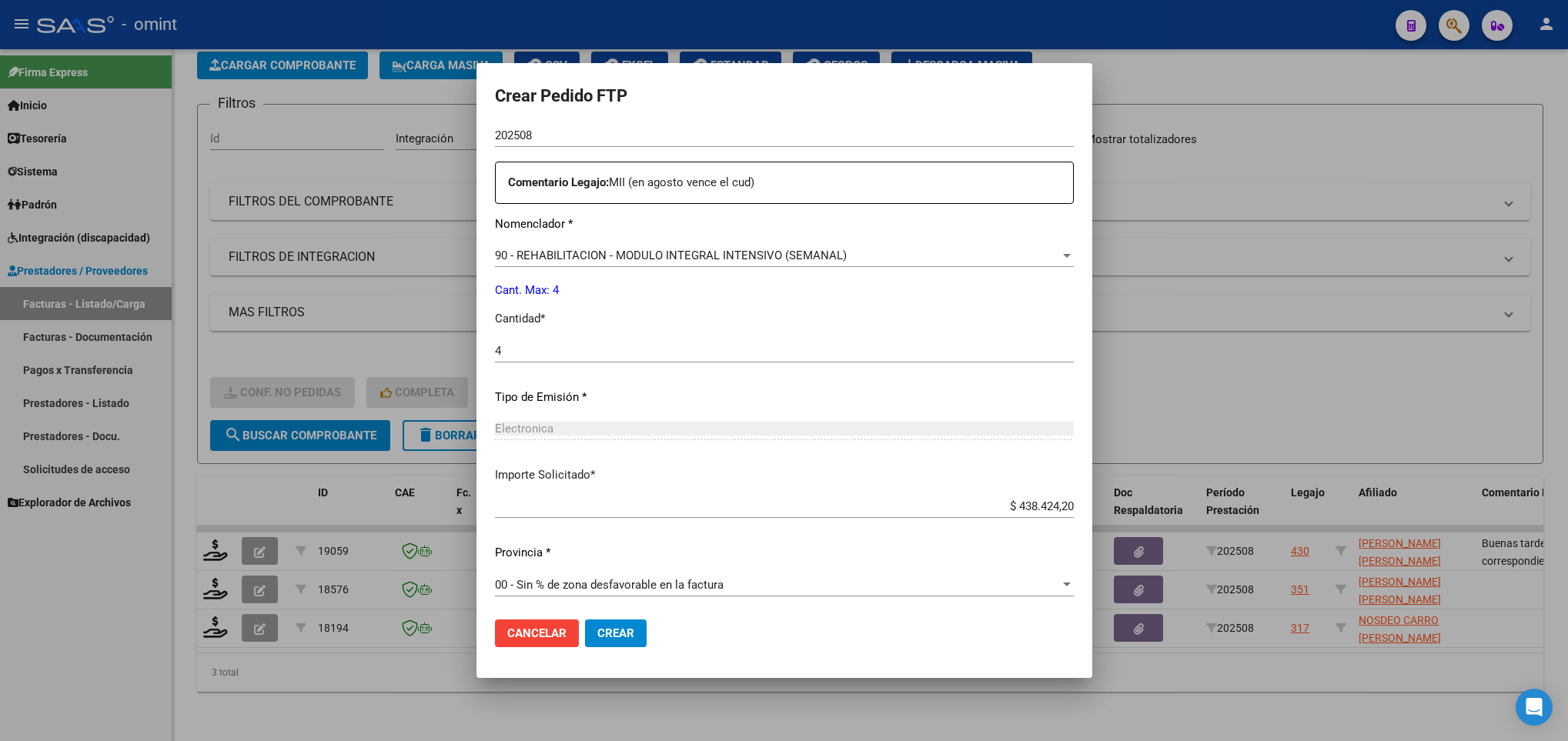
click at [1019, 505] on input "$ 438.424,20" at bounding box center [784, 506] width 578 height 14
paste input "5.376,56"
type input "$ 435.376,56"
click at [621, 643] on button "Crear" at bounding box center [615, 633] width 61 height 28
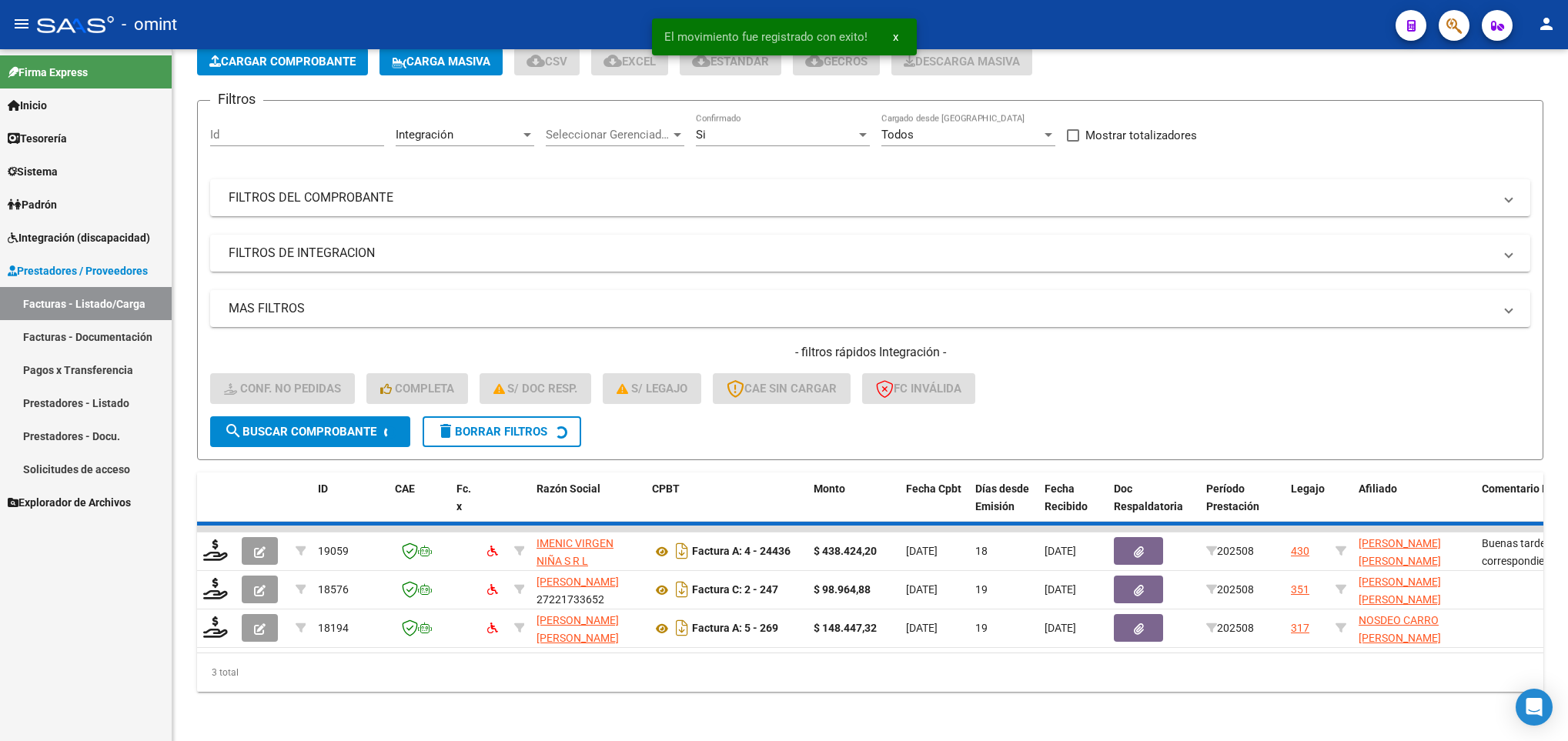
scroll to position [58, 0]
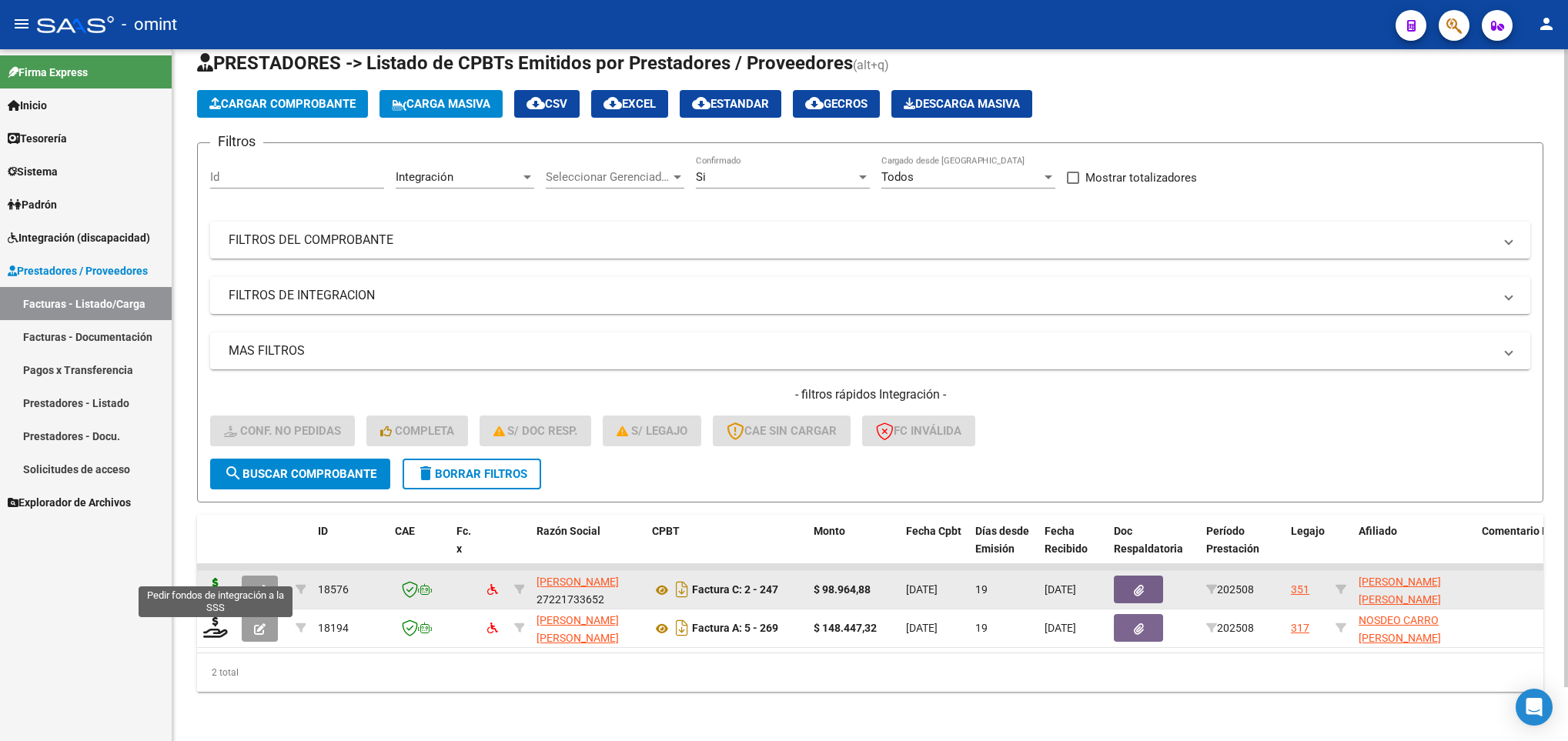
click at [204, 578] on icon at bounding box center [215, 588] width 24 height 21
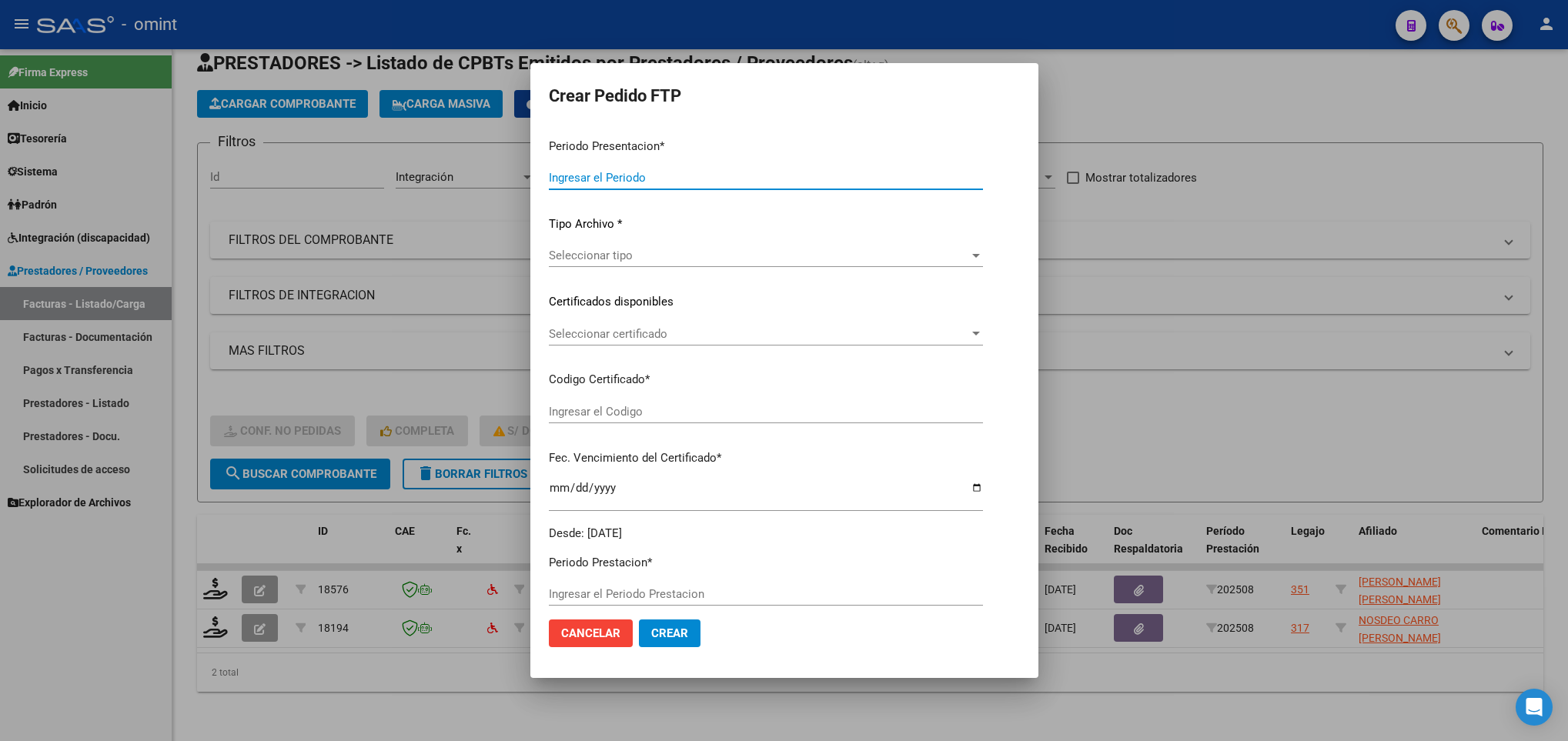
type input "202508"
type input "$ 98.964,88"
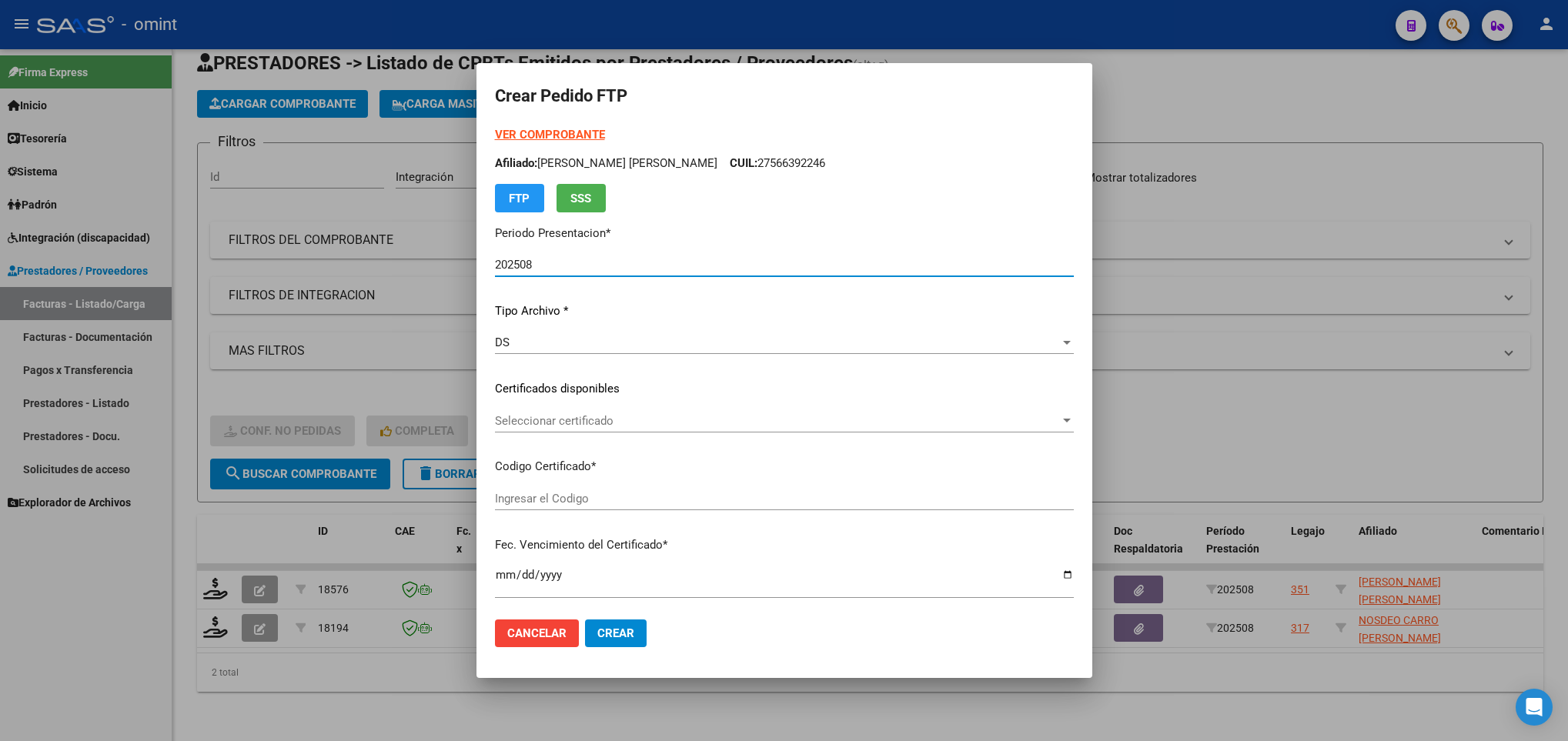
type input "1793833909"
type input "2027-09-05"
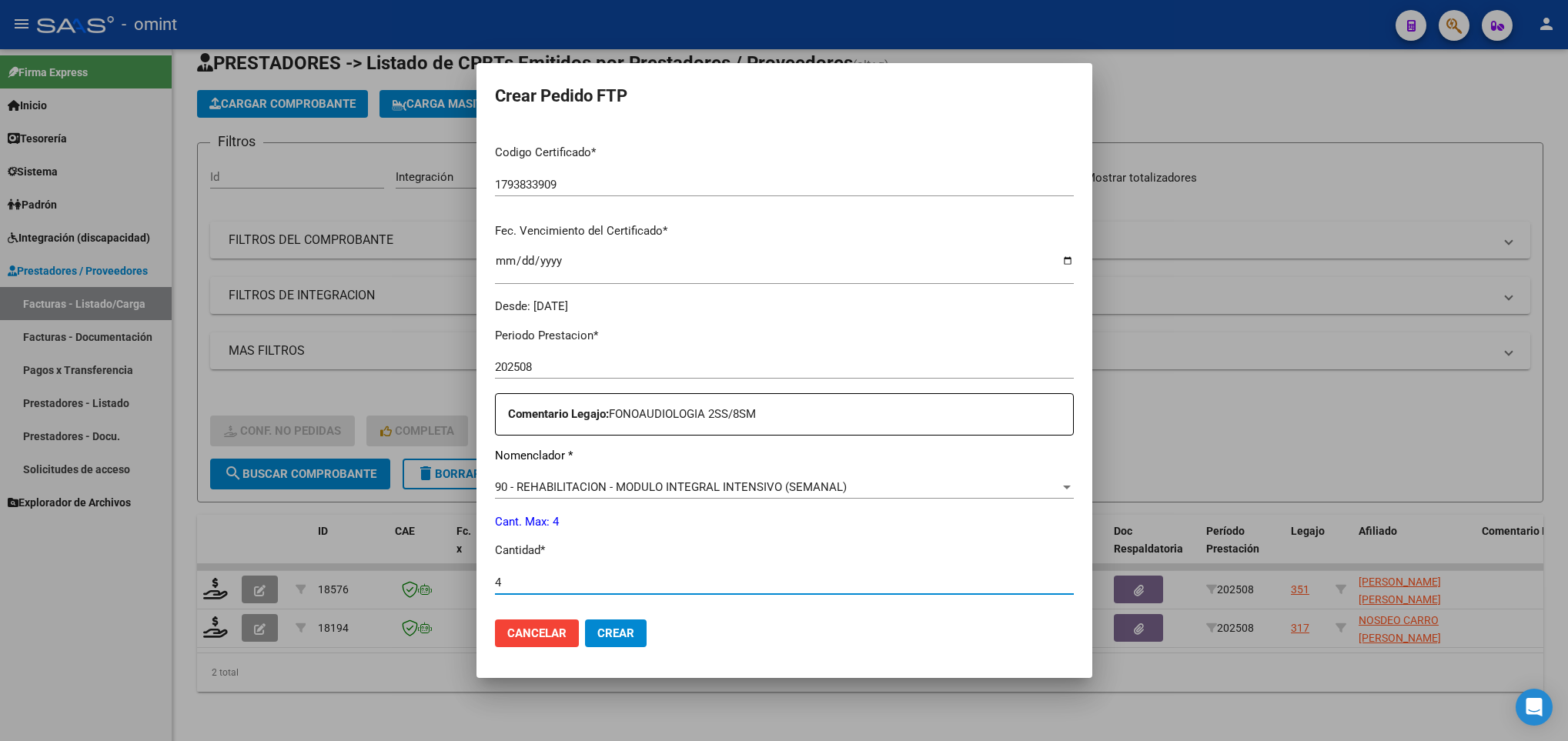
type input "4"
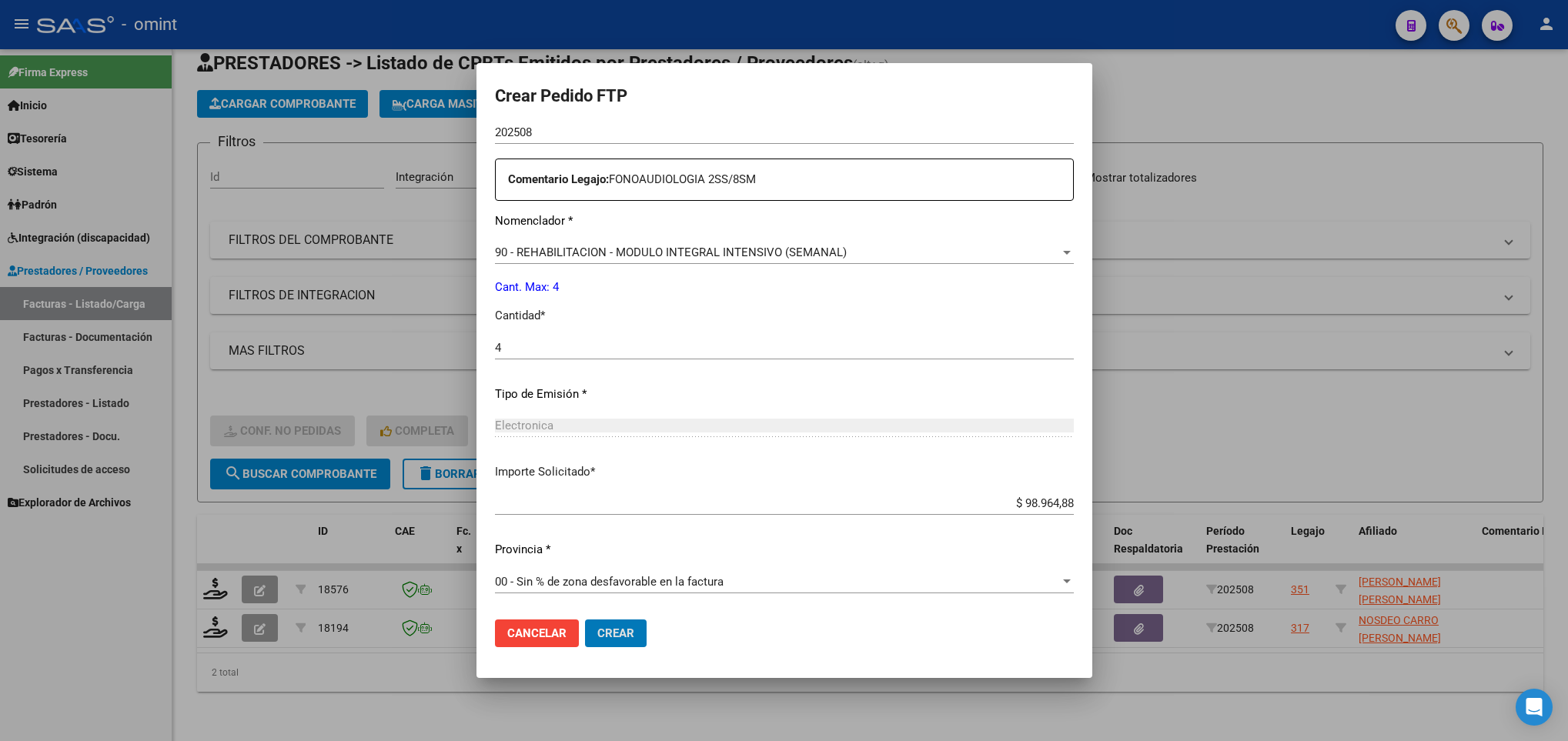
click at [585, 619] on button "Crear" at bounding box center [615, 633] width 61 height 28
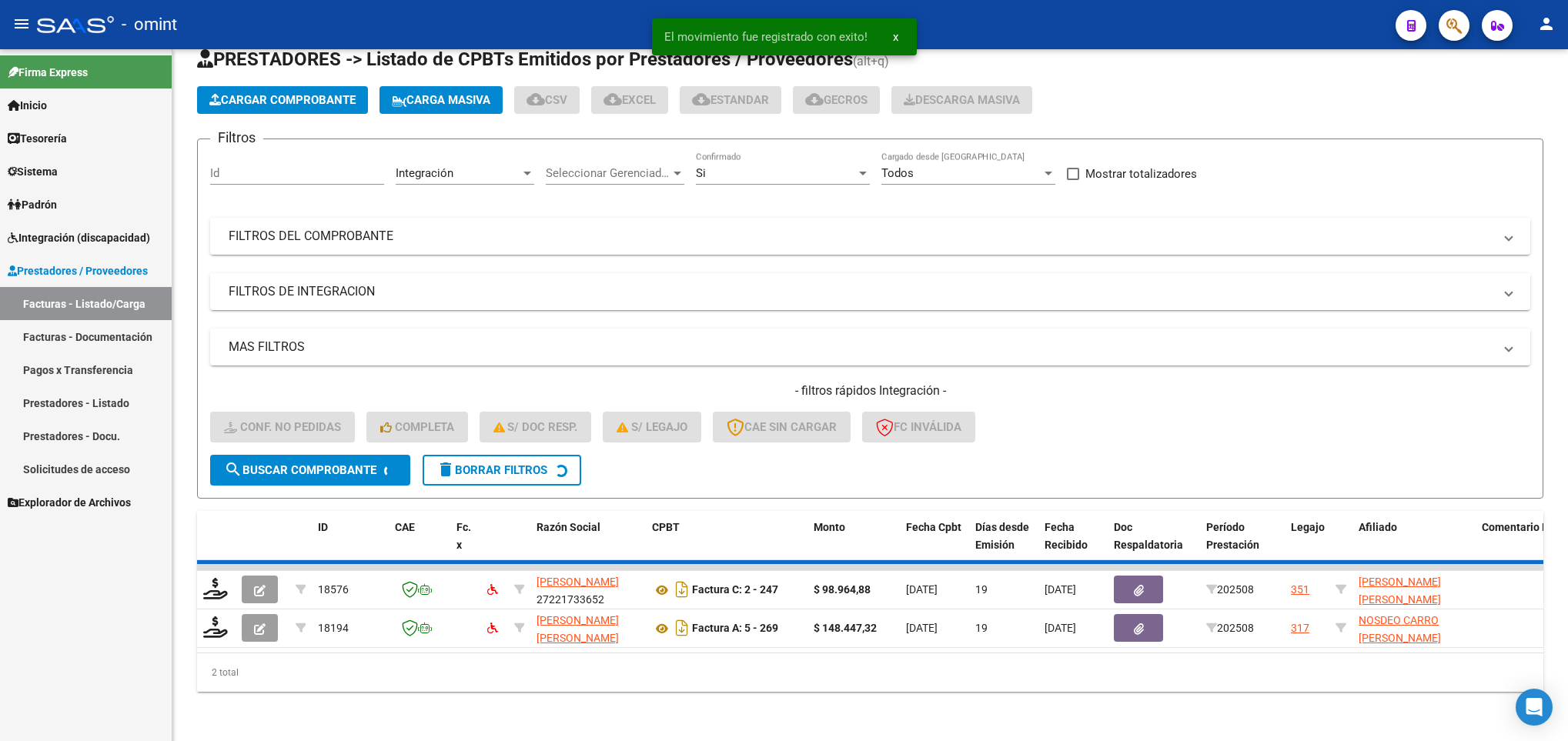
scroll to position [19, 0]
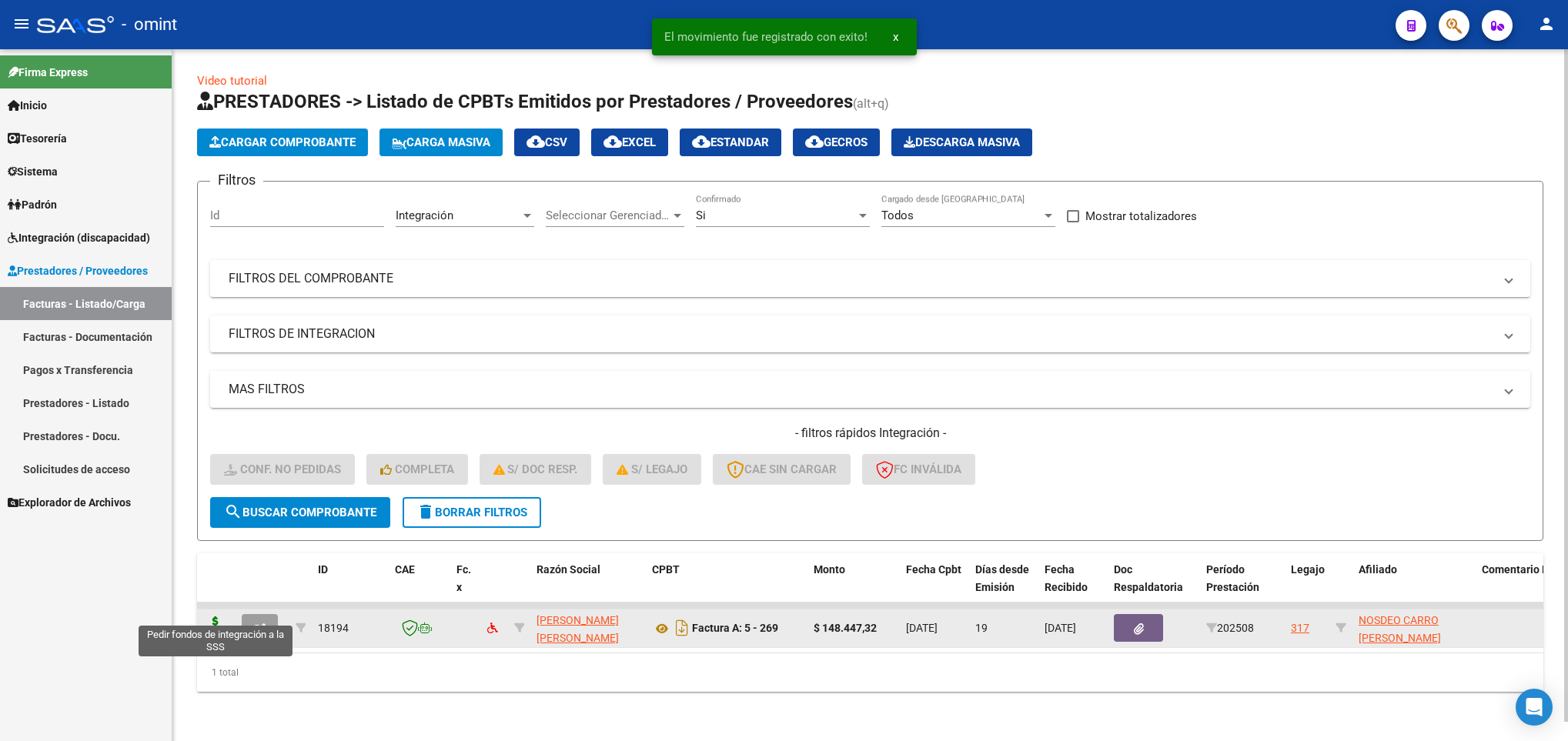
click at [213, 616] on icon at bounding box center [215, 626] width 24 height 21
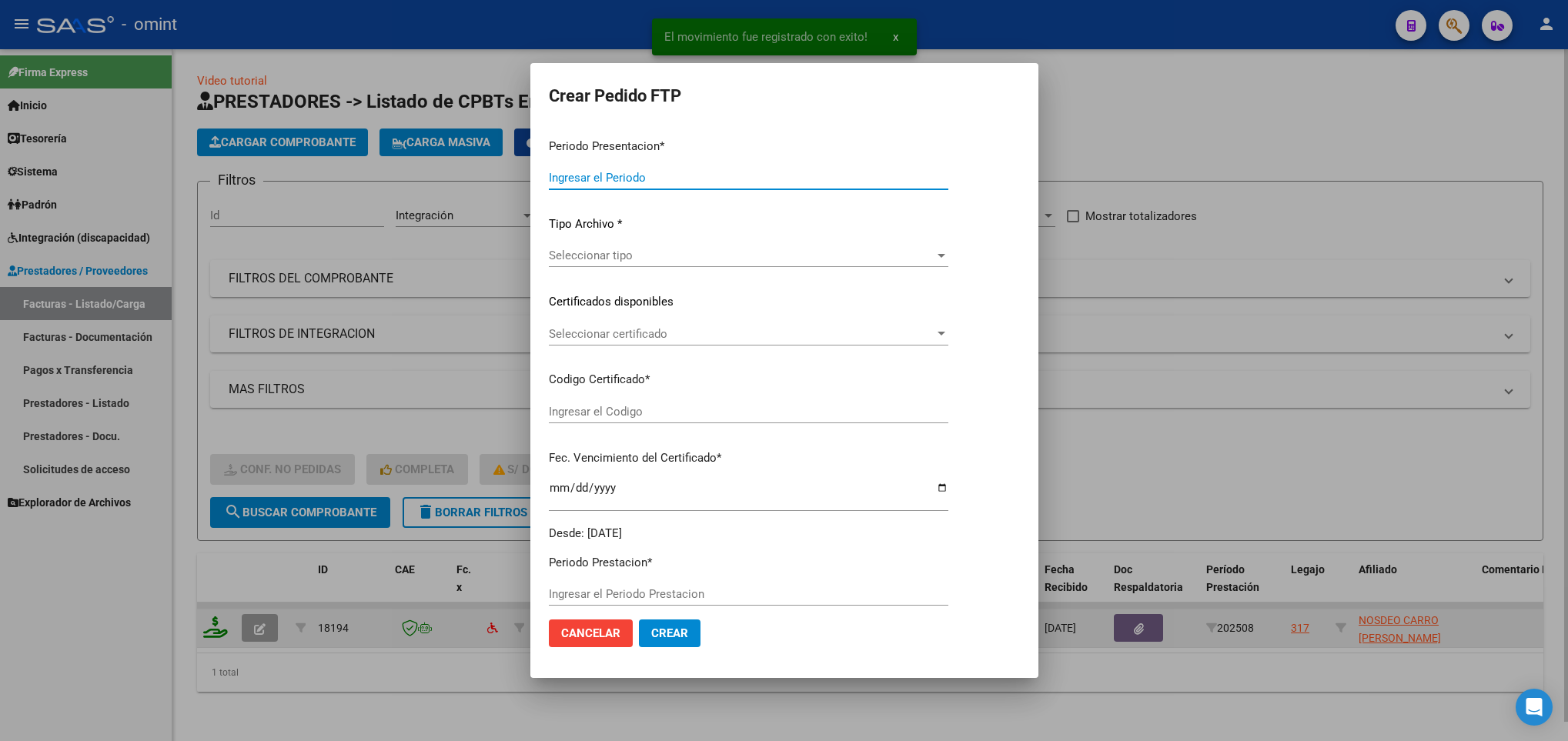
type input "202508"
type input "$ 148.447,32"
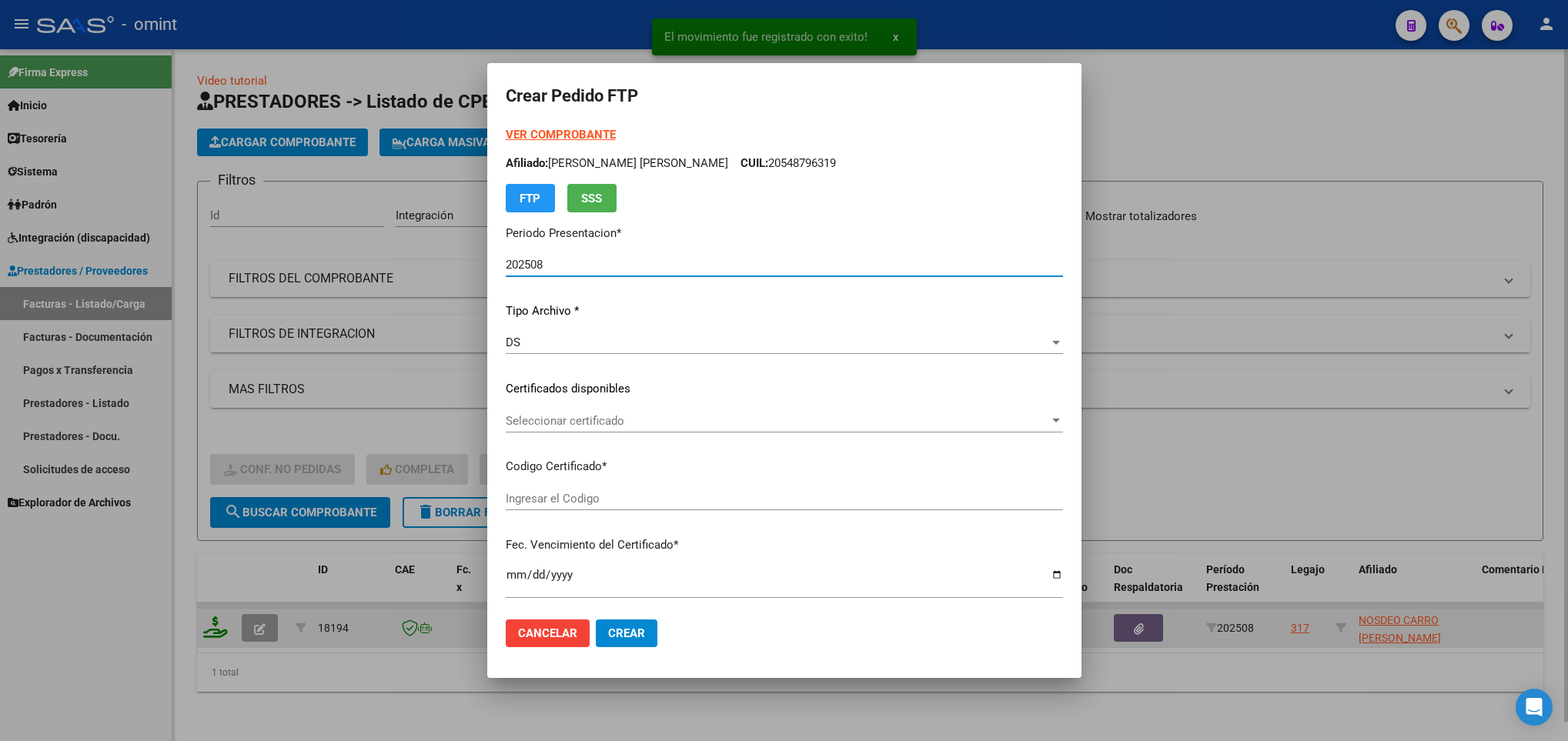
type input "5252615796"
type input "2027-10-28"
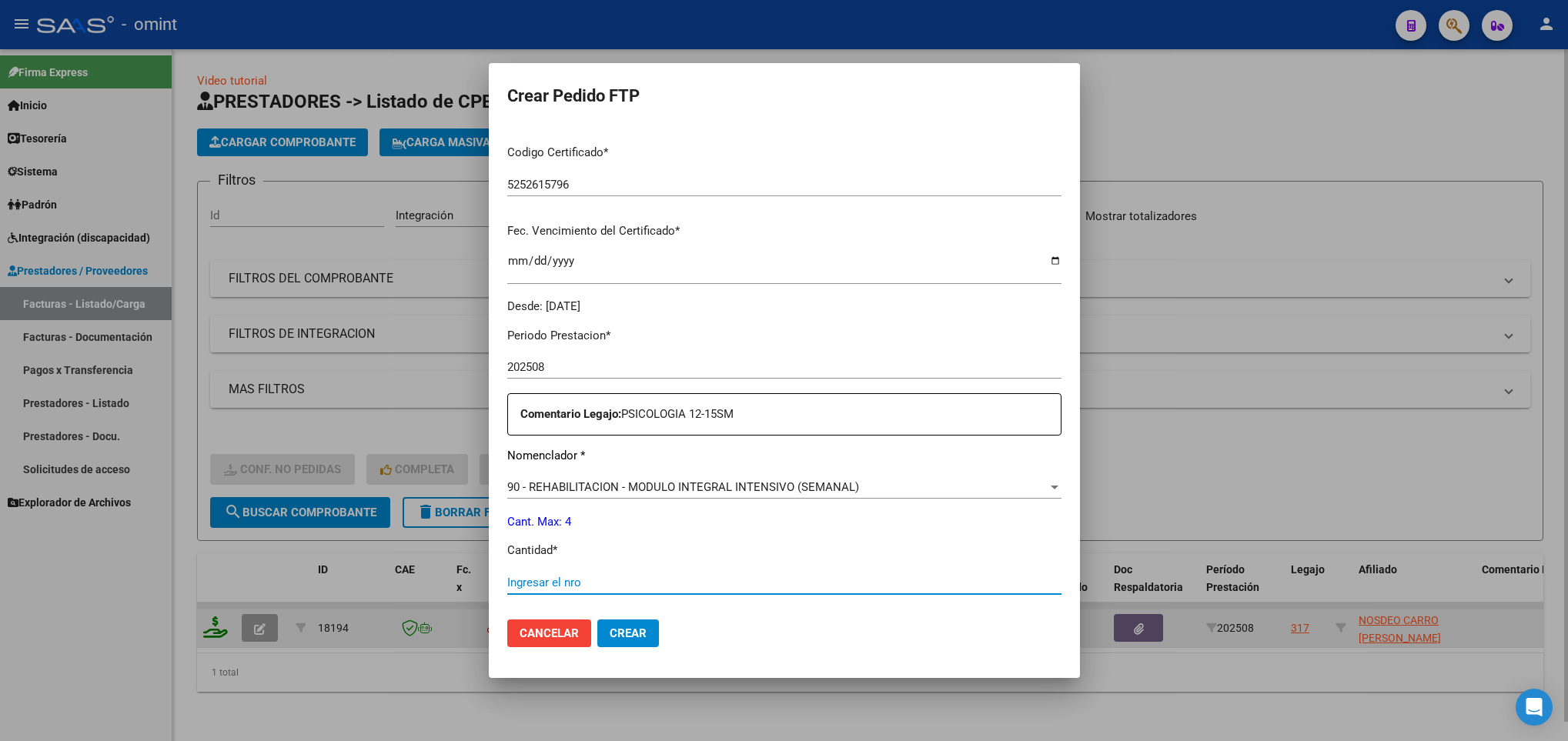
scroll to position [549, 0]
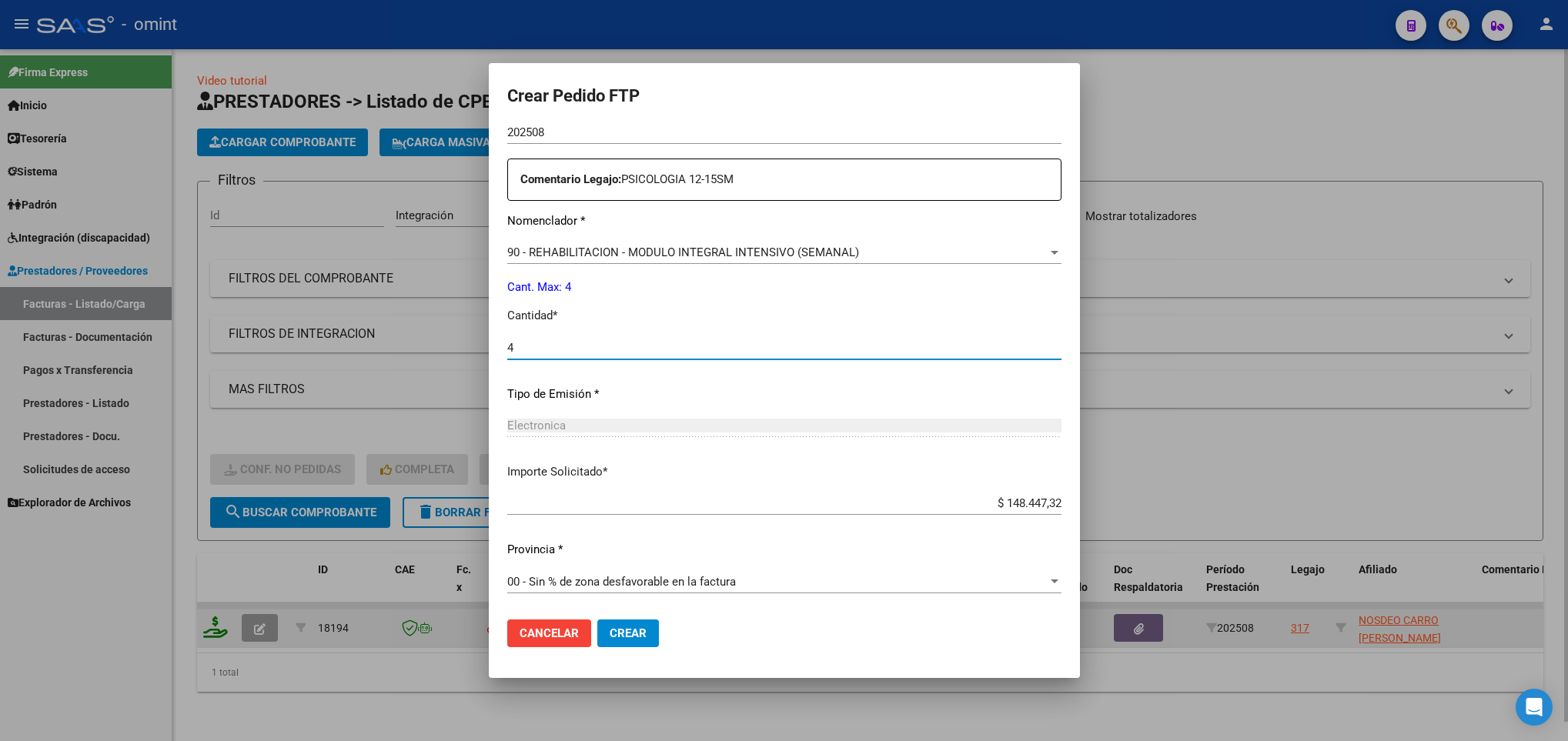
type input "4"
click at [597, 619] on button "Crear" at bounding box center [628, 633] width 61 height 28
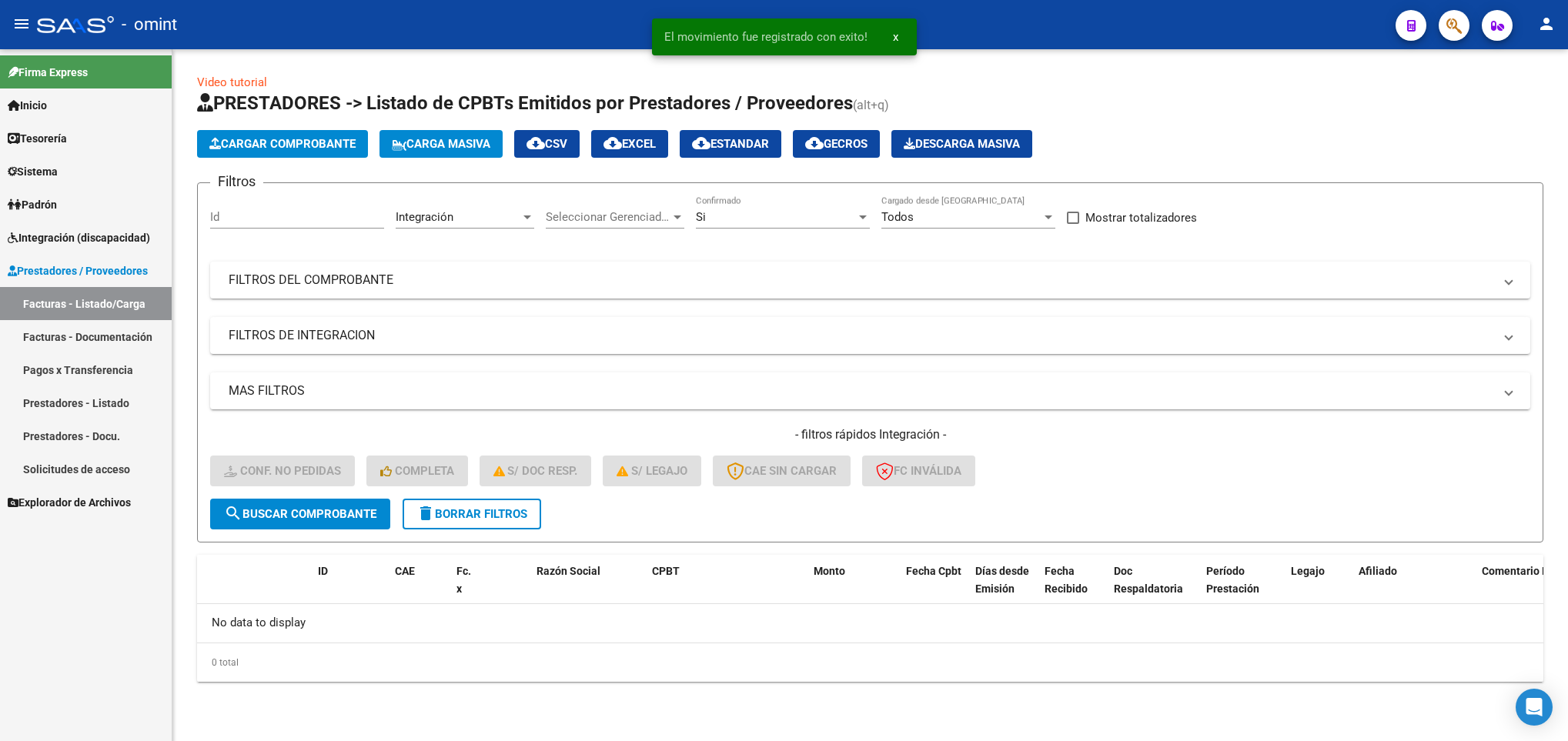
scroll to position [0, 0]
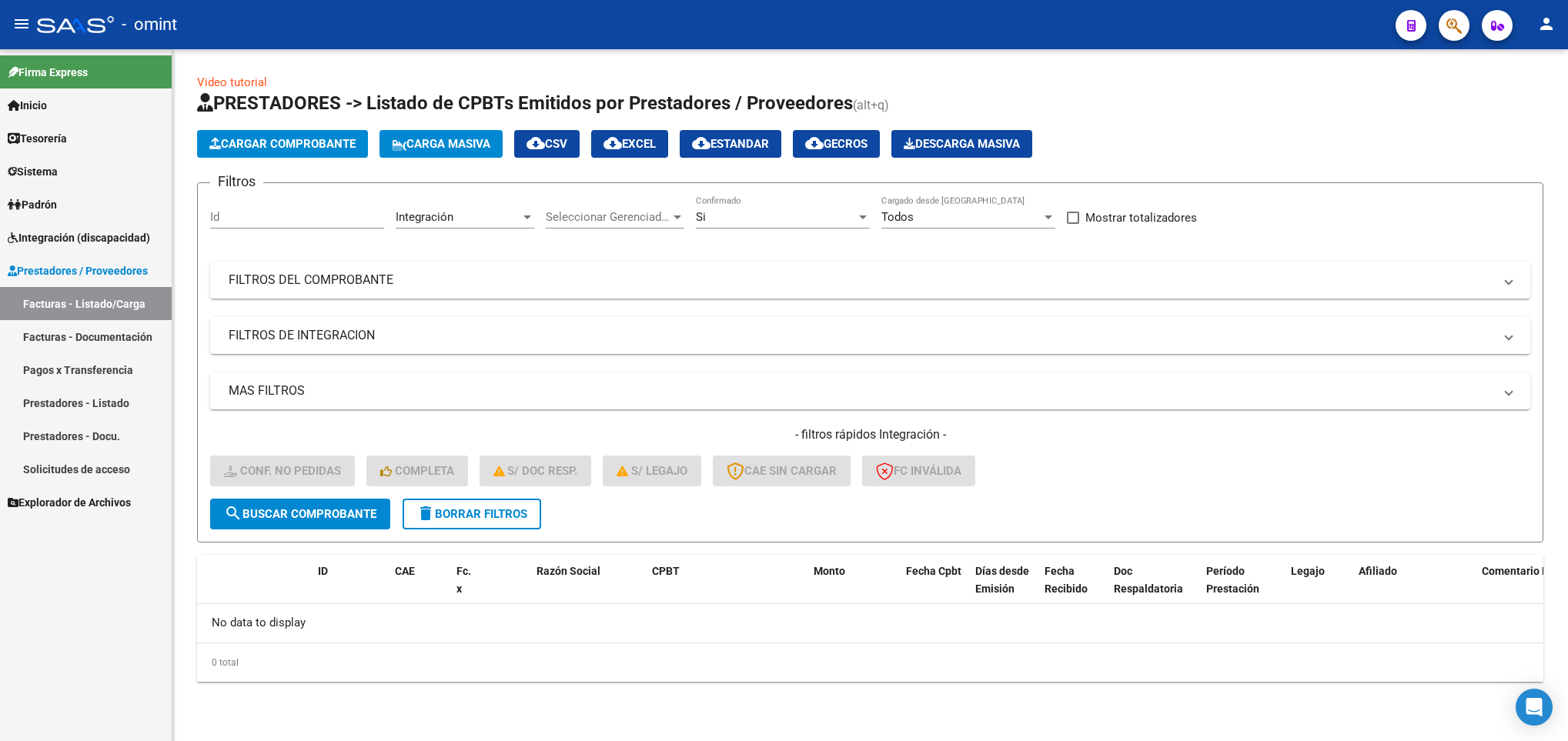
click at [485, 497] on div "- filtros rápidos Integración - Conf. no pedidas Completa S/ Doc Resp. S/ legaj…" at bounding box center [869, 462] width 1320 height 72
click at [480, 515] on span "delete Borrar Filtros" at bounding box center [472, 514] width 111 height 14
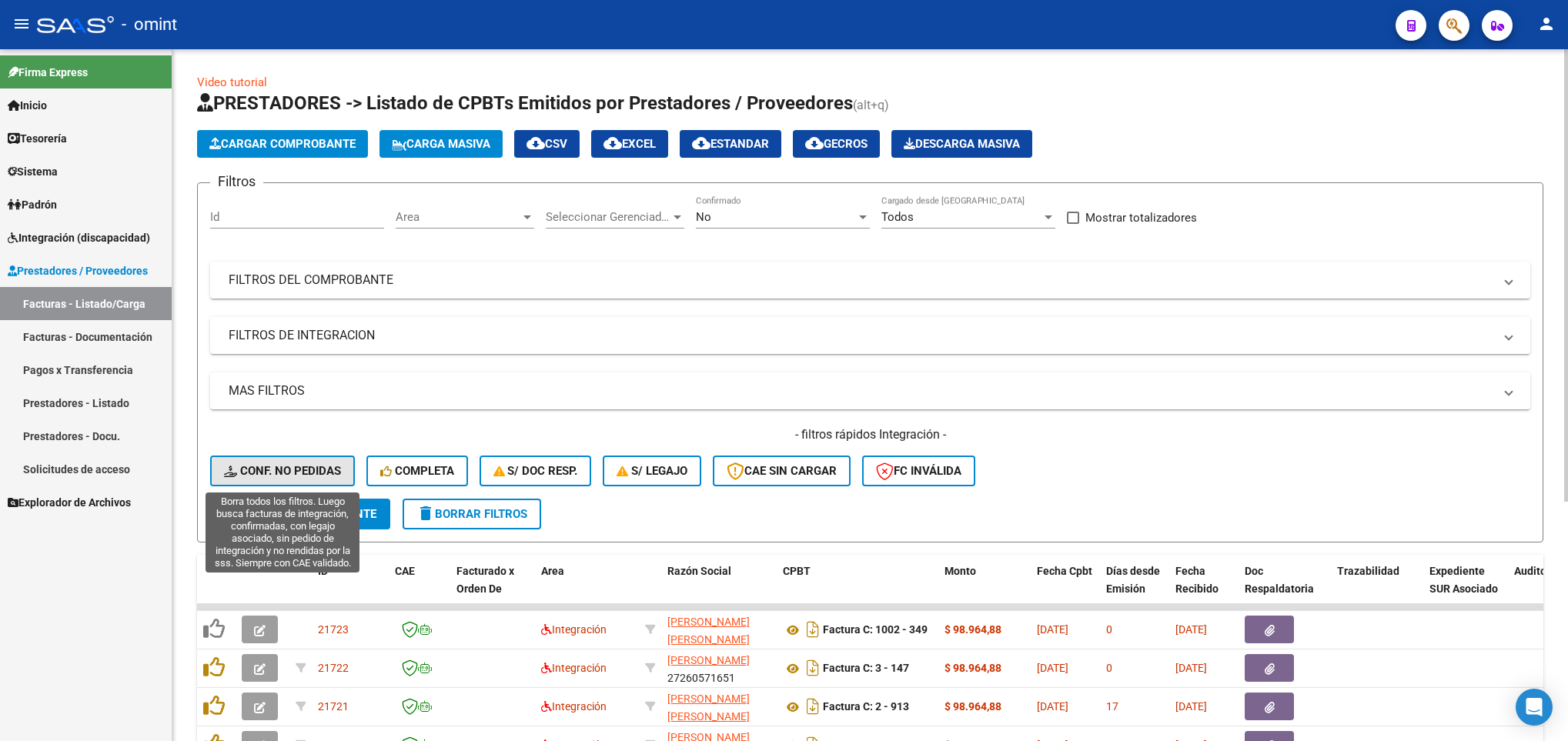
click at [314, 464] on span "Conf. no pedidas" at bounding box center [282, 471] width 117 height 14
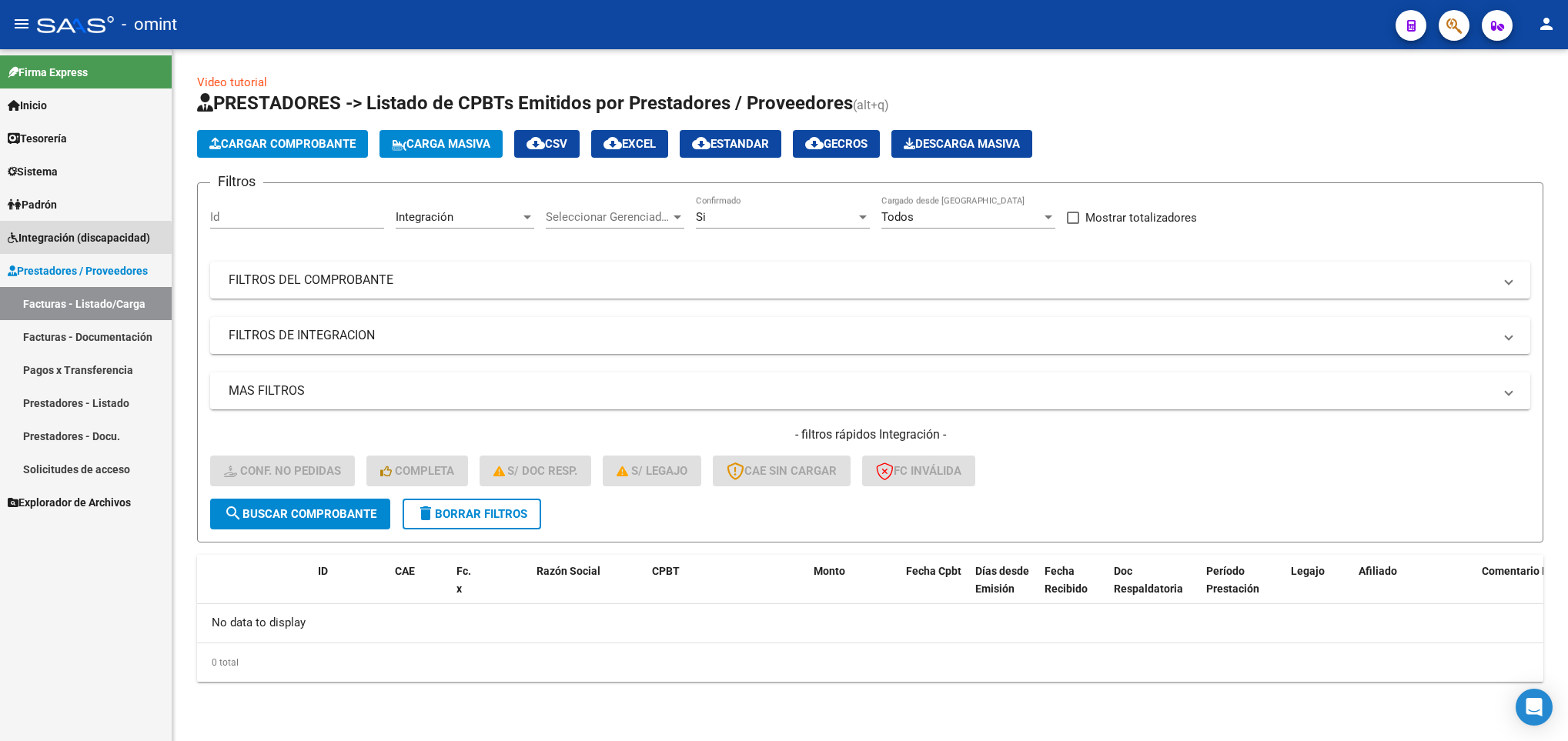
click at [37, 239] on span "Integración (discapacidad)" at bounding box center [79, 238] width 142 height 17
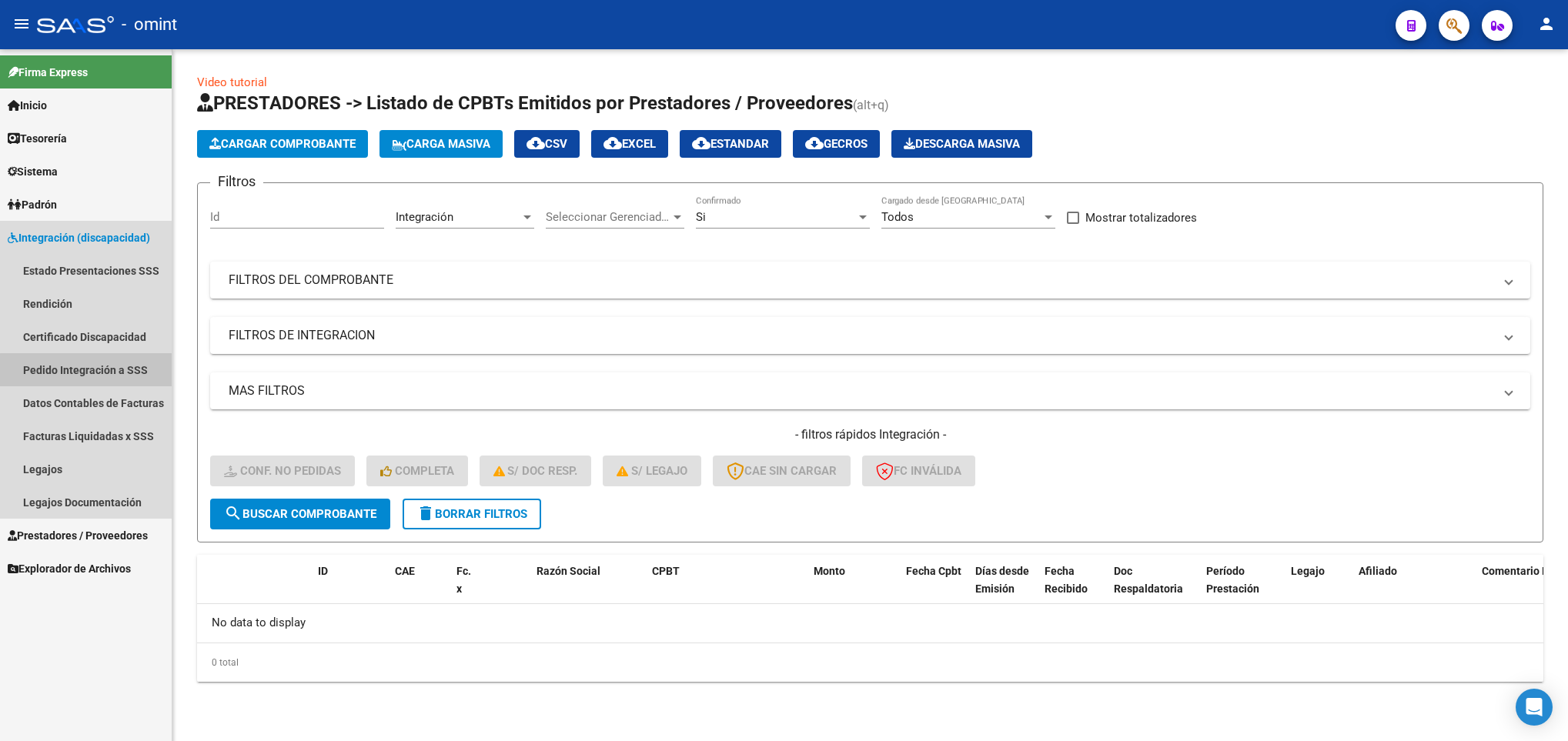
click at [118, 372] on link "Pedido Integración a SSS" at bounding box center [86, 369] width 171 height 33
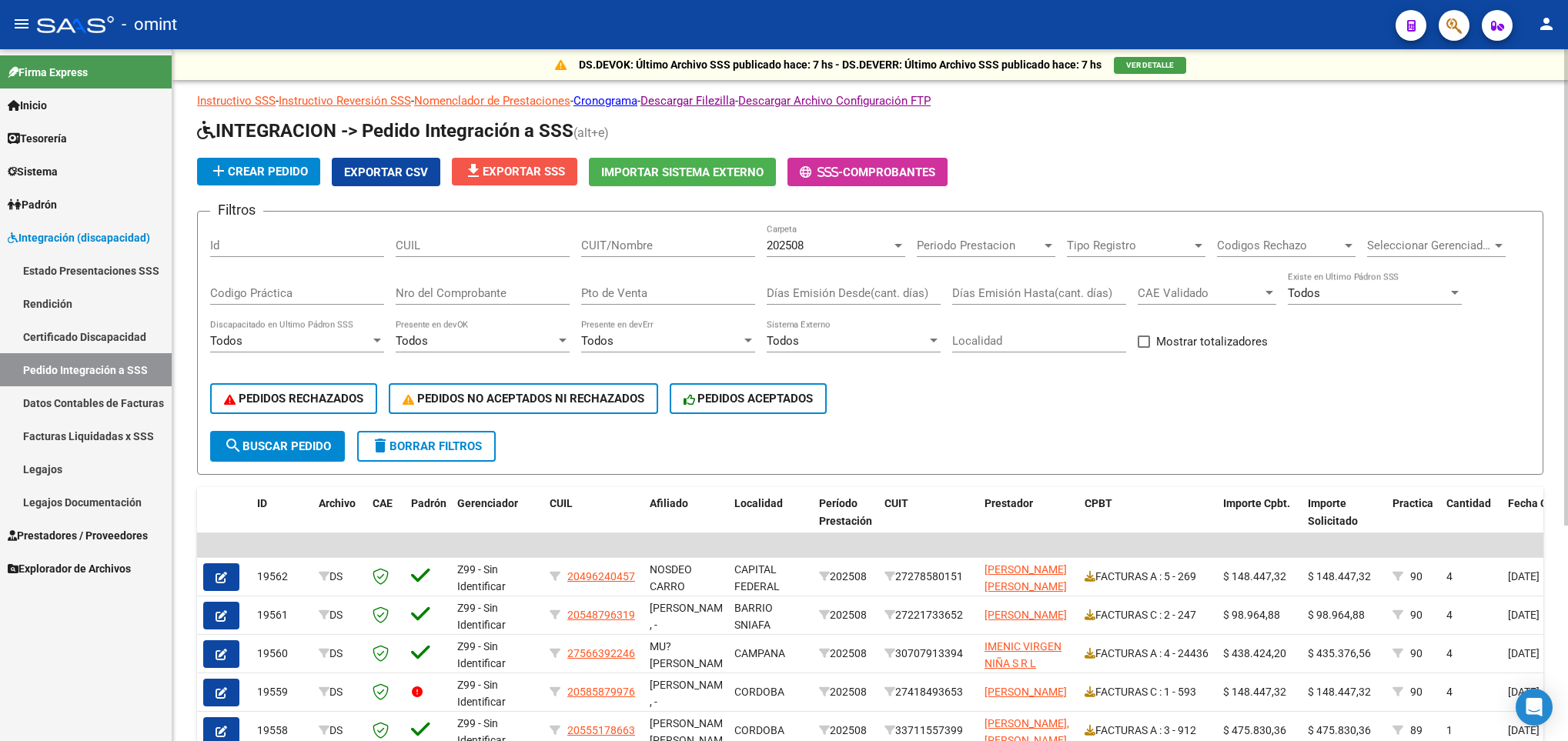
click at [549, 169] on span "file_download Exportar SSS" at bounding box center [514, 172] width 101 height 14
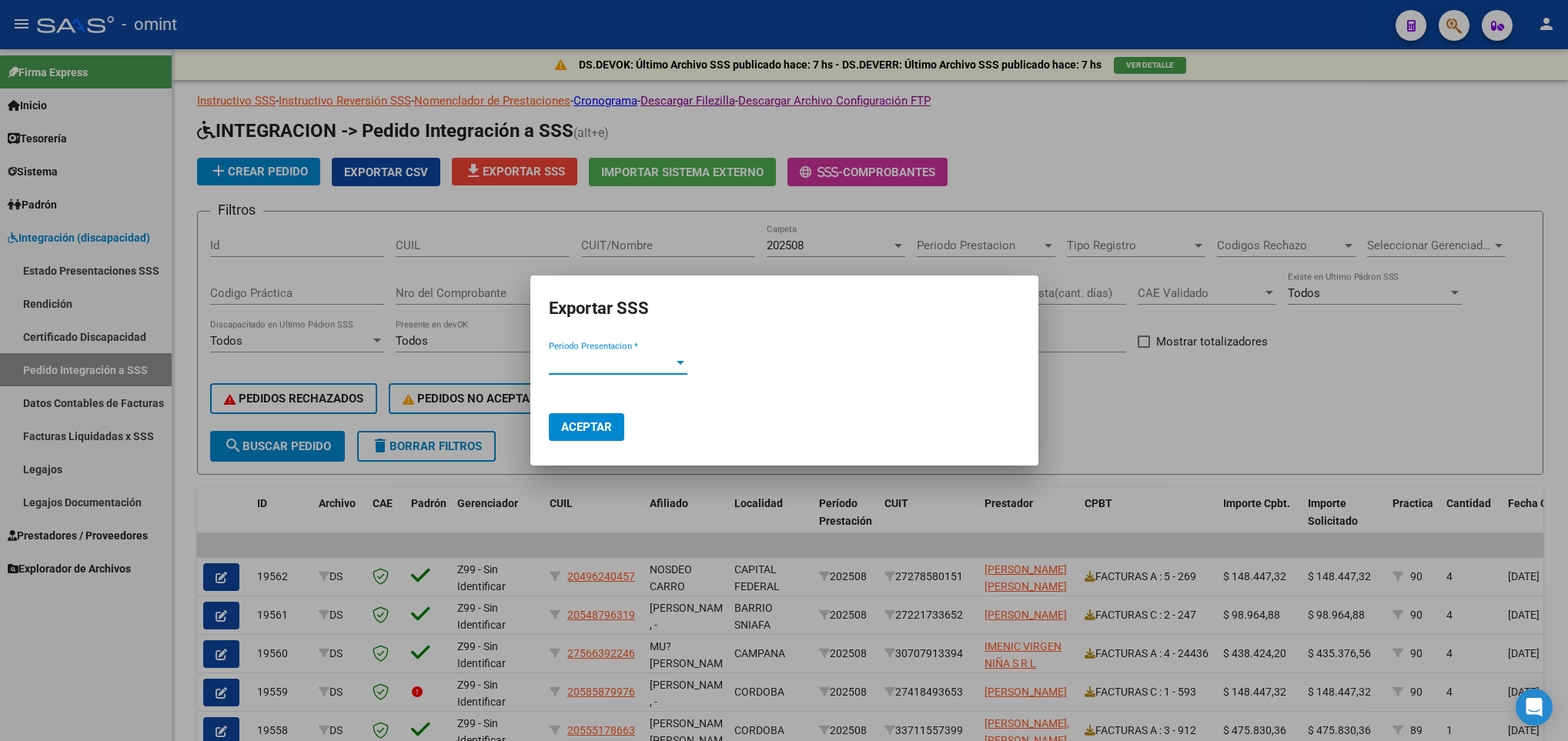
click at [648, 365] on span "Periodo Presentacion *" at bounding box center [611, 362] width 125 height 14
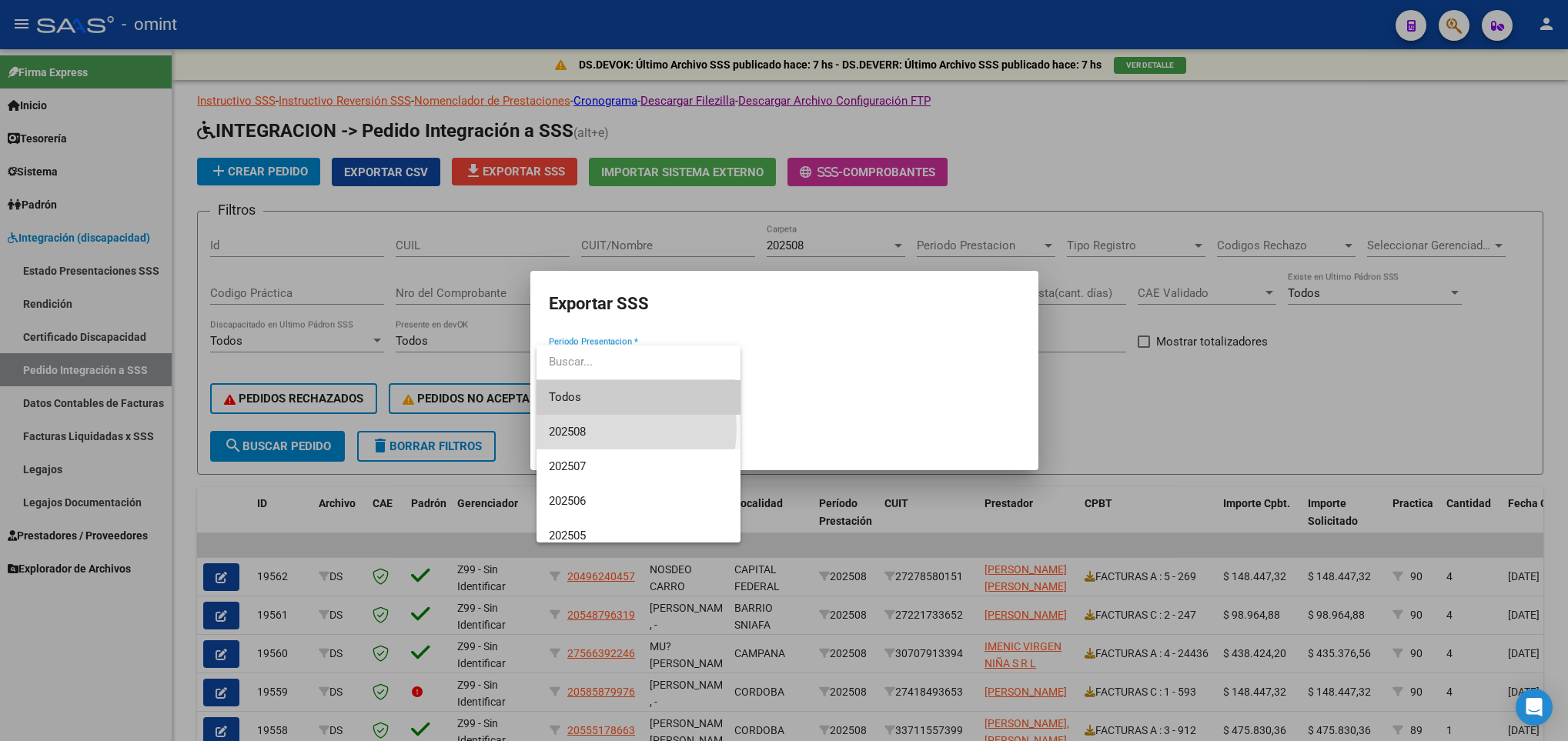
click at [610, 429] on span "202508" at bounding box center [638, 432] width 179 height 35
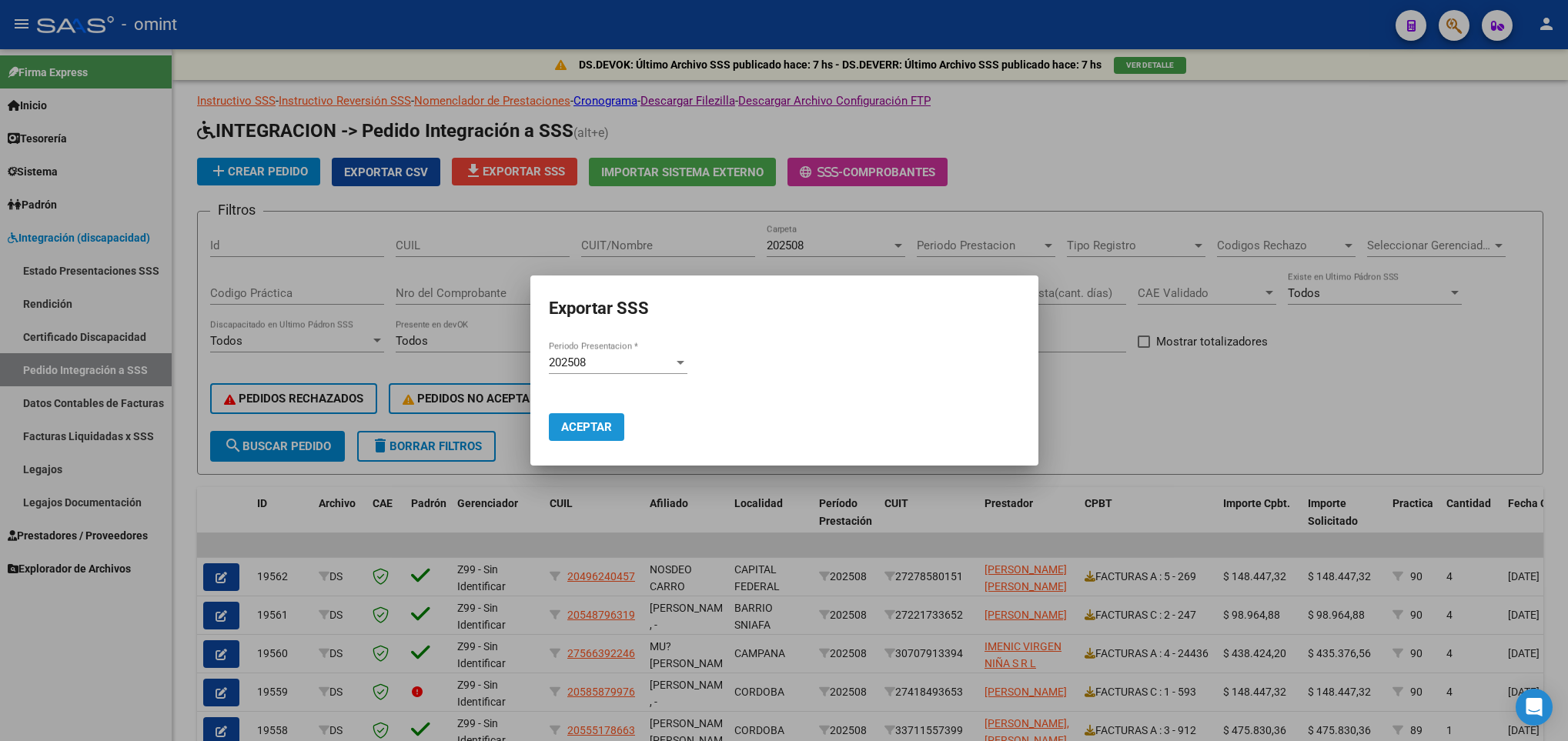
click at [598, 431] on span "Aceptar" at bounding box center [586, 427] width 51 height 14
click at [684, 220] on div at bounding box center [784, 370] width 1568 height 741
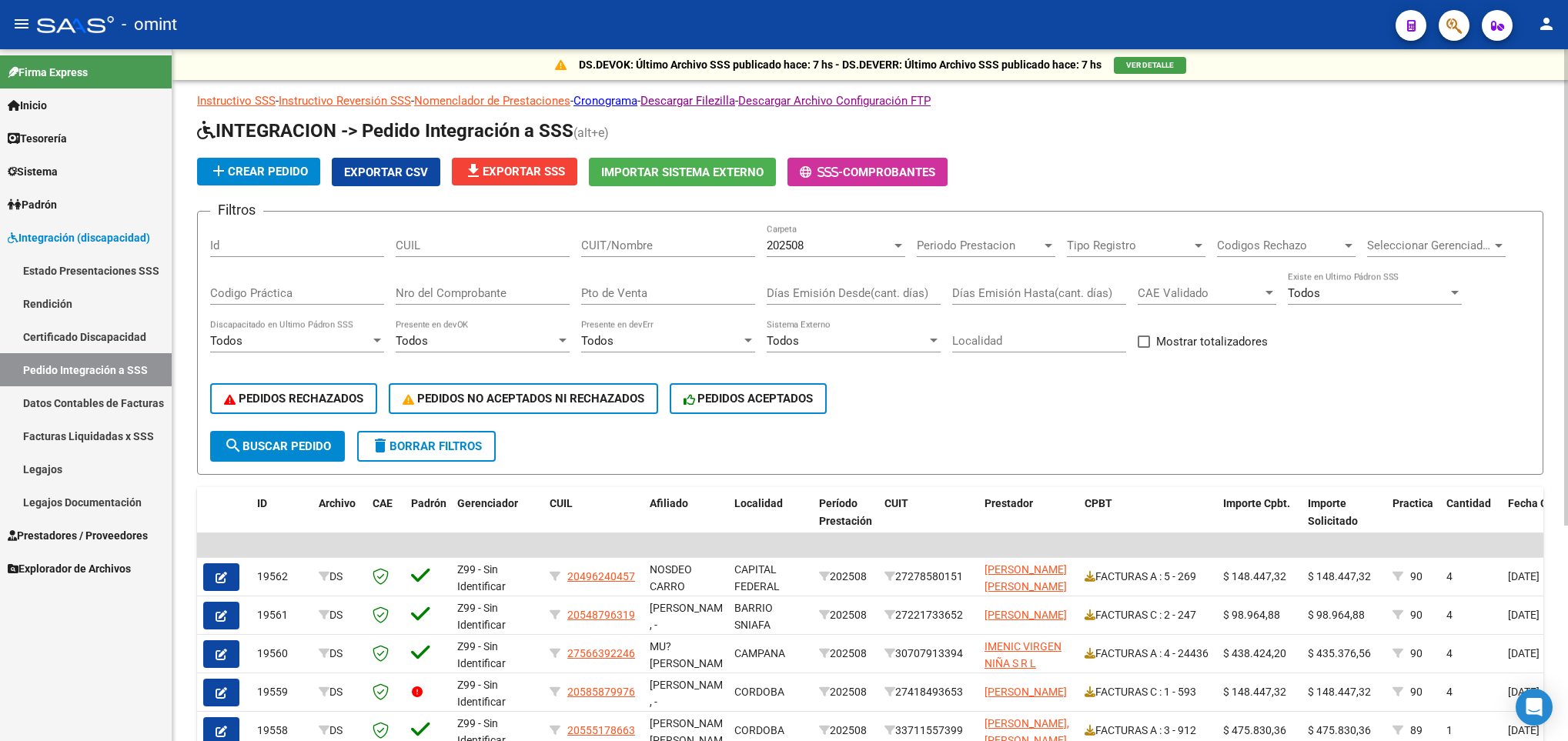
click at [670, 236] on div "CUIT/Nombre" at bounding box center [667, 240] width 174 height 33
paste input "27314538426"
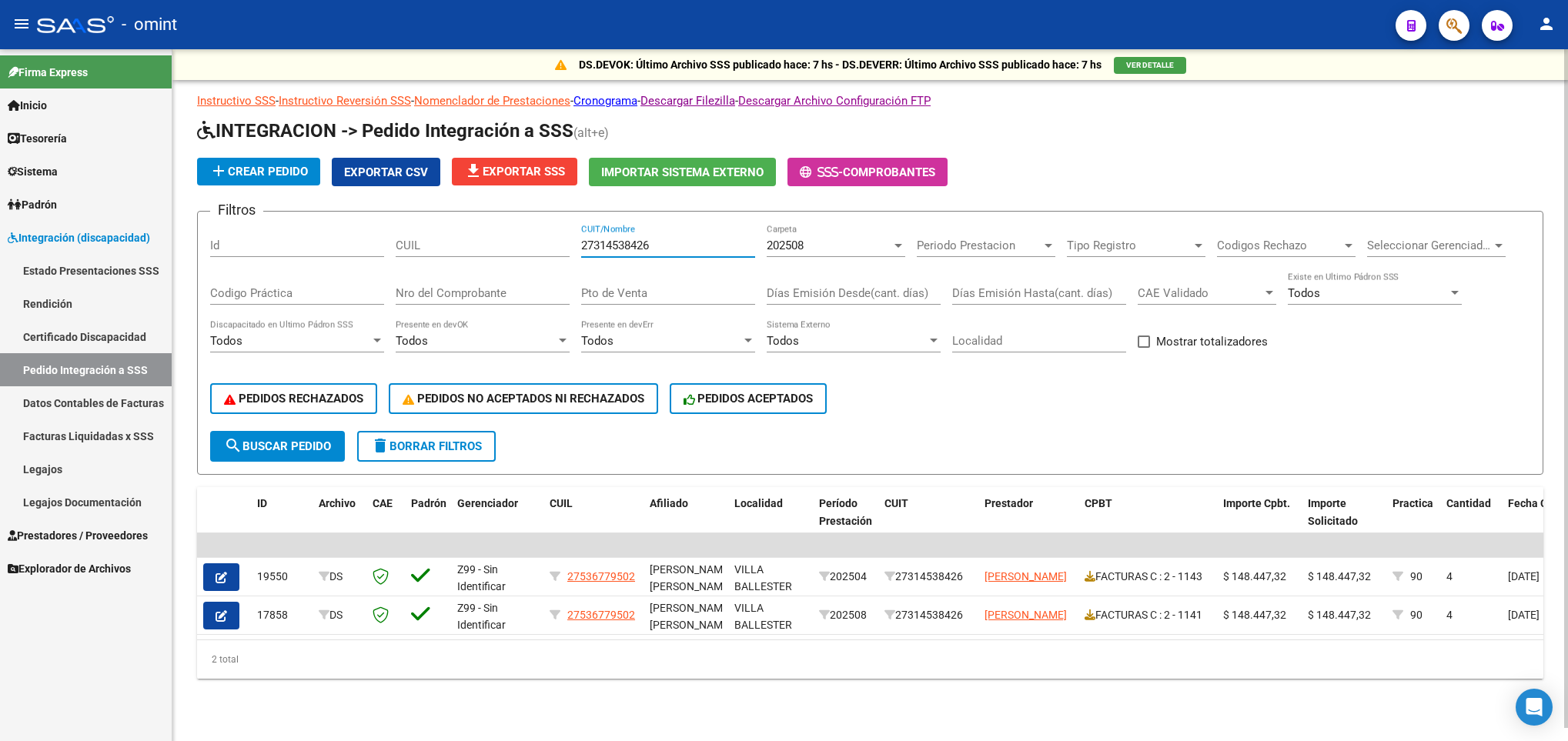
type input "27314538426"
click at [1180, 638] on datatable-selection "| | 19550 DS Z99 - Sin Identificar 27536779502 RICCIARDI, ZOE OLIVIA , - VILLA …" at bounding box center [870, 631] width 1346 height 14
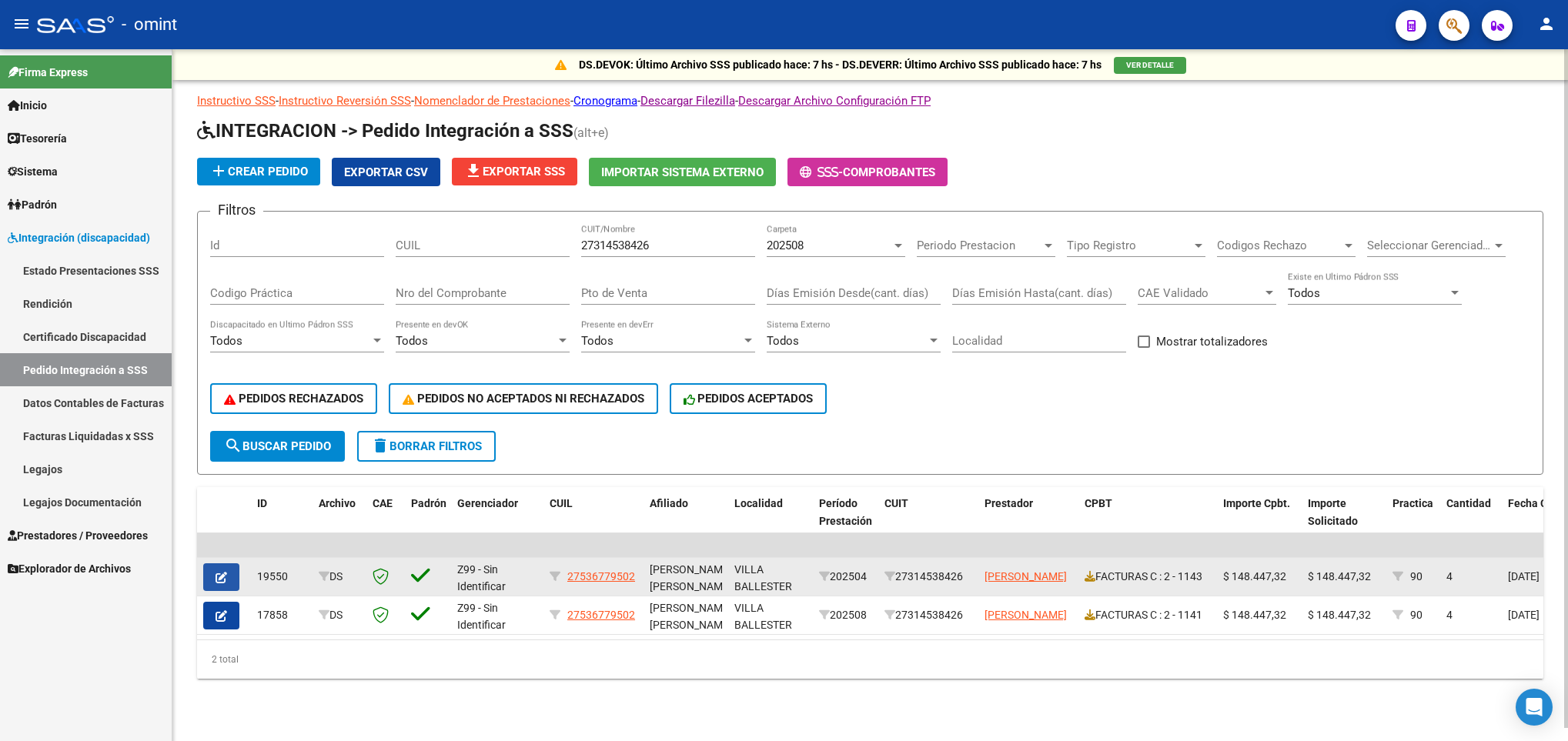
click at [233, 573] on button "button" at bounding box center [222, 577] width 36 height 28
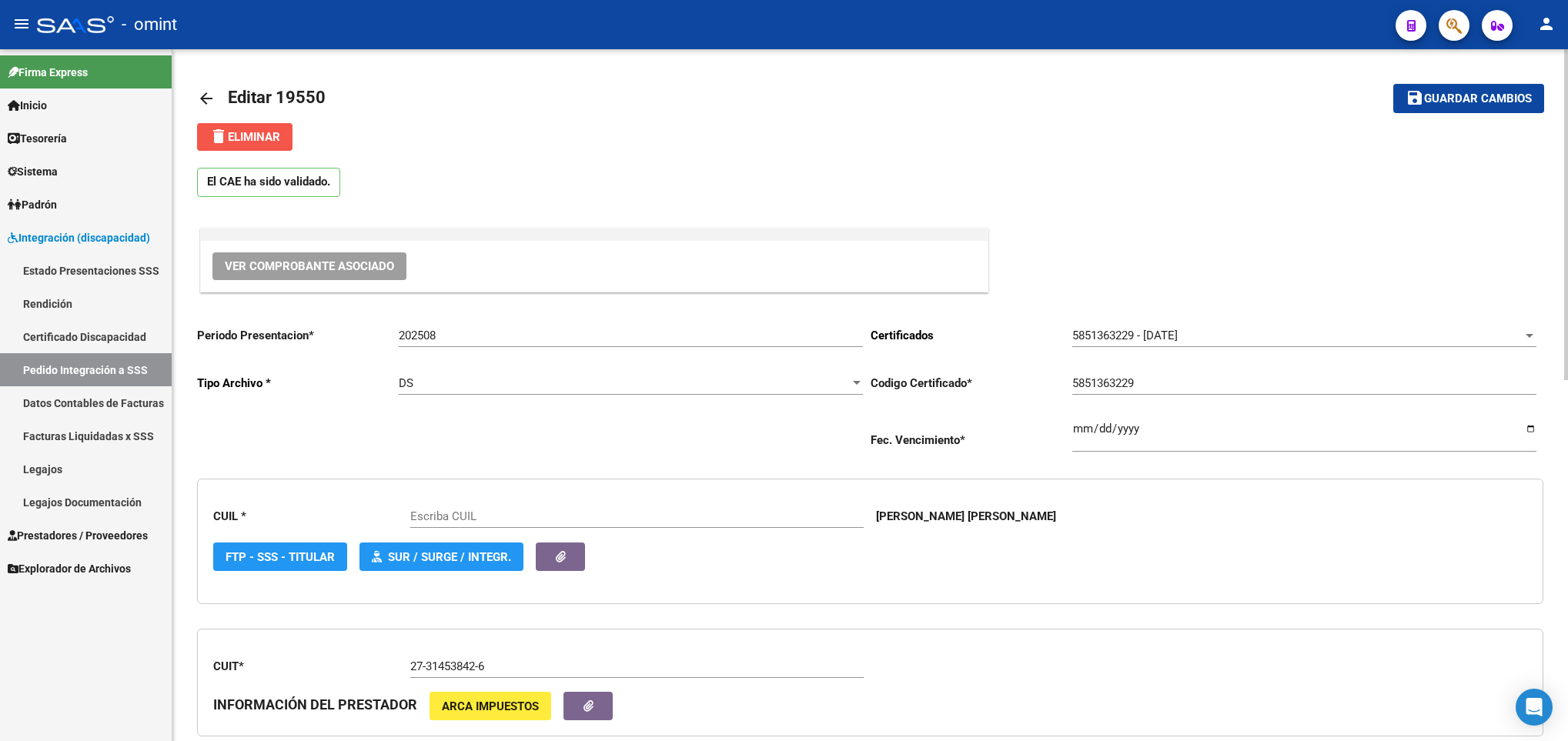
click at [252, 139] on span "delete Eliminar" at bounding box center [244, 137] width 71 height 14
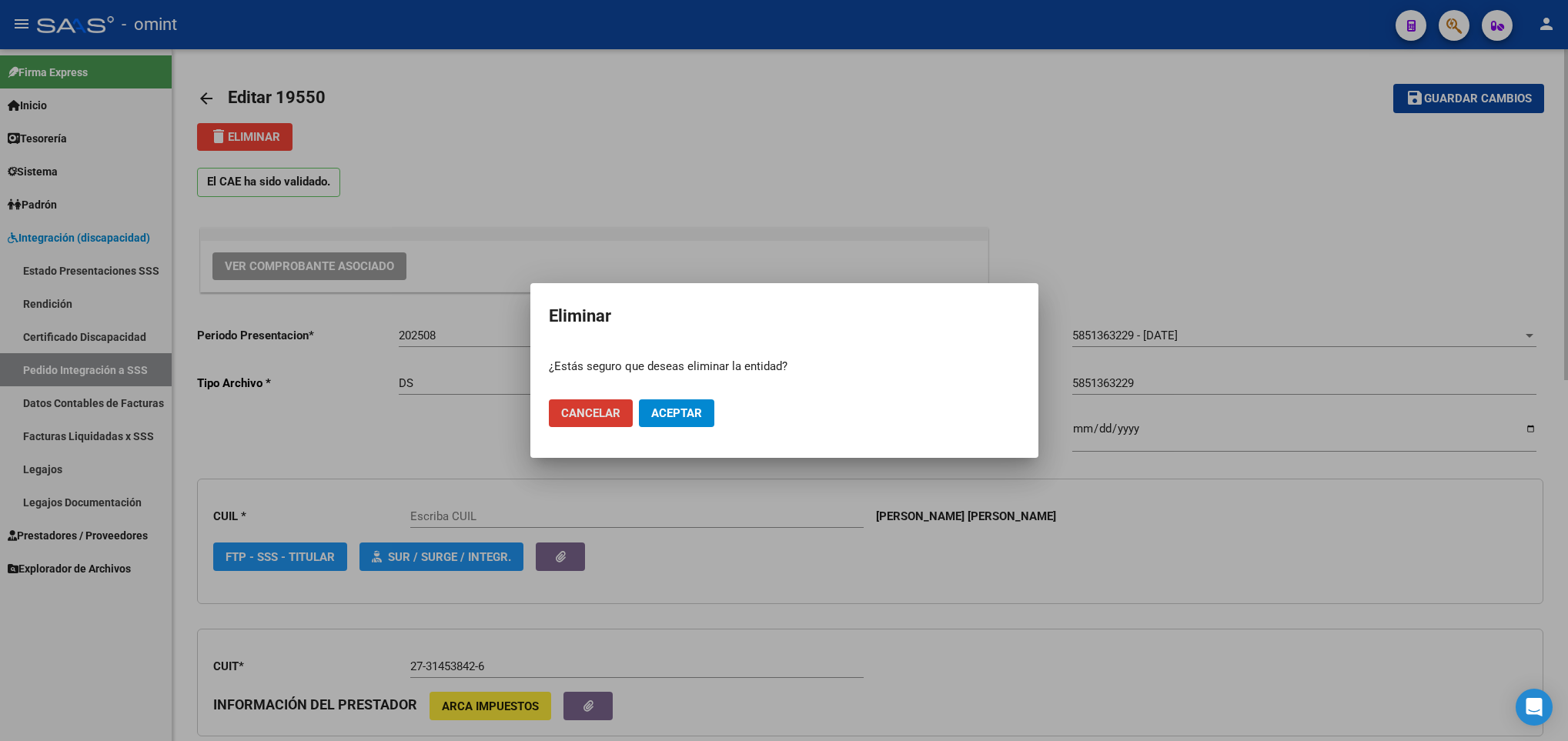
type input "27536779502"
click at [688, 425] on button "Aceptar" at bounding box center [677, 413] width 75 height 28
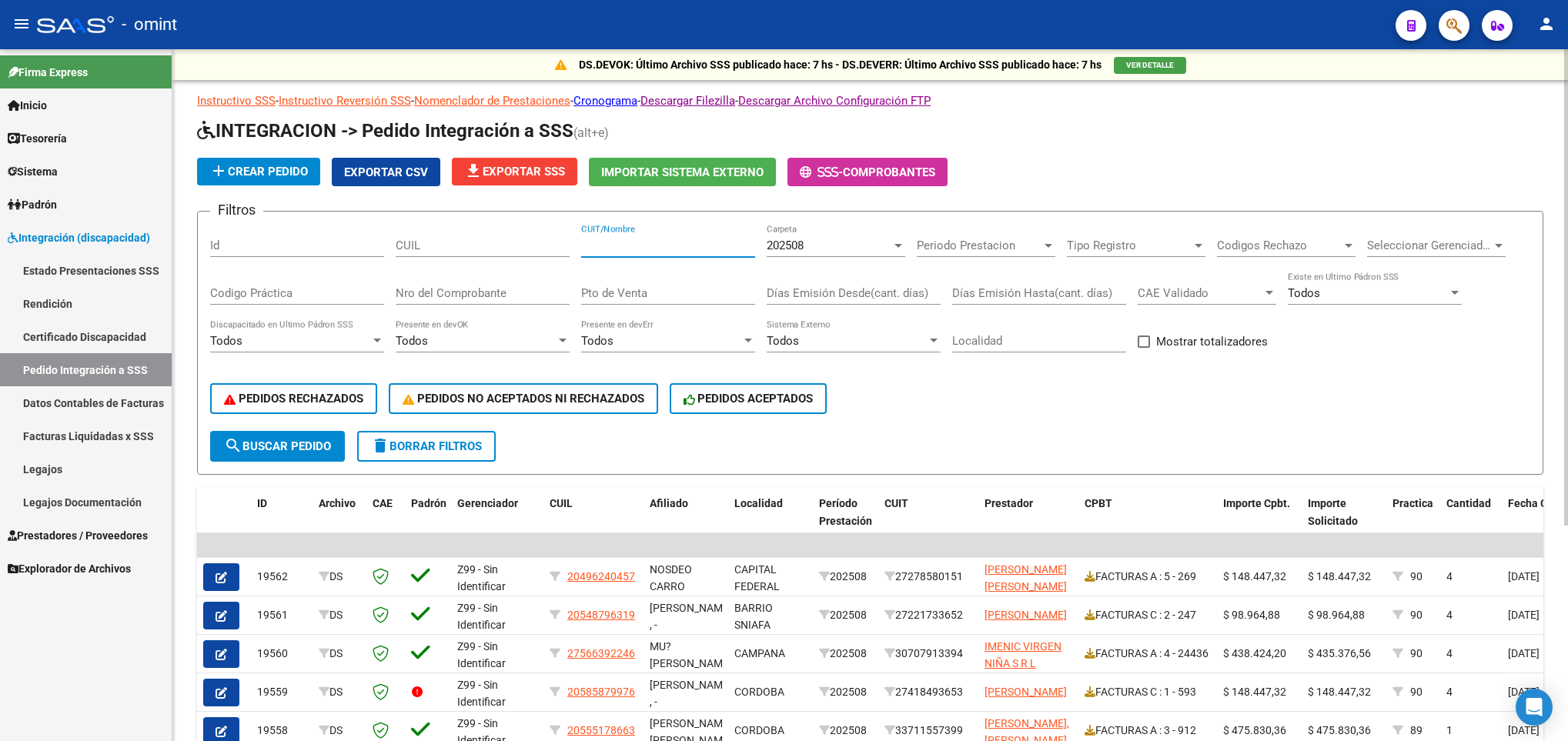
click at [652, 240] on input "CUIT/Nombre" at bounding box center [667, 246] width 174 height 14
paste input "27230899458"
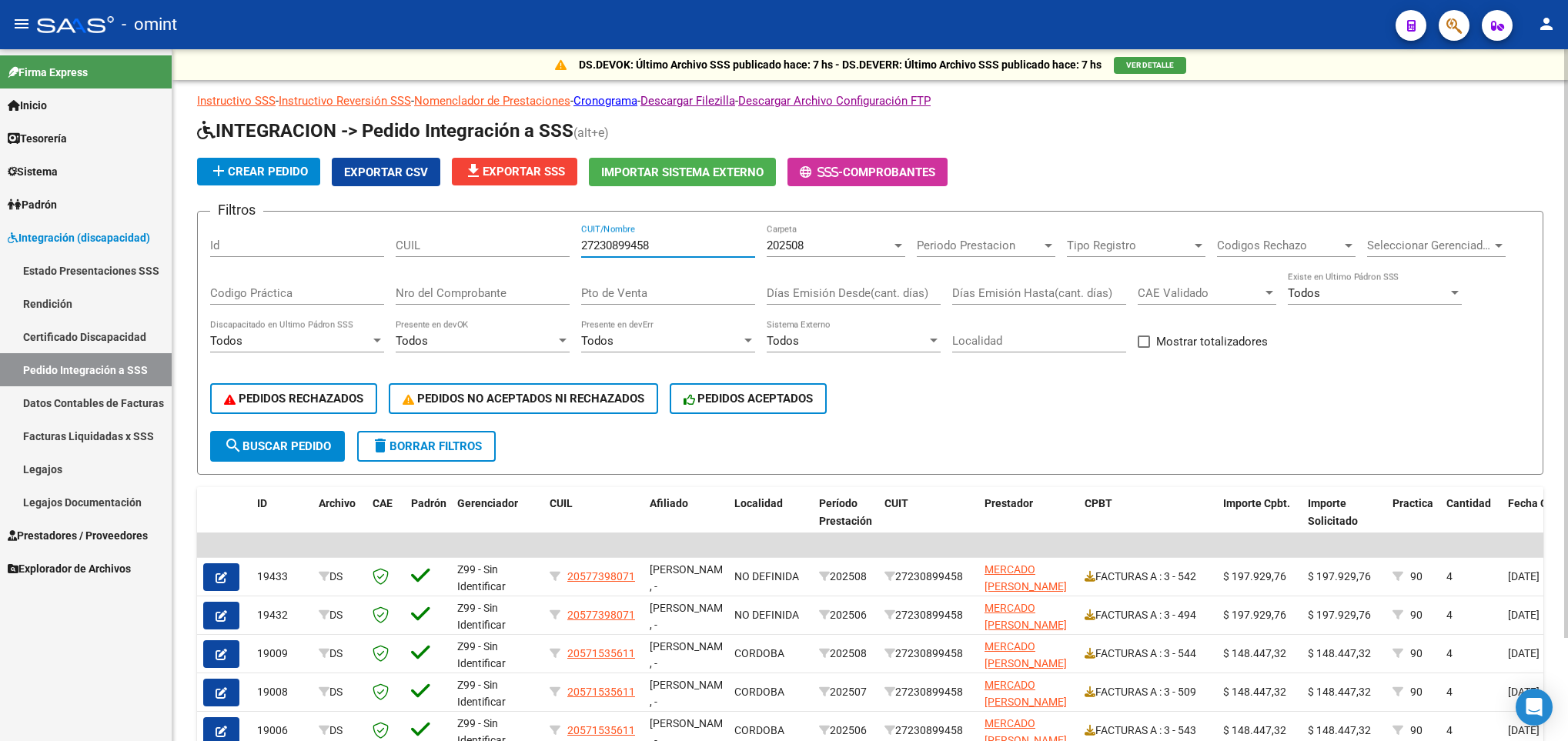
scroll to position [121, 0]
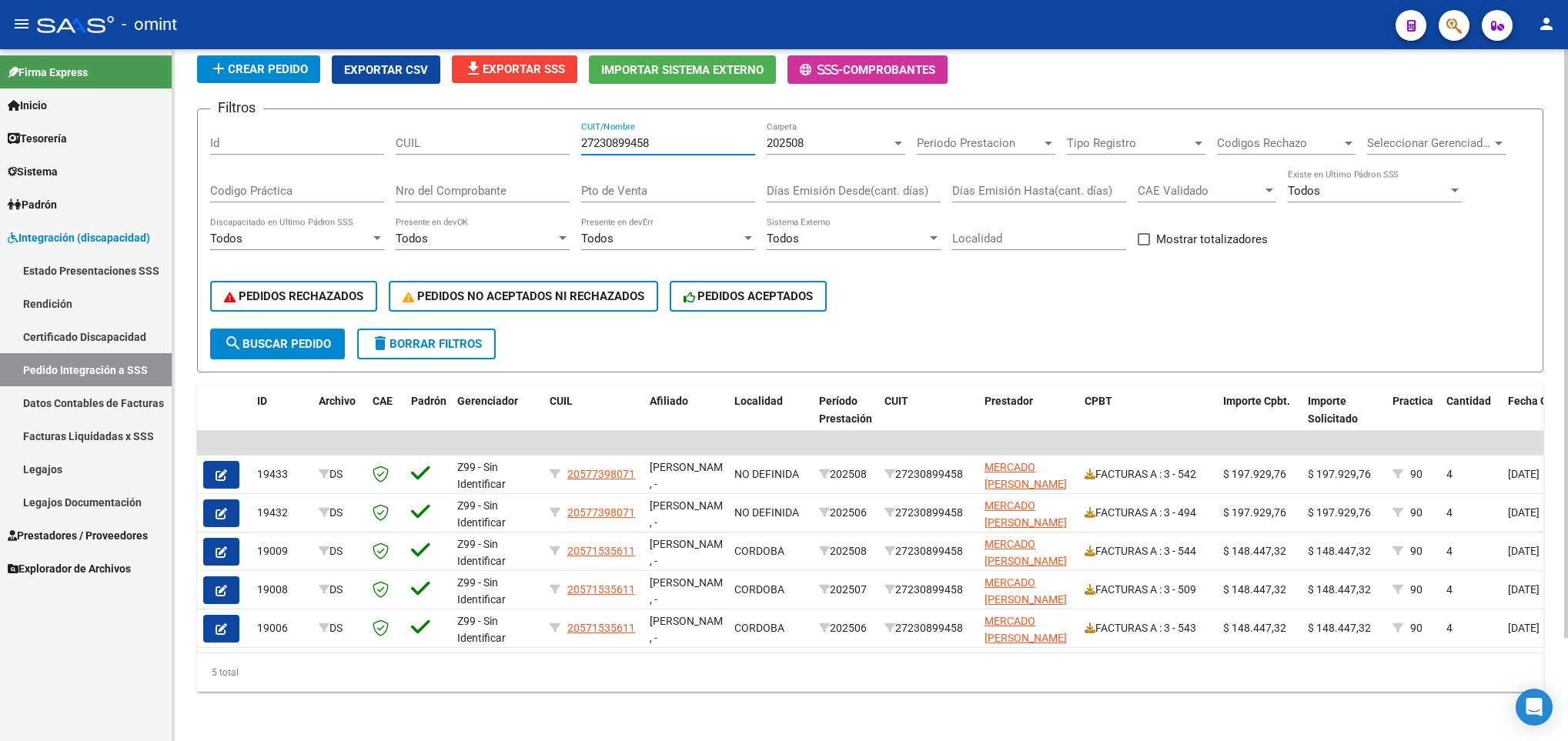
click at [1566, 670] on div at bounding box center [1566, 395] width 4 height 691
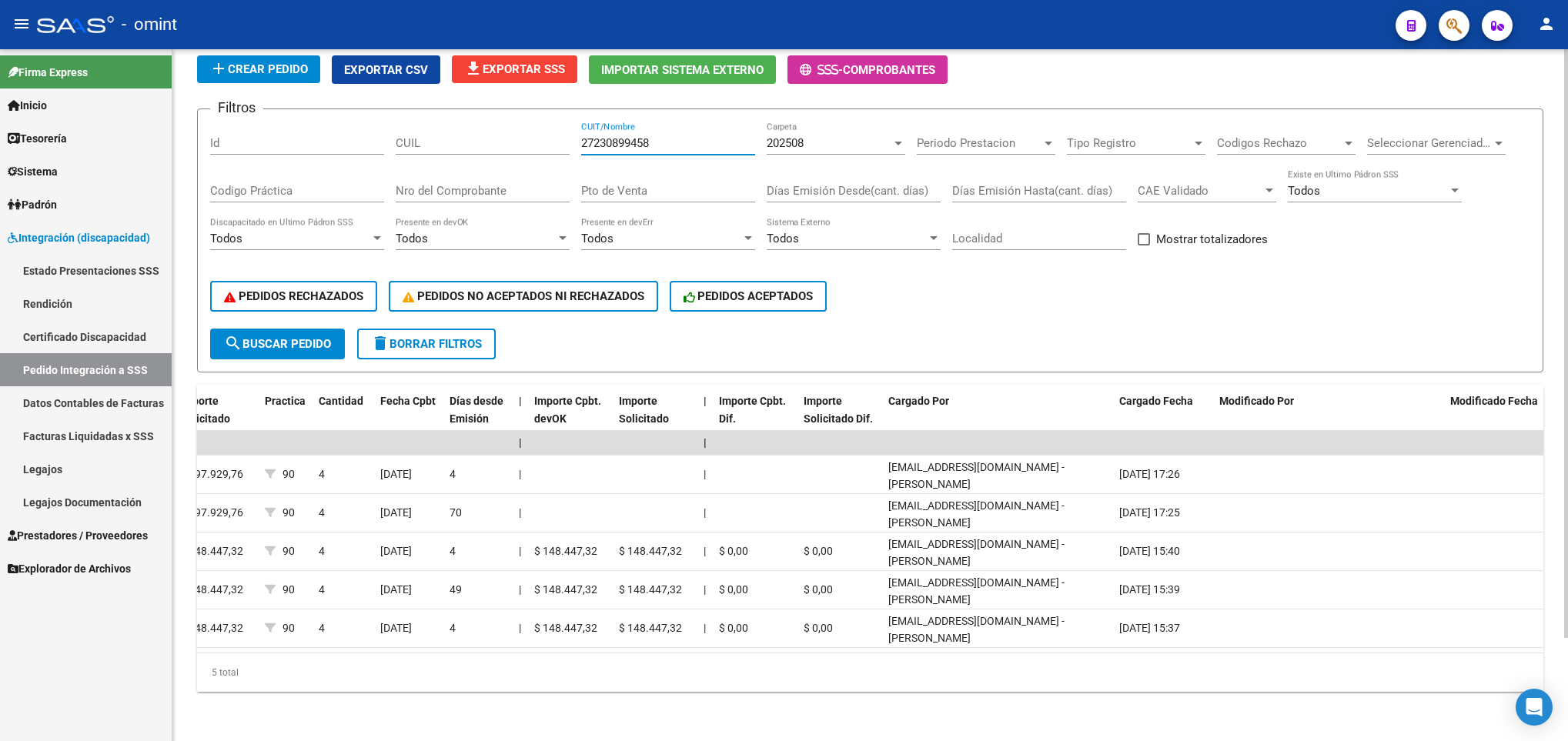
scroll to position [0, 0]
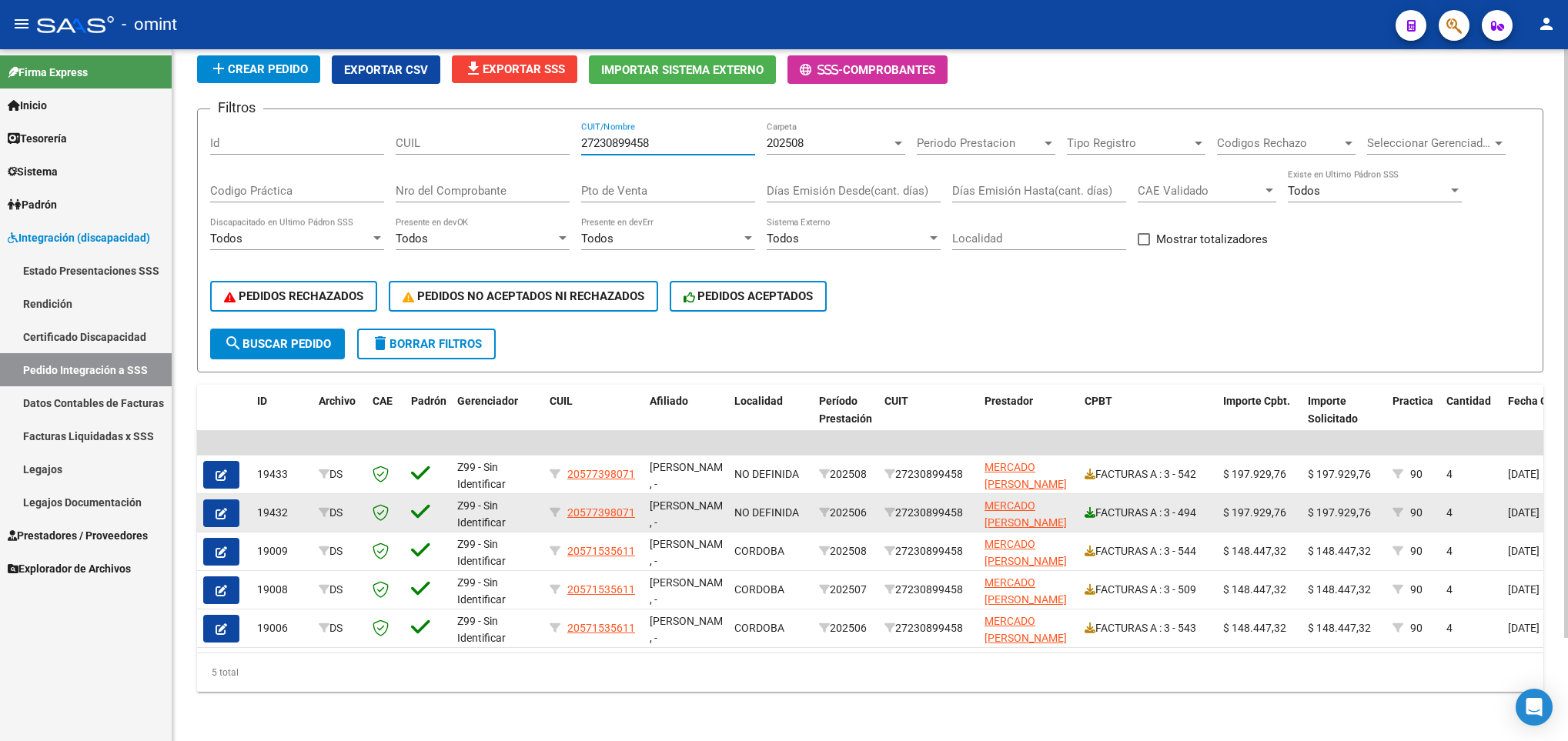
type input "27230899458"
click at [1089, 507] on icon at bounding box center [1090, 512] width 11 height 11
click at [224, 508] on icon "button" at bounding box center [221, 513] width 12 height 12
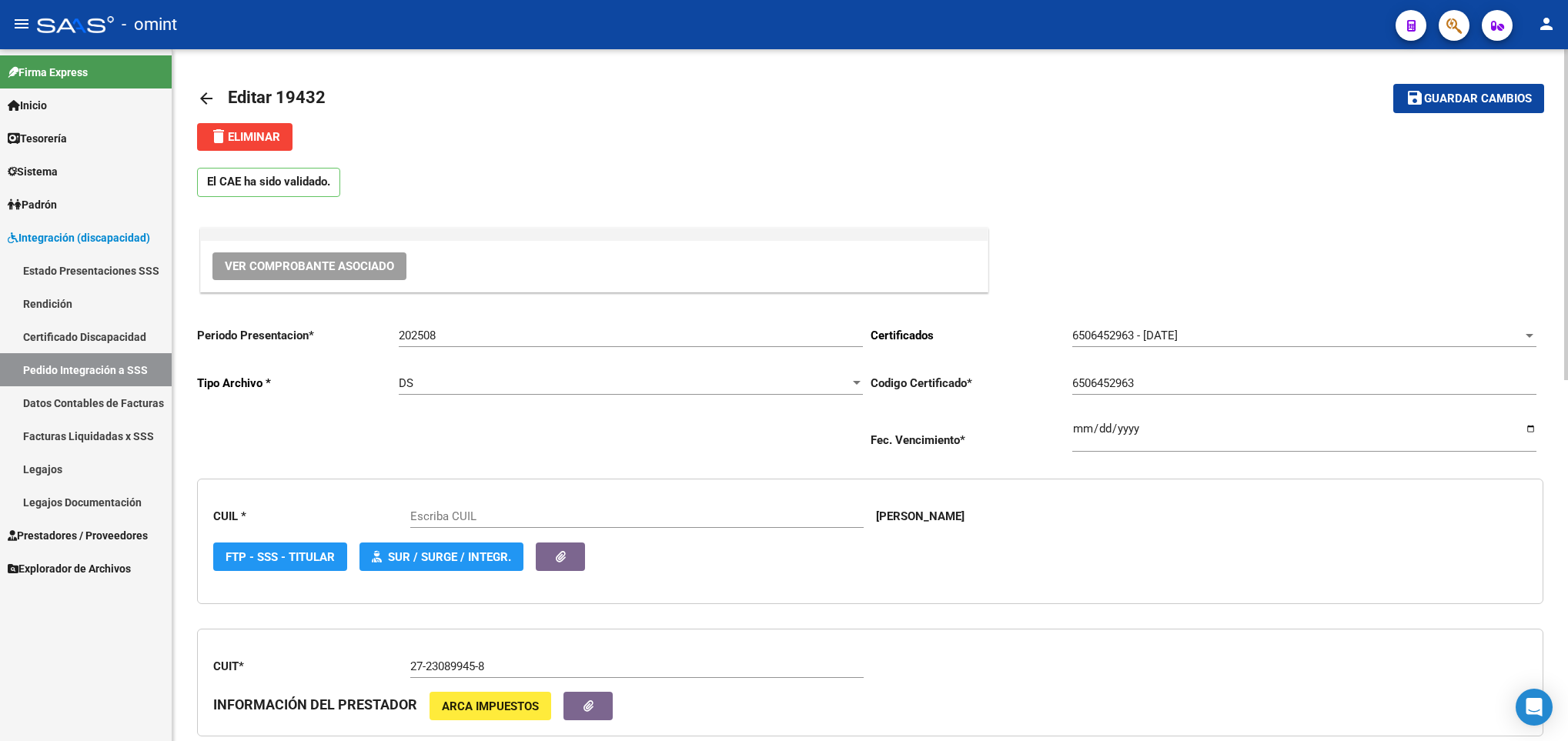
type input "20577398071"
click at [227, 143] on span "delete Eliminar" at bounding box center [244, 137] width 71 height 14
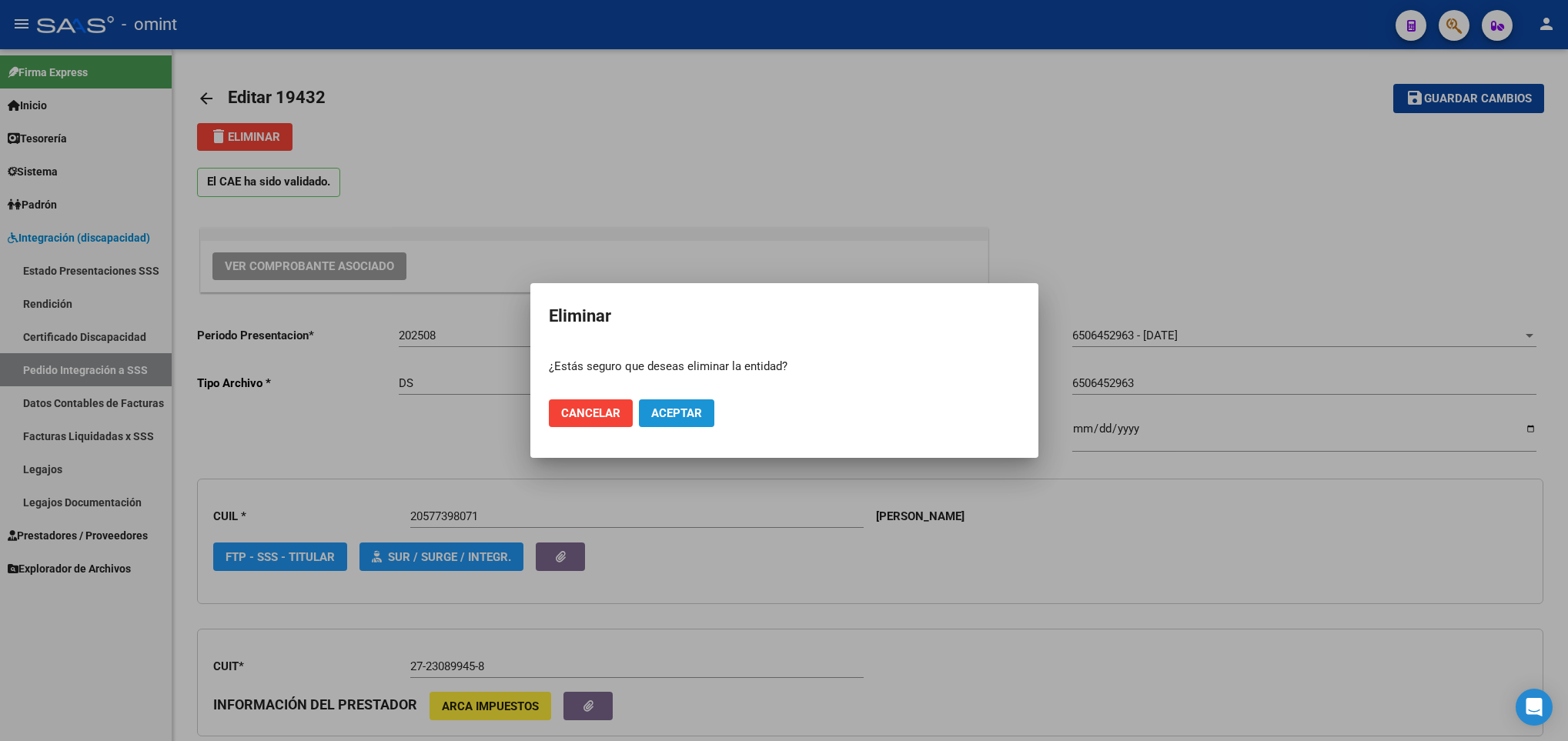
click at [679, 416] on span "Aceptar" at bounding box center [676, 413] width 51 height 14
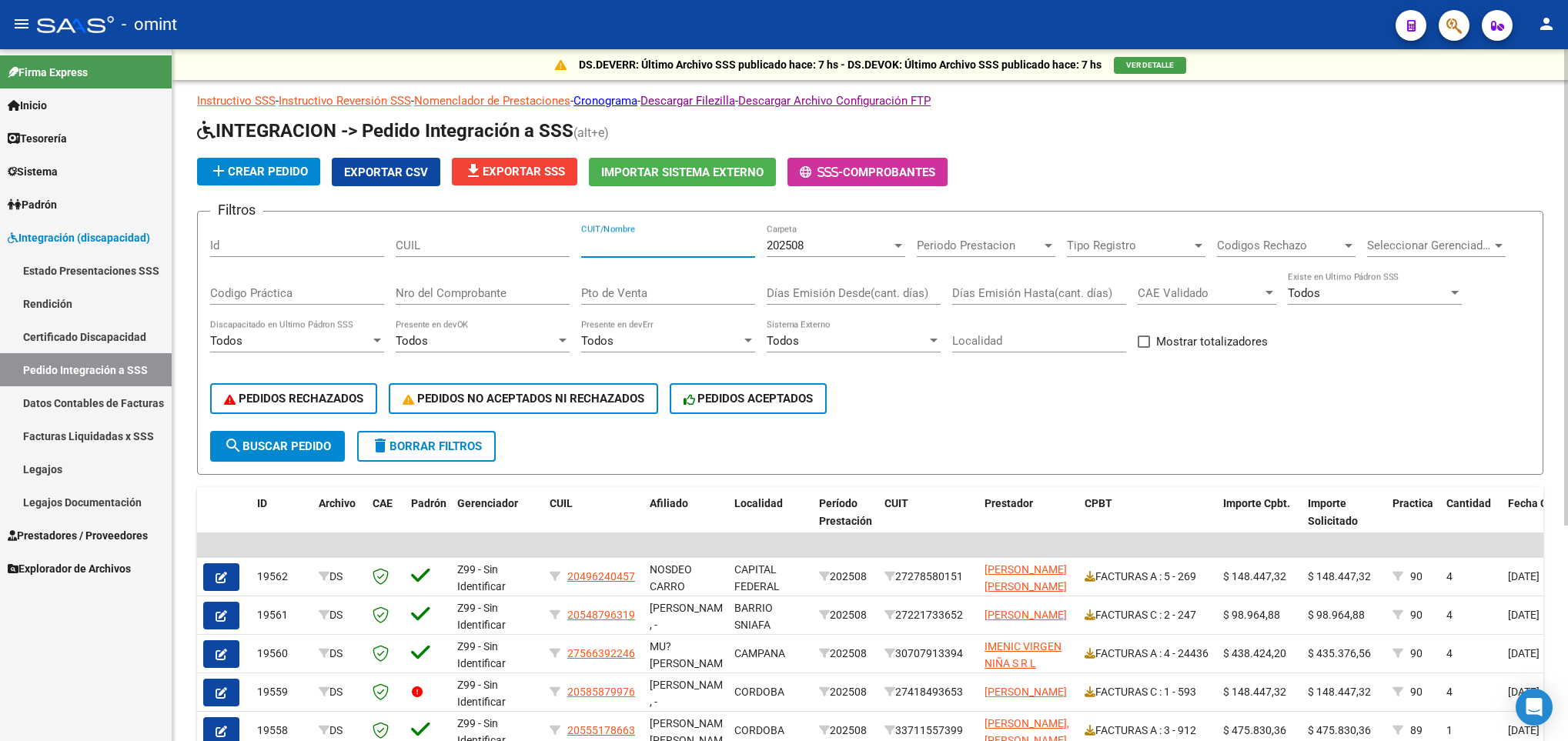
click at [619, 245] on input "CUIT/Nombre" at bounding box center [667, 246] width 174 height 14
paste input "27389513992"
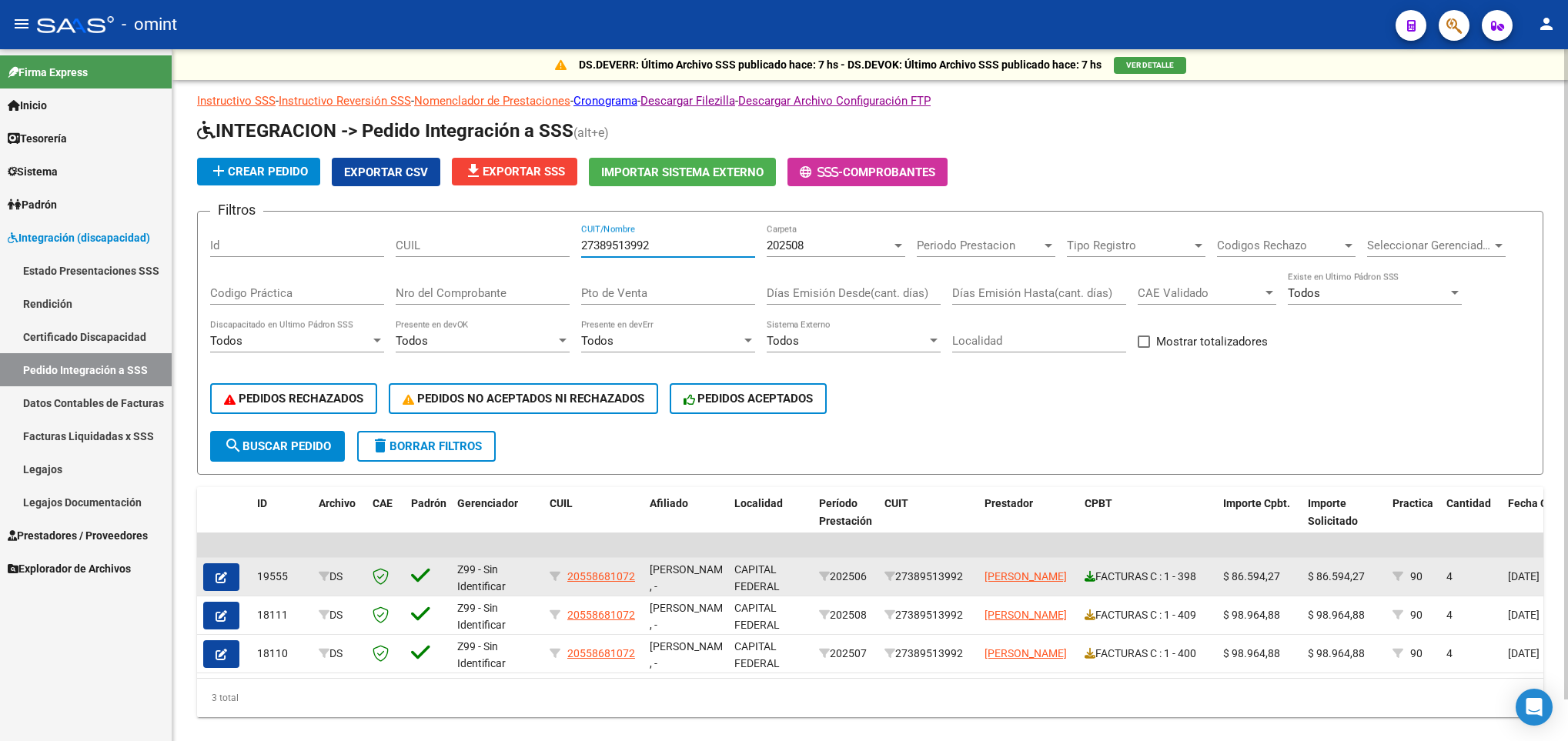
type input "27389513992"
click at [1091, 577] on icon at bounding box center [1090, 577] width 11 height 11
click at [232, 584] on button "button" at bounding box center [222, 577] width 36 height 28
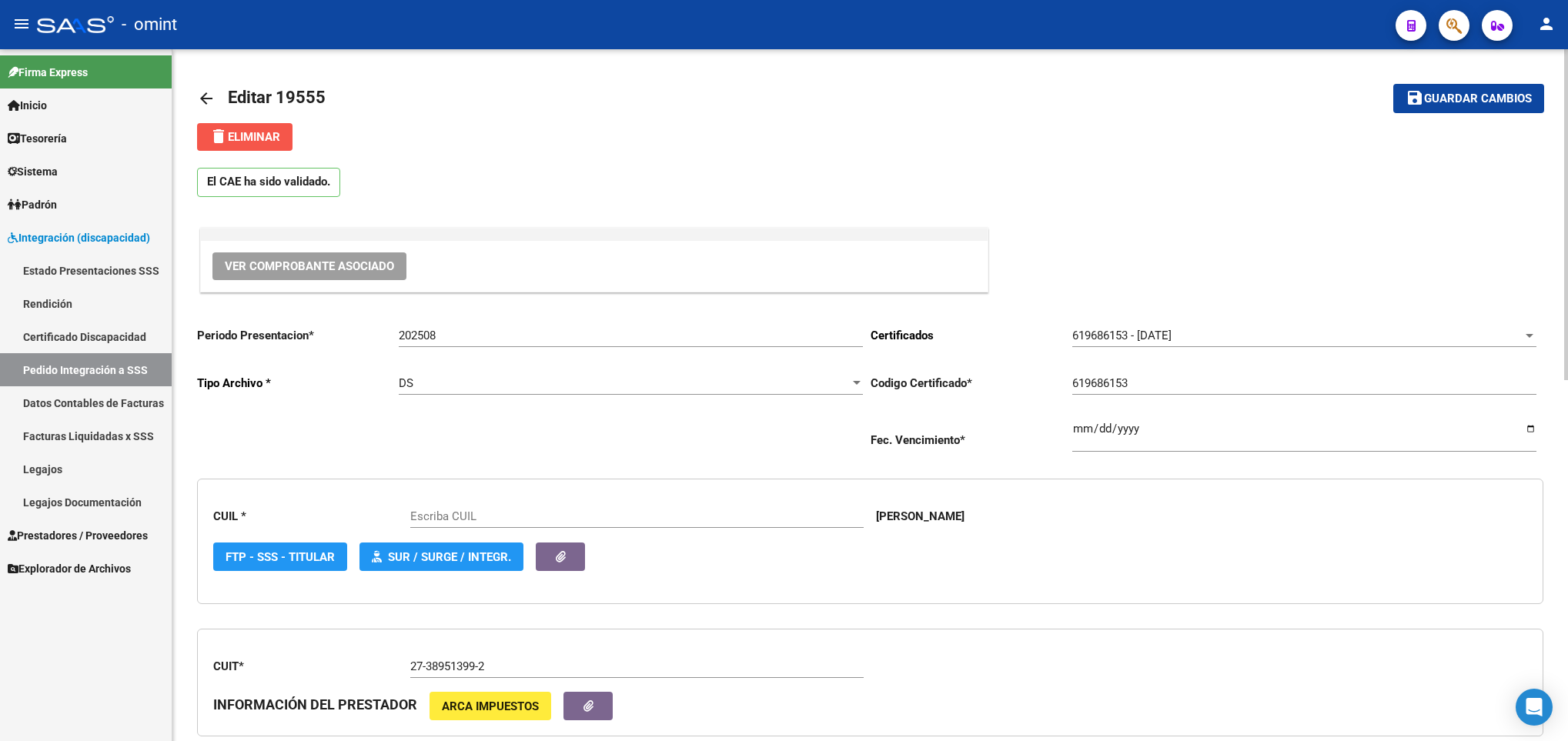
click at [254, 136] on span "delete Eliminar" at bounding box center [244, 137] width 71 height 14
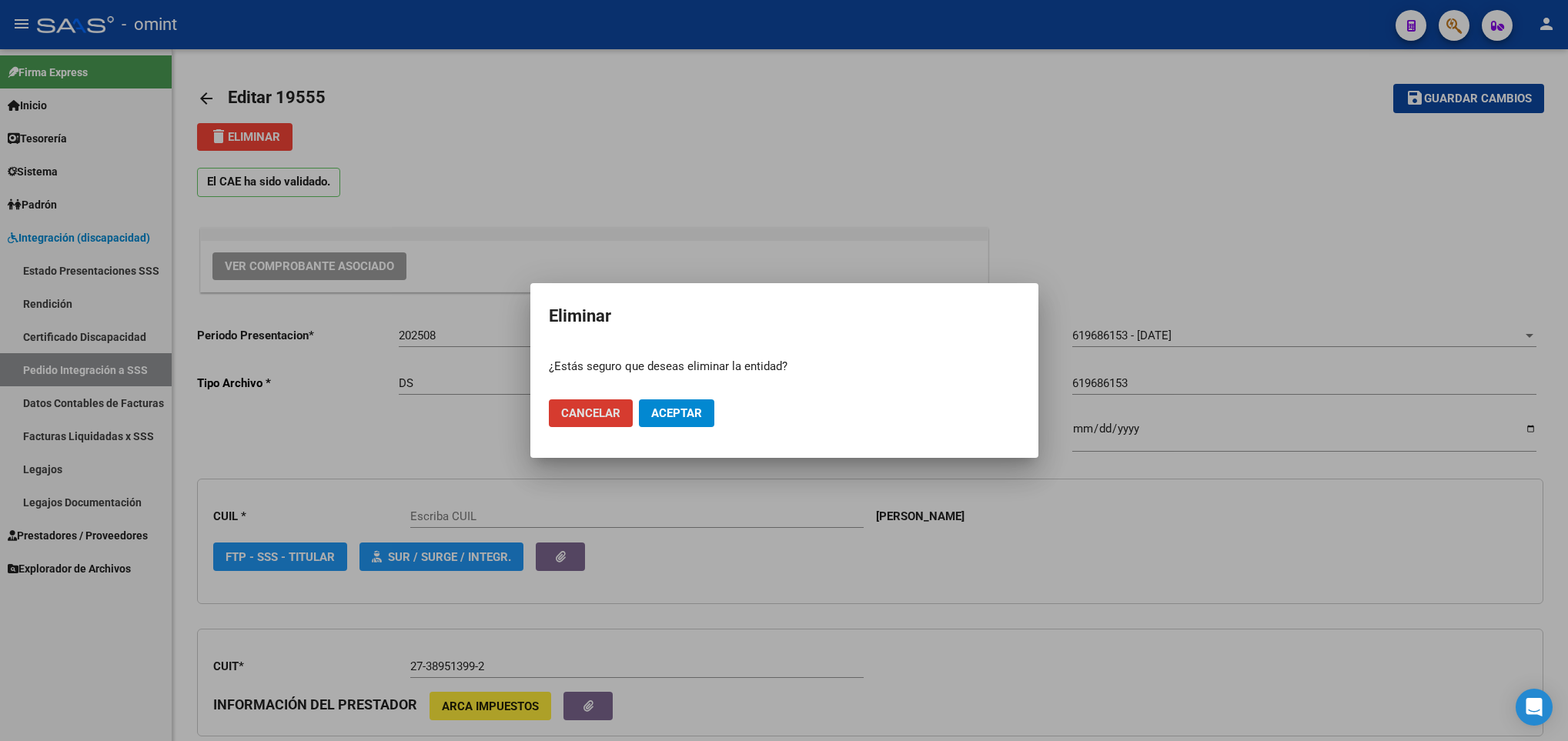
type input "20558681072"
click at [654, 411] on span "Aceptar" at bounding box center [676, 413] width 51 height 14
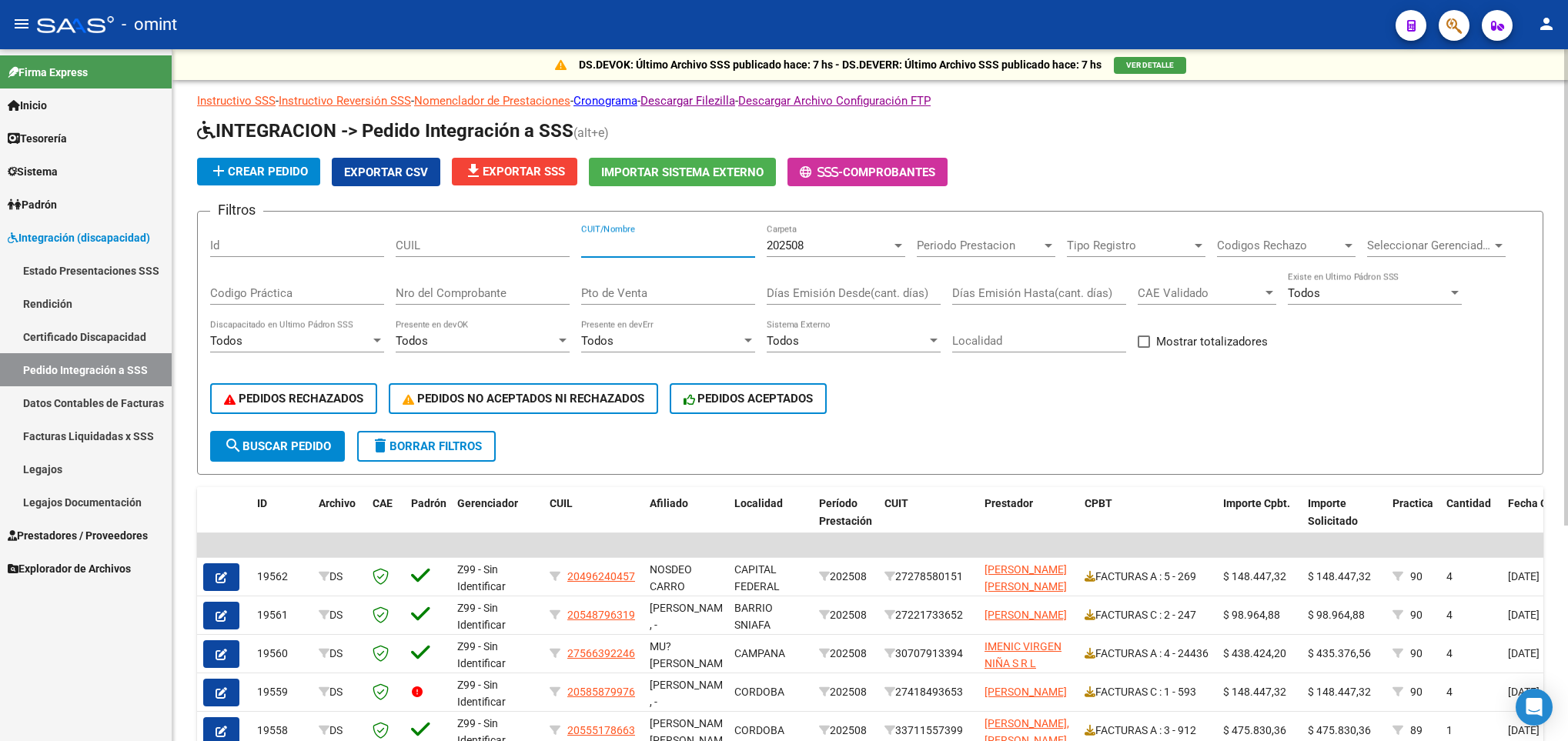
click at [635, 251] on input "CUIT/Nombre" at bounding box center [667, 246] width 174 height 14
paste input "30716152584"
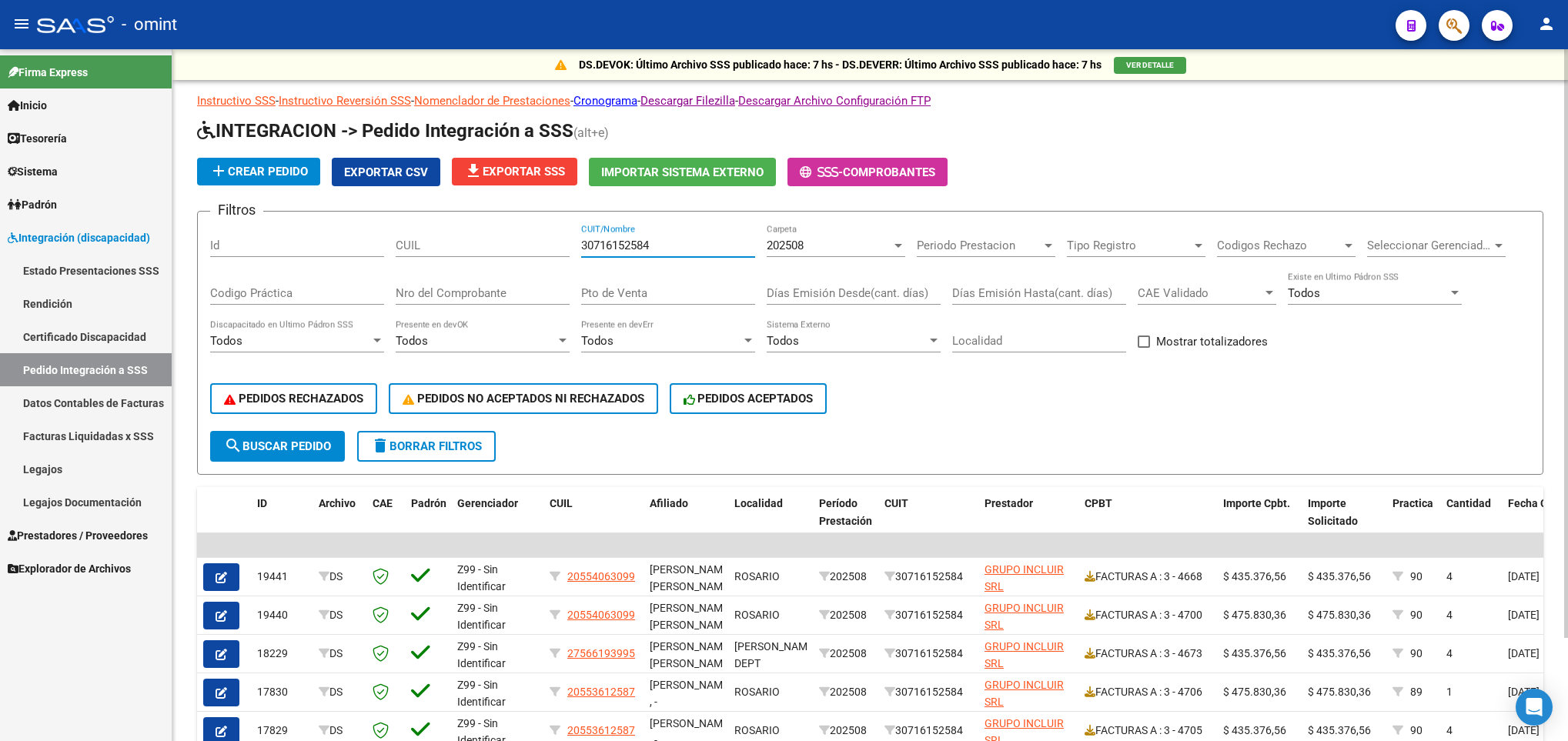
scroll to position [121, 0]
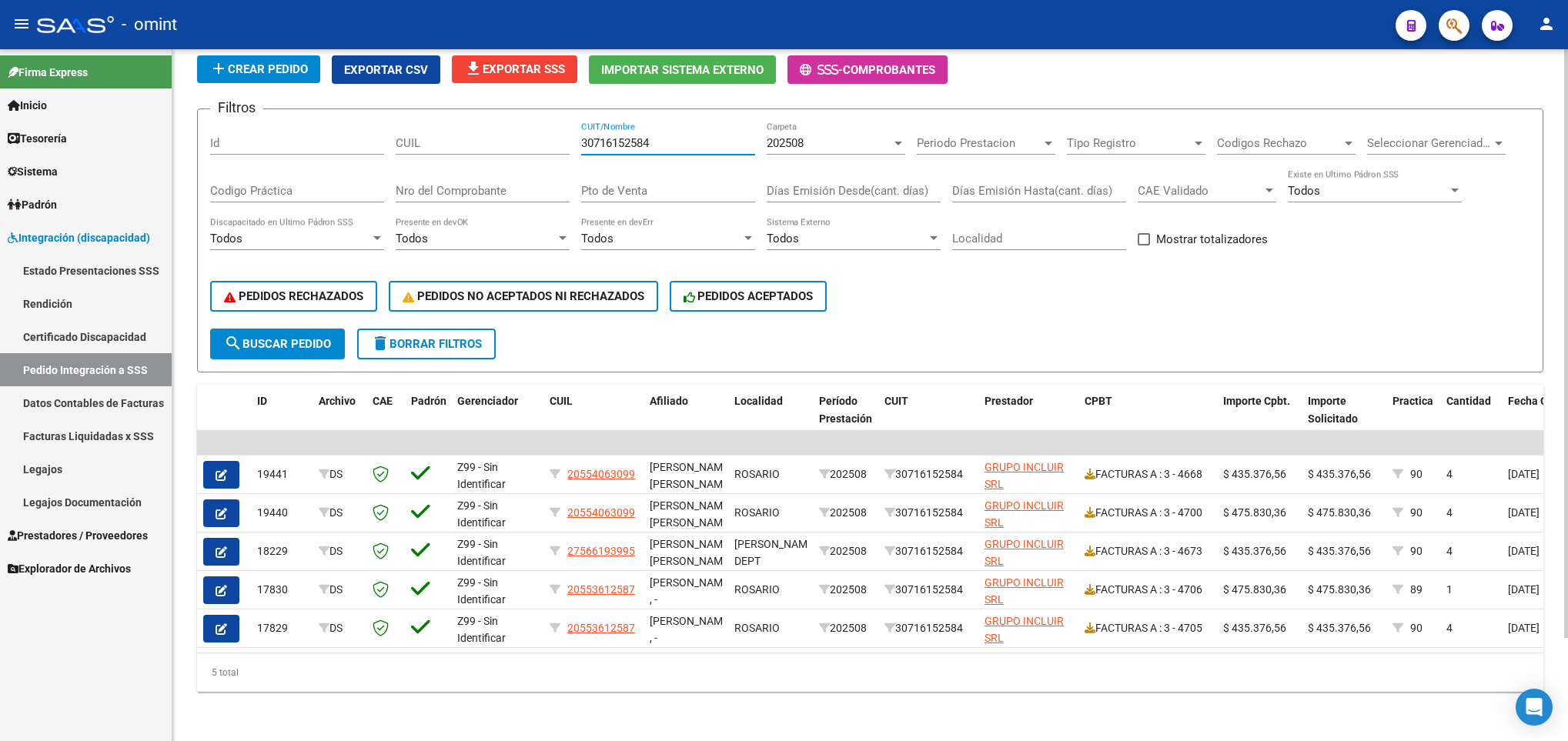
click at [1567, 667] on html "menu - omint person Firma Express Inicio Calendario SSS Instructivos Contacto O…" at bounding box center [784, 370] width 1568 height 741
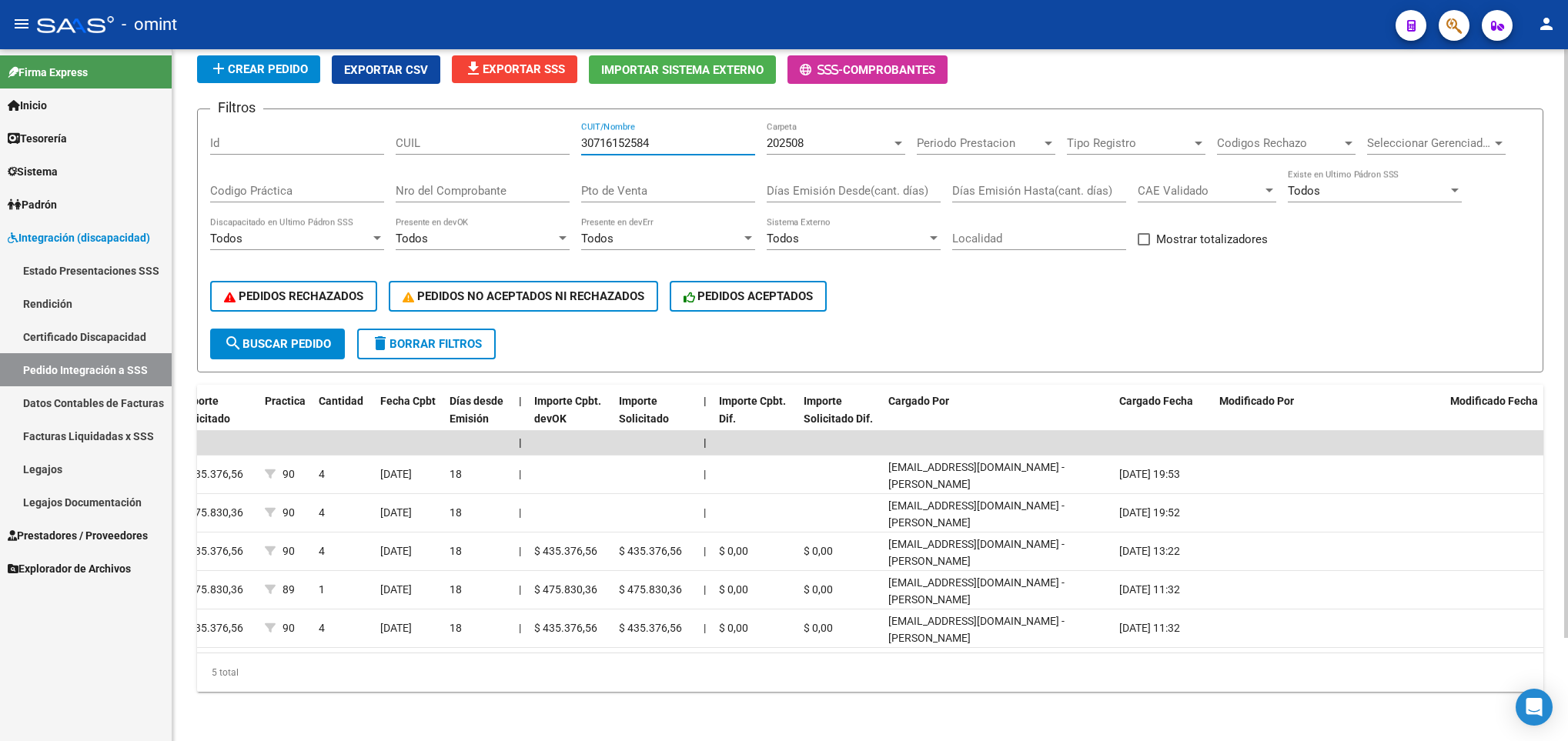
scroll to position [0, 0]
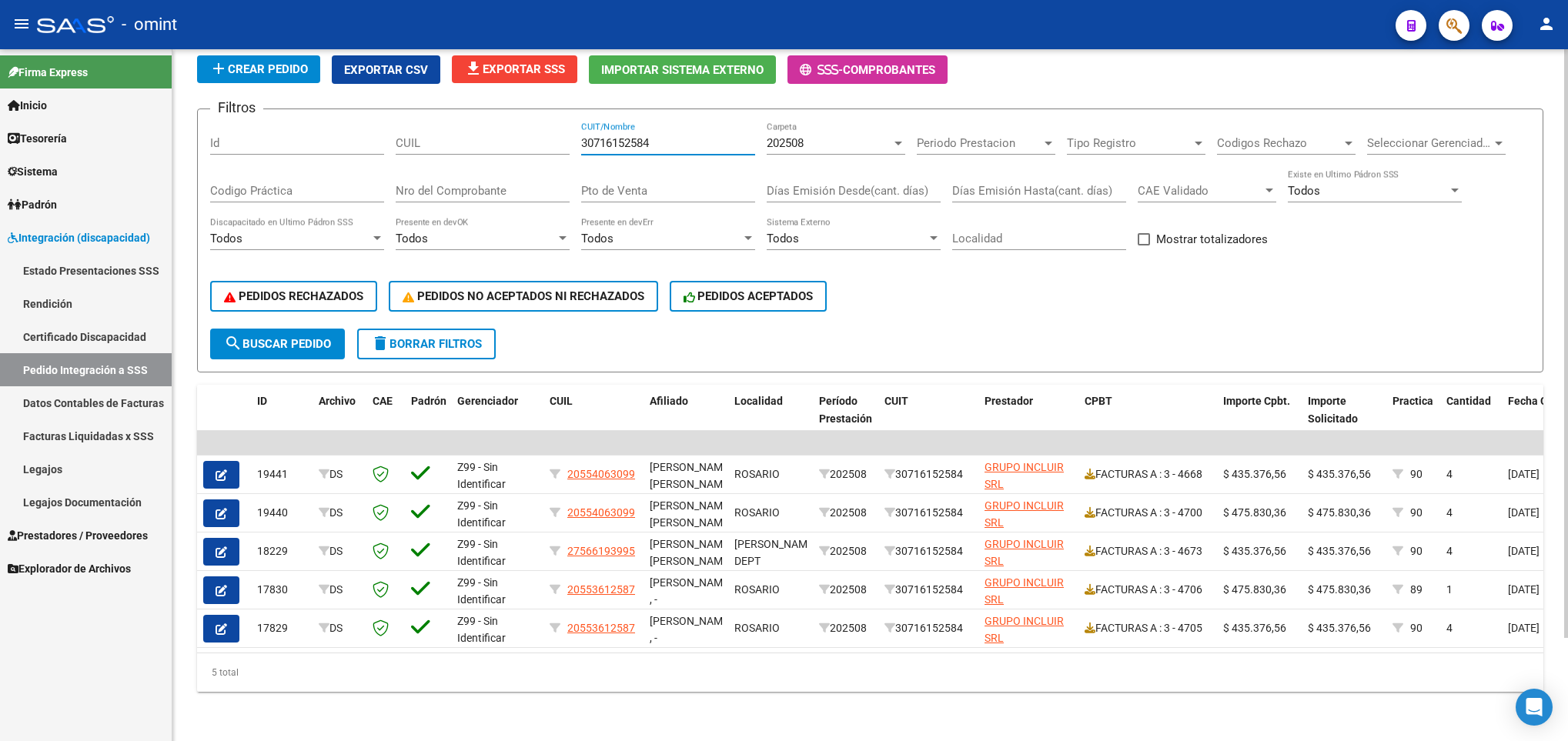
type input "30716152584"
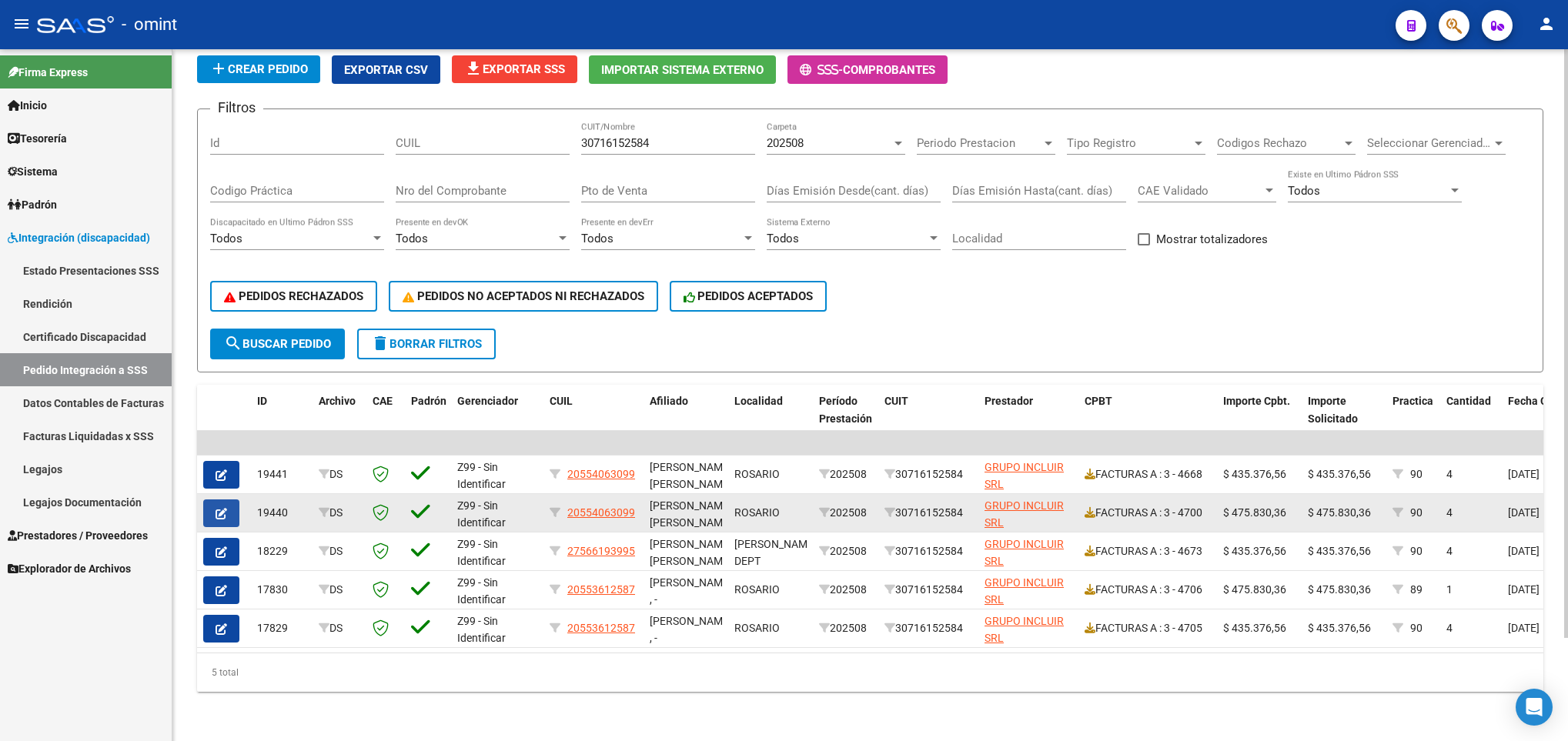
click at [212, 499] on button "button" at bounding box center [222, 512] width 36 height 28
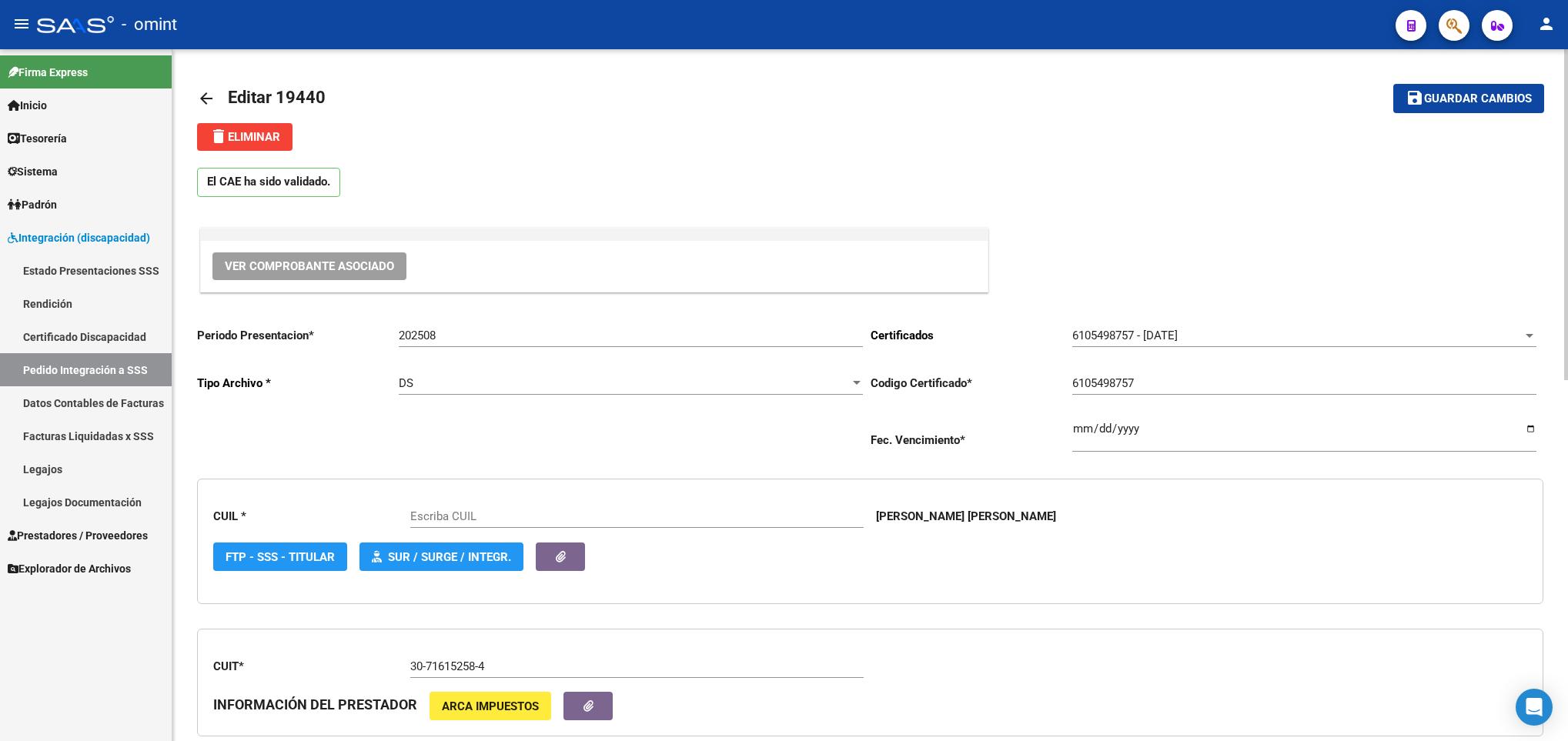
type input "20554063099"
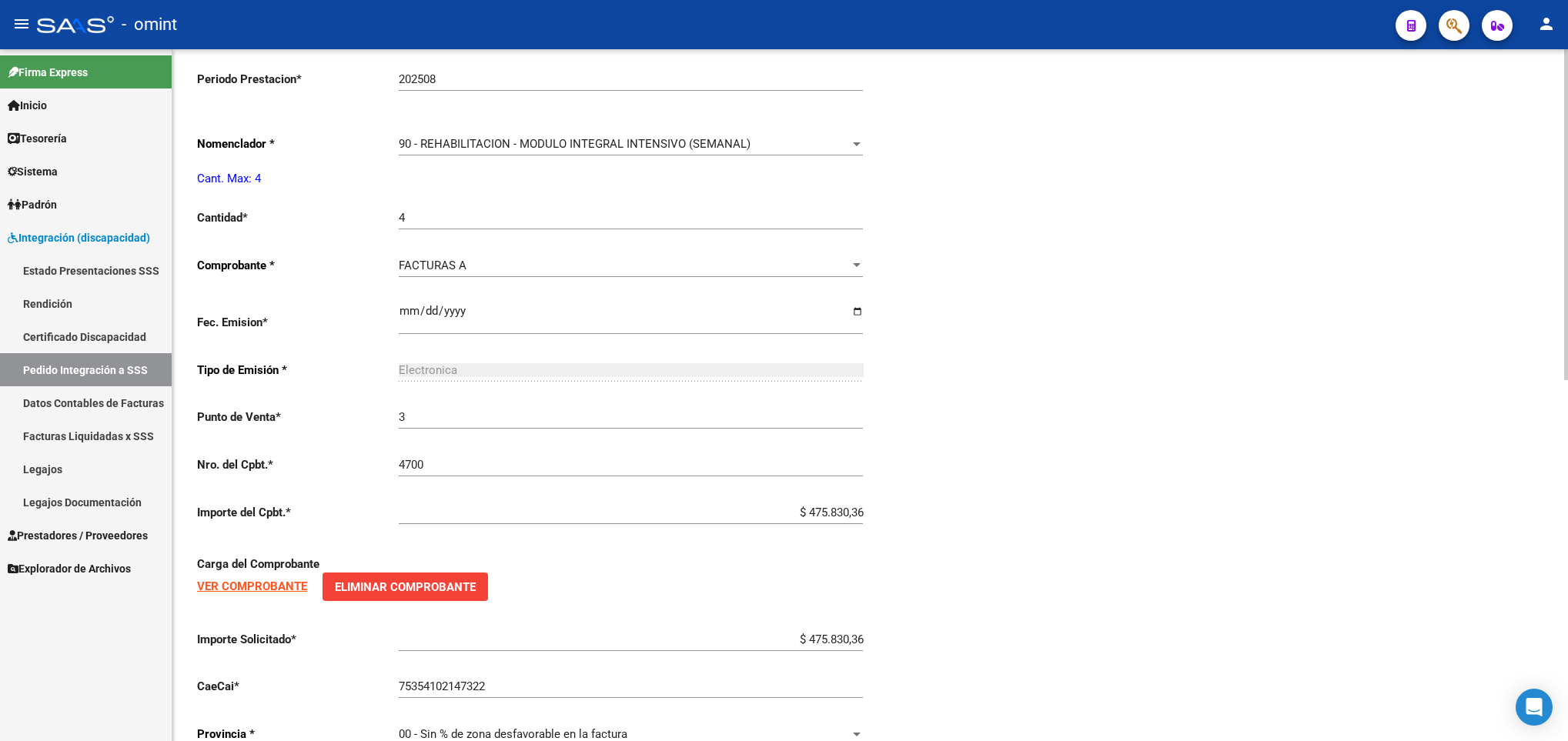
click at [1567, 631] on html "menu - omint person Firma Express Inicio Calendario SSS Instructivos Contacto O…" at bounding box center [784, 370] width 1568 height 741
click at [820, 143] on div "90 - REHABILITACION - MODULO INTEGRAL INTENSIVO (SEMANAL)" at bounding box center [623, 144] width 450 height 14
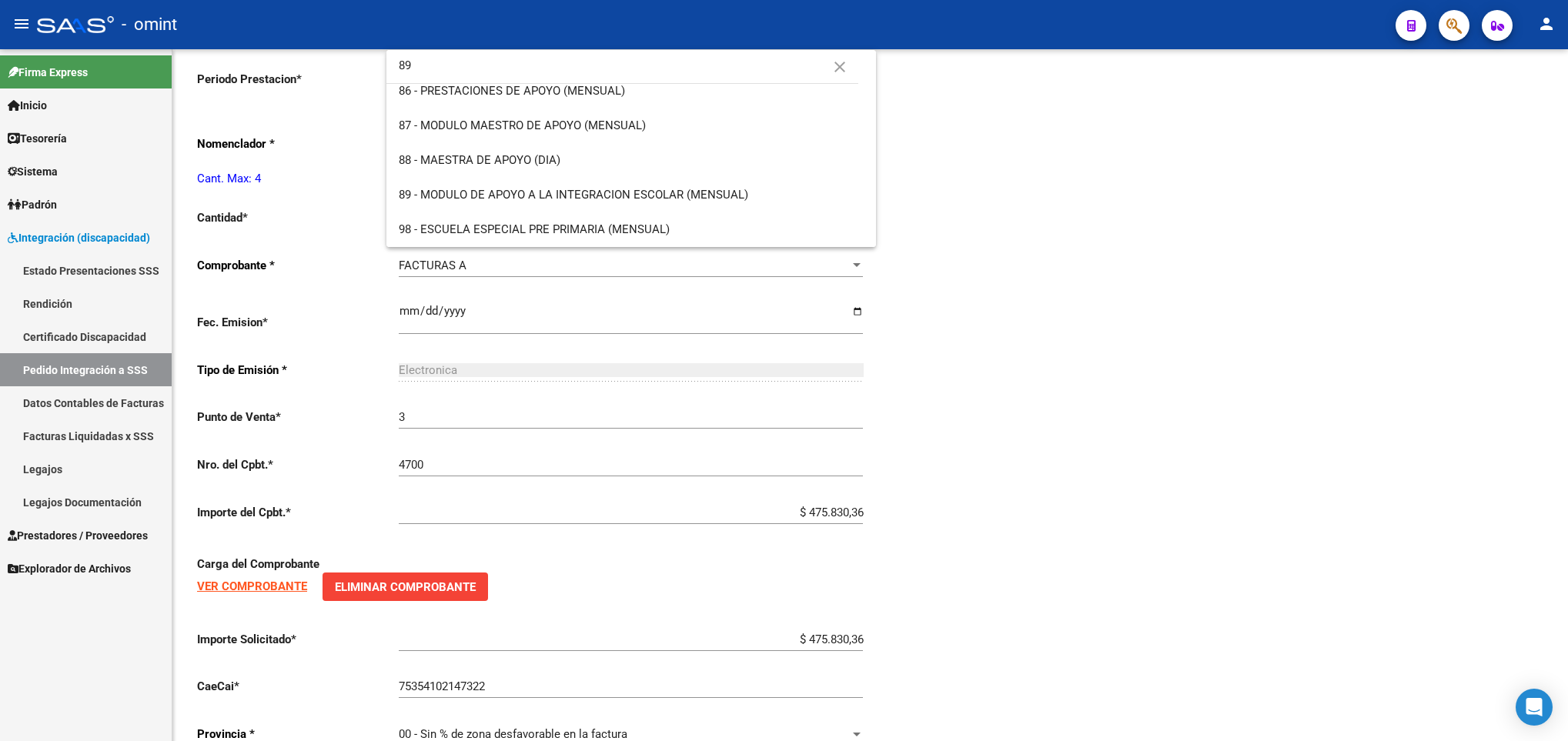
scroll to position [0, 0]
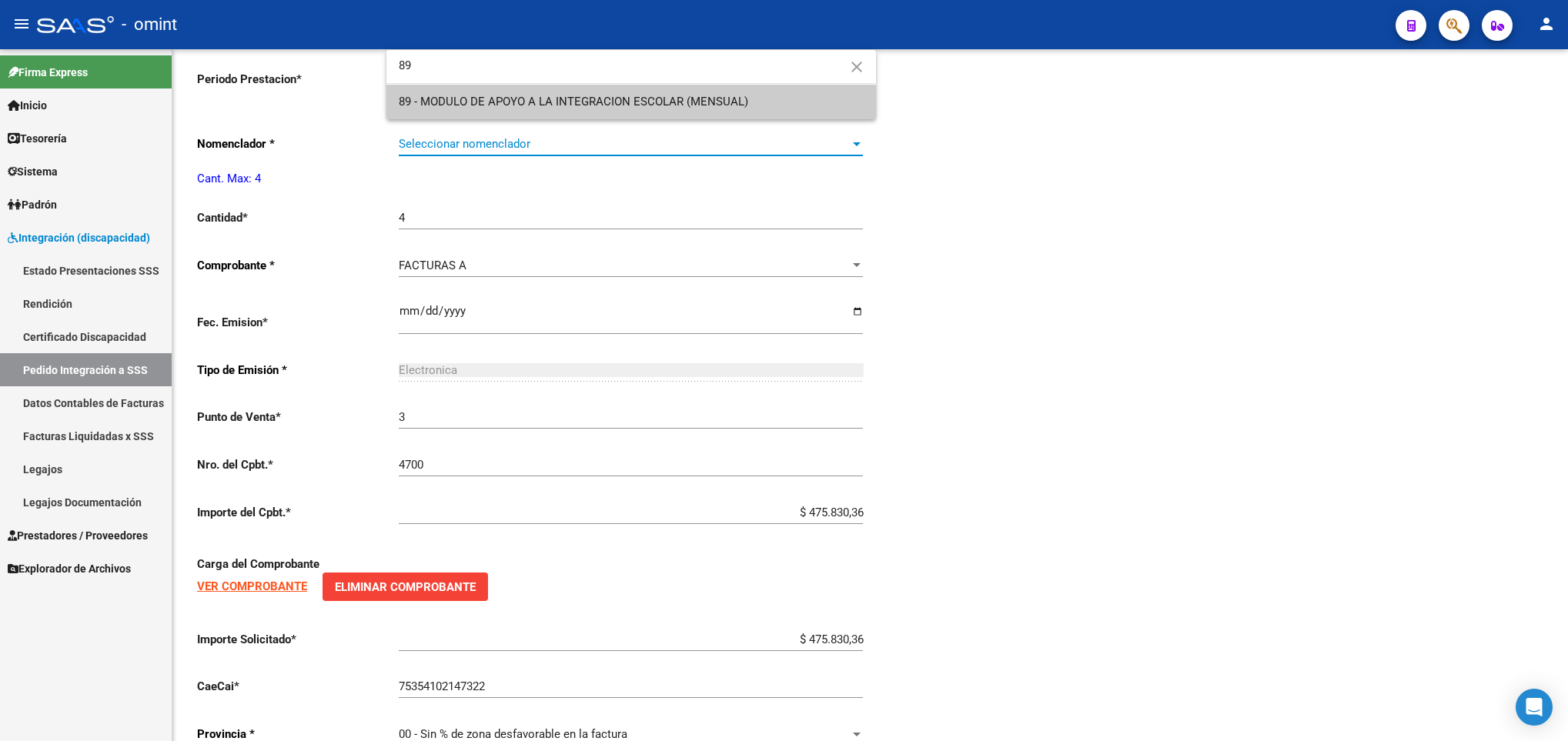
type input "89"
click at [817, 112] on span "89 - MODULO DE APOYO A LA INTEGRACION ESCOLAR (MENSUAL)" at bounding box center [630, 102] width 464 height 35
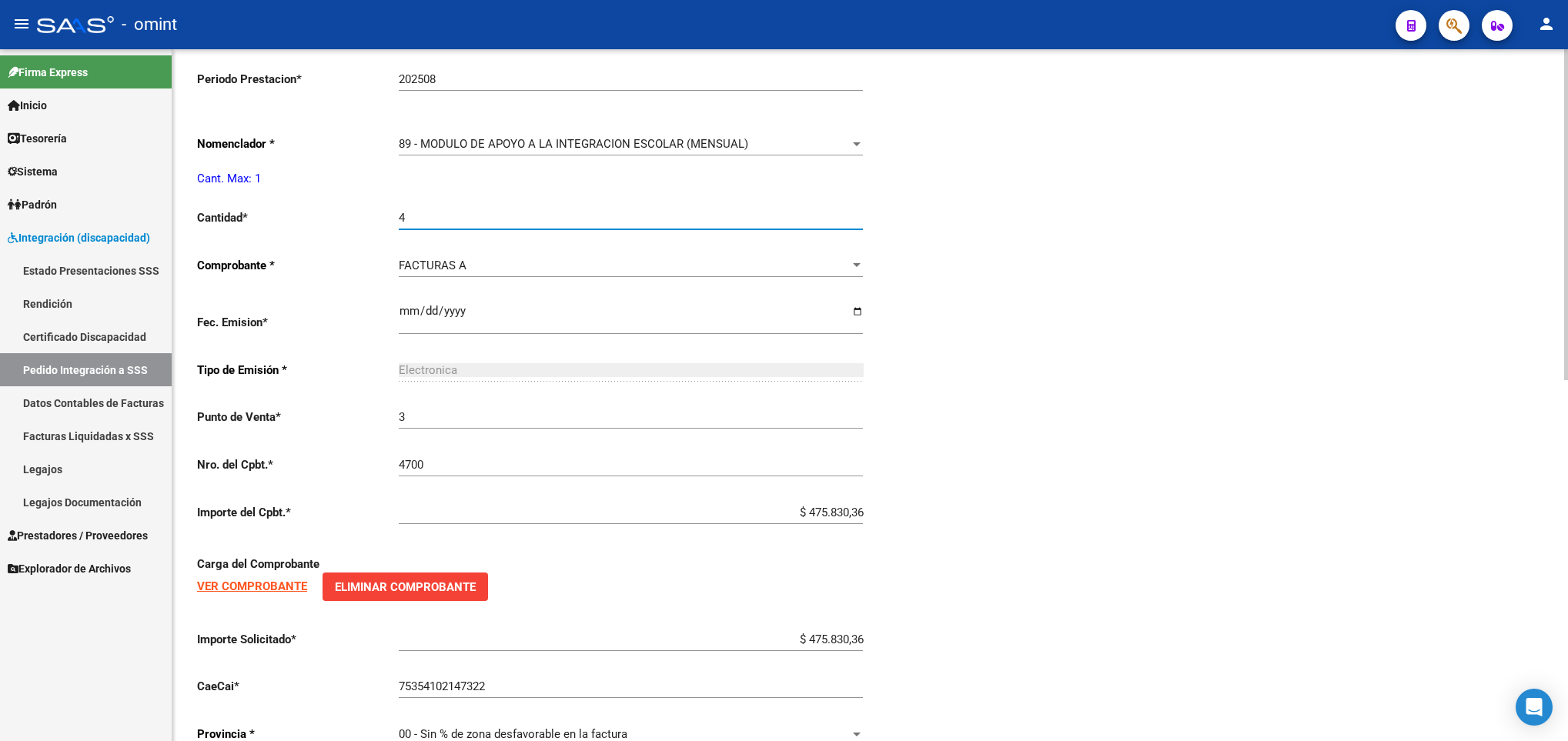
click at [556, 215] on input "4" at bounding box center [630, 218] width 464 height 14
type input "1"
click at [1059, 275] on div "Periodo Presentacion * 202508 Ingresar el Periodo Tipo Archivo * DS Seleccionar…" at bounding box center [870, 191] width 1346 height 1137
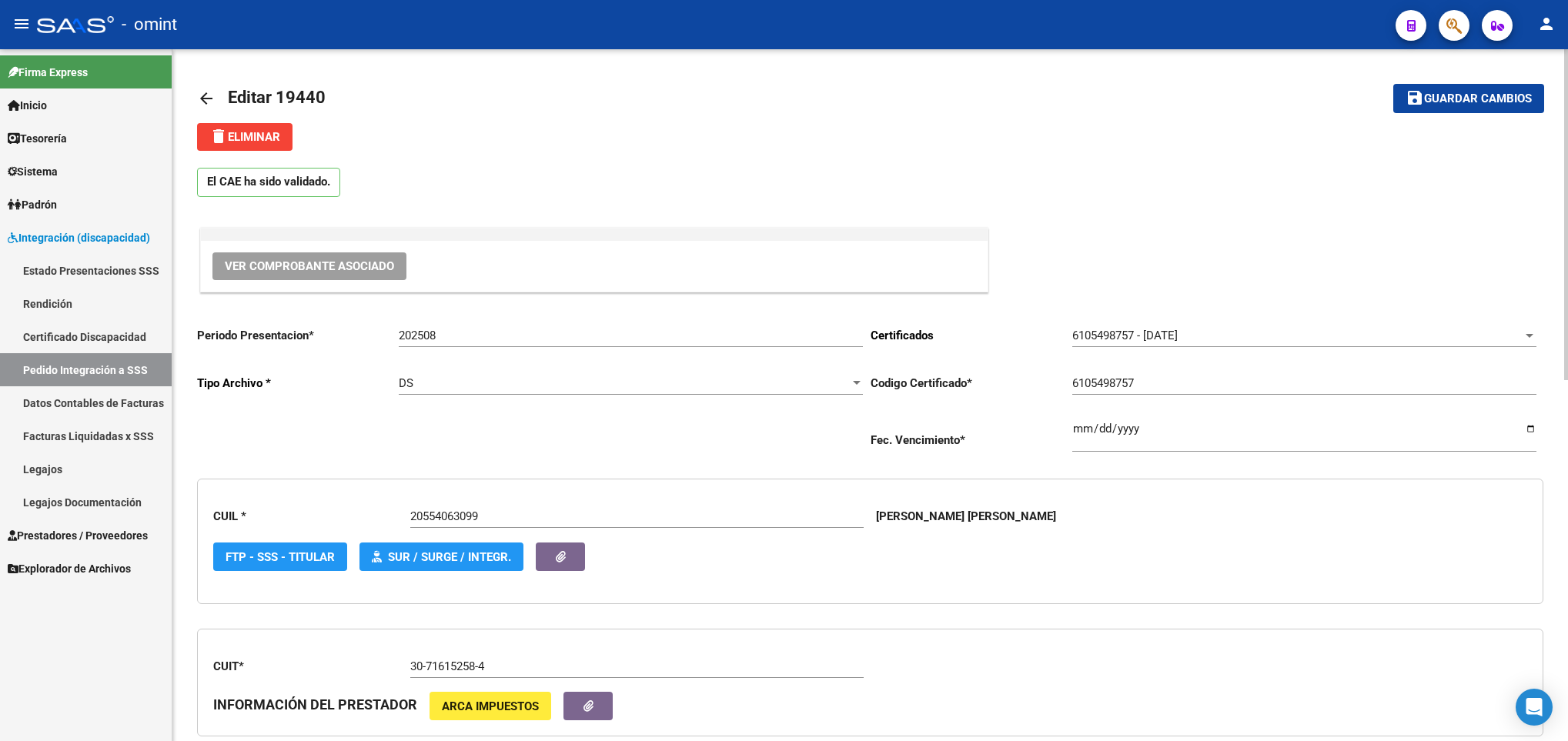
click at [1566, 90] on div at bounding box center [1566, 395] width 4 height 691
click at [1566, 90] on div at bounding box center [1566, 215] width 4 height 331
click at [1504, 93] on span "Guardar cambios" at bounding box center [1477, 100] width 108 height 14
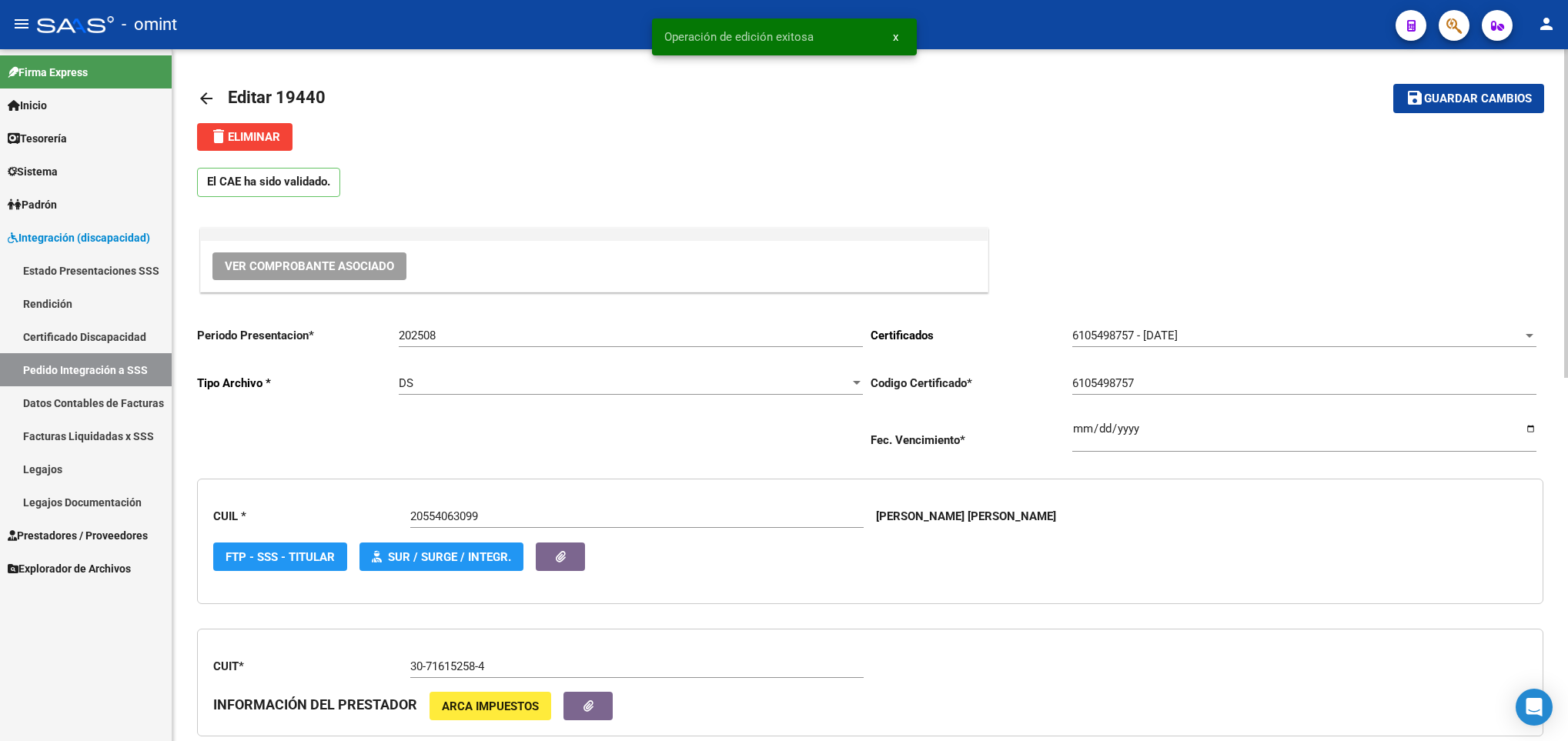
click at [211, 101] on mat-icon "arrow_back" at bounding box center [207, 99] width 19 height 19
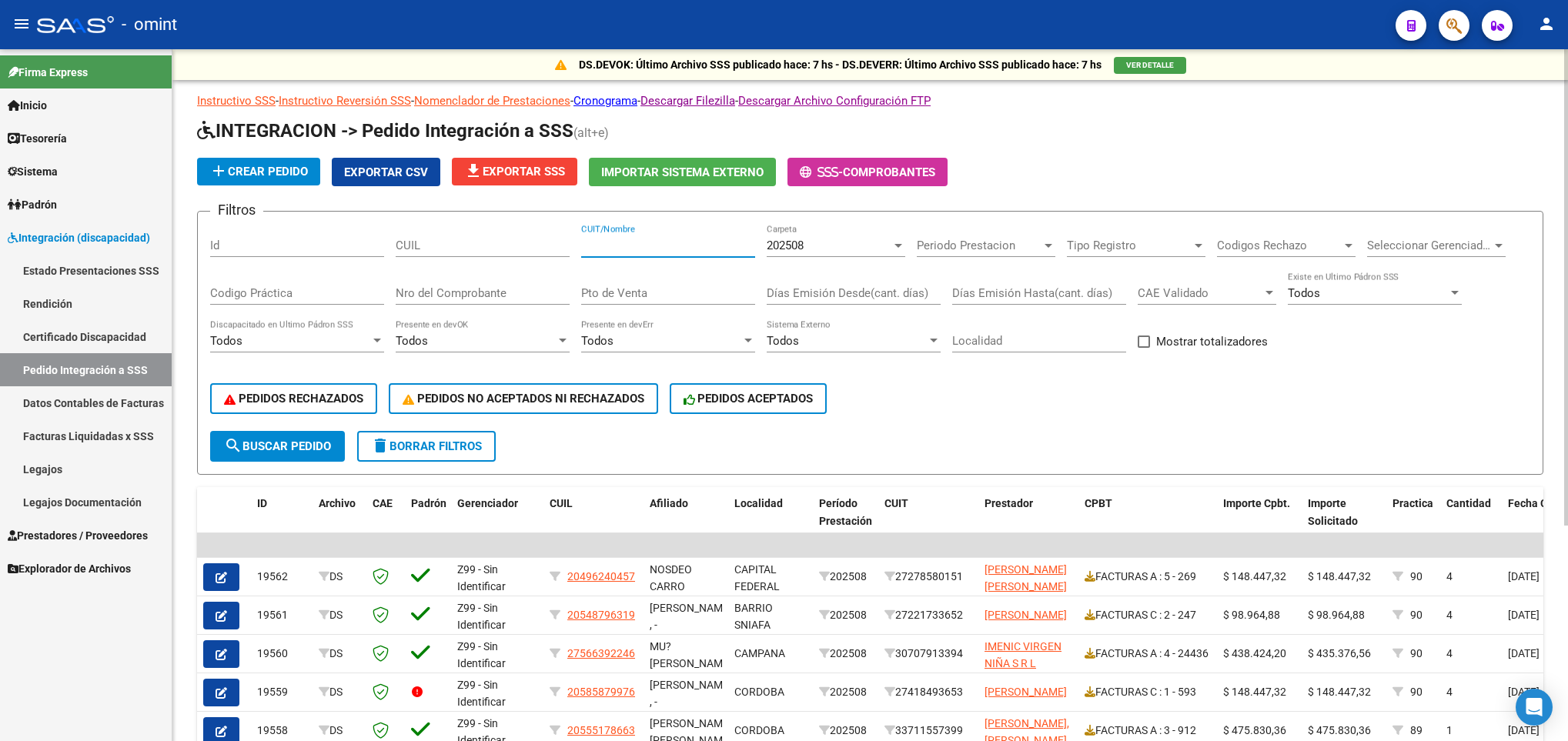
click at [688, 245] on input "CUIT/Nombre" at bounding box center [667, 246] width 174 height 14
paste input "27322412571"
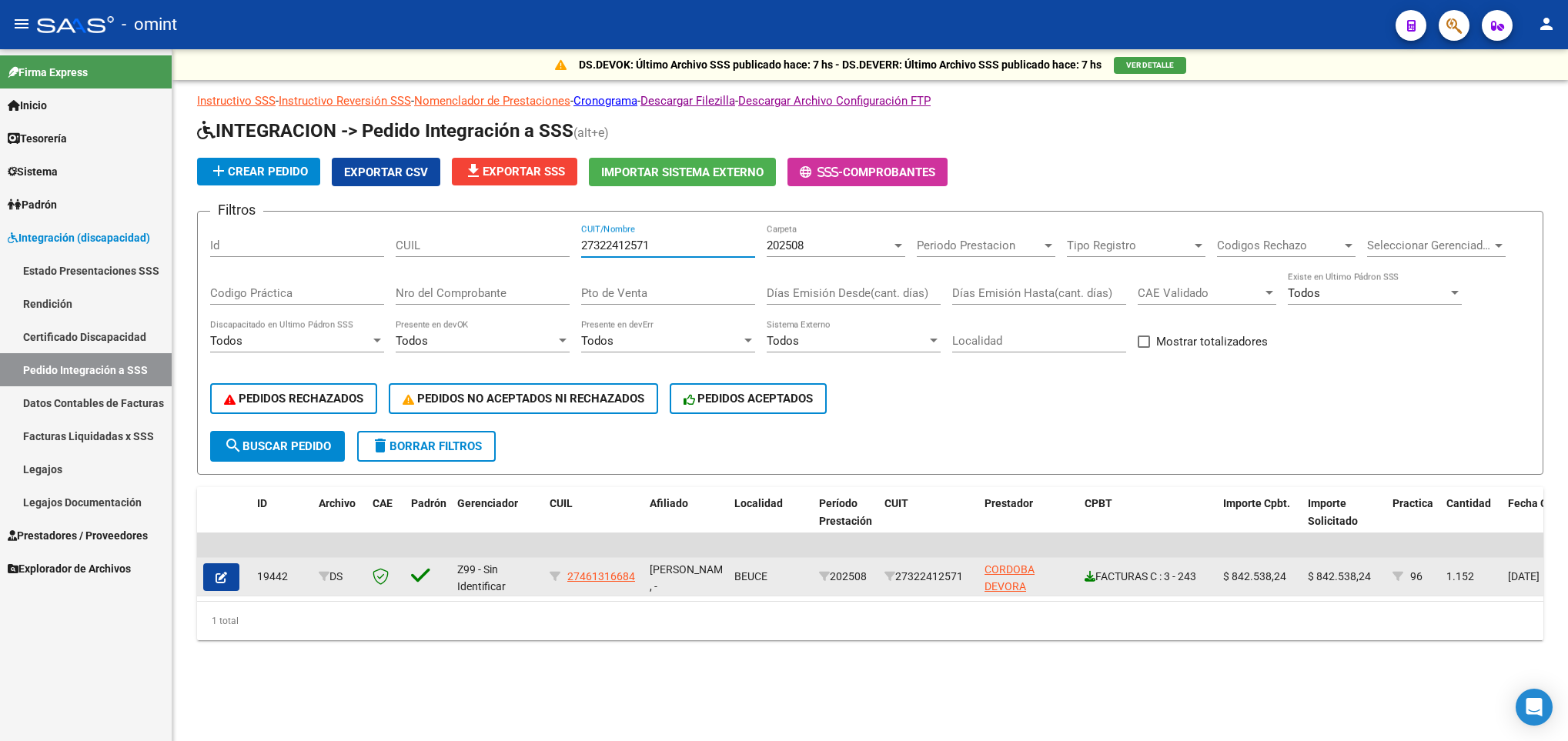
type input "27322412571"
click at [1092, 580] on icon at bounding box center [1090, 577] width 11 height 11
click at [225, 575] on icon "button" at bounding box center [221, 578] width 12 height 12
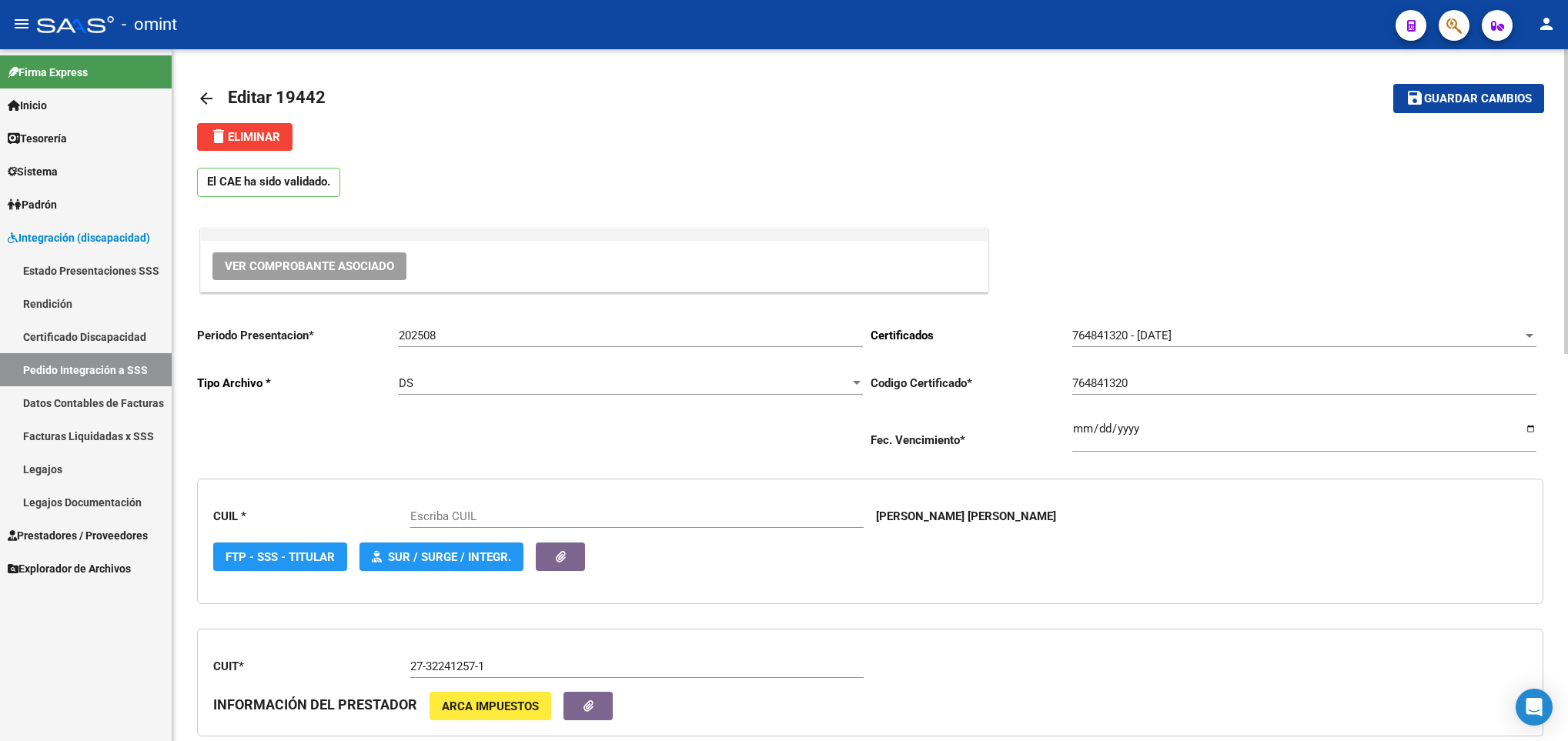
type input "27461316684"
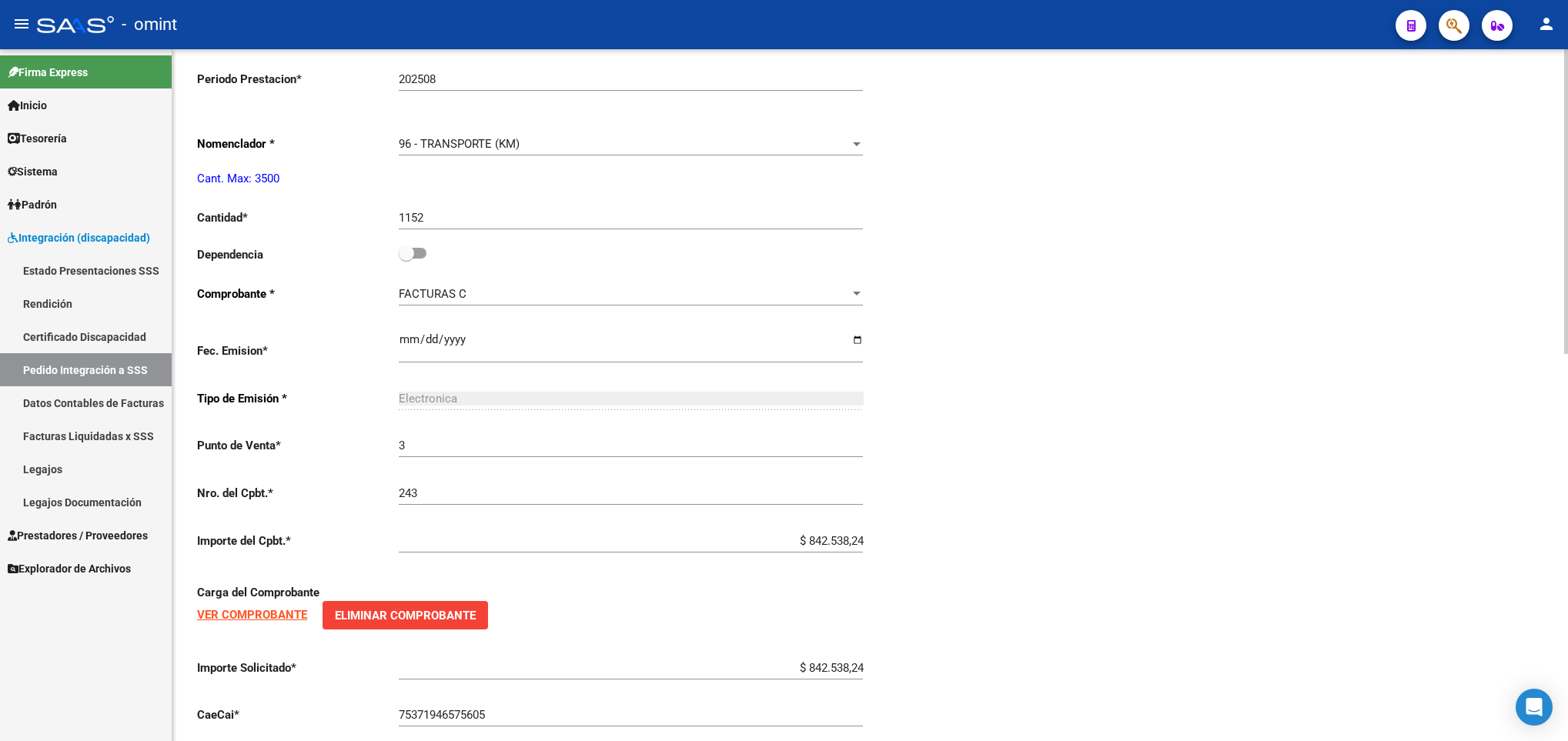
click at [1567, 582] on html "menu - omint person Firma Express Inicio Calendario SSS Instructivos Contacto O…" at bounding box center [784, 370] width 1568 height 741
click at [418, 254] on span at bounding box center [412, 253] width 28 height 11
click at [406, 259] on input "checkbox" at bounding box center [406, 259] width 1 height 1
checkbox input "true"
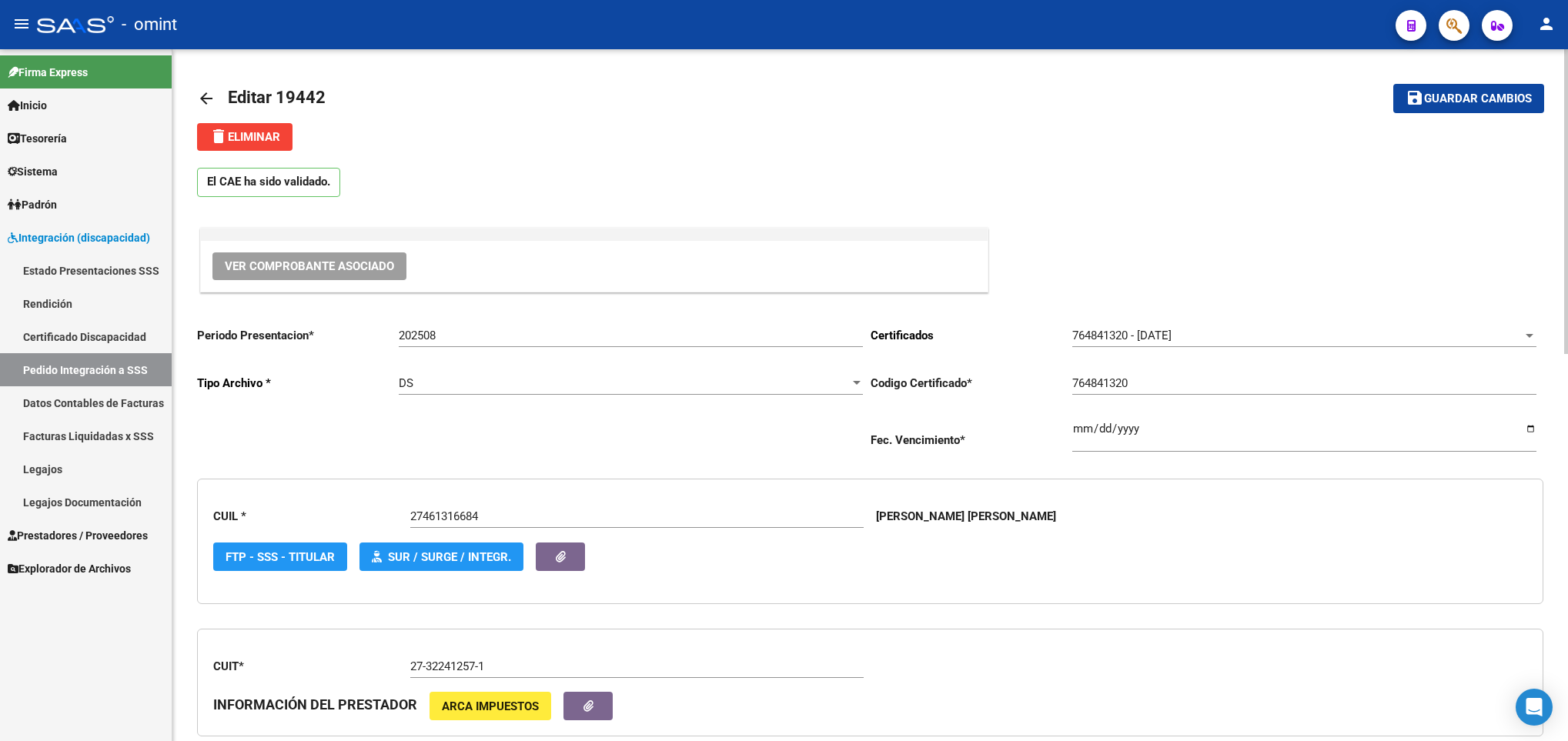
click at [1566, 88] on div at bounding box center [1566, 395] width 4 height 691
click at [1501, 97] on span "Guardar cambios" at bounding box center [1477, 100] width 108 height 14
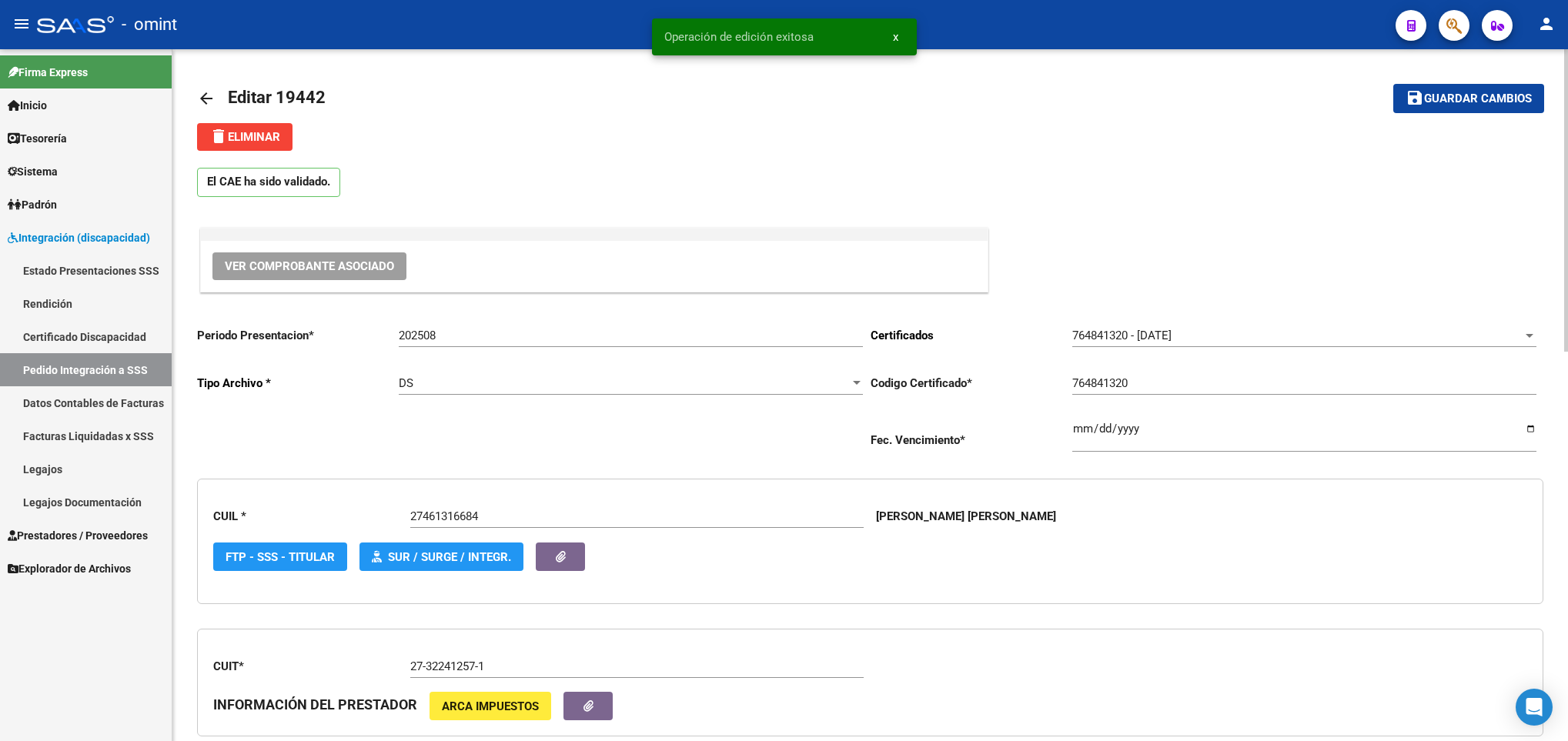
drag, startPoint x: 207, startPoint y: 97, endPoint x: 196, endPoint y: 95, distance: 11.2
click at [197, 95] on mat-icon "arrow_back" at bounding box center [207, 99] width 19 height 19
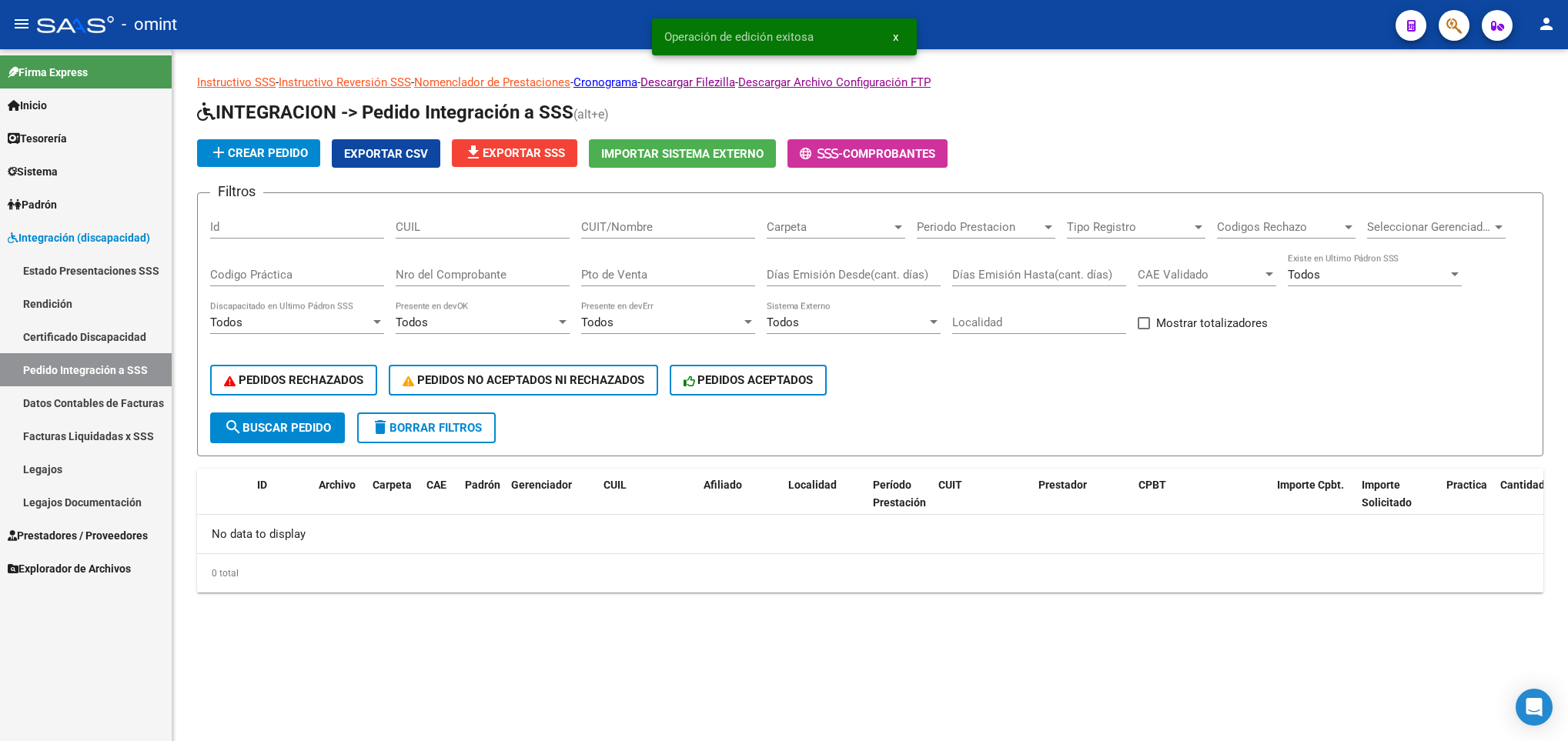
click at [197, 95] on div "Instructivo SSS - Instructivo Reversión SSS - Nomenclador de Prestaciones - Cro…" at bounding box center [870, 333] width 1346 height 519
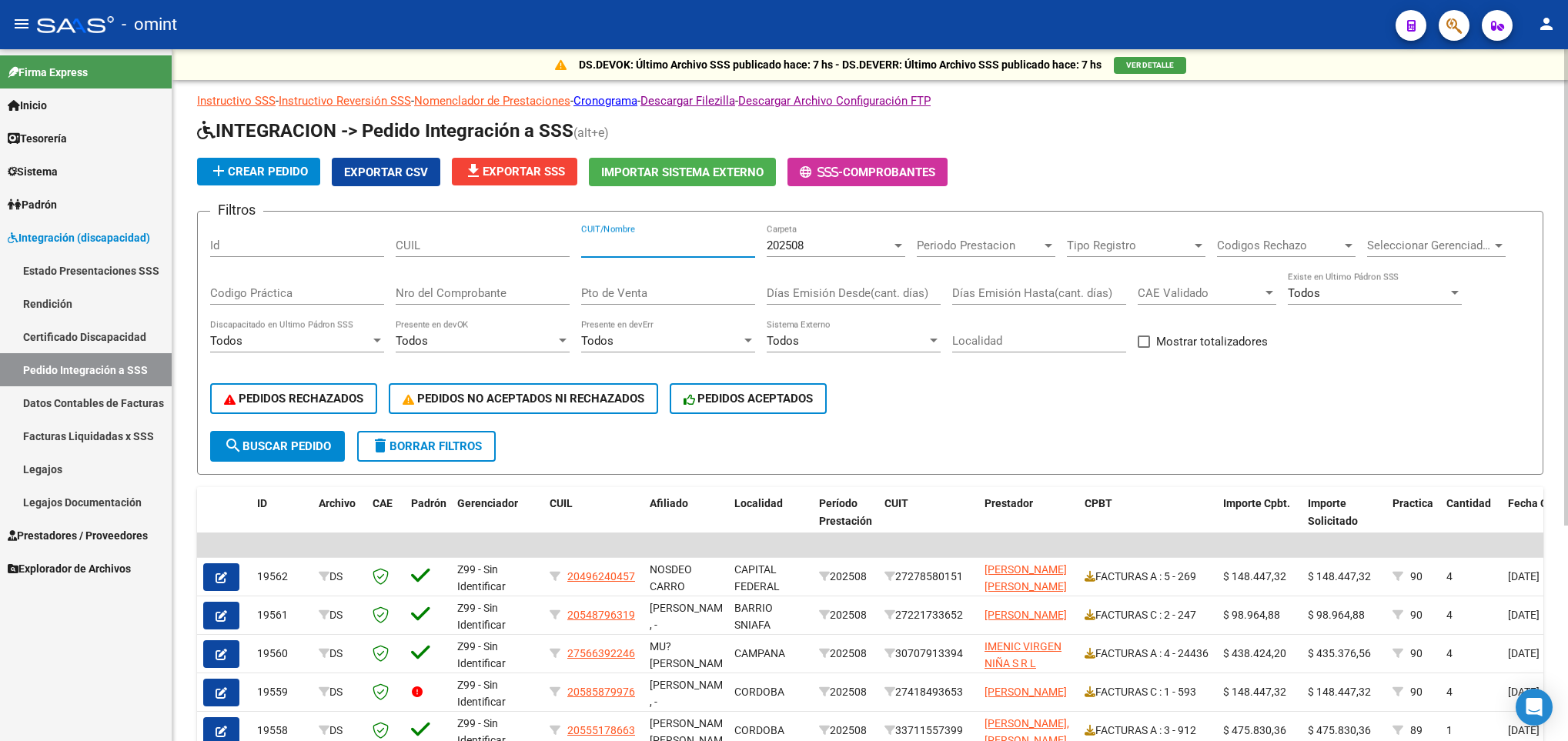
click at [622, 240] on input "CUIT/Nombre" at bounding box center [667, 246] width 174 height 14
paste input "27322412571"
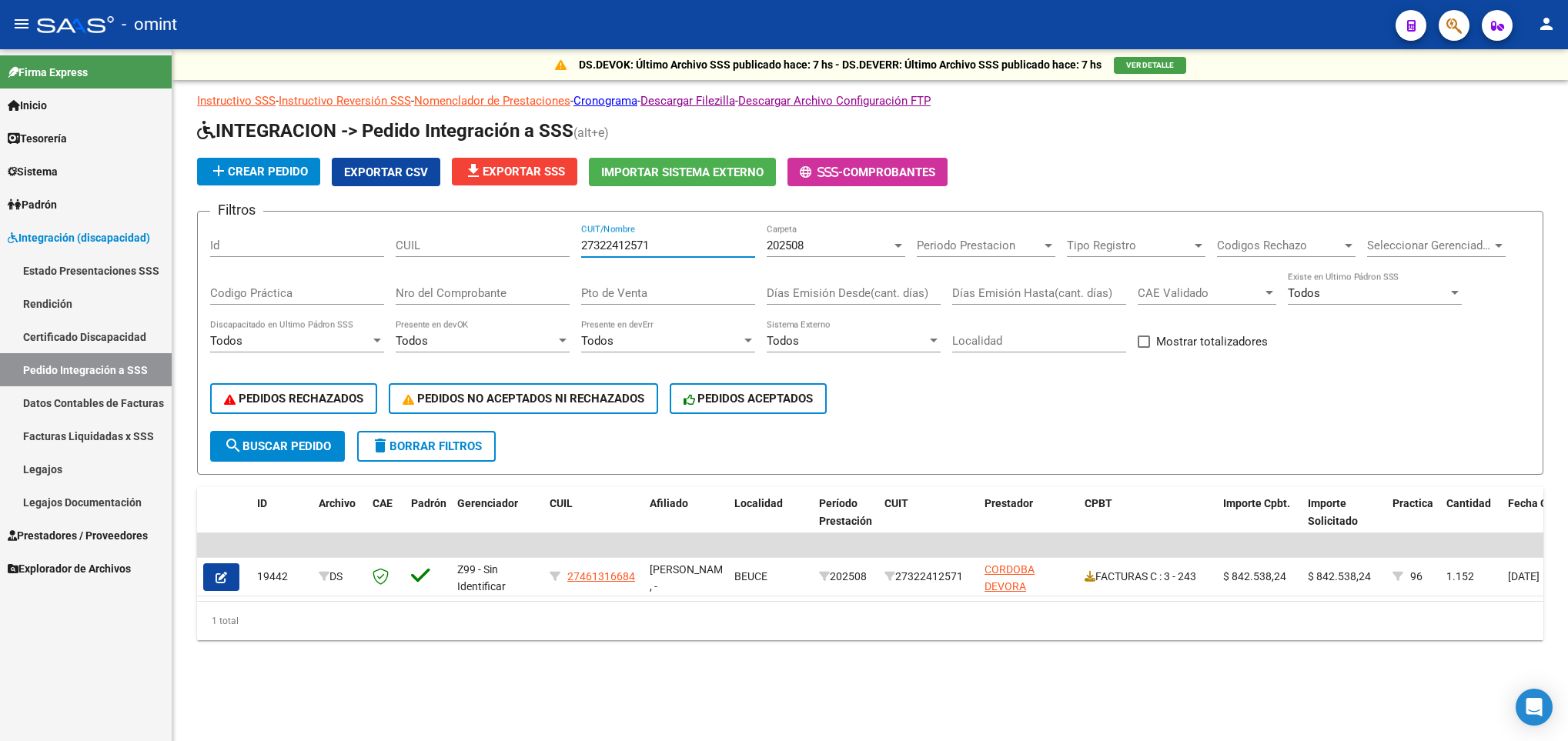
type input "27322412571"
click at [448, 434] on button "delete Borrar Filtros" at bounding box center [426, 446] width 138 height 31
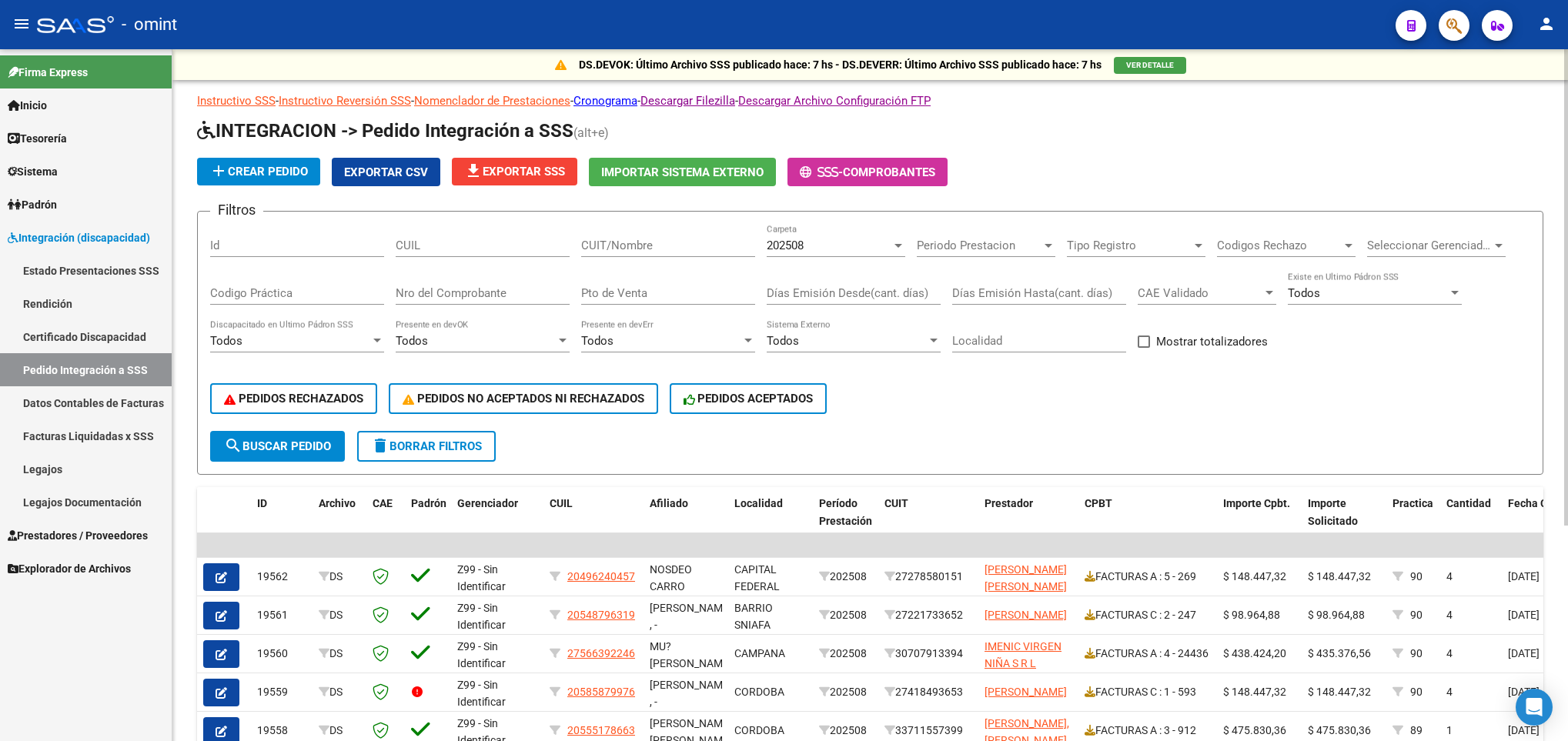
click at [1559, 647] on div "DS.DEVOK: Último Archivo SSS publicado hace: 7 hs - DS.DEVERR: Último Archivo S…" at bounding box center [869, 542] width 1395 height 986
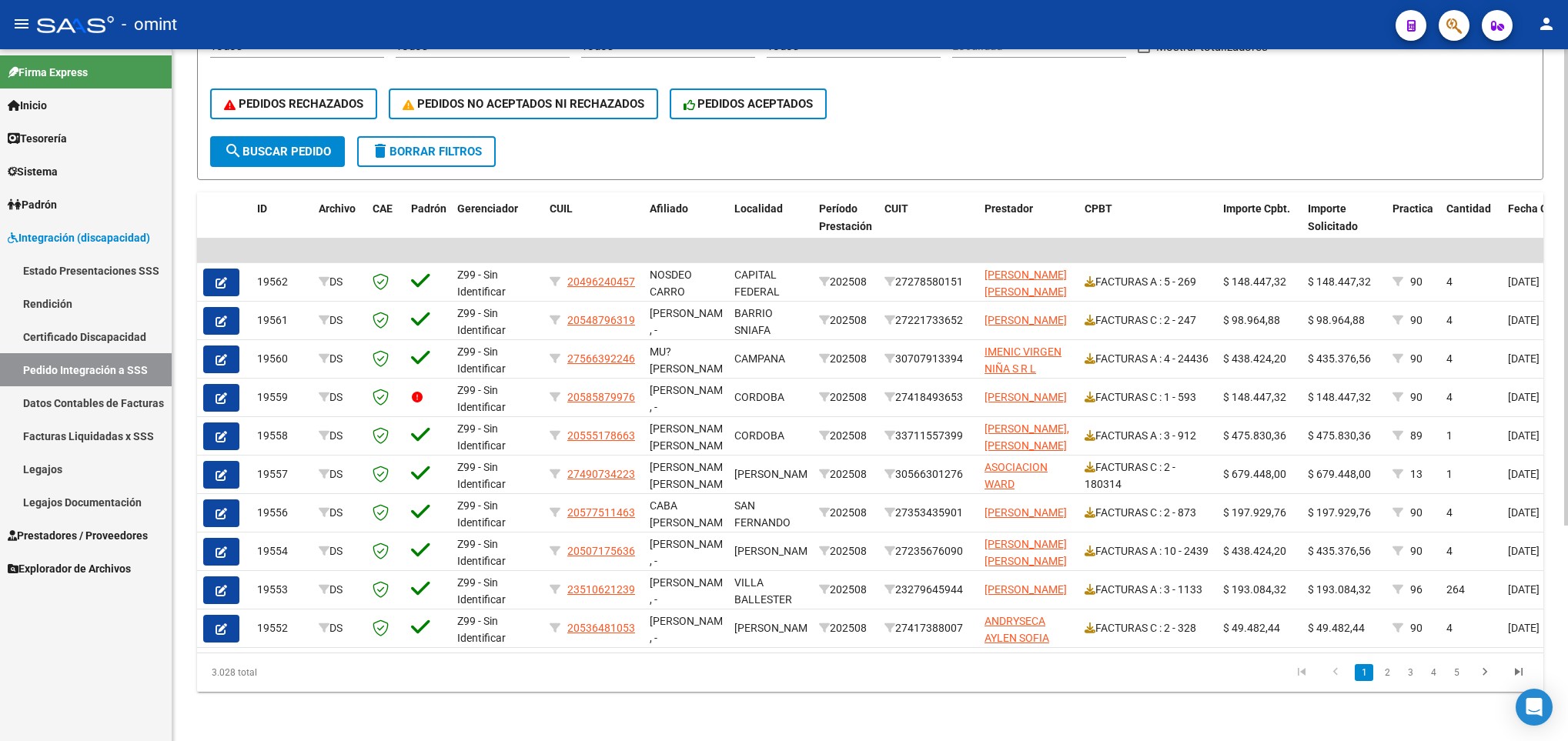
click at [1567, 654] on html "menu - omint person Firma Express Inicio Calendario SSS Instructivos Contacto O…" at bounding box center [784, 370] width 1568 height 741
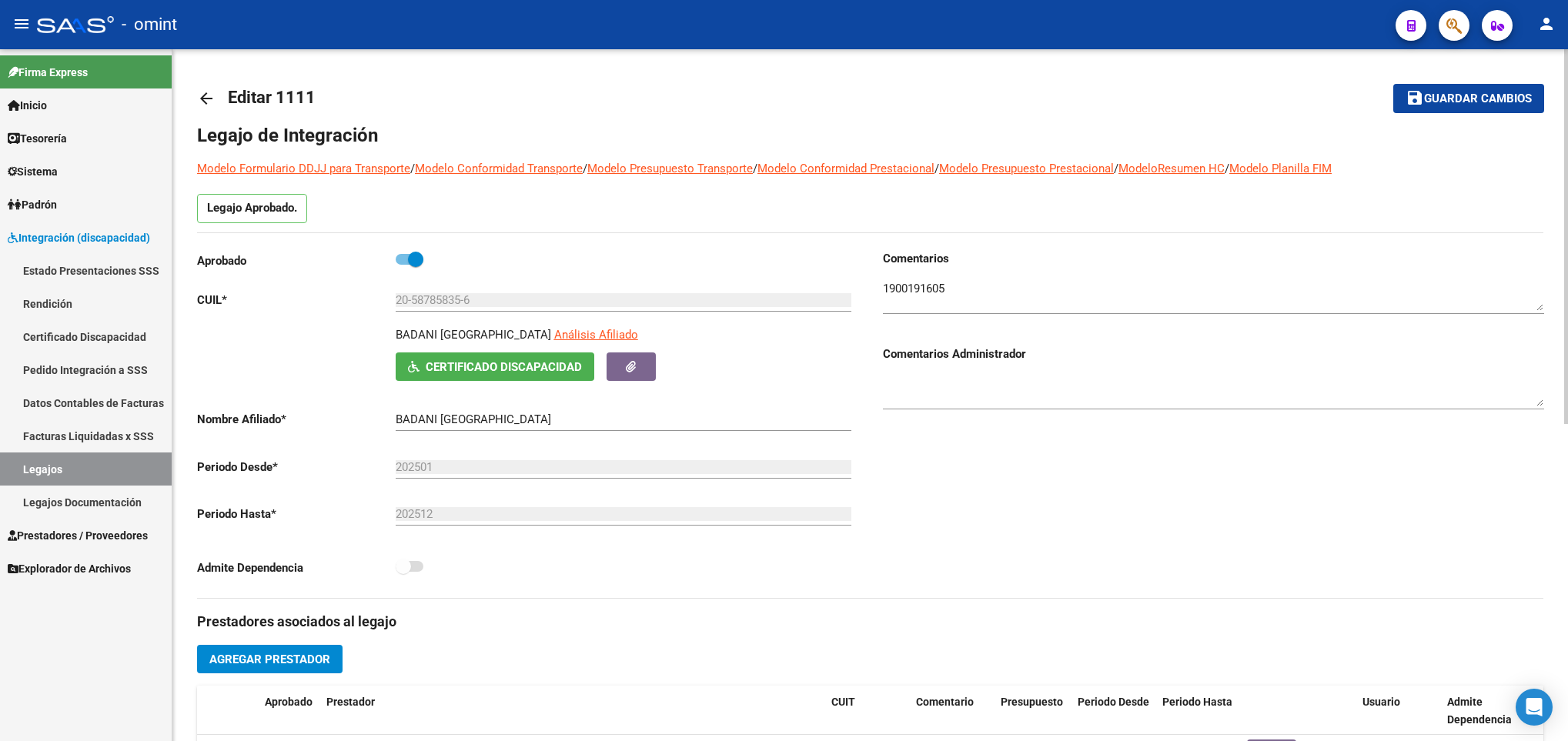
scroll to position [17, 0]
click at [210, 90] on mat-icon "arrow_back" at bounding box center [207, 99] width 19 height 19
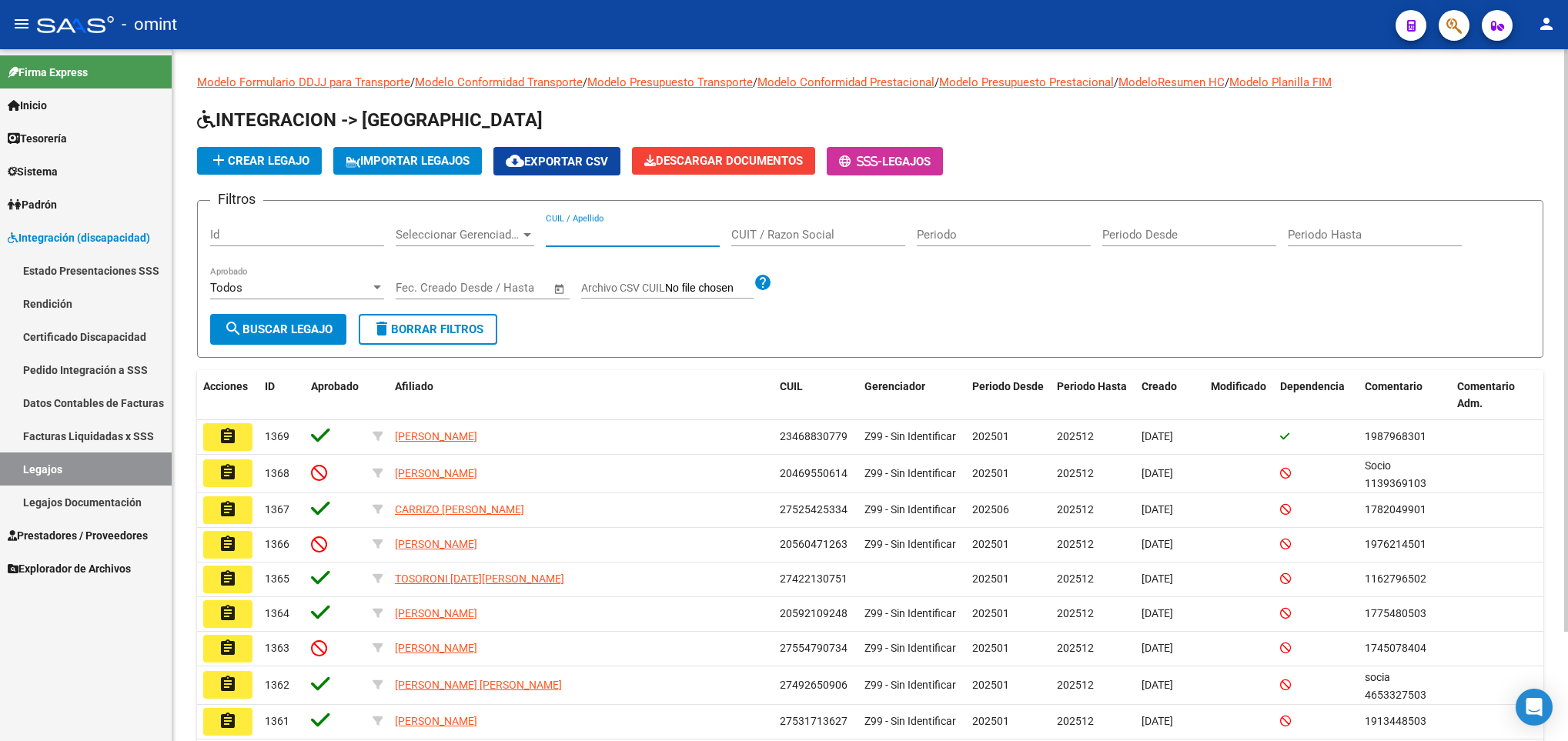
click at [578, 240] on input "CUIL / Apellido" at bounding box center [632, 235] width 174 height 14
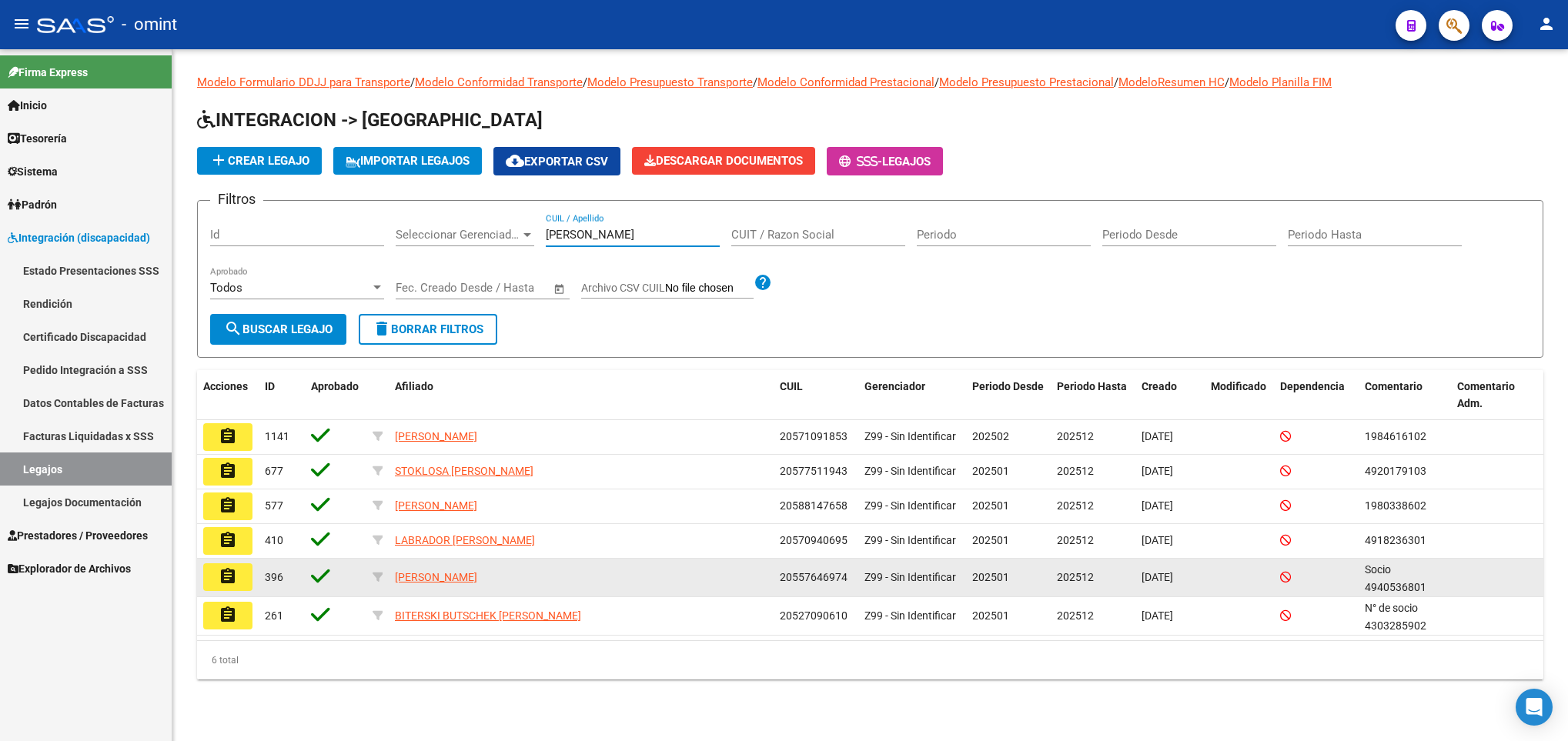
type input "liam"
click at [215, 580] on button "assignment" at bounding box center [228, 577] width 50 height 28
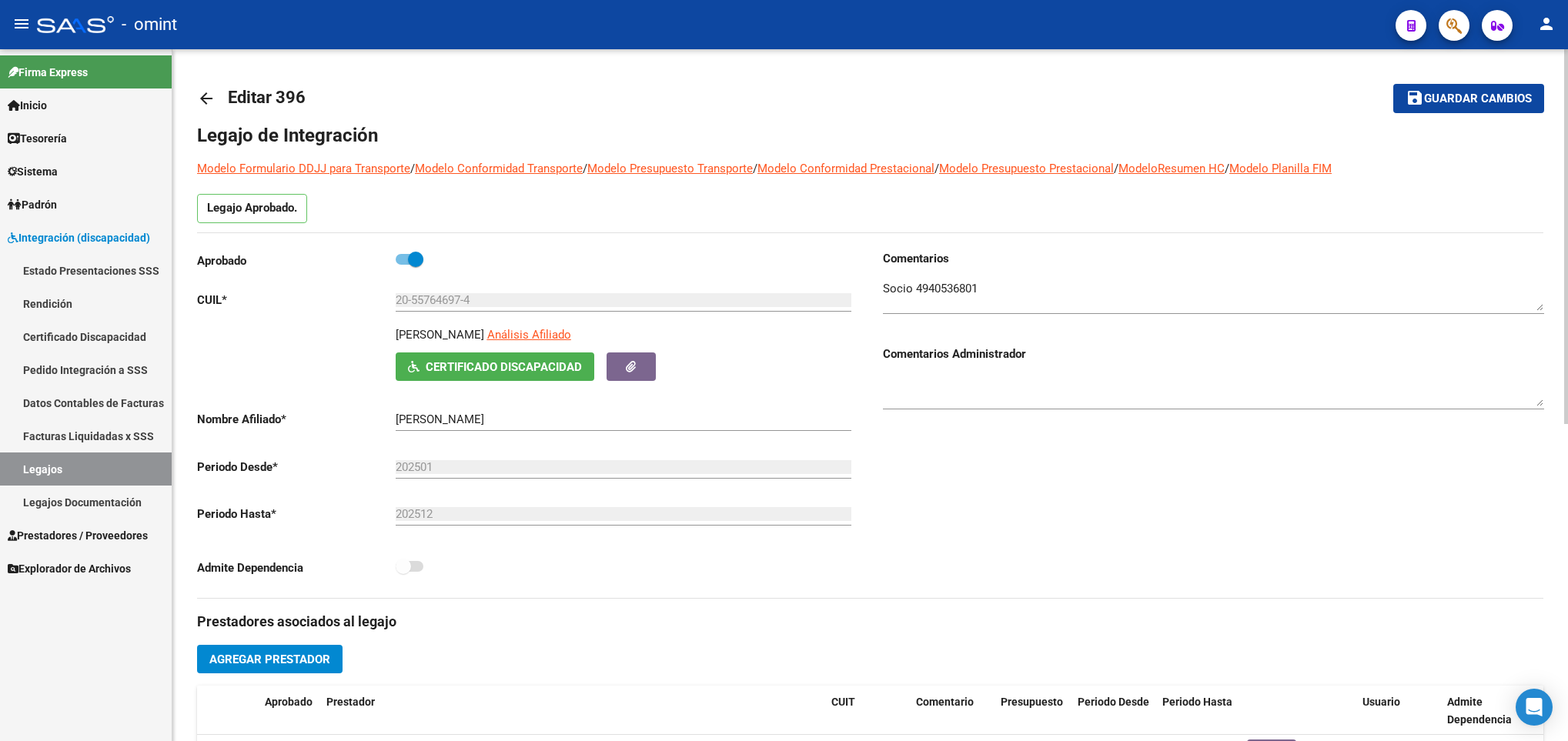
click at [199, 90] on mat-icon "arrow_back" at bounding box center [207, 99] width 19 height 19
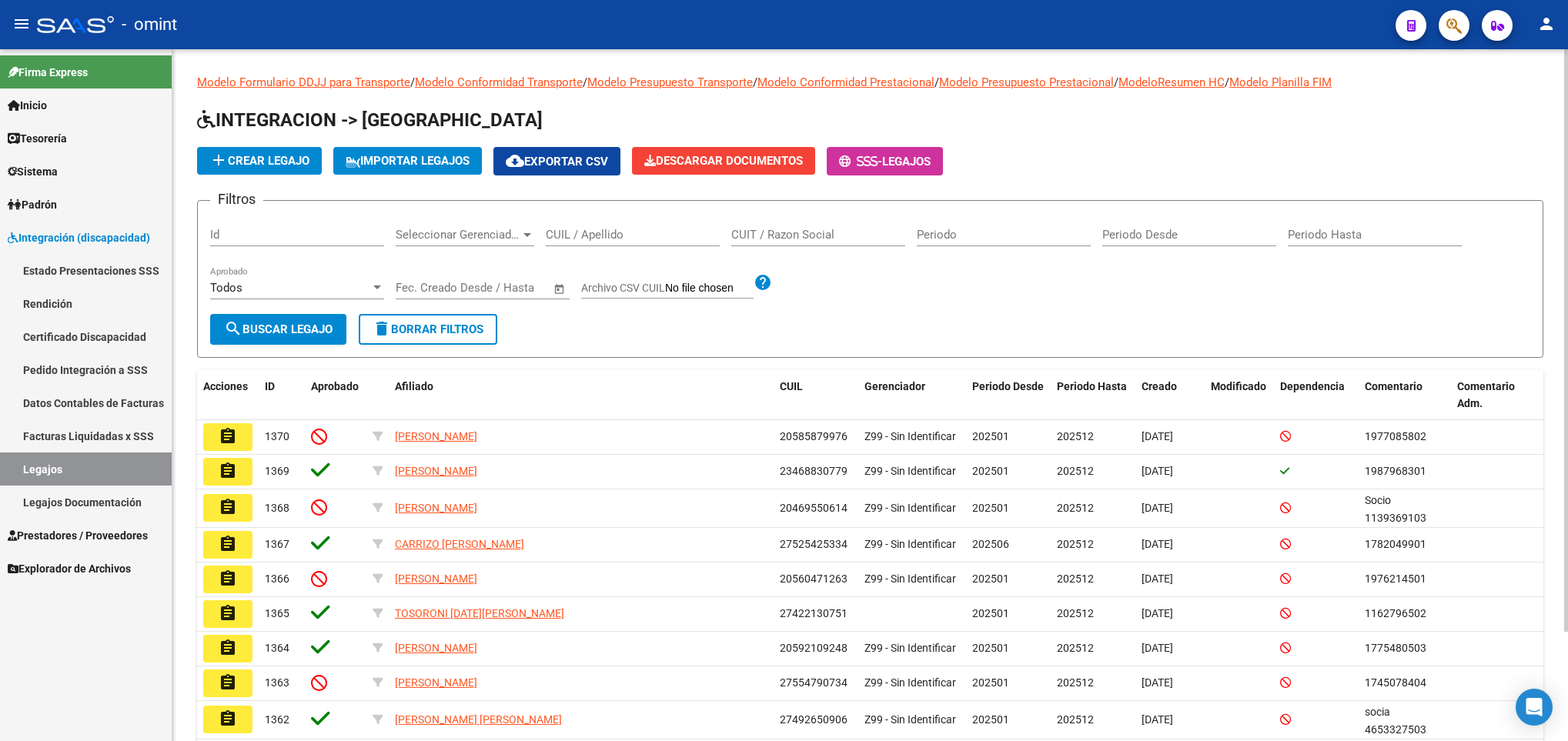
click at [589, 227] on div "CUIL / Apellido" at bounding box center [632, 229] width 174 height 33
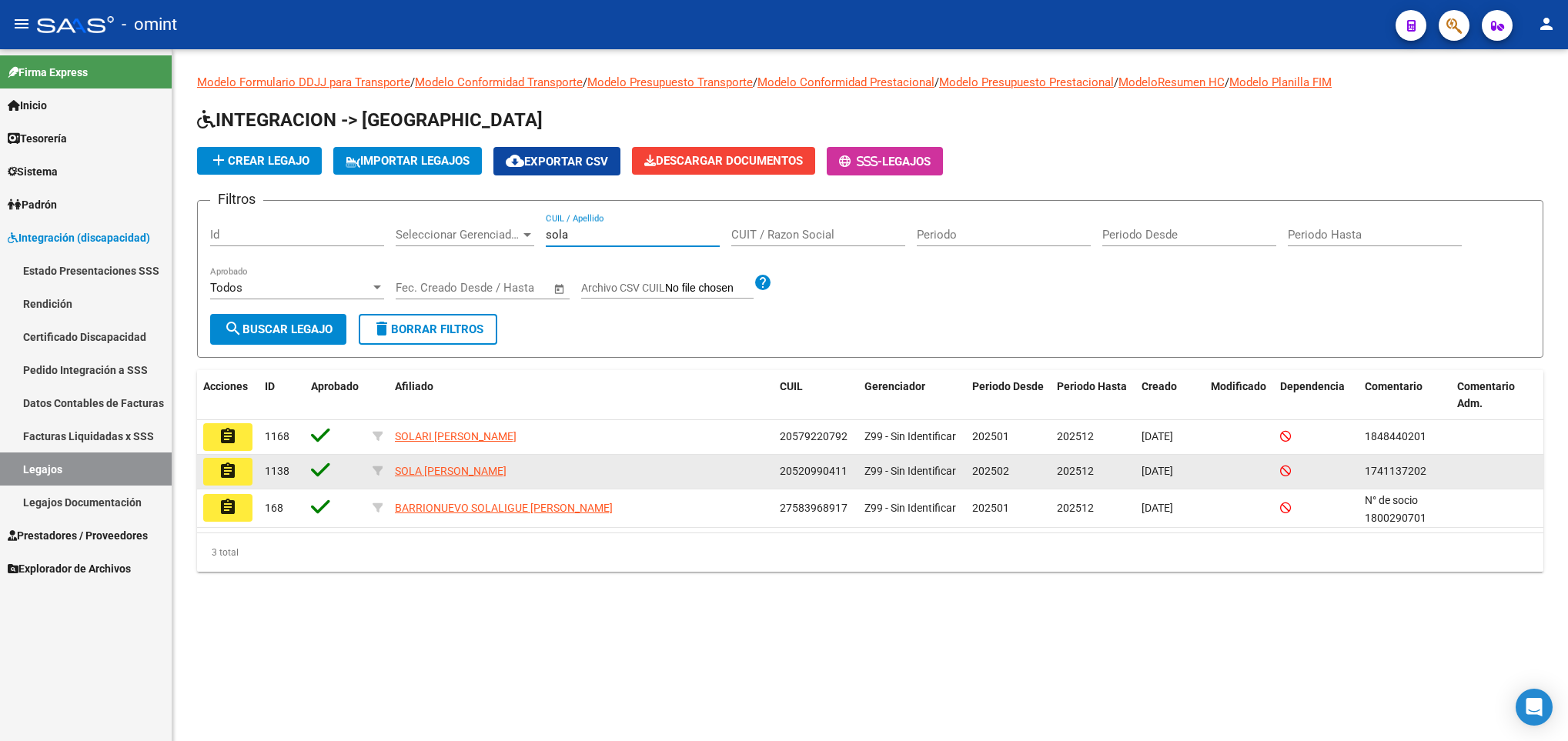
type input "sola"
click at [225, 479] on mat-icon "assignment" at bounding box center [228, 471] width 19 height 19
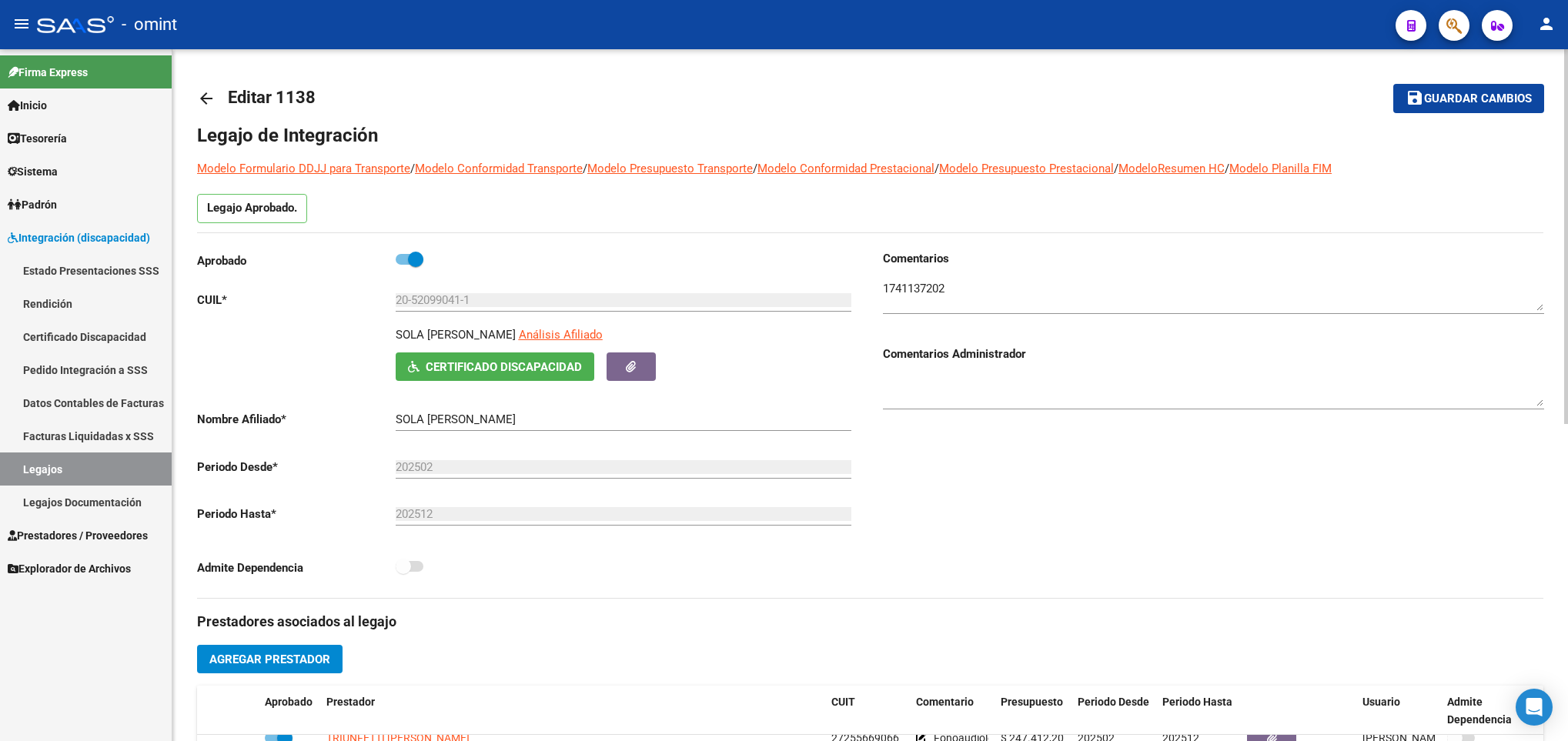
click at [1564, 68] on div at bounding box center [1566, 395] width 4 height 691
click at [935, 284] on textarea at bounding box center [1213, 295] width 661 height 31
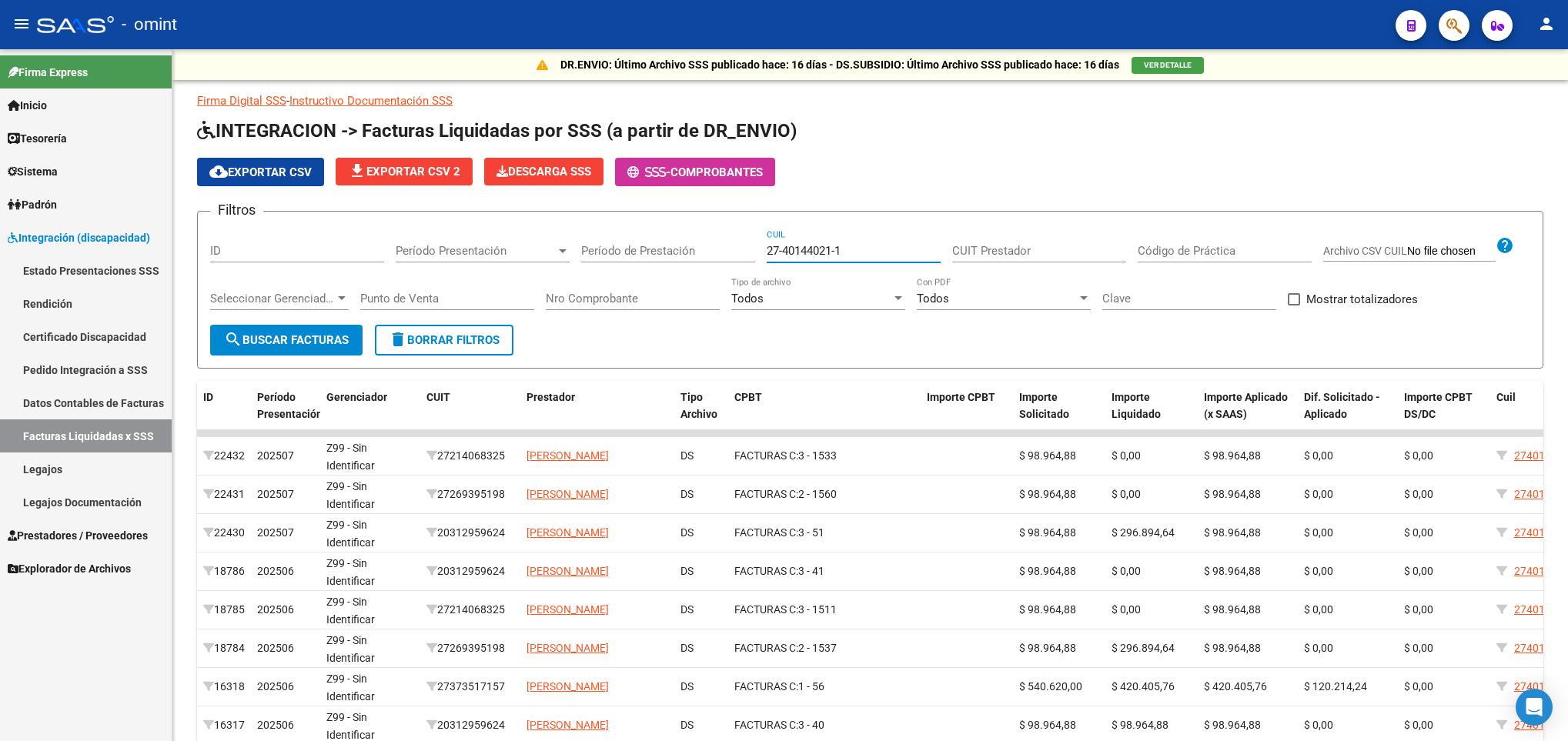
scroll to position [155, 0]
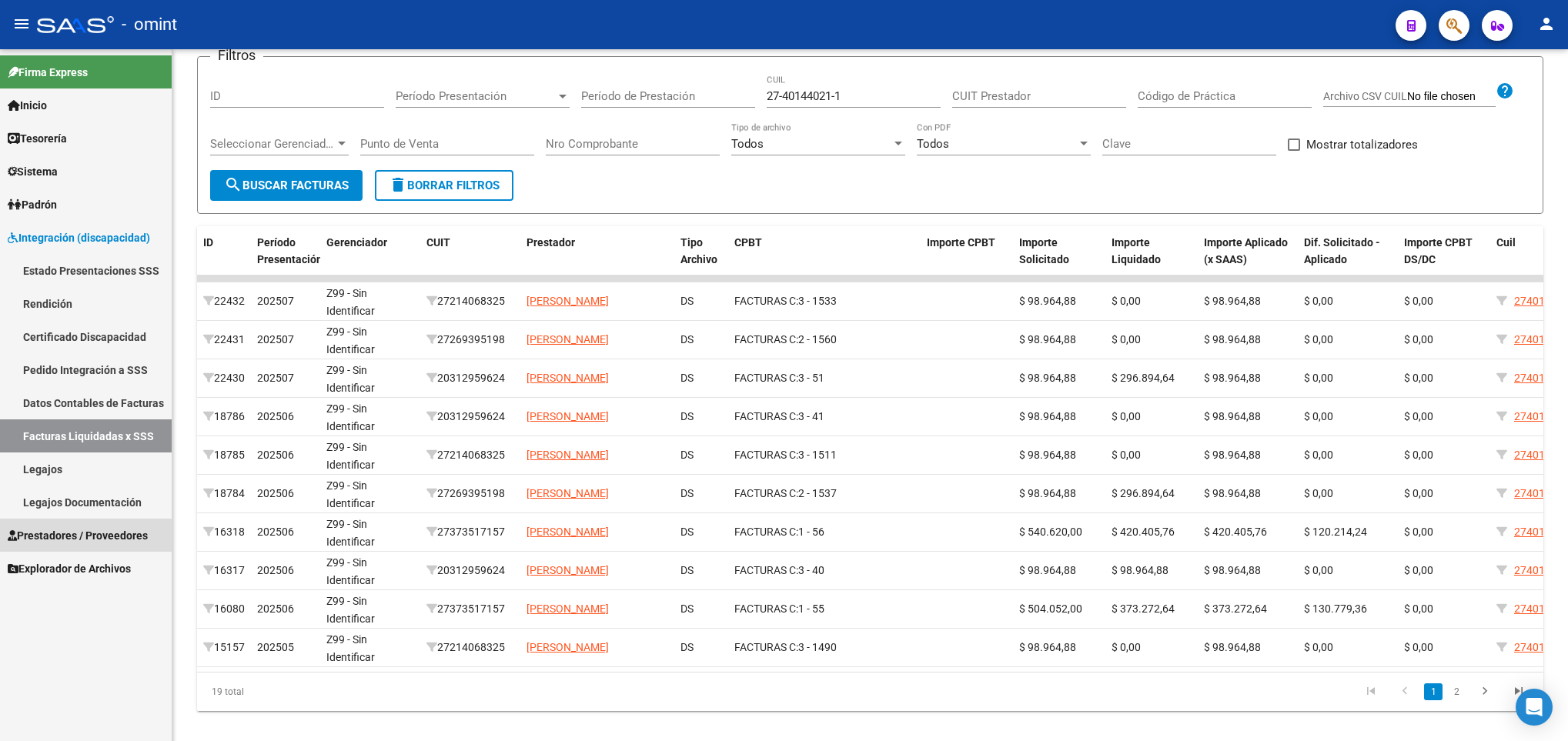
click at [114, 534] on span "Prestadores / Proveedores" at bounding box center [78, 536] width 140 height 17
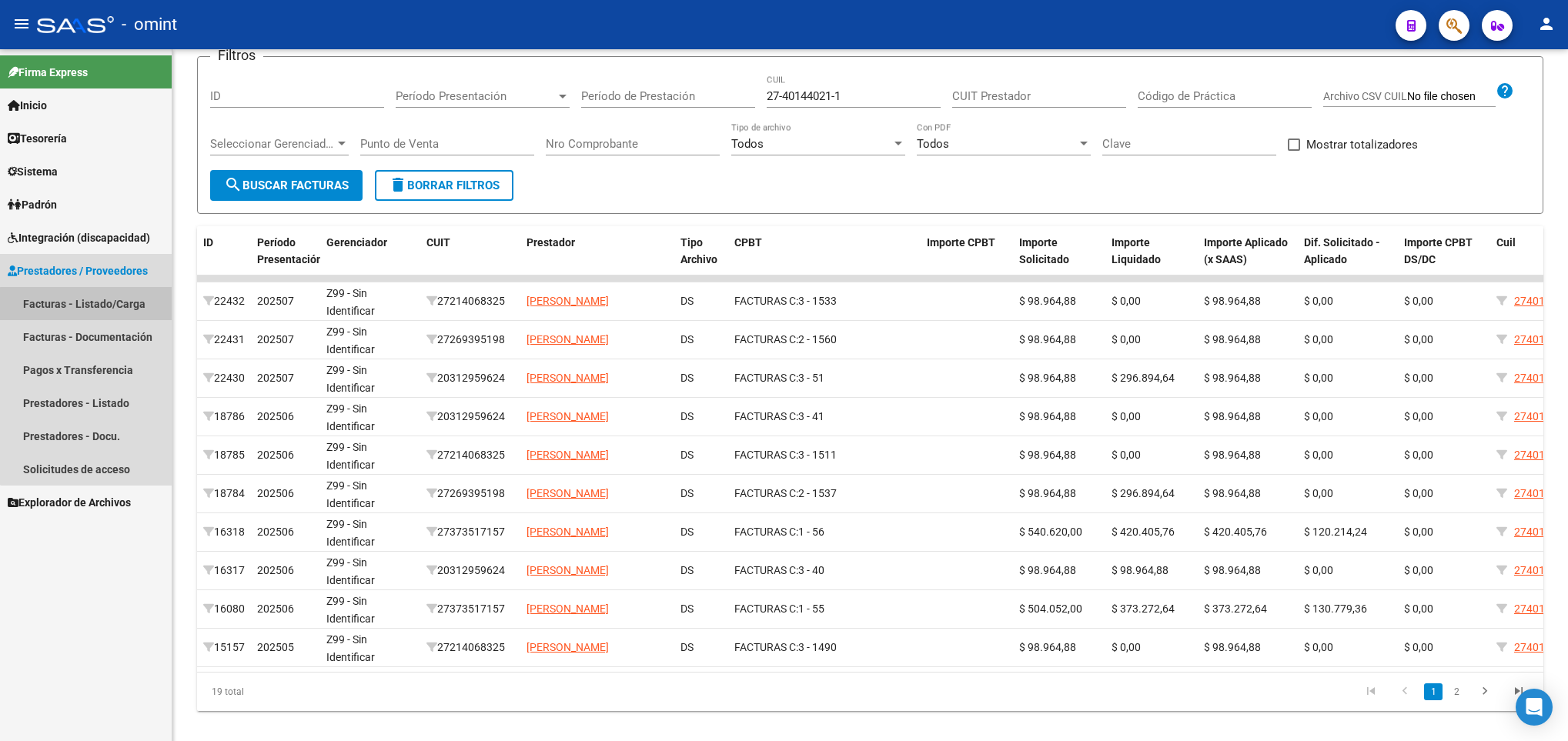
click at [91, 308] on link "Facturas - Listado/Carga" at bounding box center [86, 303] width 171 height 33
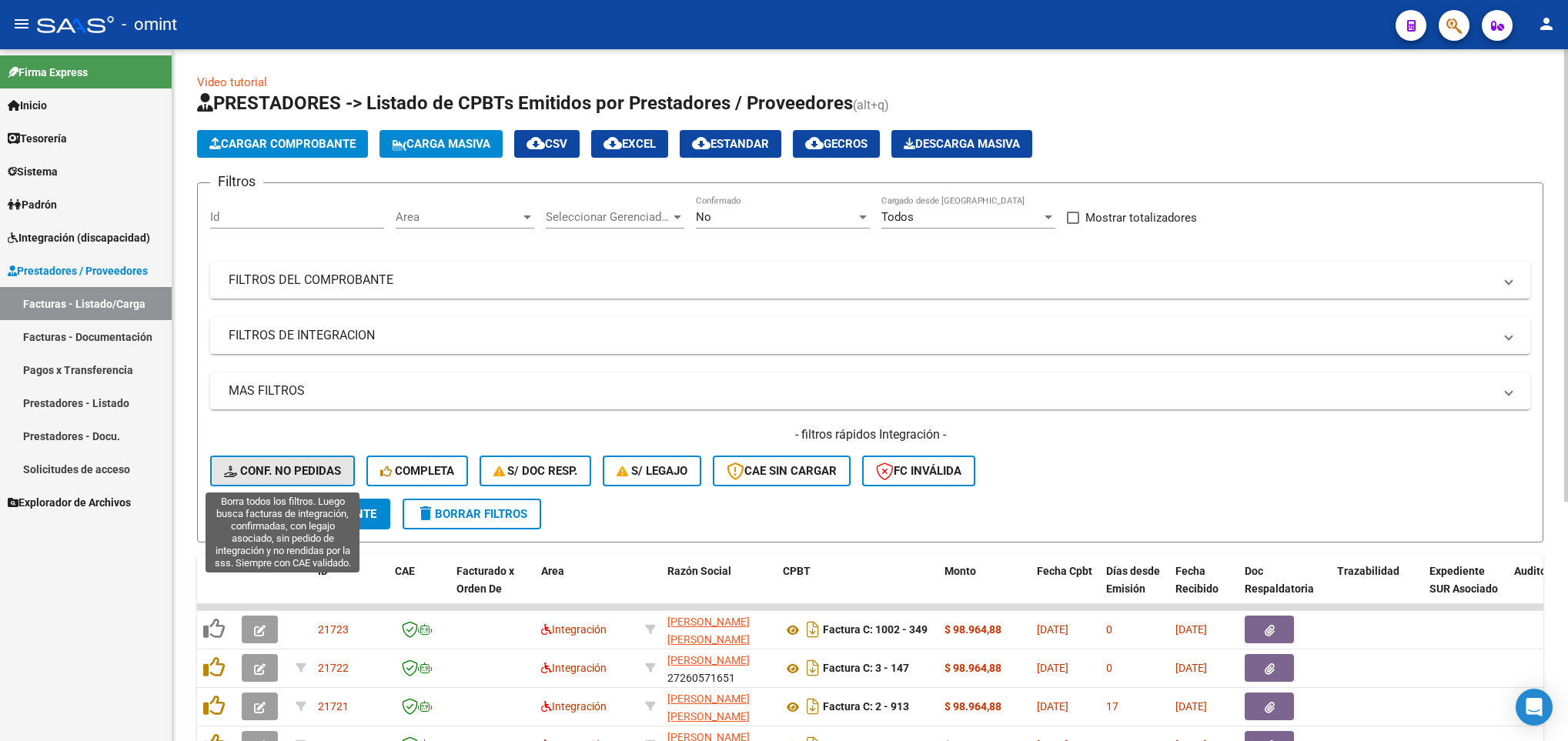
click at [259, 479] on button "Conf. no pedidas" at bounding box center [282, 471] width 145 height 31
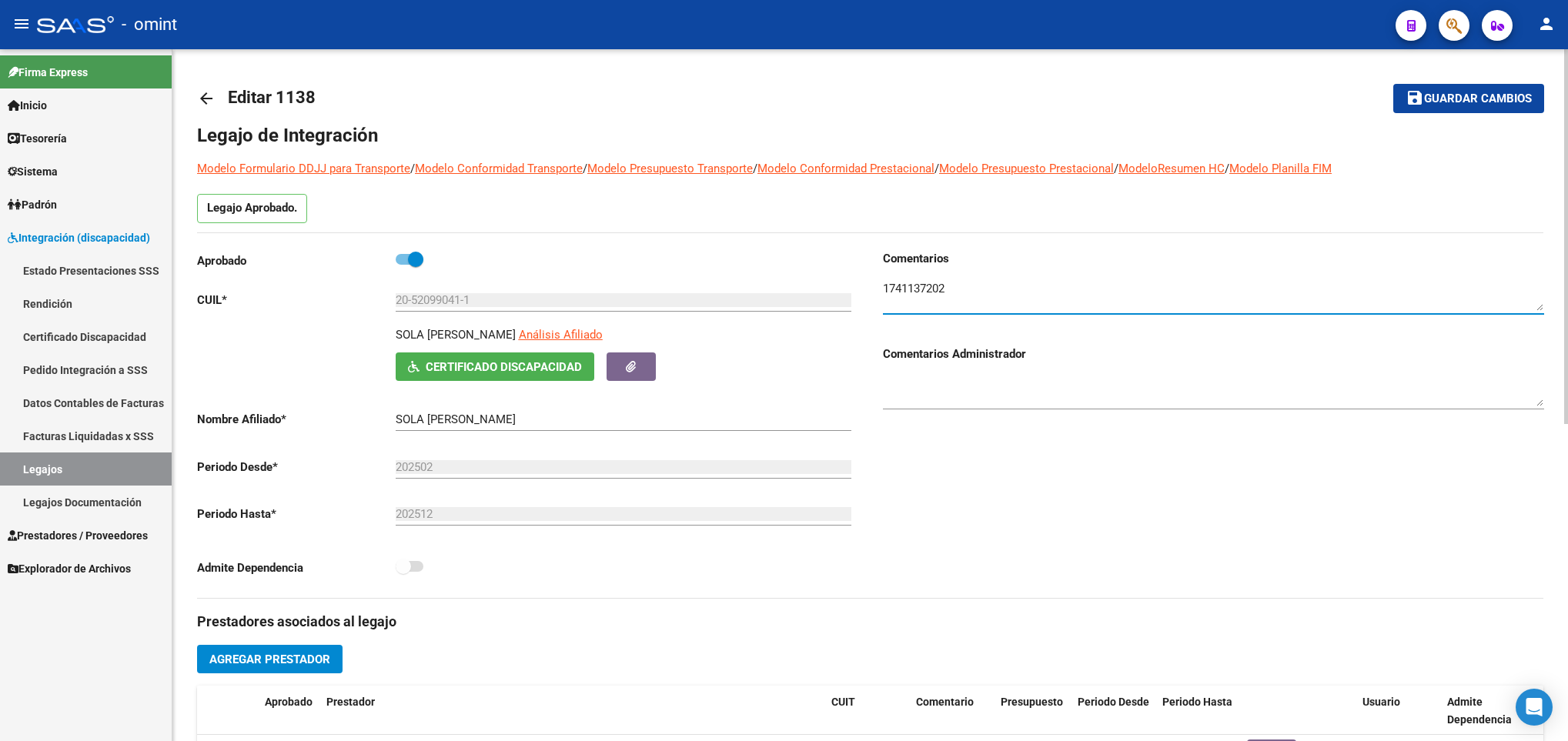
scroll to position [17, 0]
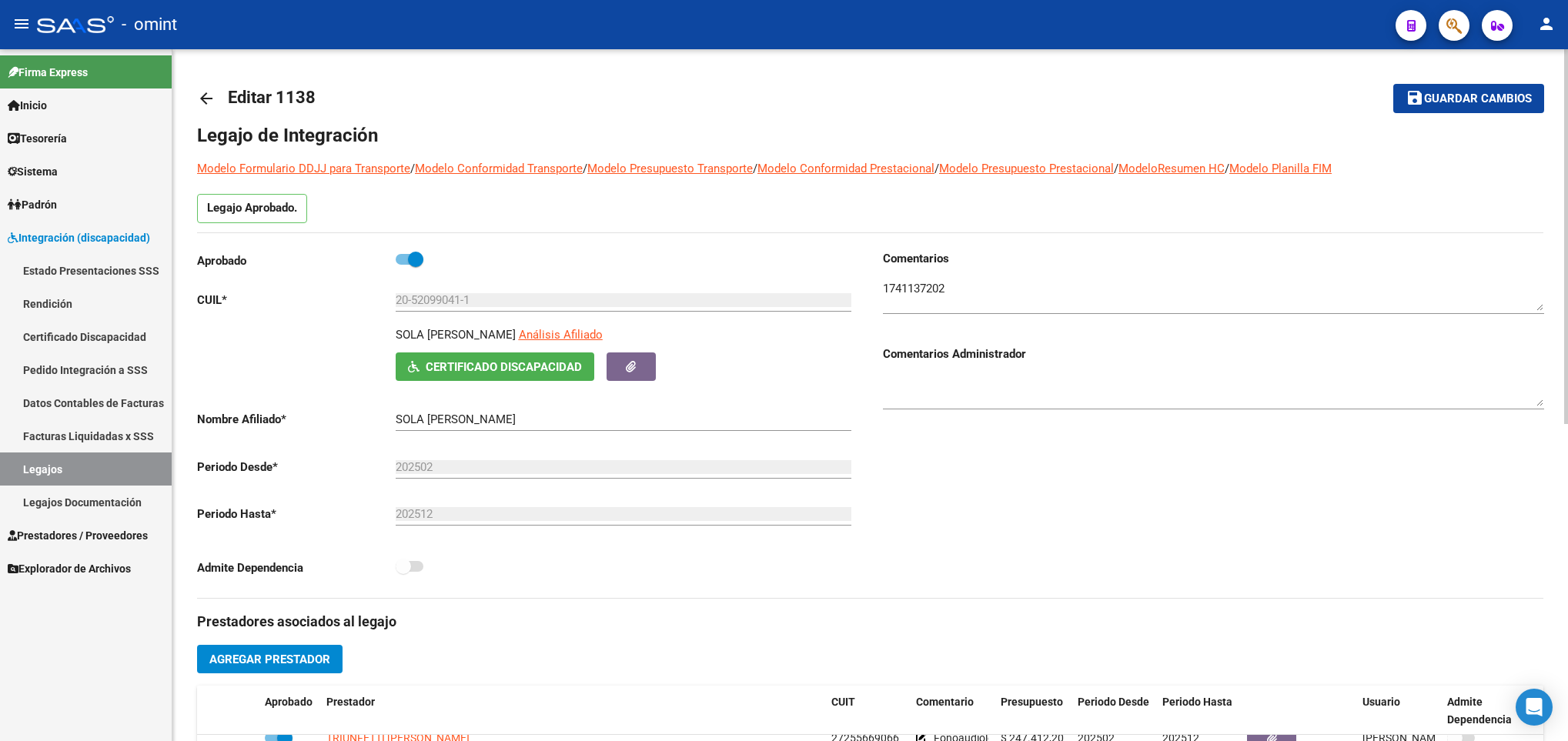
click at [208, 102] on mat-icon "arrow_back" at bounding box center [207, 99] width 19 height 19
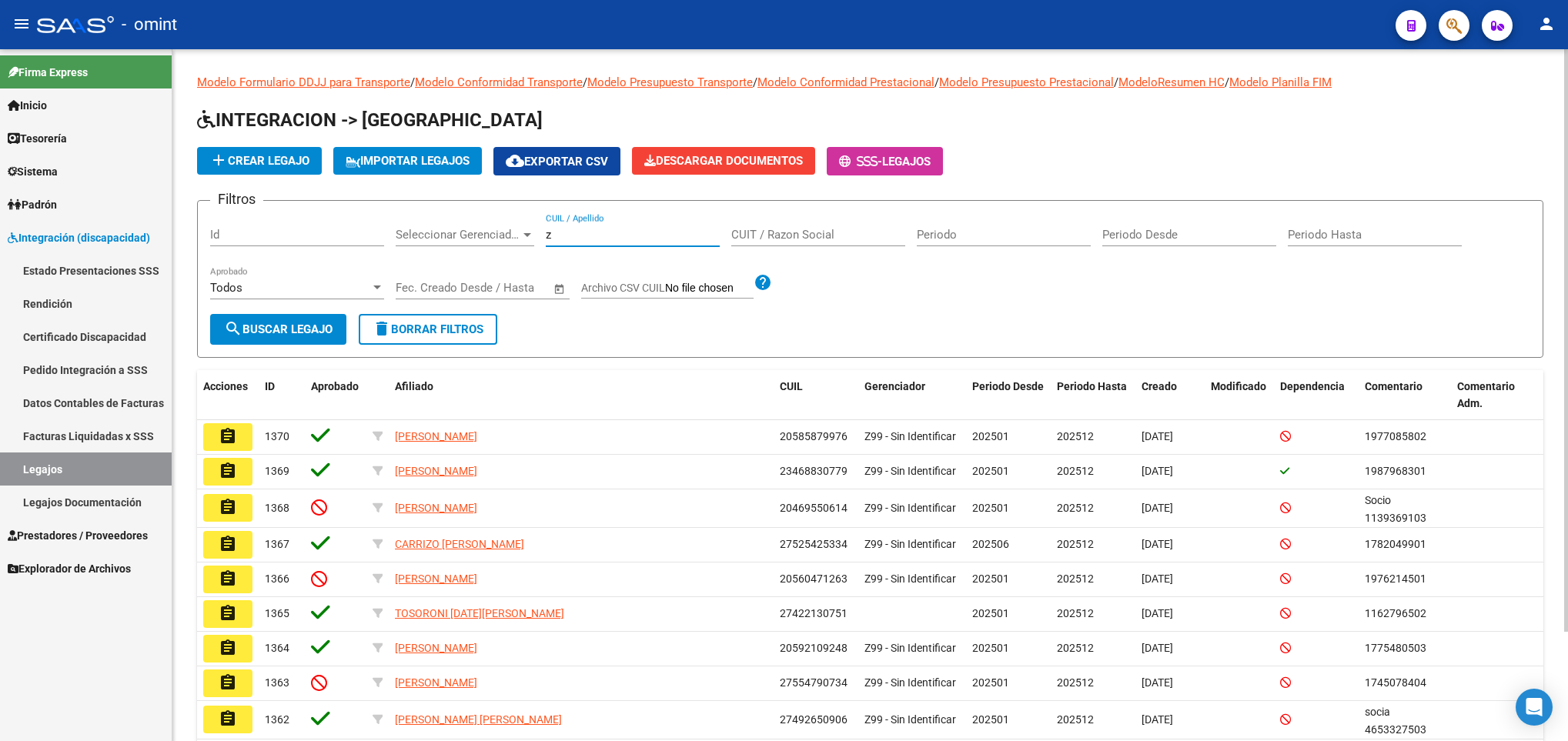
click at [626, 234] on input "z" at bounding box center [632, 235] width 174 height 14
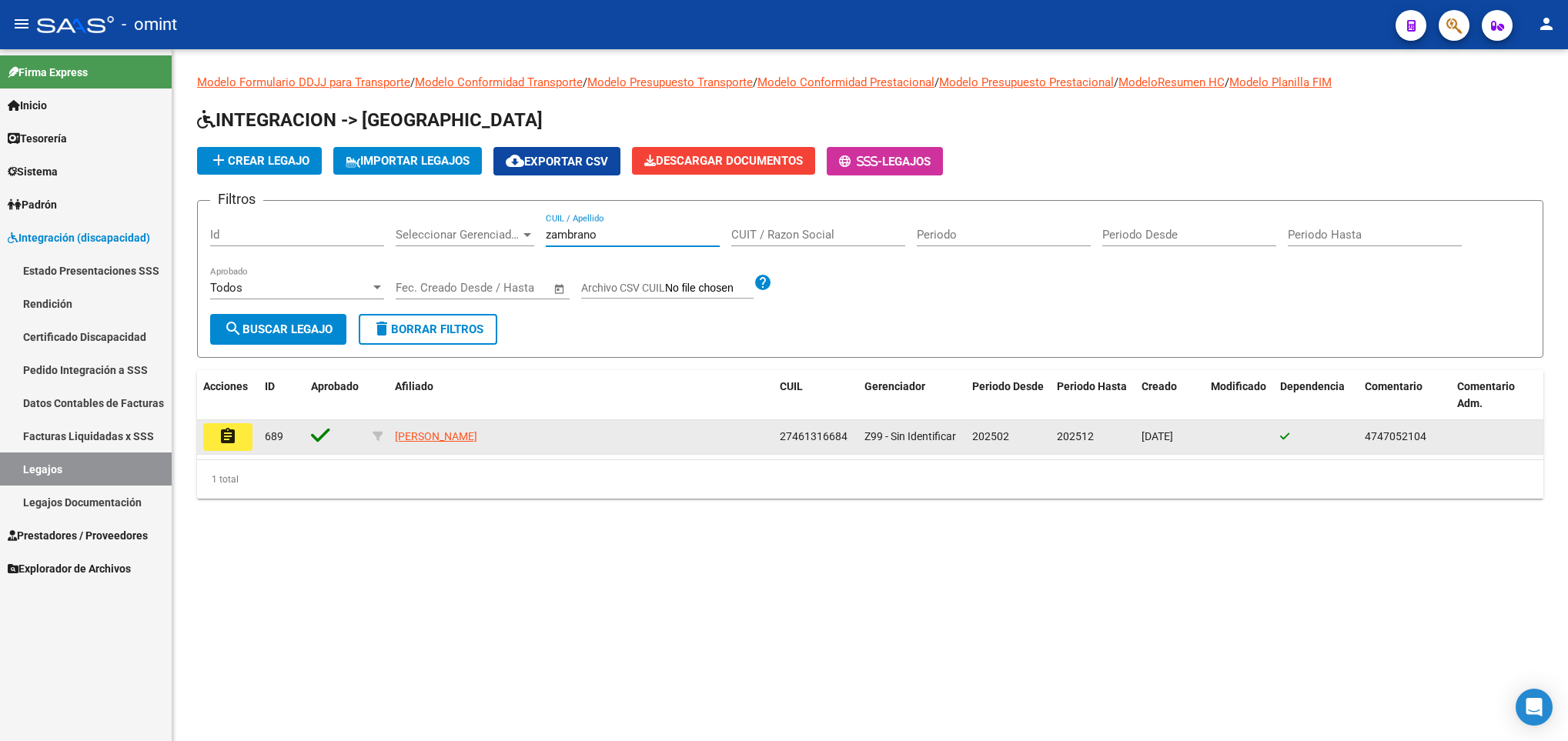
type input "zambrano"
click at [211, 442] on button "assignment" at bounding box center [228, 437] width 50 height 28
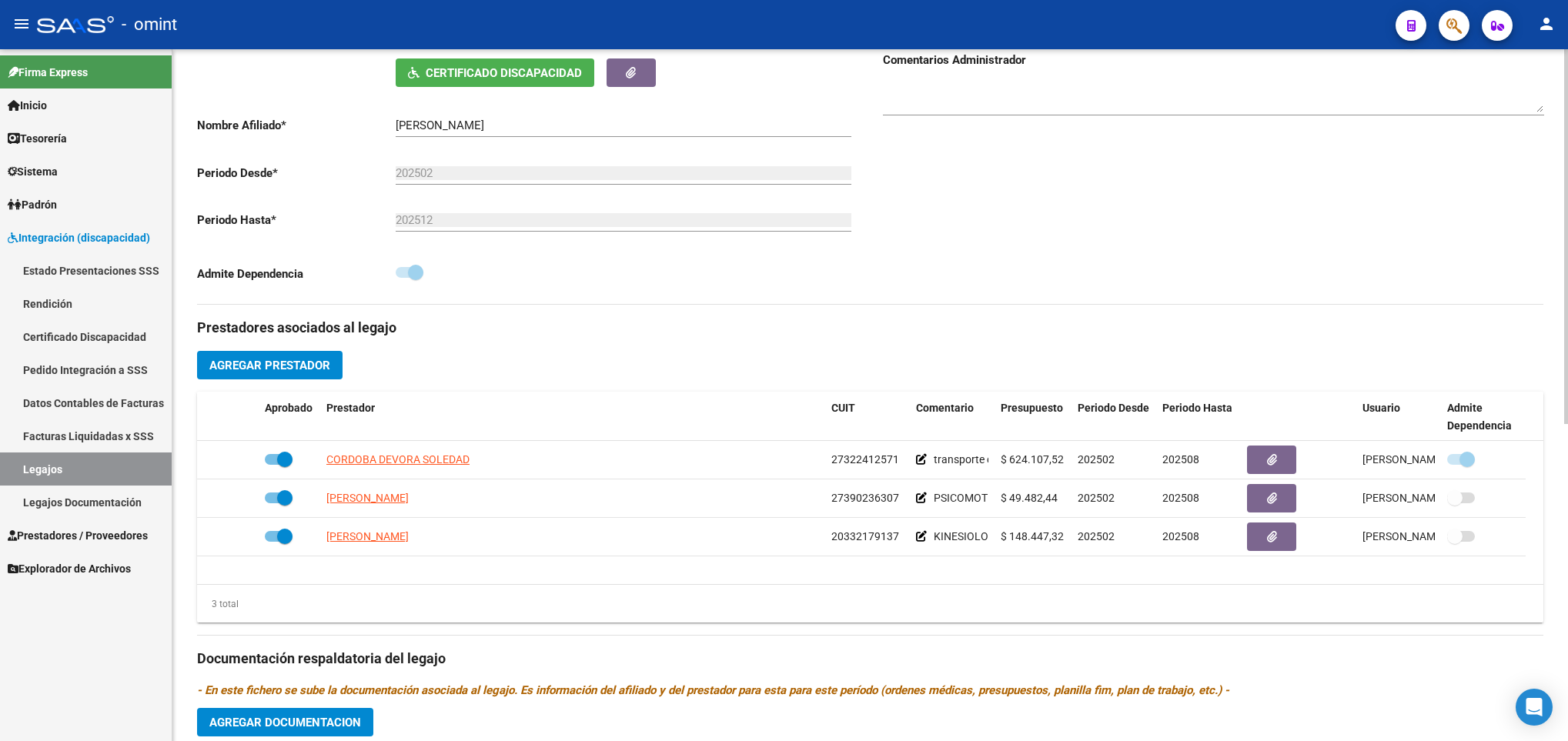
scroll to position [369, 0]
